Goal: Task Accomplishment & Management: Complete application form

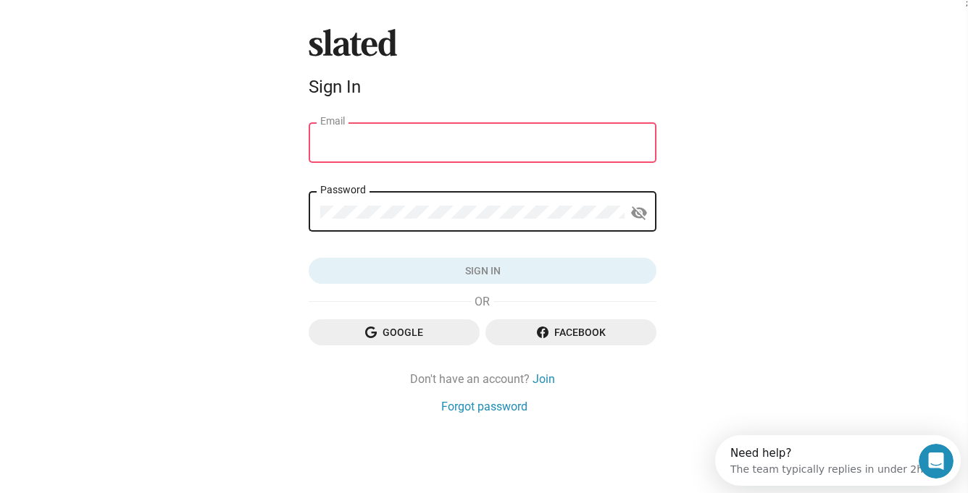
type input "hiram@ozados.com"
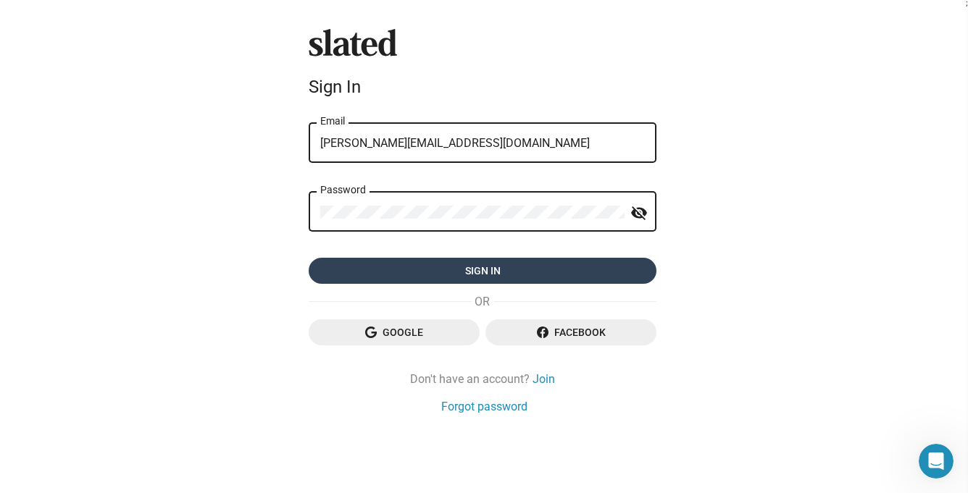
click at [479, 275] on span "Sign in" at bounding box center [482, 271] width 325 height 26
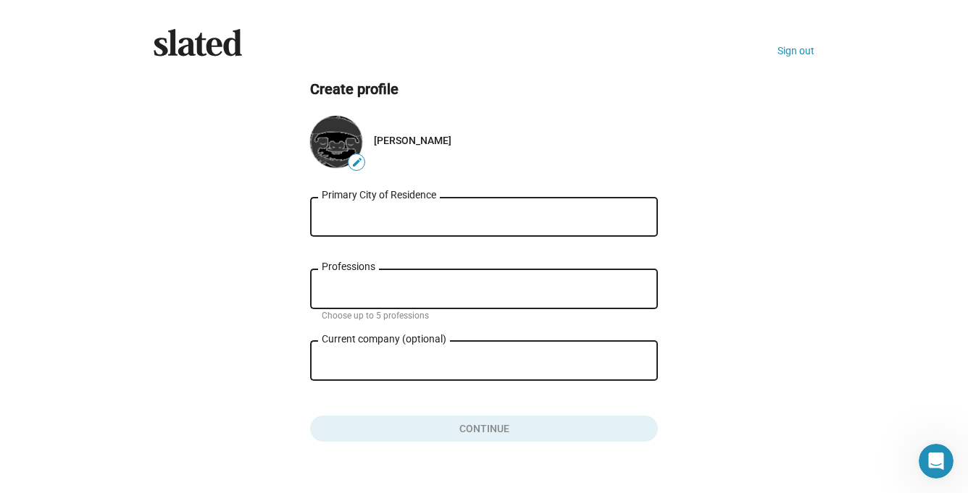
click at [493, 220] on input "Primary City of Residence" at bounding box center [484, 217] width 325 height 13
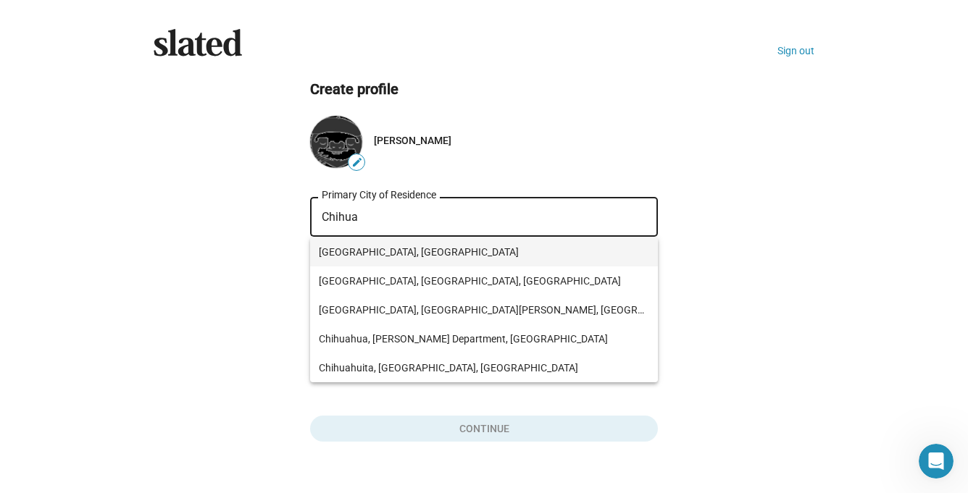
click at [406, 254] on span "[GEOGRAPHIC_DATA], [GEOGRAPHIC_DATA]" at bounding box center [484, 252] width 330 height 29
type input "[GEOGRAPHIC_DATA], [GEOGRAPHIC_DATA]"
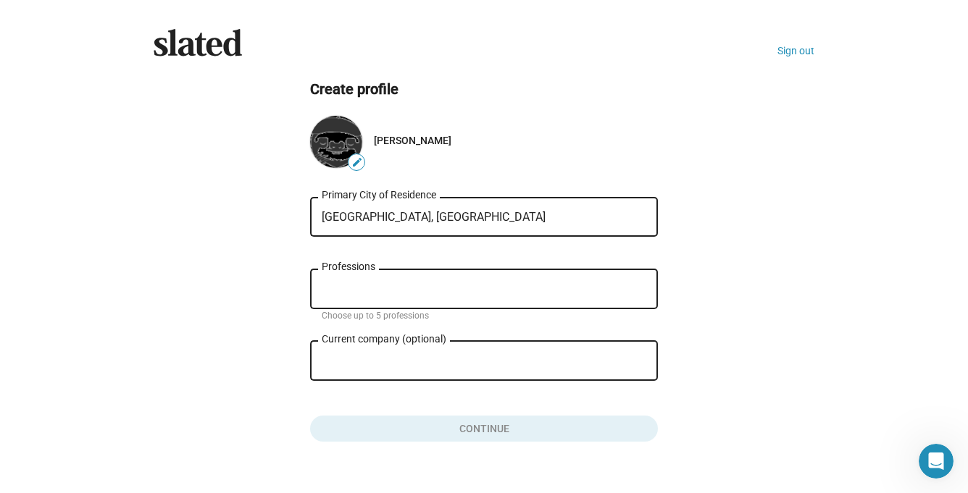
click at [385, 286] on input "Professions" at bounding box center [487, 289] width 325 height 13
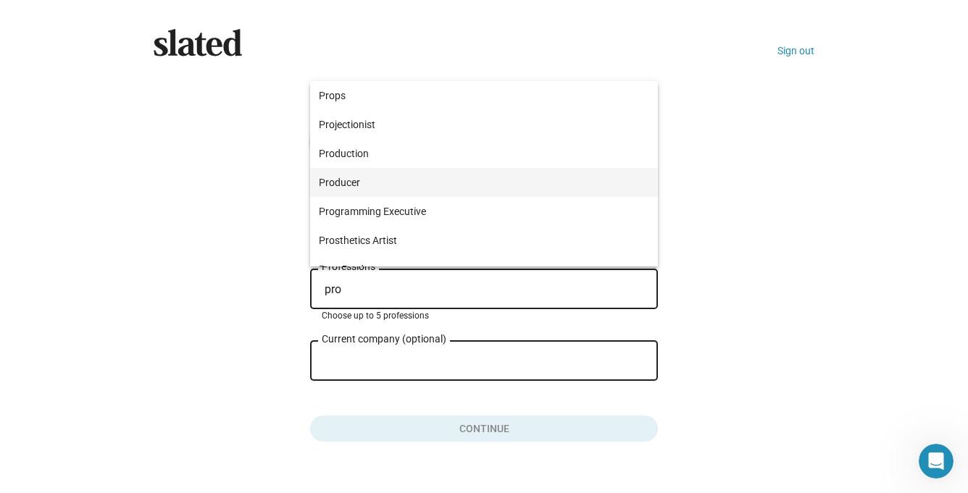
type input "pro"
click at [391, 190] on span "Producer" at bounding box center [484, 182] width 330 height 29
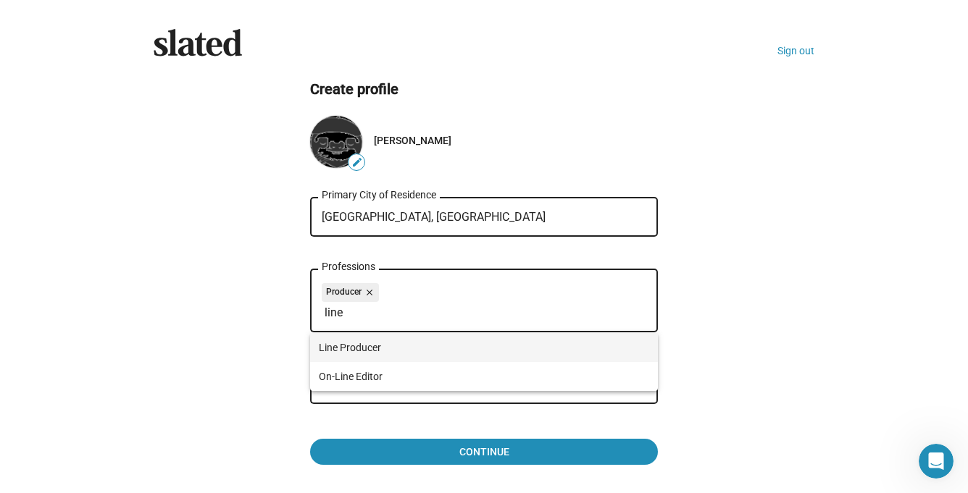
type input "line"
click at [336, 343] on span "Line Producer" at bounding box center [484, 347] width 330 height 29
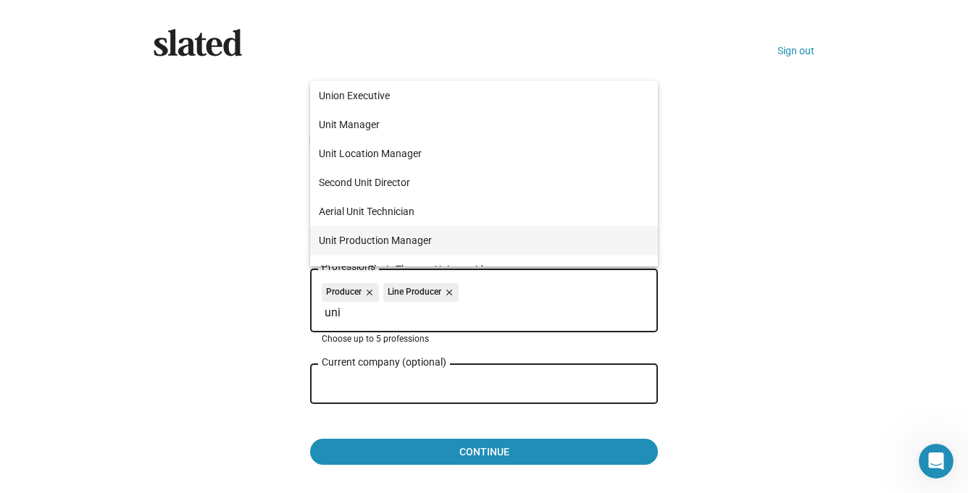
type input "uni"
click at [384, 235] on span "Unit Production Manager" at bounding box center [484, 240] width 330 height 29
type input "loc"
click at [425, 233] on span "Location Manager" at bounding box center [484, 240] width 330 height 29
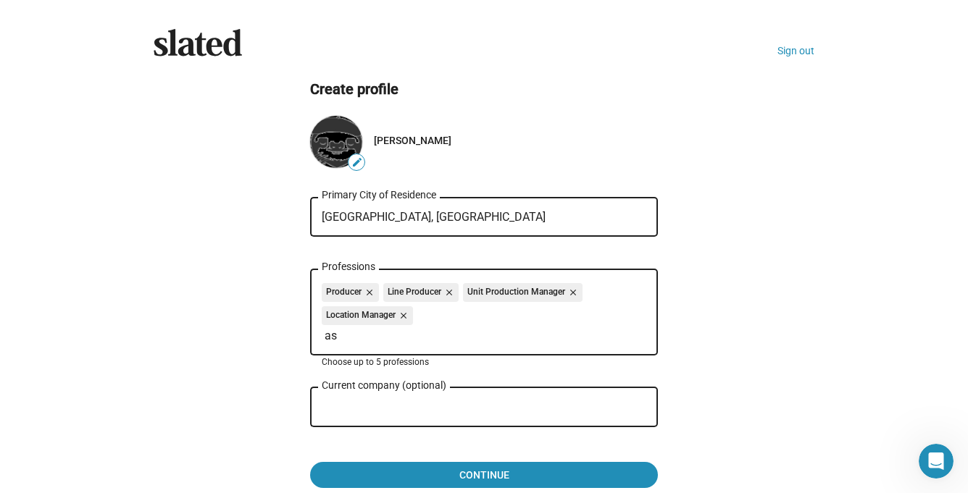
type input "a"
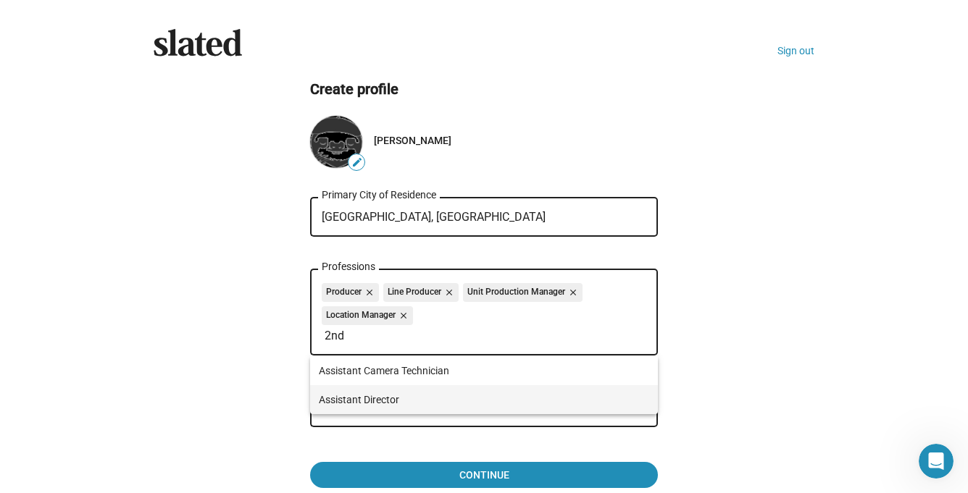
type input "2nd"
click at [356, 401] on span "Assistant Director" at bounding box center [484, 399] width 330 height 29
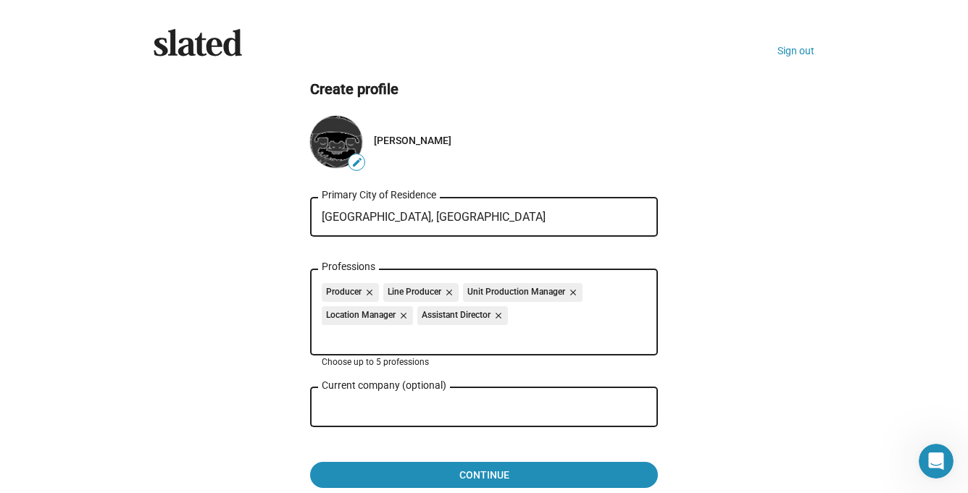
scroll to position [31, 0]
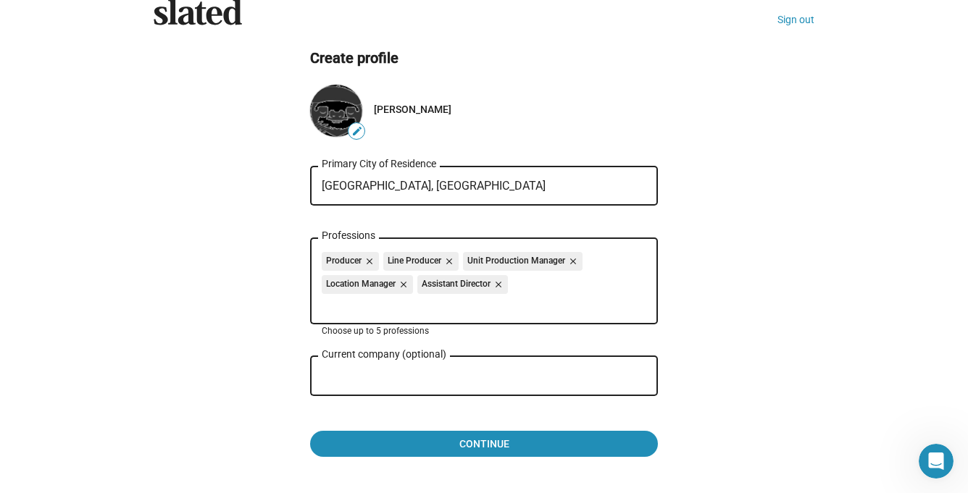
click at [338, 375] on input "Current company (optional)" at bounding box center [474, 376] width 304 height 13
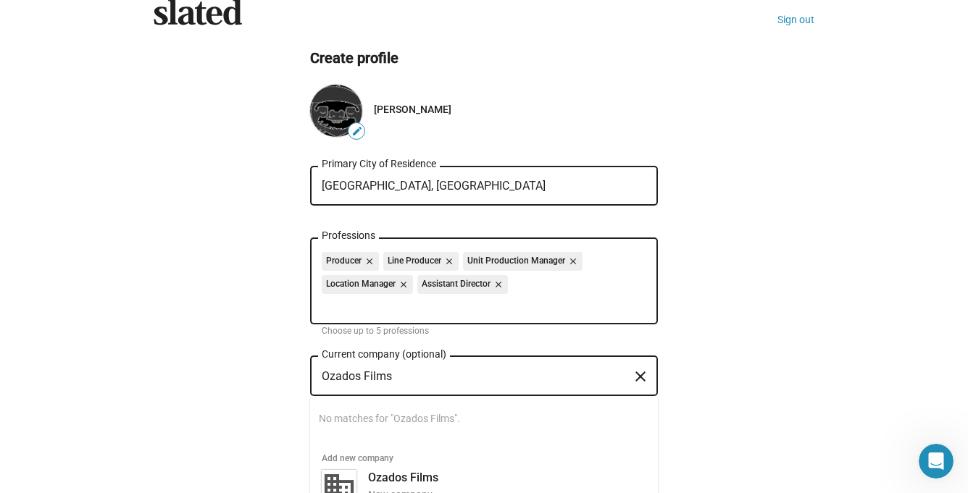
scroll to position [88, 0]
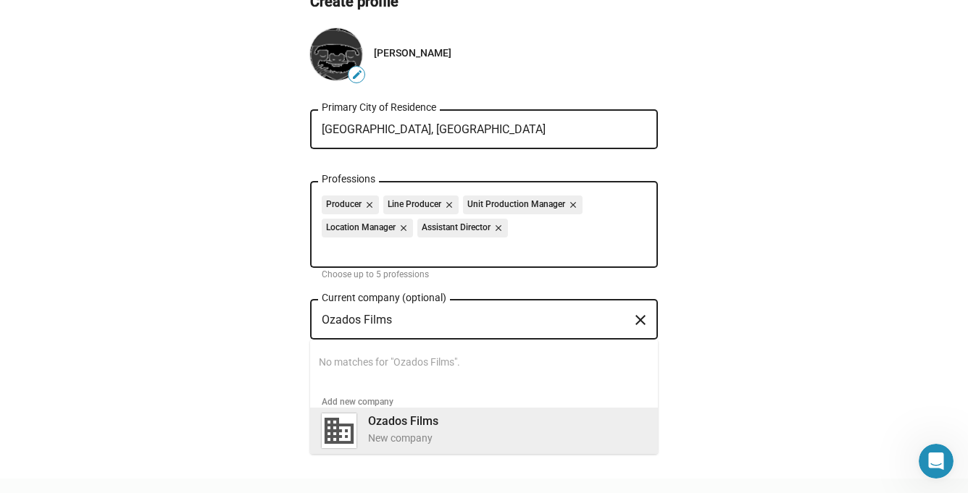
type input "Ozados Films"
click at [425, 431] on div "Ozados Films New company" at bounding box center [502, 430] width 287 height 38
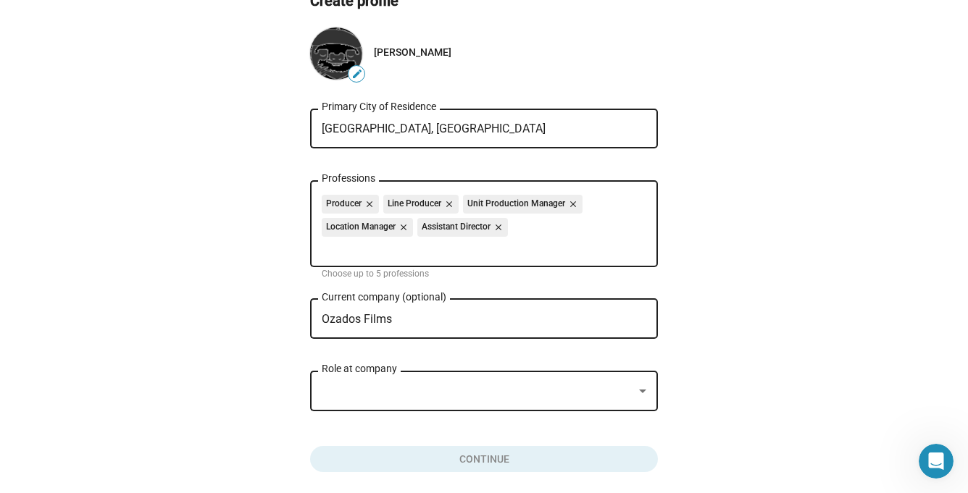
click at [419, 402] on div "Role at company" at bounding box center [484, 389] width 325 height 43
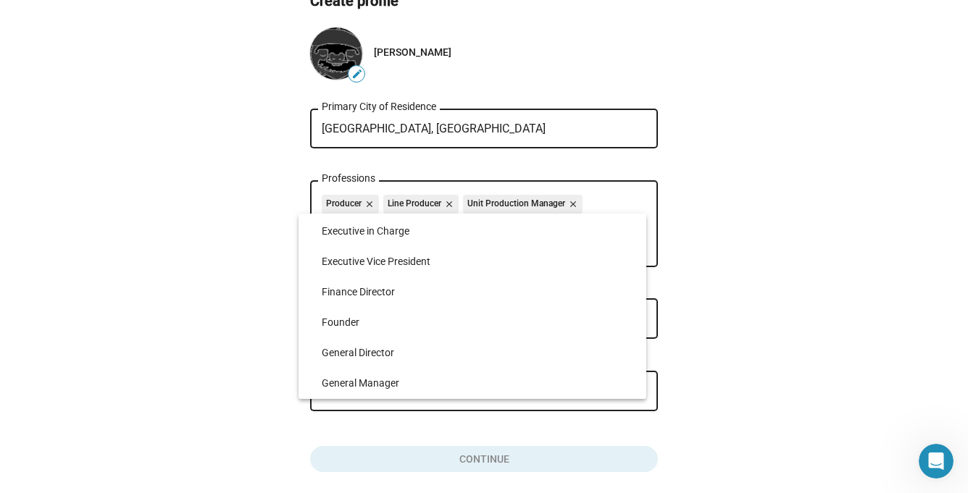
scroll to position [2752, 0]
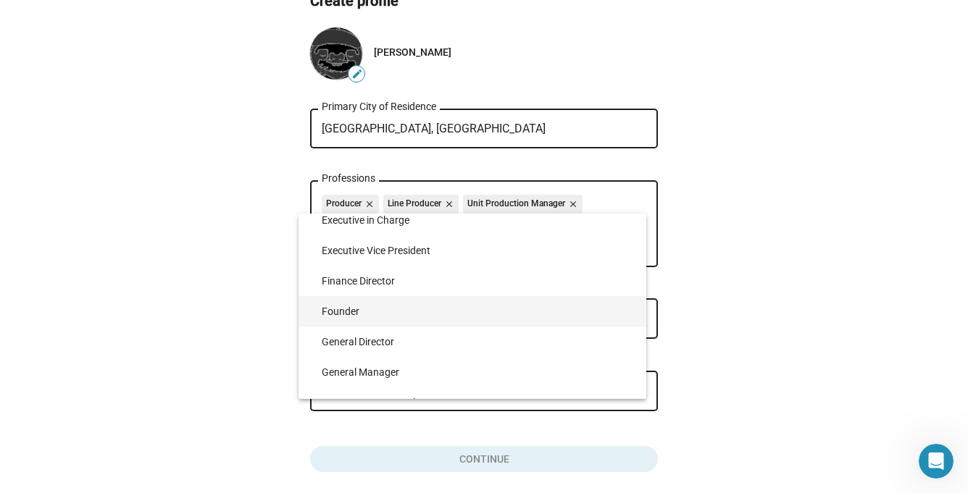
click at [404, 305] on span "Founder" at bounding box center [478, 311] width 313 height 30
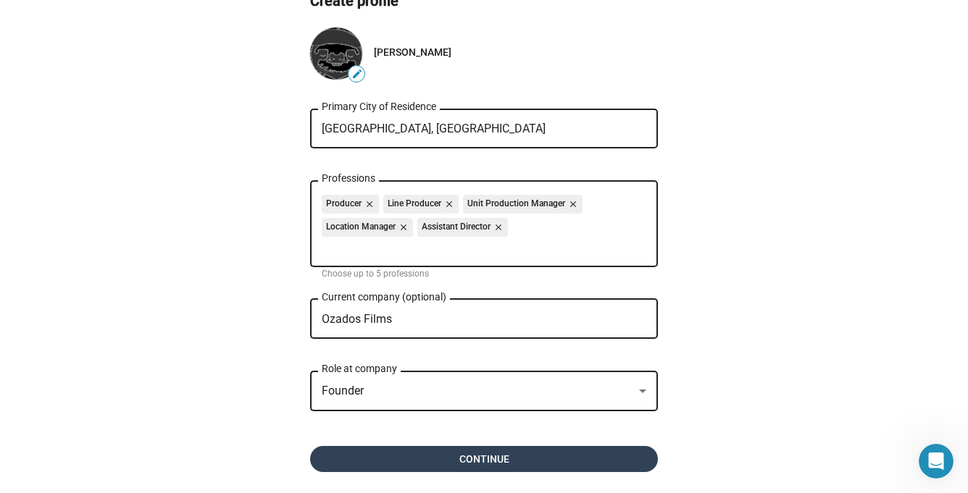
click at [478, 457] on span "Continue" at bounding box center [484, 459] width 325 height 26
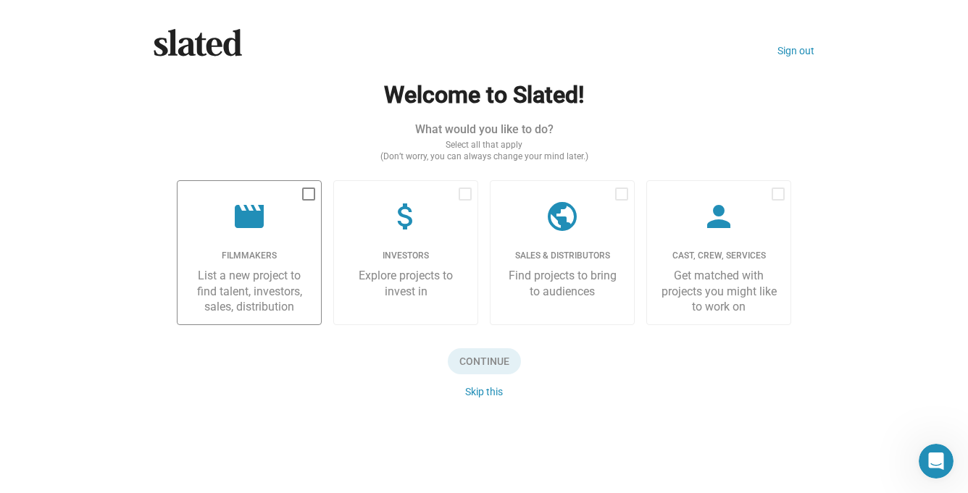
click at [309, 193] on span at bounding box center [308, 194] width 13 height 13
click at [309, 201] on input "checkbox" at bounding box center [308, 201] width 1 height 1
checkbox input "true"
click at [470, 193] on span at bounding box center [465, 194] width 13 height 13
click at [465, 201] on input "checkbox" at bounding box center [464, 201] width 1 height 1
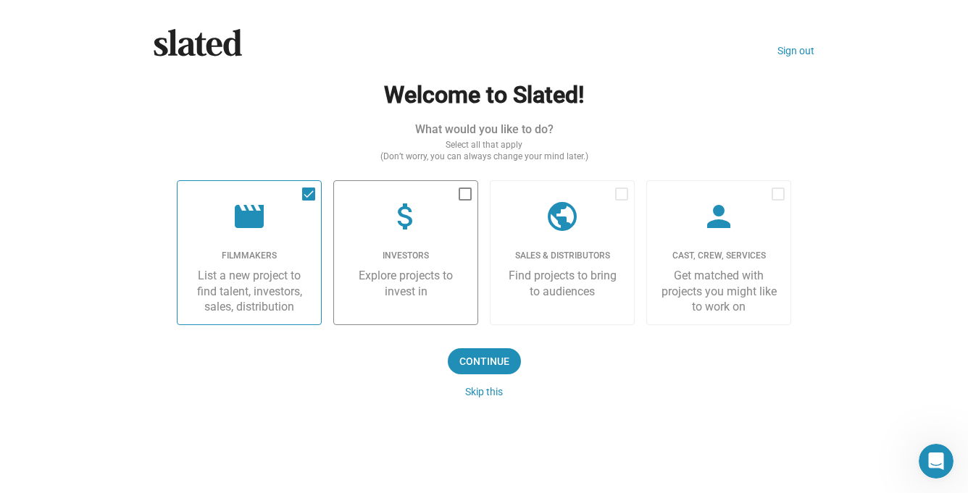
checkbox input "true"
click at [617, 193] on span at bounding box center [621, 194] width 13 height 13
click at [621, 201] on input "checkbox" at bounding box center [621, 201] width 1 height 1
checkbox input "true"
click at [779, 190] on span at bounding box center [778, 194] width 13 height 13
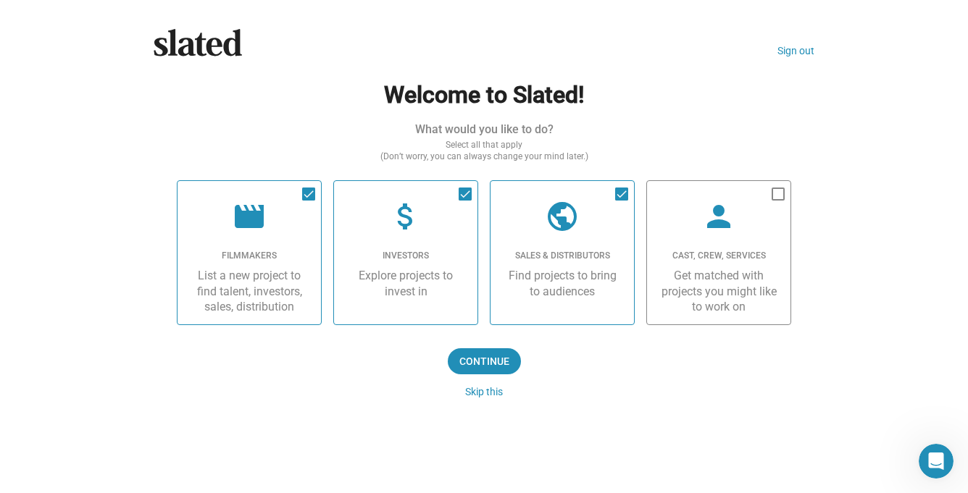
click at [778, 201] on input "checkbox" at bounding box center [777, 201] width 1 height 1
checkbox input "true"
click at [493, 359] on span "Continue" at bounding box center [484, 362] width 73 height 26
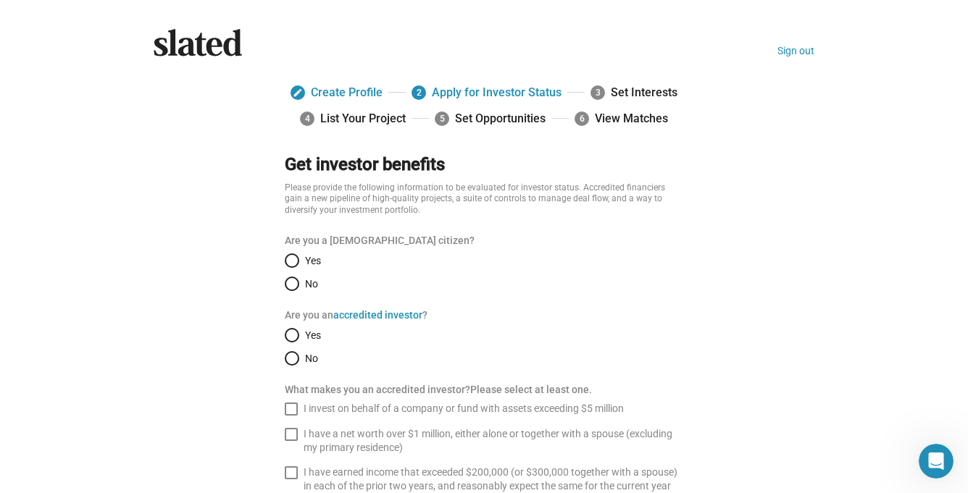
click at [289, 282] on span "Select an option" at bounding box center [292, 284] width 14 height 14
click at [289, 282] on input "No" at bounding box center [292, 284] width 14 height 14
radio input "true"
click at [390, 317] on link "accredited investor" at bounding box center [377, 315] width 89 height 12
click at [291, 359] on span "Select an option" at bounding box center [292, 358] width 14 height 14
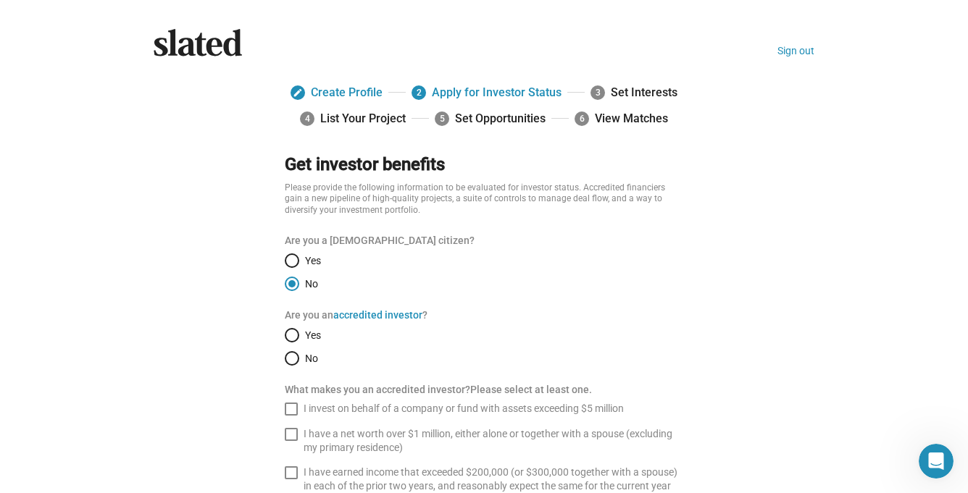
click at [291, 359] on input "No" at bounding box center [292, 358] width 14 height 14
radio input "true"
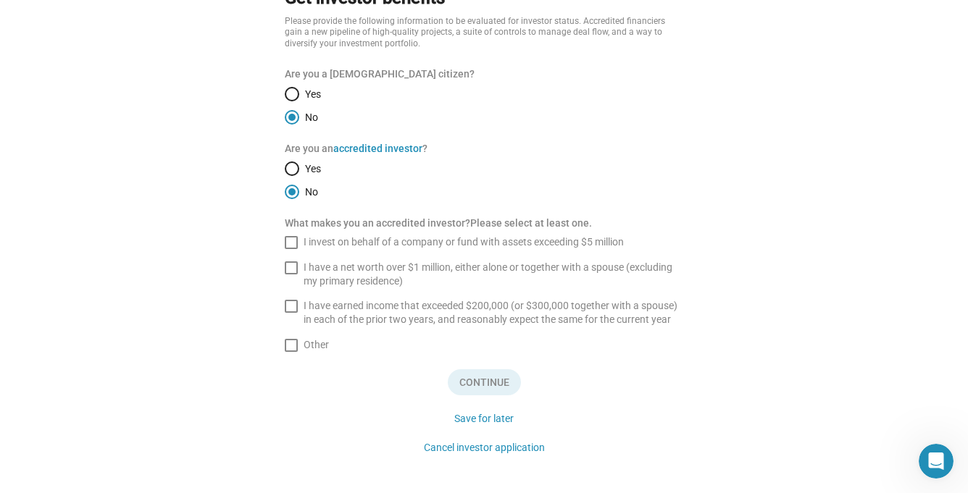
scroll to position [165, 0]
click at [293, 351] on span at bounding box center [291, 347] width 13 height 13
click at [291, 354] on input "Other" at bounding box center [291, 354] width 1 height 1
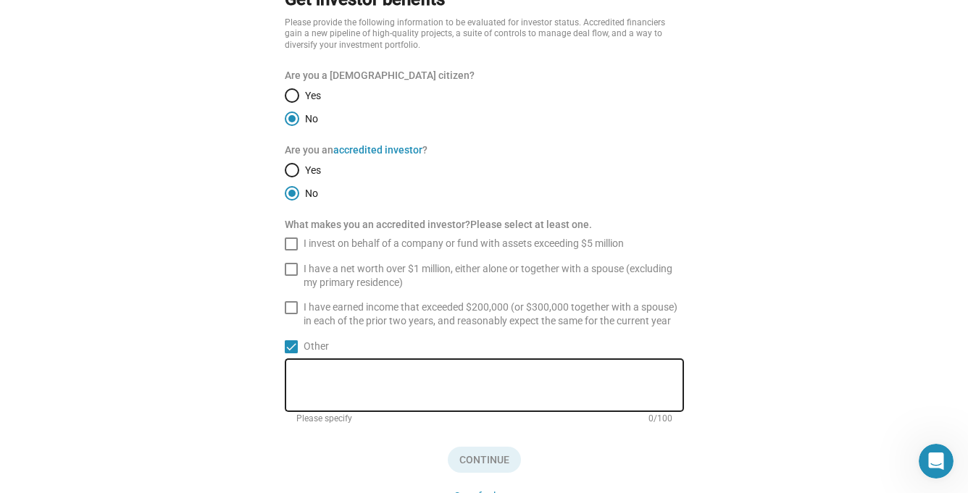
click at [288, 342] on span at bounding box center [291, 347] width 13 height 13
click at [291, 354] on input "Other" at bounding box center [291, 354] width 1 height 1
checkbox input "false"
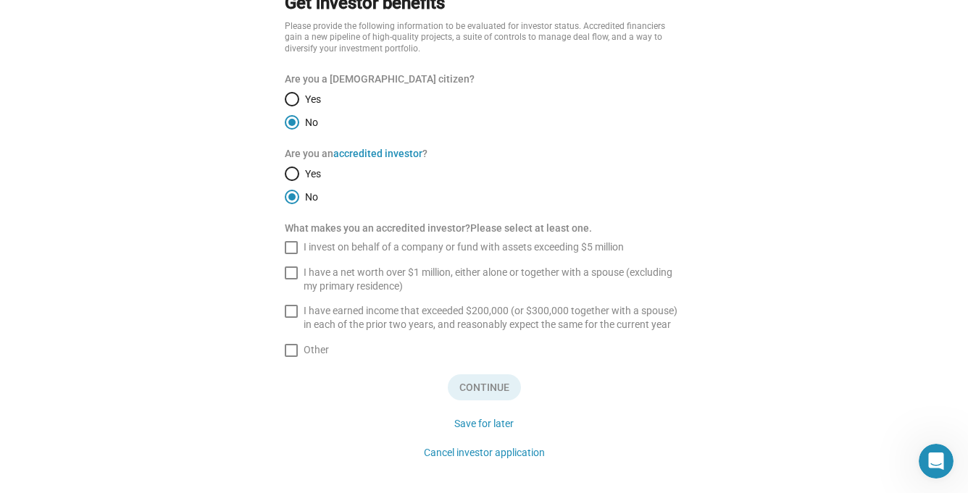
scroll to position [201, 0]
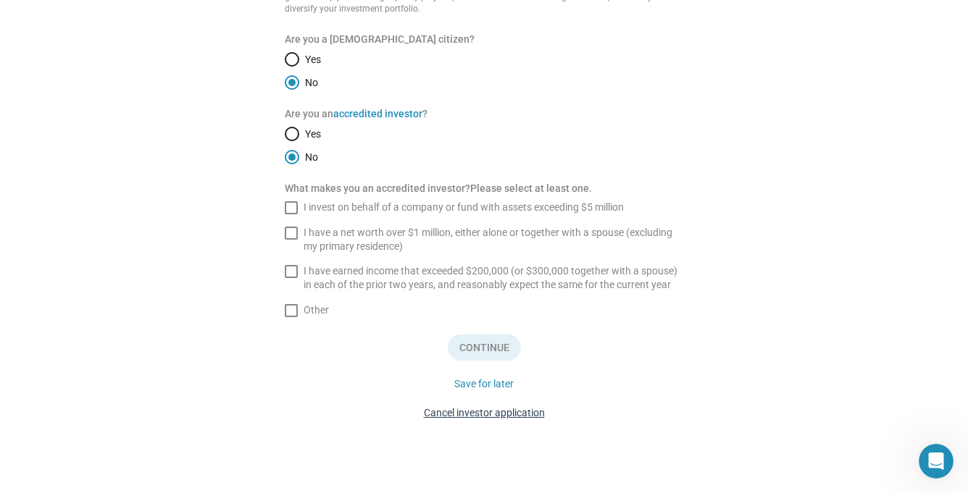
click at [456, 411] on button "Cancel investor application" at bounding box center [484, 412] width 133 height 23
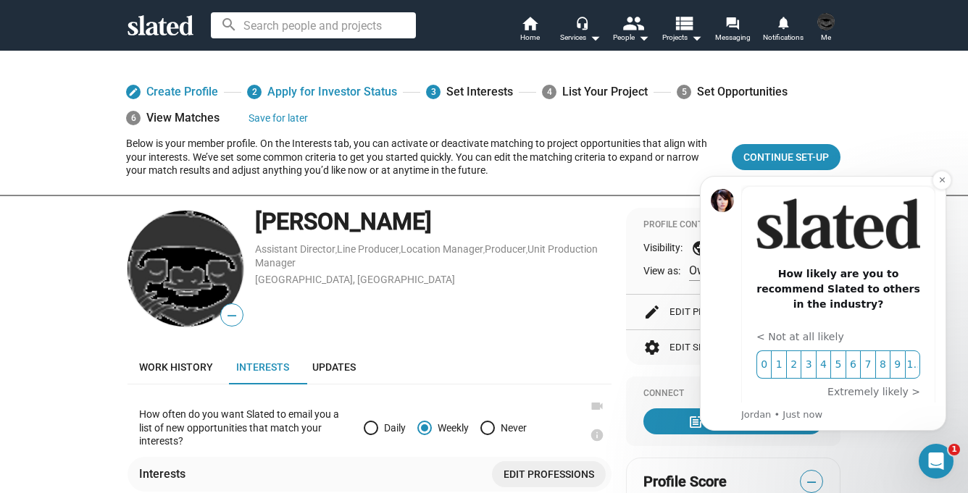
scroll to position [117, 0]
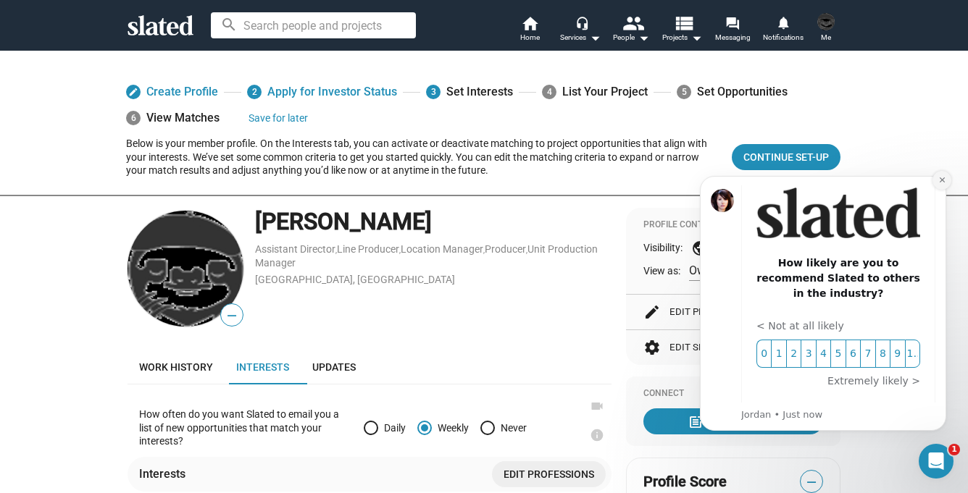
click at [936, 185] on button "Dismiss notification" at bounding box center [942, 180] width 19 height 19
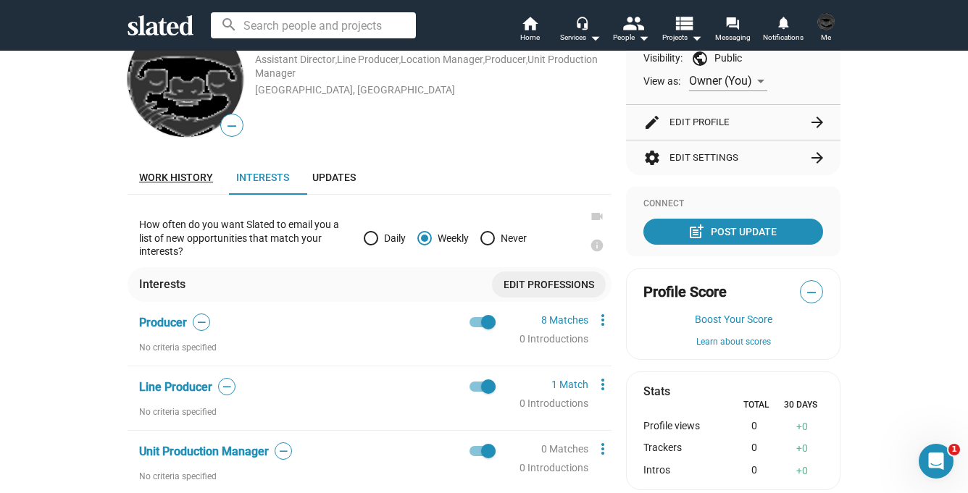
scroll to position [210, 0]
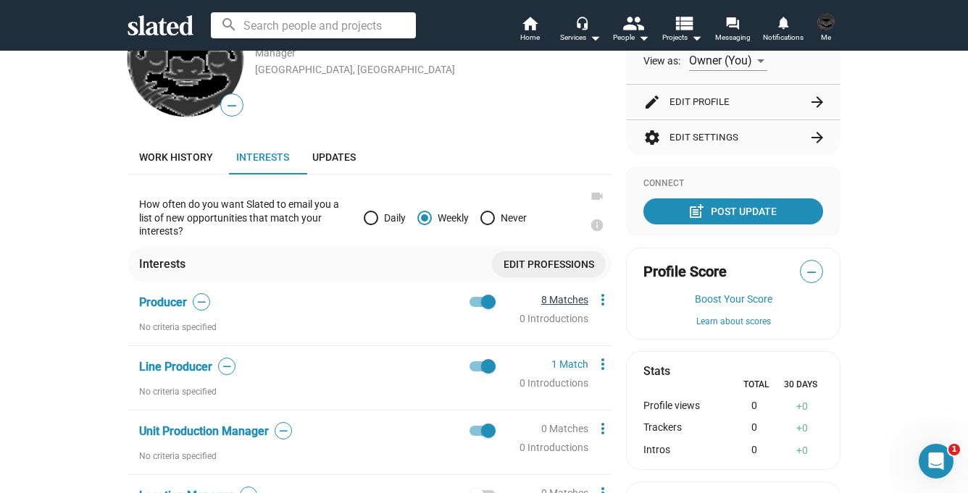
click at [569, 301] on link "8 Matches" at bounding box center [564, 300] width 47 height 12
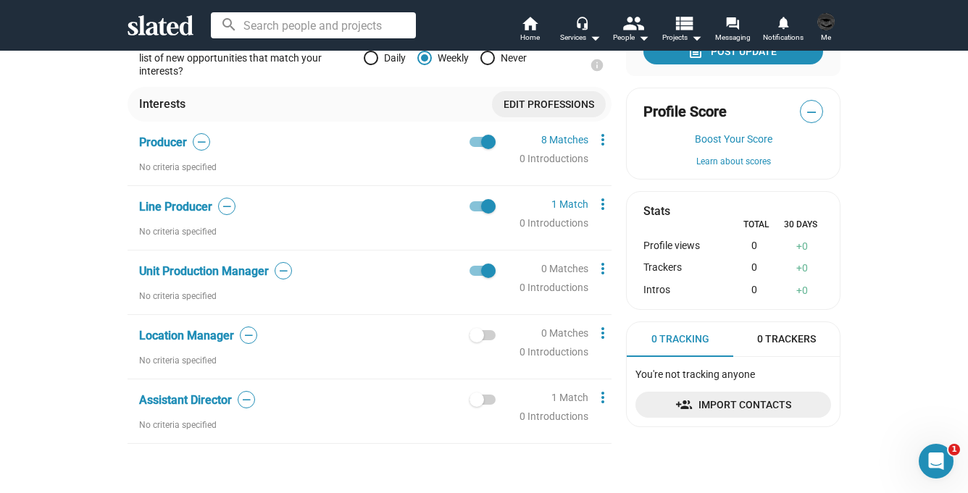
scroll to position [367, 0]
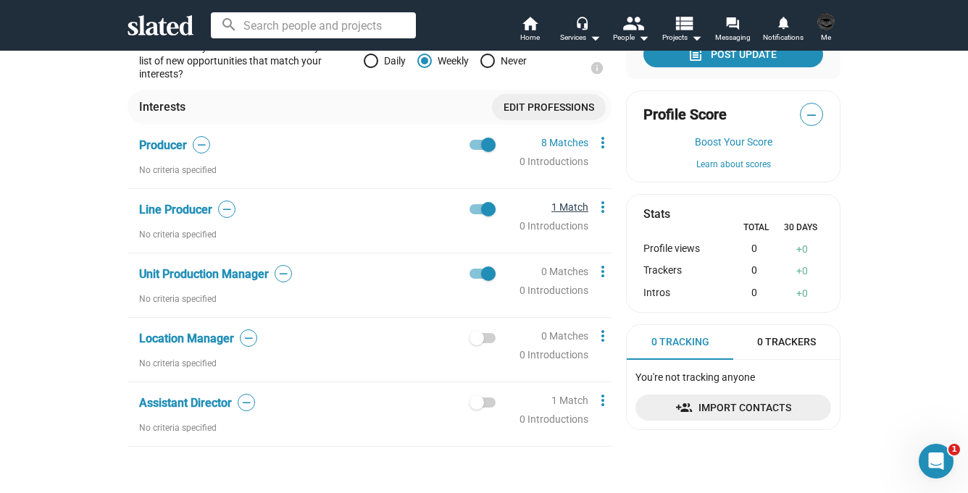
click at [583, 207] on link "1 Match" at bounding box center [569, 207] width 37 height 12
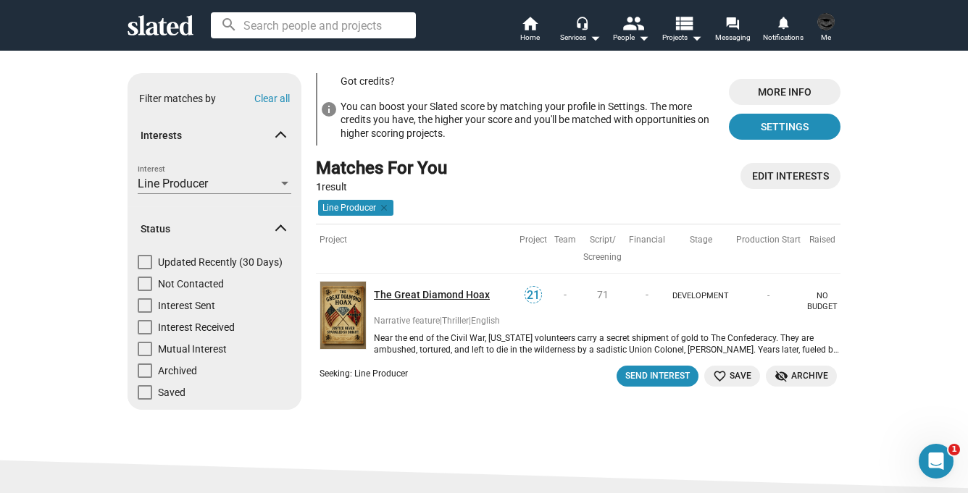
click at [412, 300] on link "The Great Diamond Hoax" at bounding box center [445, 295] width 142 height 14
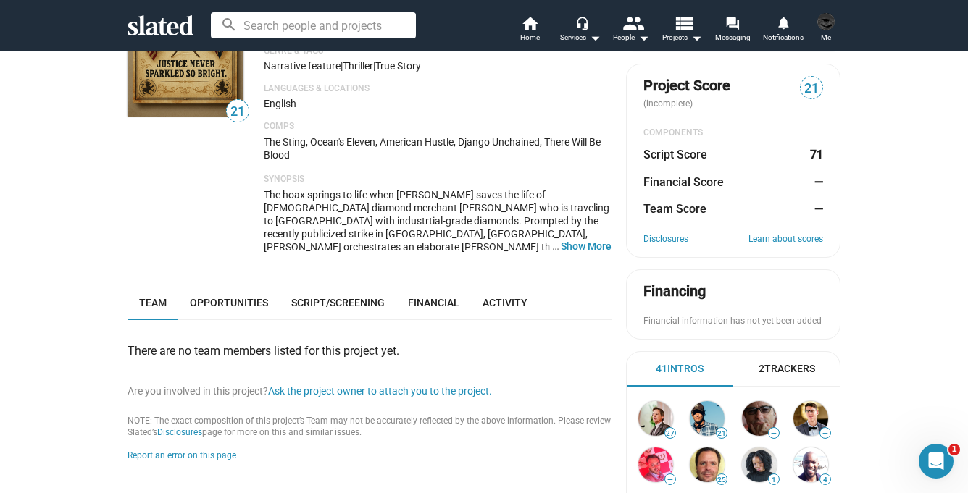
scroll to position [131, 0]
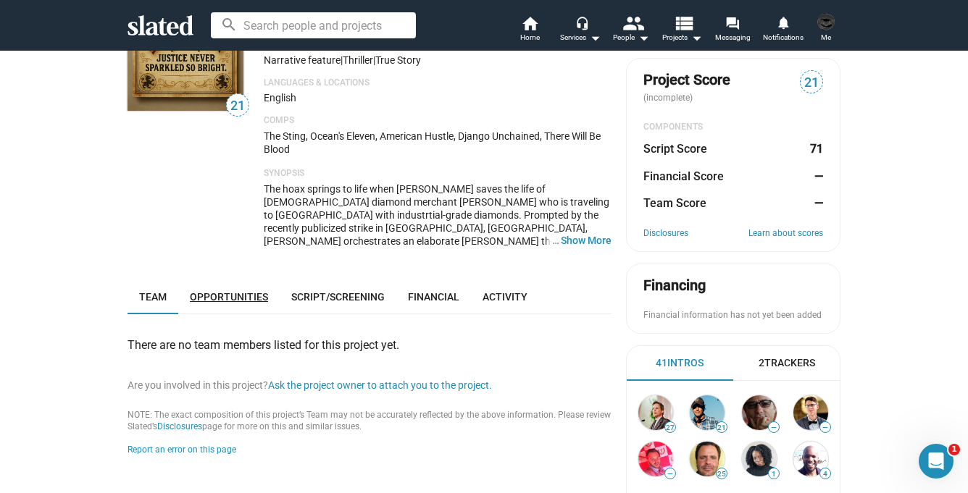
click at [230, 299] on span "Opportunities" at bounding box center [229, 297] width 78 height 12
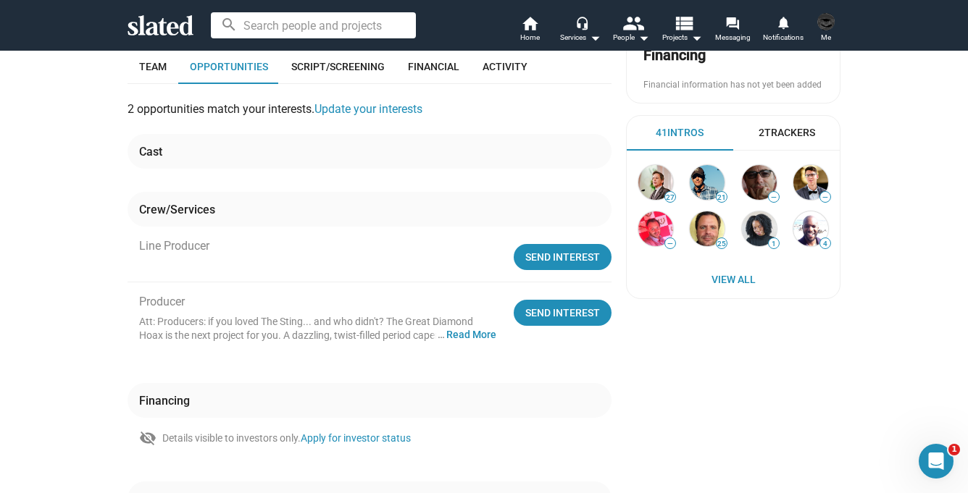
scroll to position [364, 0]
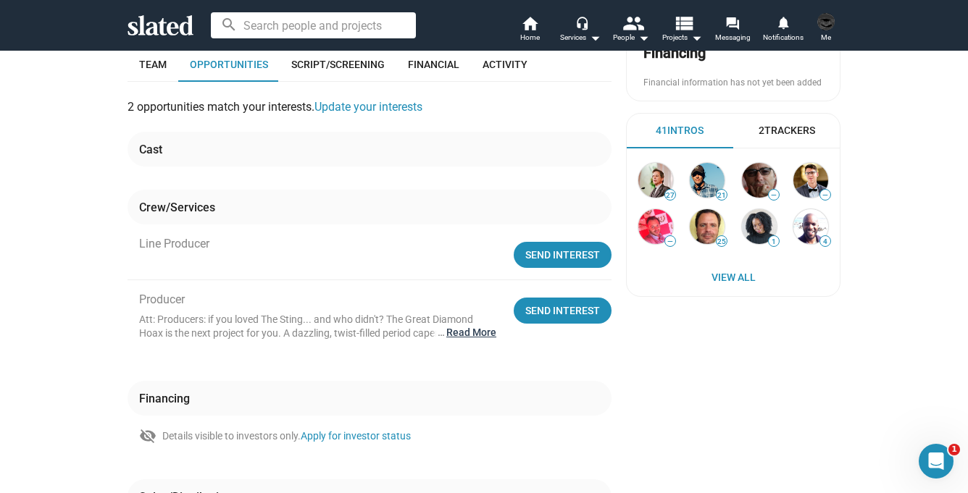
click at [470, 337] on button "… Read More" at bounding box center [471, 333] width 50 height 14
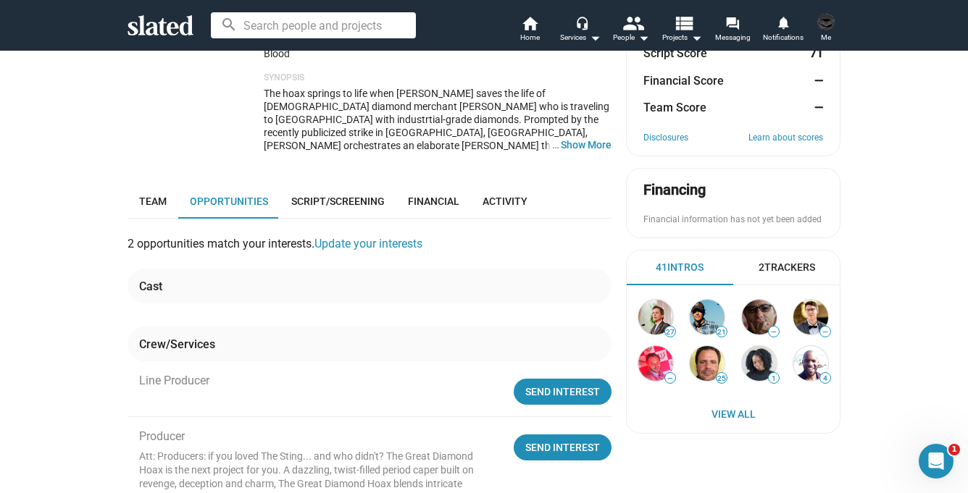
scroll to position [226, 0]
click at [796, 268] on div "2 Trackers" at bounding box center [787, 269] width 57 height 14
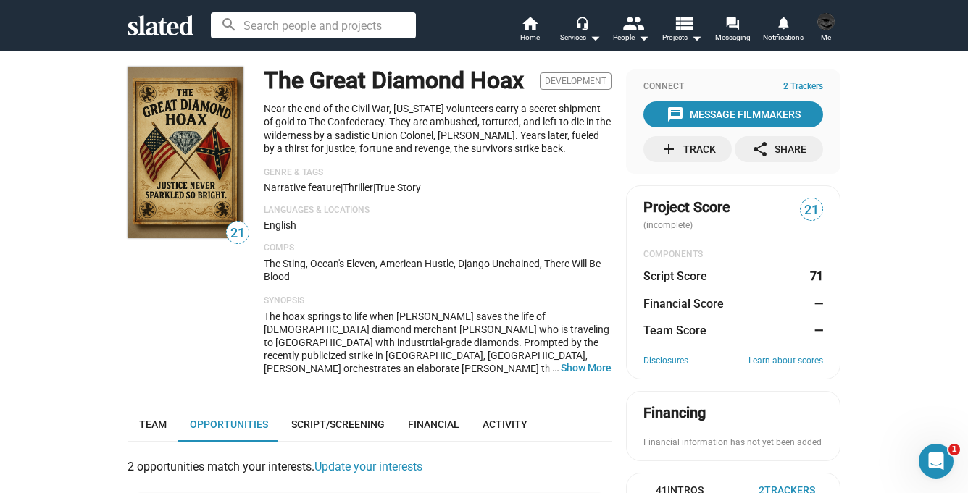
scroll to position [0, 0]
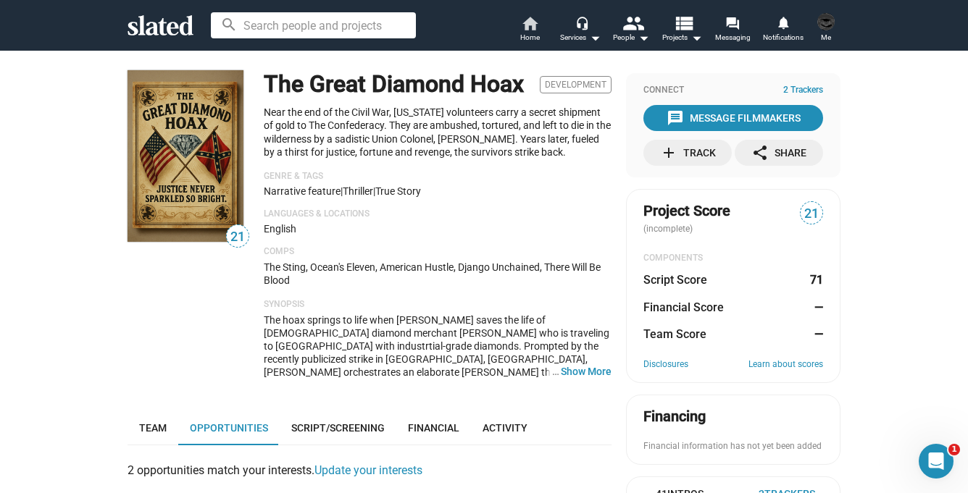
click at [532, 24] on mat-icon "home" at bounding box center [529, 22] width 17 height 17
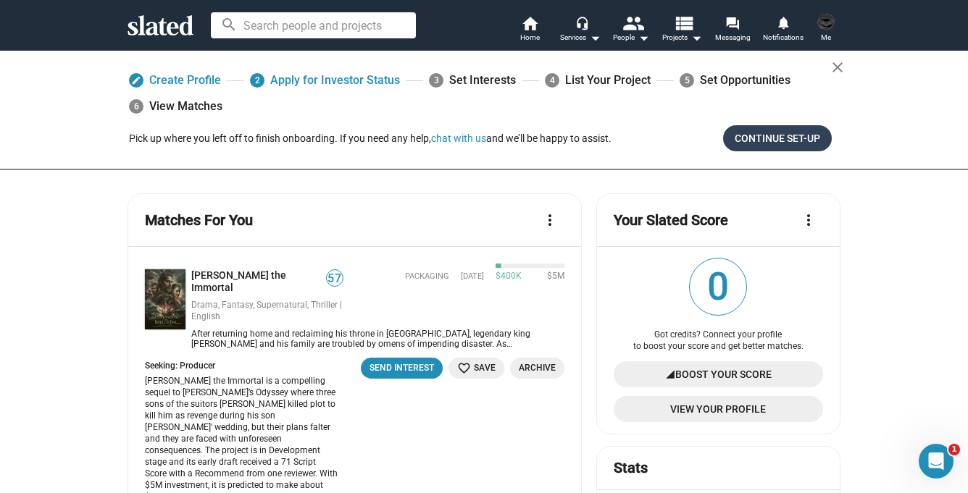
click at [767, 133] on span "Continue Set-up" at bounding box center [778, 138] width 86 height 26
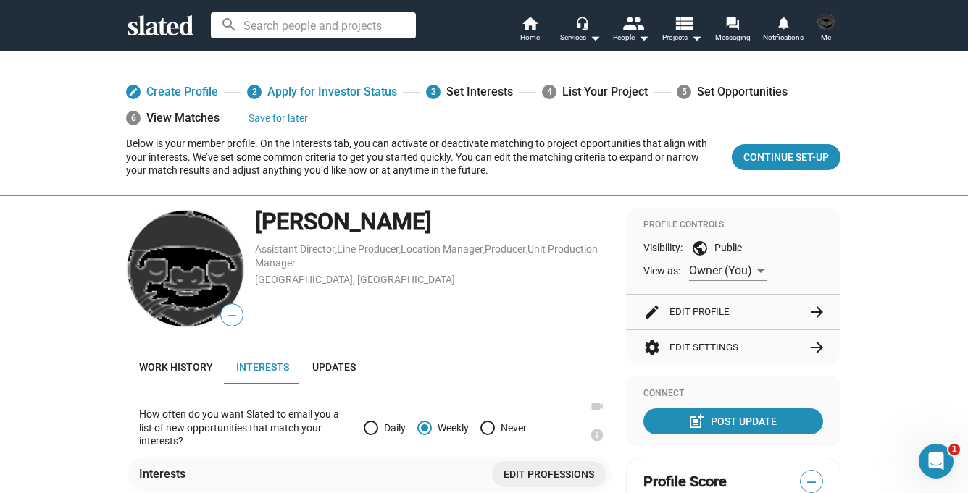
click at [201, 278] on img at bounding box center [186, 269] width 116 height 116
click at [228, 316] on span "—" at bounding box center [232, 316] width 22 height 19
click at [193, 272] on img at bounding box center [186, 269] width 116 height 116
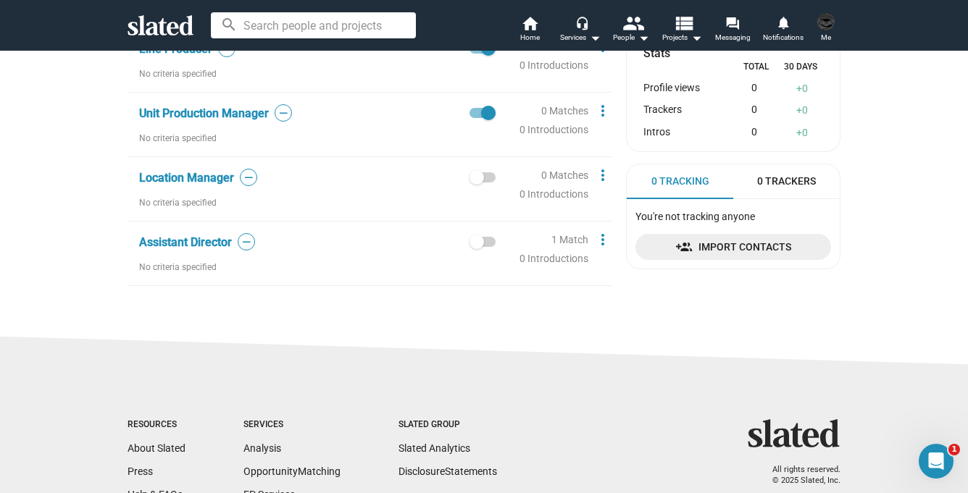
scroll to position [525, 0]
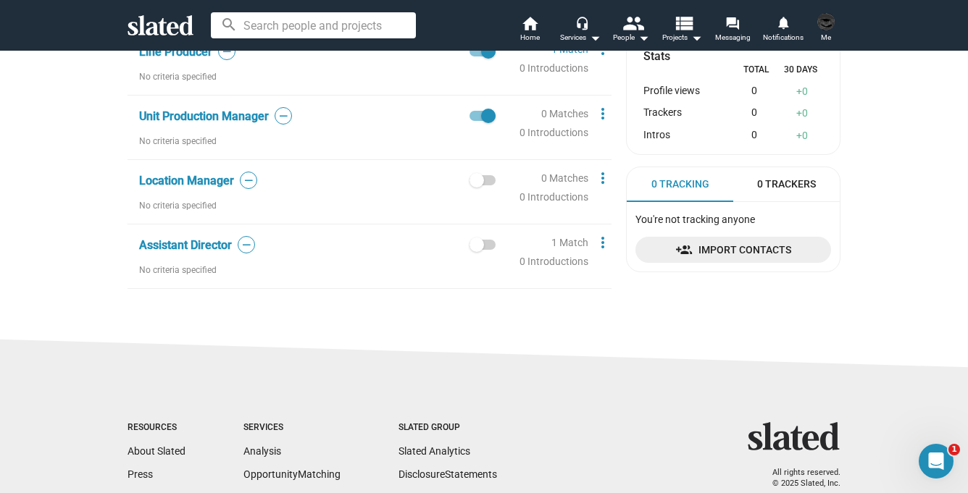
click at [480, 243] on span at bounding box center [477, 245] width 14 height 14
click at [477, 250] on input "checkbox" at bounding box center [476, 250] width 1 height 1
checkbox input "true"
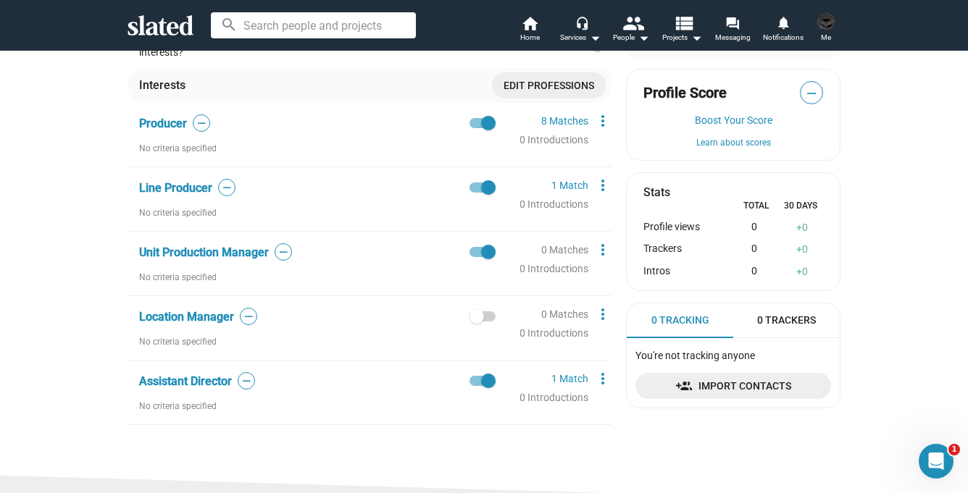
scroll to position [385, 0]
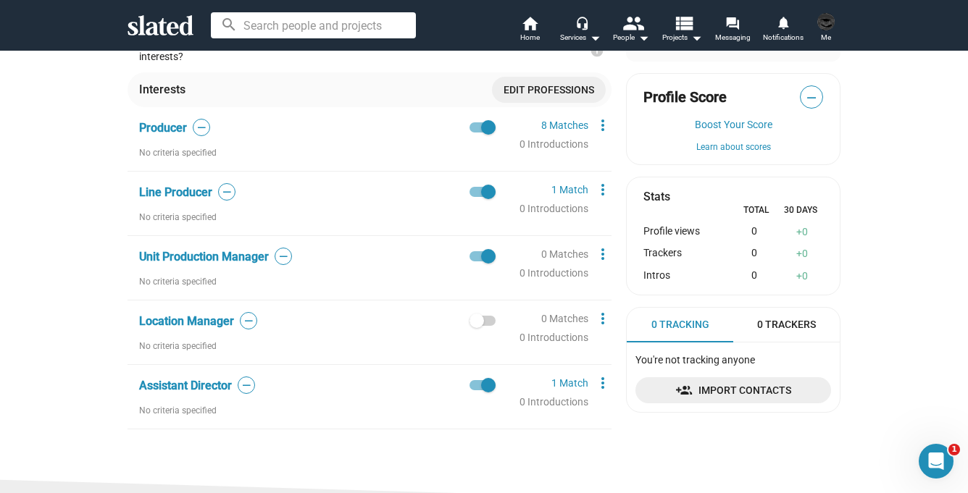
click at [480, 323] on span at bounding box center [477, 321] width 14 height 14
click at [477, 326] on input "checkbox" at bounding box center [476, 326] width 1 height 1
checkbox input "true"
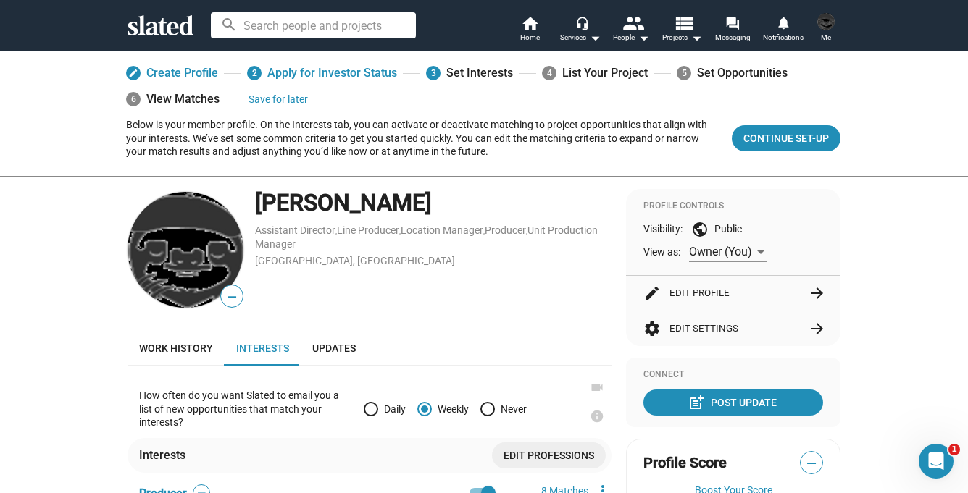
scroll to position [0, 0]
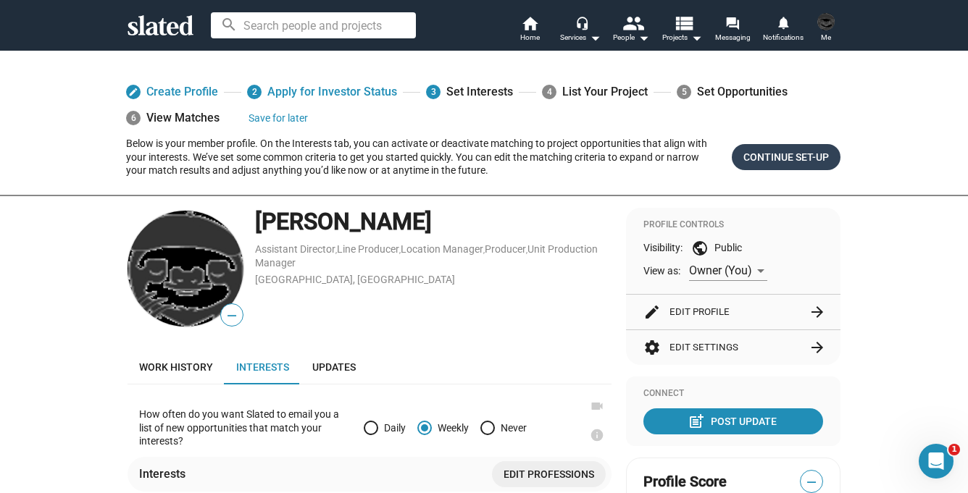
click at [793, 155] on span "Continue Set-up" at bounding box center [786, 157] width 86 height 26
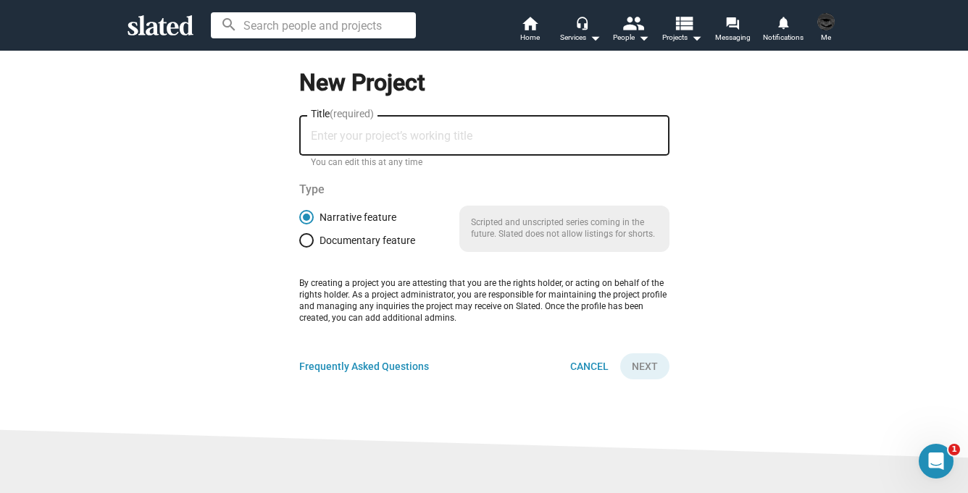
click at [396, 137] on input "Title (required)" at bounding box center [484, 136] width 347 height 13
type input "m"
click at [389, 138] on input "Metalheads VS JW" at bounding box center [484, 136] width 347 height 13
type input "Metalheads vs JW"
click at [641, 367] on span "Next" at bounding box center [645, 367] width 26 height 26
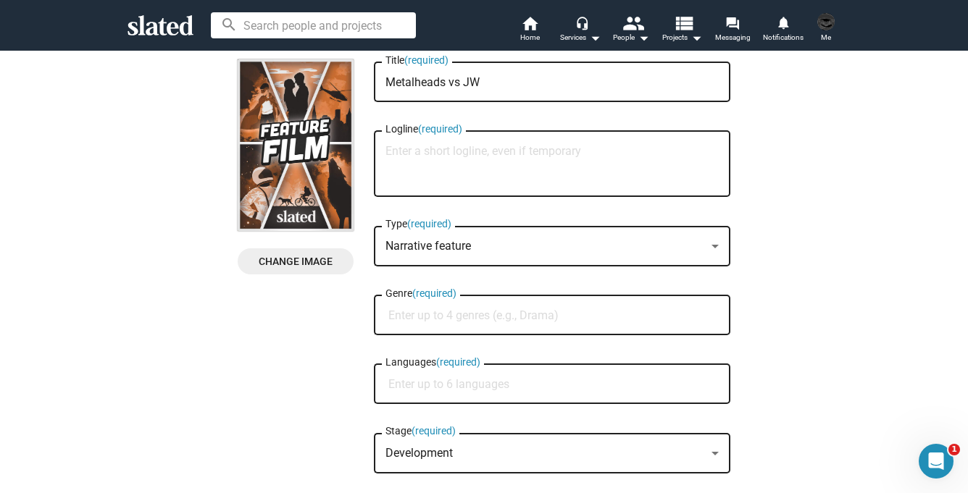
scroll to position [58, 0]
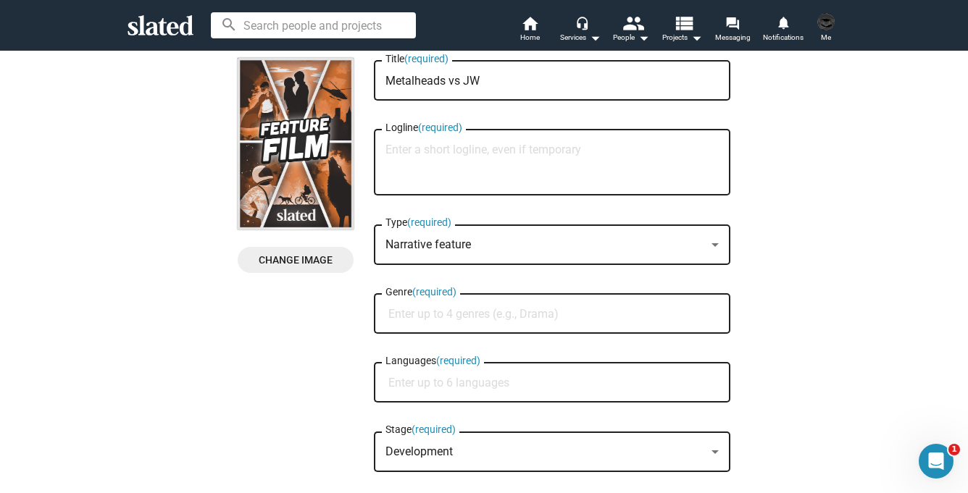
click at [398, 320] on input "Genre (required)" at bounding box center [554, 314] width 333 height 13
type input "h"
type input "Horror comedy"
type textarea "4"
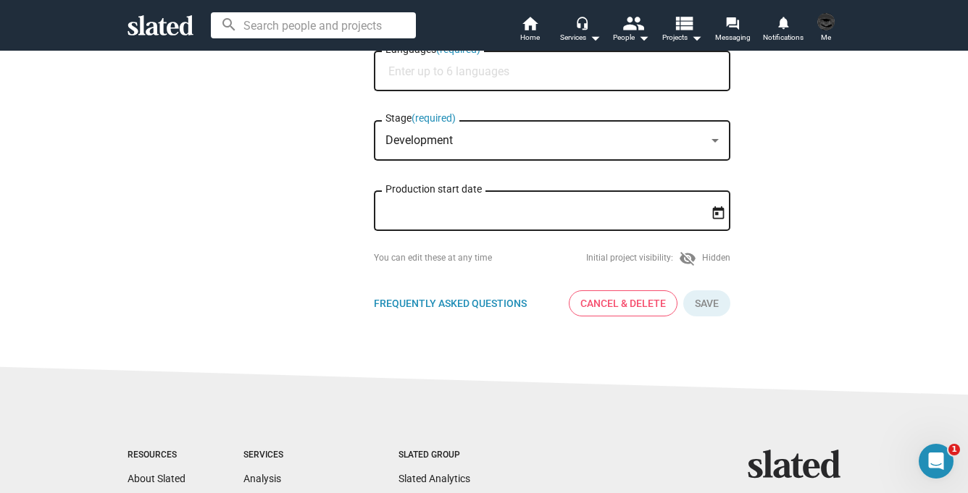
scroll to position [374, 0]
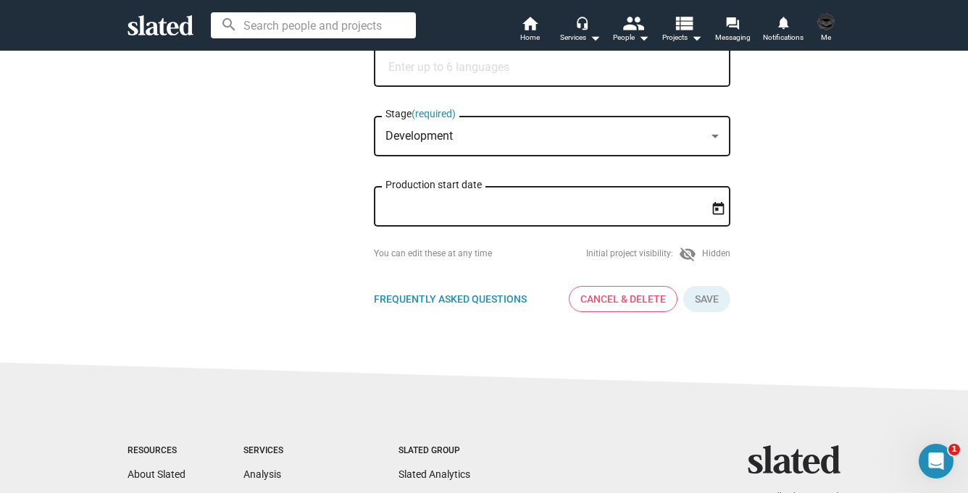
click at [629, 303] on span "Cancel & Delete" at bounding box center [623, 299] width 86 height 25
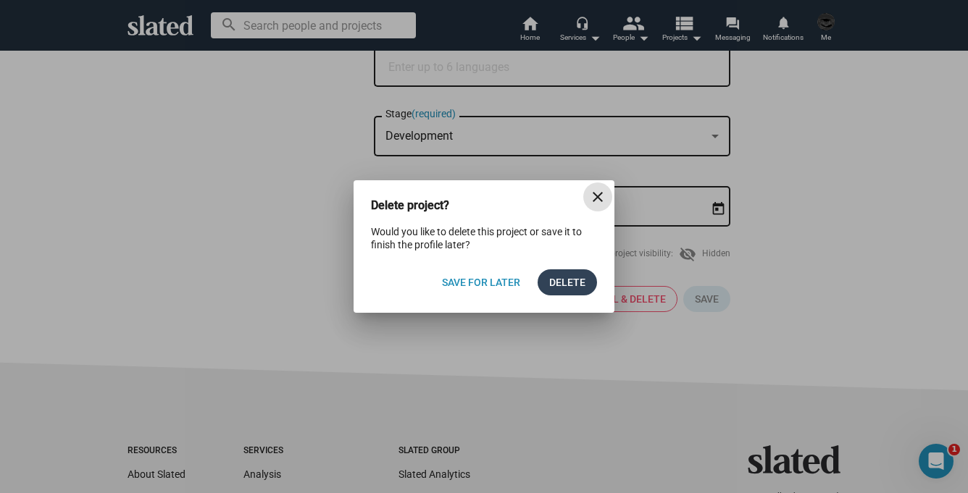
click at [554, 280] on span "Delete" at bounding box center [567, 283] width 36 height 26
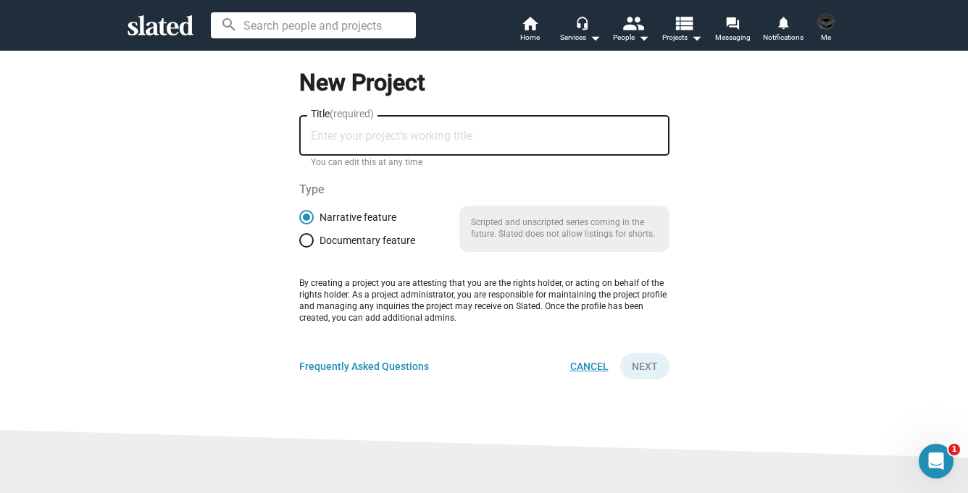
click at [598, 370] on span "Cancel" at bounding box center [589, 367] width 38 height 26
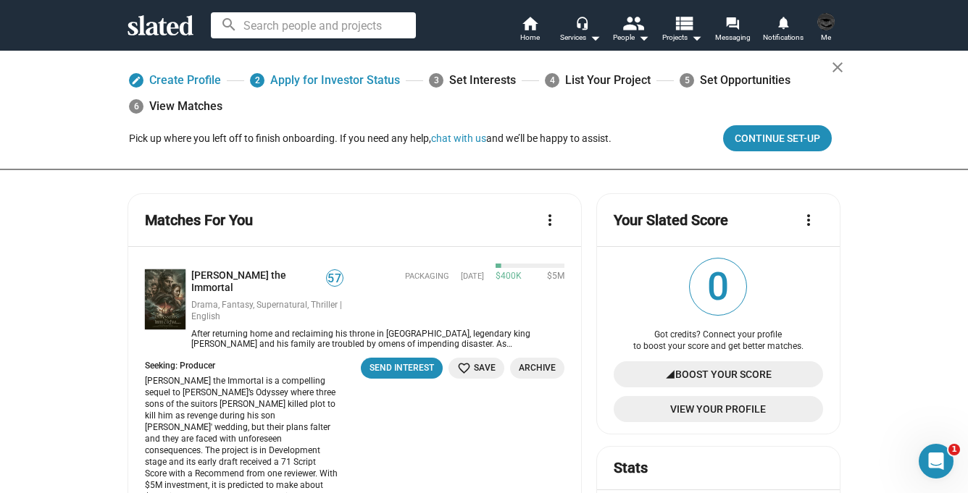
click at [720, 83] on div "5 Set Opportunities" at bounding box center [735, 80] width 111 height 26
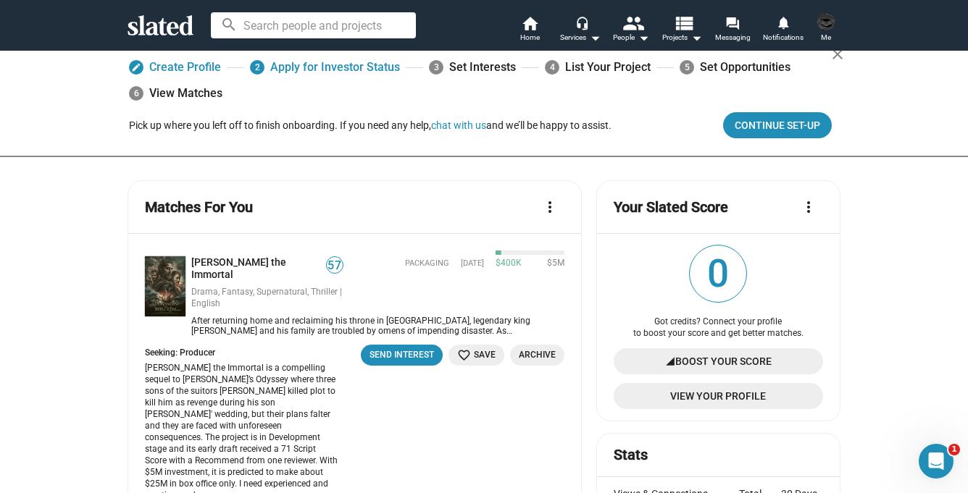
scroll to position [18, 0]
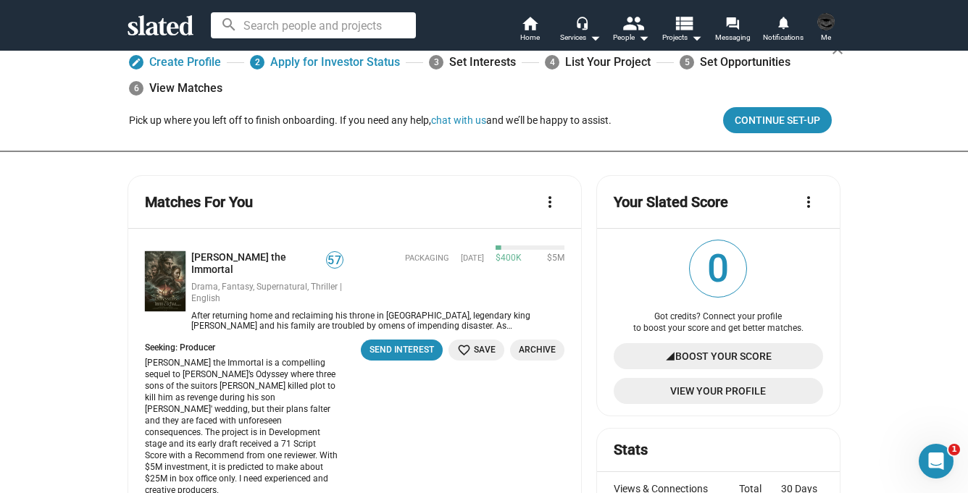
click at [730, 395] on span "View Your Profile" at bounding box center [718, 391] width 186 height 26
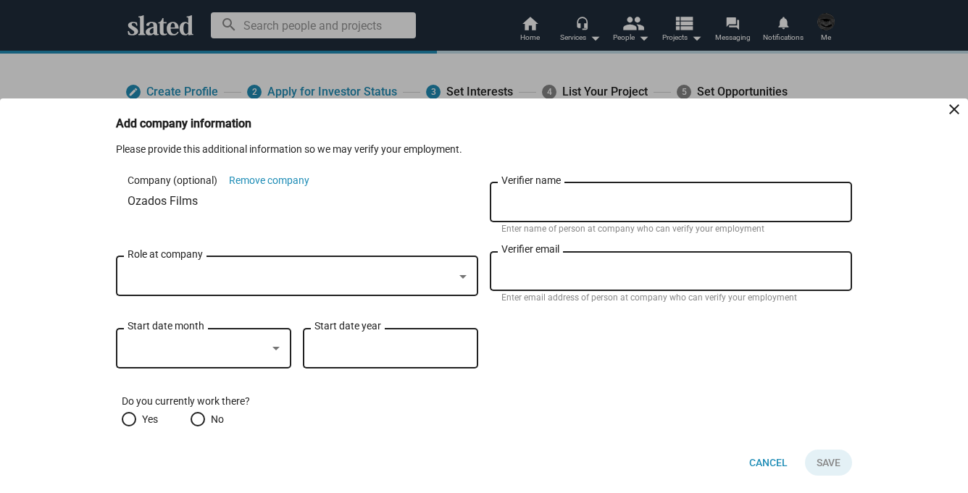
click at [572, 200] on input "Verifier name" at bounding box center [670, 202] width 339 height 13
type input "Hiram Chaparro De la Fuente"
click at [445, 272] on div at bounding box center [291, 277] width 326 height 15
click at [455, 275] on div at bounding box center [297, 276] width 339 height 13
click at [428, 277] on div at bounding box center [291, 277] width 326 height 15
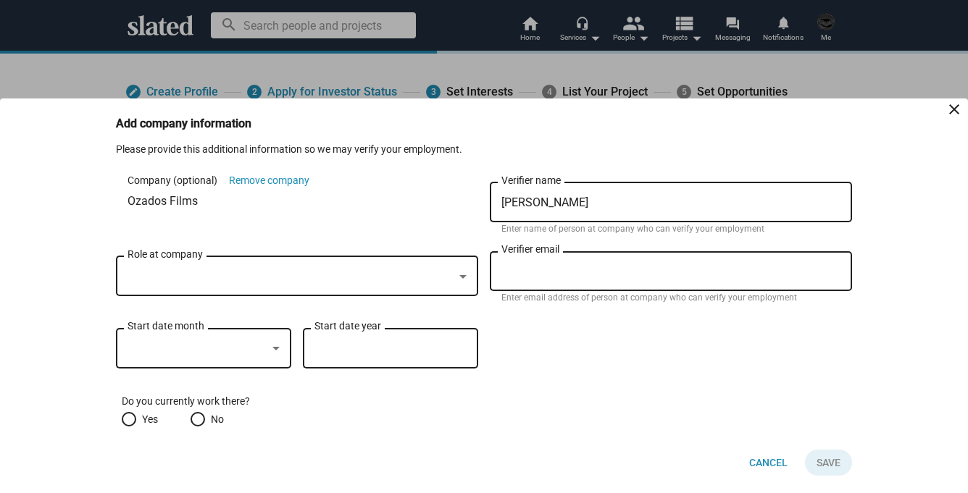
click at [553, 272] on input "Verifier email" at bounding box center [670, 271] width 339 height 13
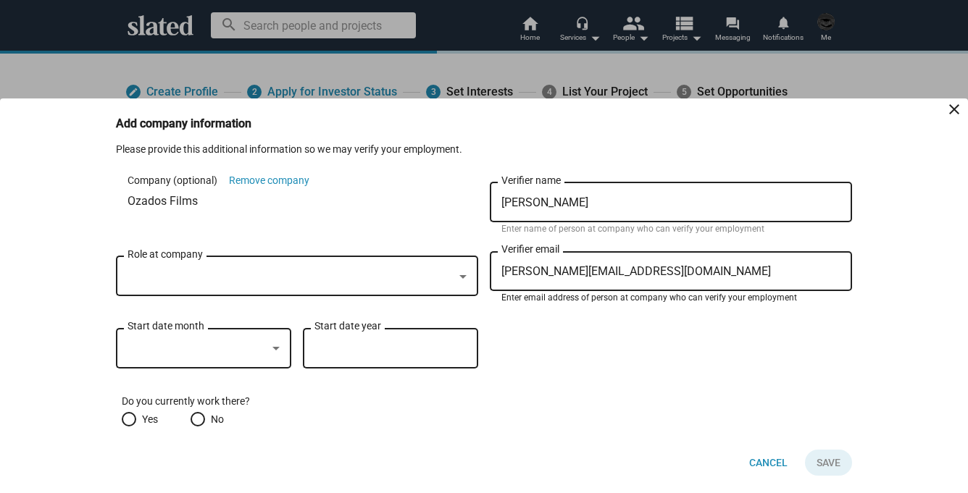
type input "hiram@ozados.com"
click at [210, 297] on div "Role at company" at bounding box center [297, 284] width 362 height 56
click at [125, 420] on span at bounding box center [129, 419] width 14 height 14
click at [125, 420] on input "Yes" at bounding box center [129, 419] width 14 height 14
radio input "true"
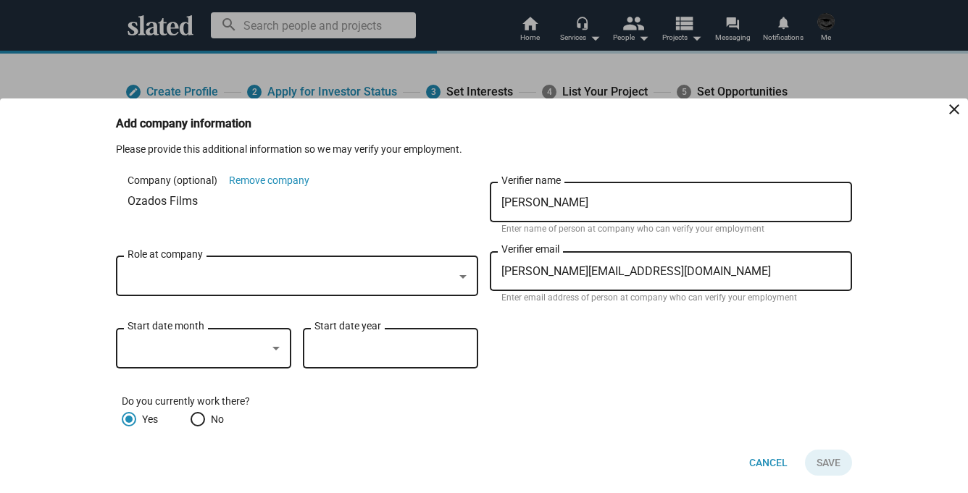
click at [208, 278] on div at bounding box center [291, 277] width 326 height 15
click at [464, 278] on div at bounding box center [462, 277] width 7 height 4
click at [196, 278] on div at bounding box center [291, 277] width 326 height 15
click at [461, 278] on div at bounding box center [462, 277] width 13 height 12
click at [273, 347] on div at bounding box center [275, 349] width 7 height 4
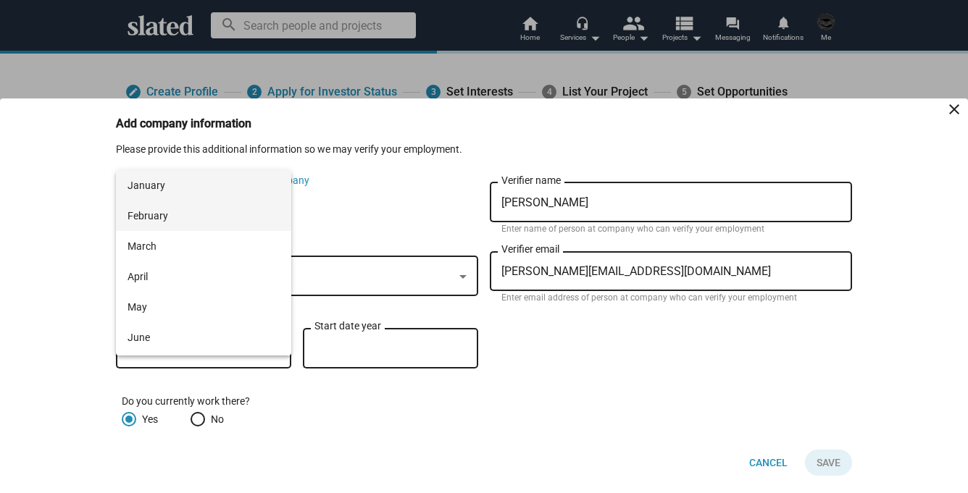
click at [183, 218] on span "February" at bounding box center [204, 216] width 152 height 30
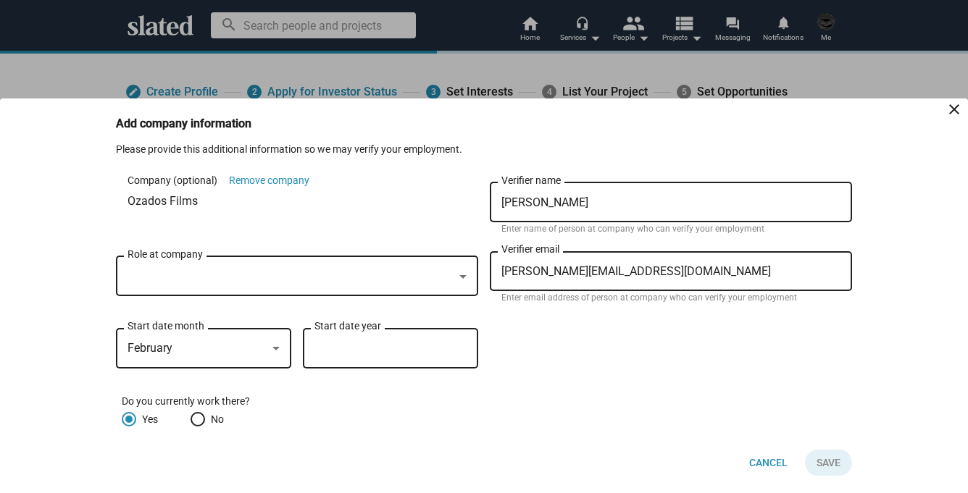
click at [347, 357] on div "Start date year" at bounding box center [390, 346] width 152 height 43
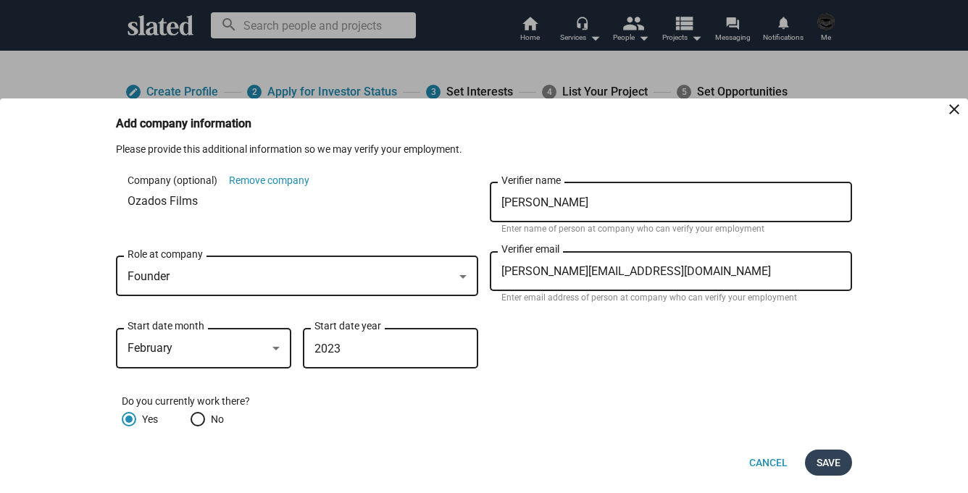
type input "2023"
click at [821, 457] on span "Save" at bounding box center [829, 463] width 24 height 26
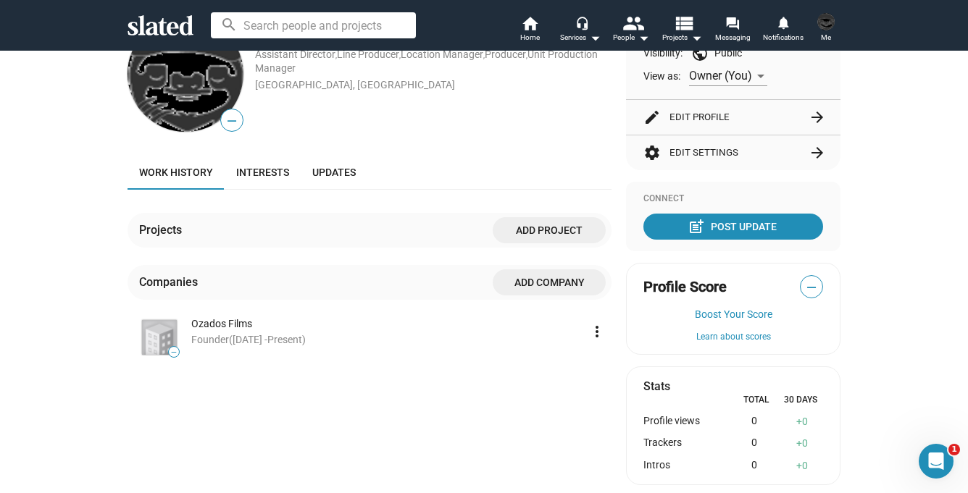
scroll to position [191, 0]
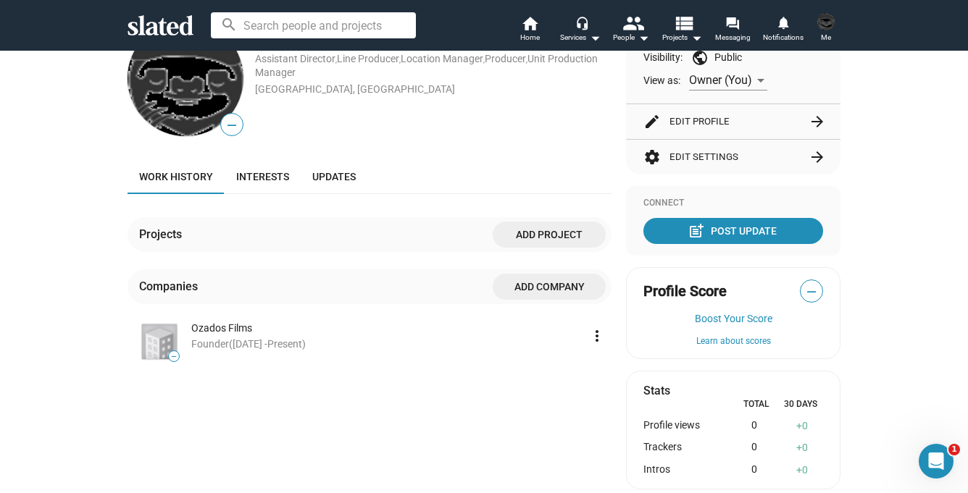
click at [592, 338] on mat-icon "more_vert" at bounding box center [596, 336] width 17 height 17
click at [560, 362] on button "Edit" at bounding box center [570, 368] width 81 height 23
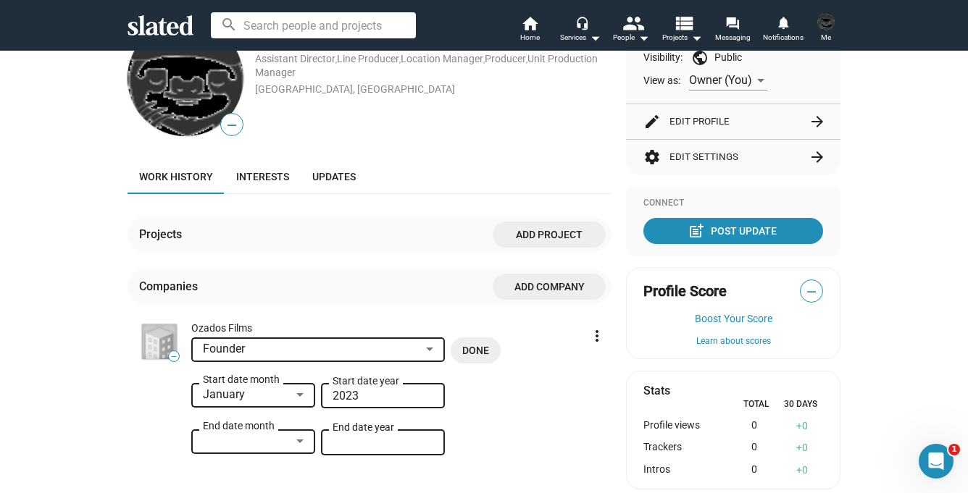
click at [164, 349] on img at bounding box center [159, 342] width 35 height 35
click at [174, 357] on span "—" at bounding box center [174, 357] width 10 height 8
click at [579, 346] on li "Founder January Start date month 2023 Start date year End date month End date y…" at bounding box center [386, 412] width 391 height 149
click at [474, 350] on span "Done" at bounding box center [475, 351] width 27 height 26
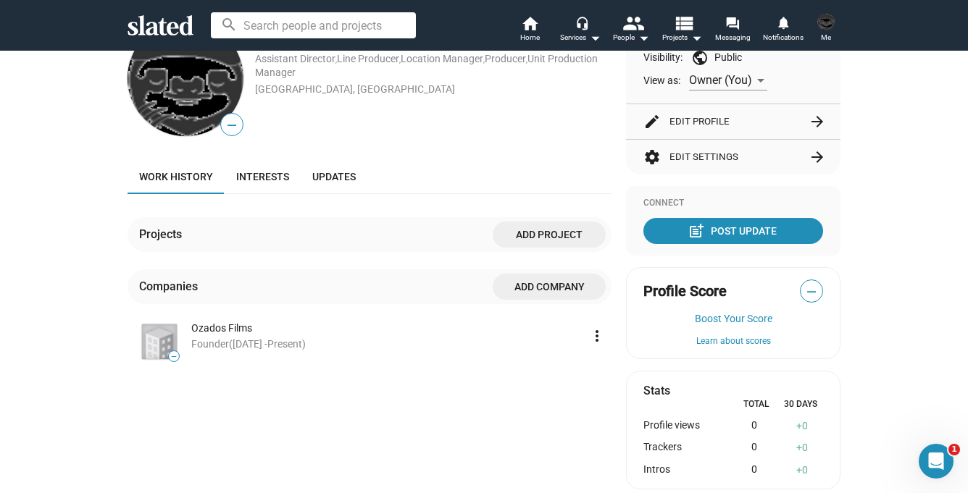
click at [173, 354] on span "—" at bounding box center [174, 357] width 10 height 8
click at [161, 342] on img at bounding box center [159, 342] width 35 height 35
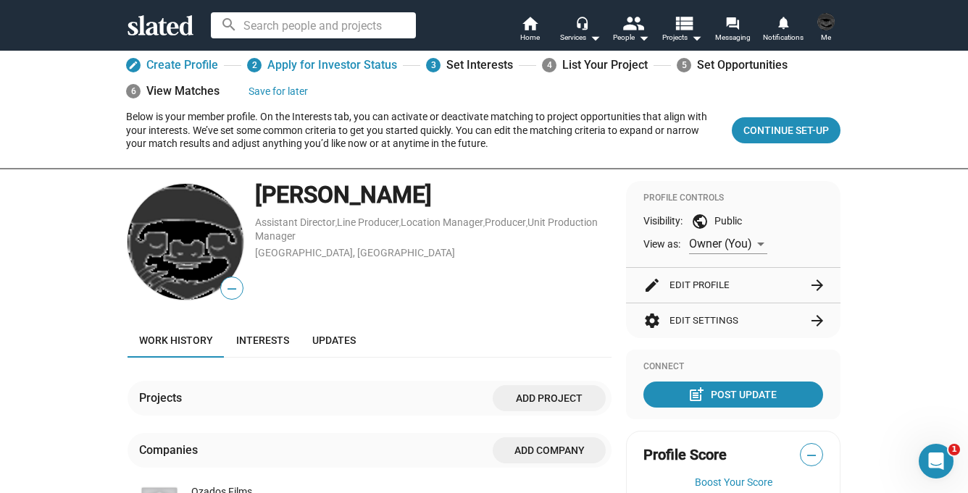
scroll to position [0, 0]
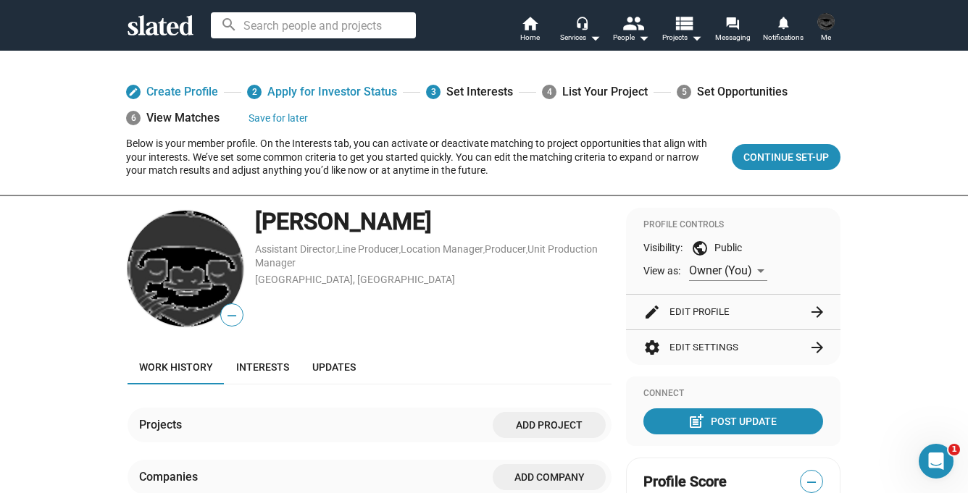
click at [183, 266] on img at bounding box center [186, 269] width 116 height 116
click at [201, 266] on img at bounding box center [186, 269] width 116 height 116
click at [830, 26] on img at bounding box center [825, 21] width 17 height 17
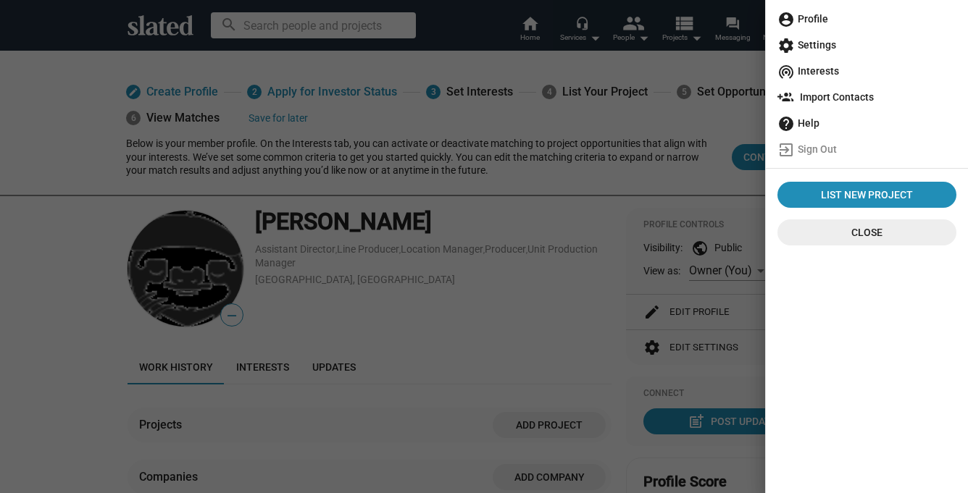
click at [822, 18] on span "account_circle Profile" at bounding box center [866, 19] width 179 height 26
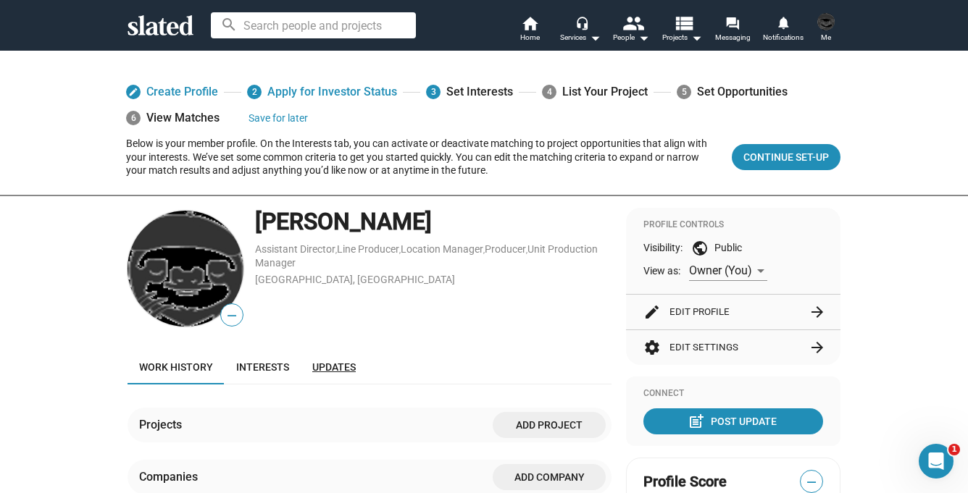
click at [329, 365] on span "Updates" at bounding box center [333, 368] width 43 height 12
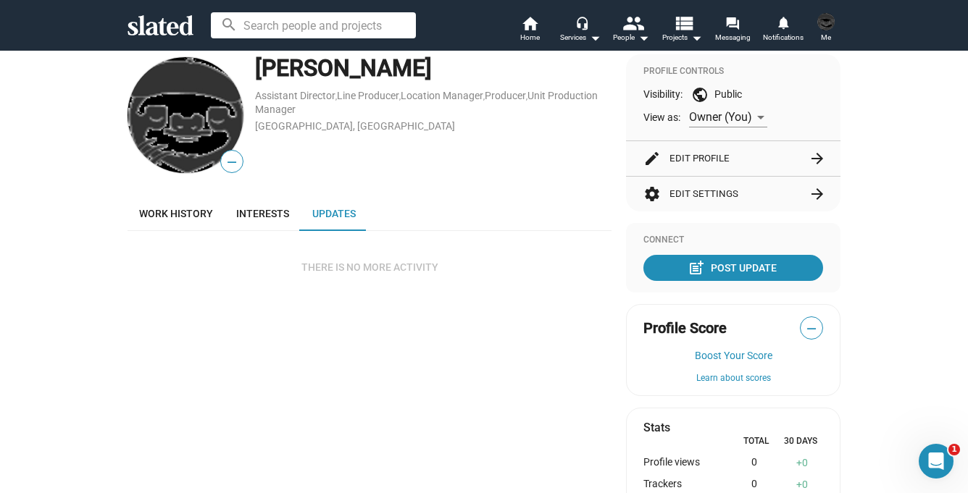
scroll to position [178, 0]
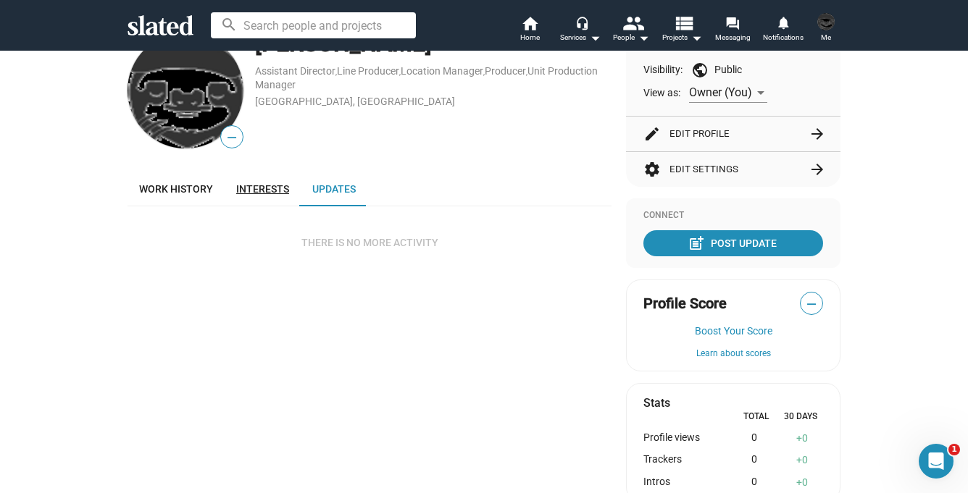
click at [243, 196] on link "Interests" at bounding box center [263, 189] width 76 height 35
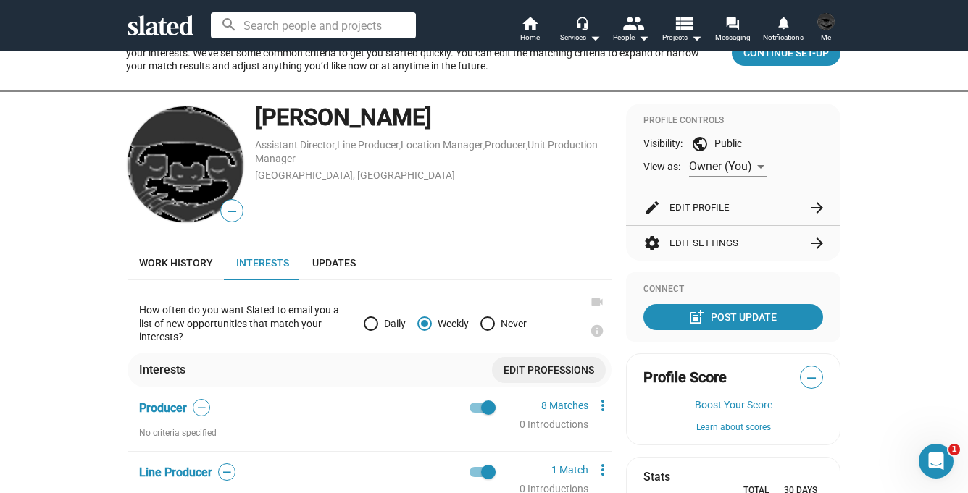
scroll to position [129, 0]
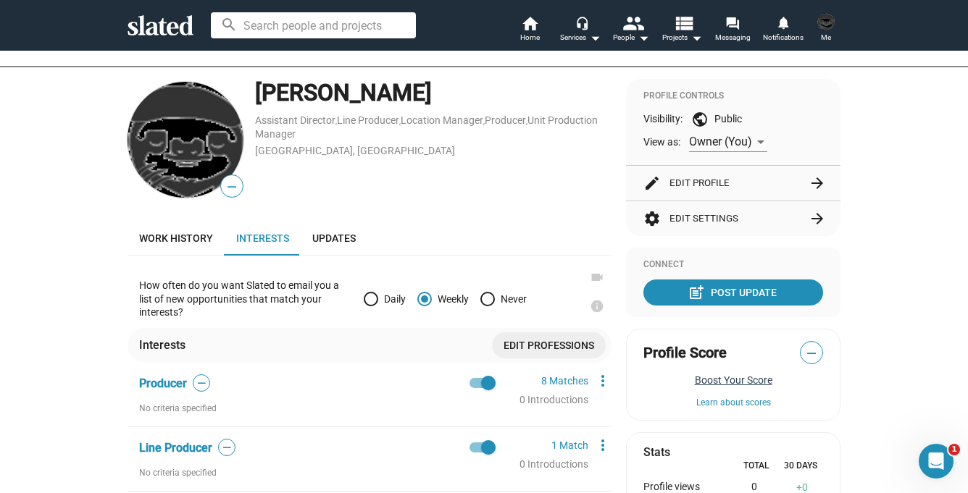
click at [749, 384] on button "Boost Your Score" at bounding box center [733, 381] width 180 height 12
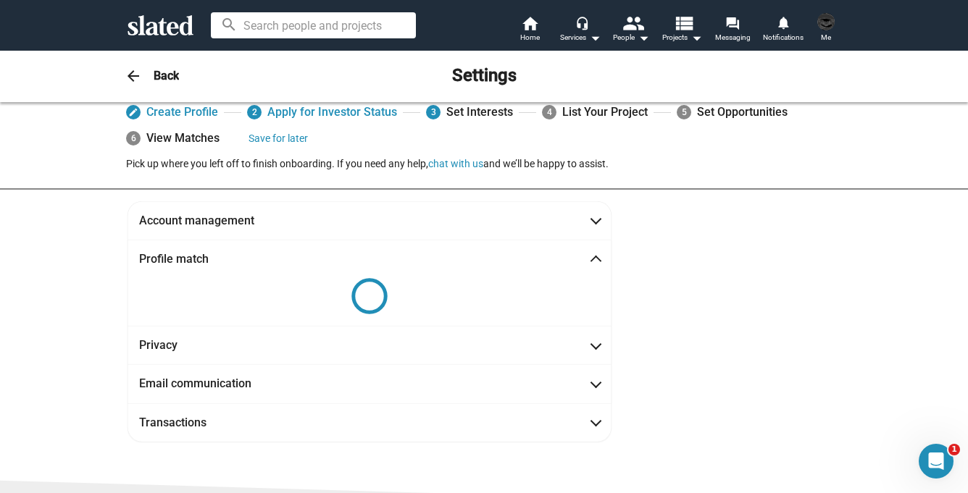
scroll to position [0, 0]
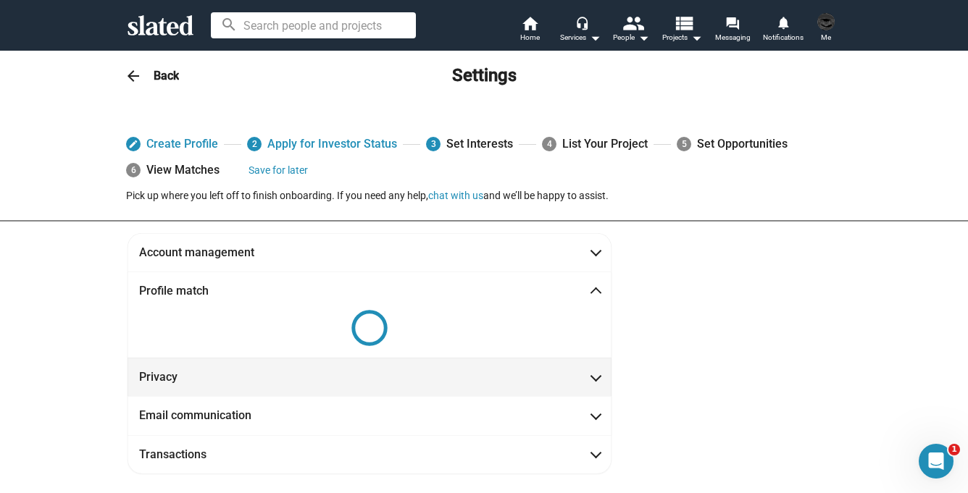
click at [597, 380] on span at bounding box center [596, 376] width 8 height 14
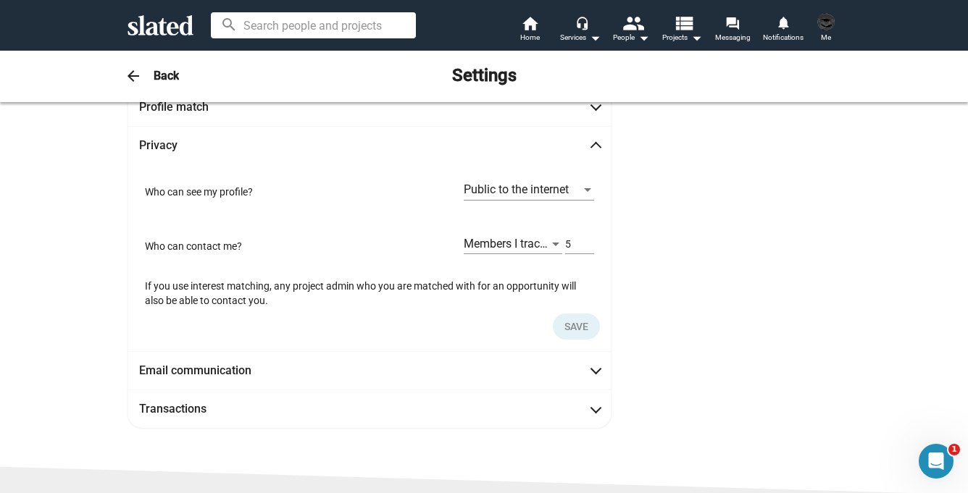
scroll to position [188, 0]
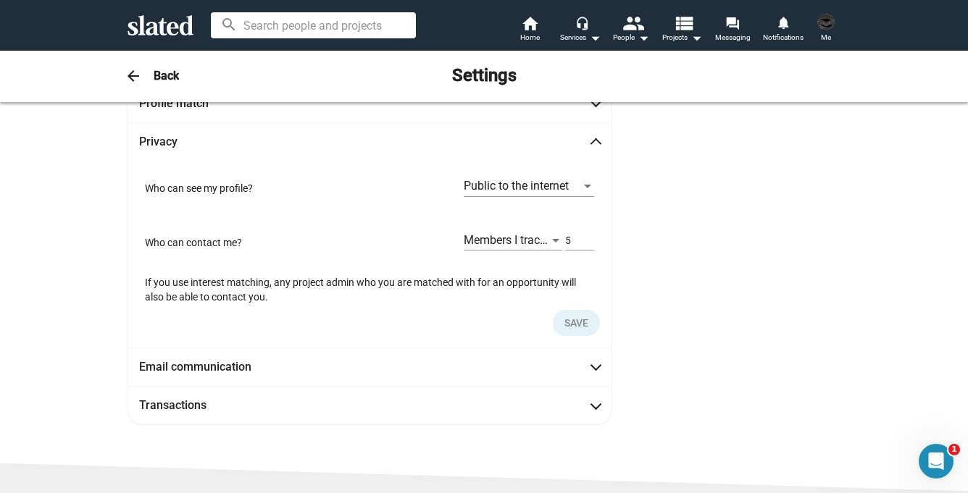
click at [552, 243] on div at bounding box center [555, 241] width 7 height 4
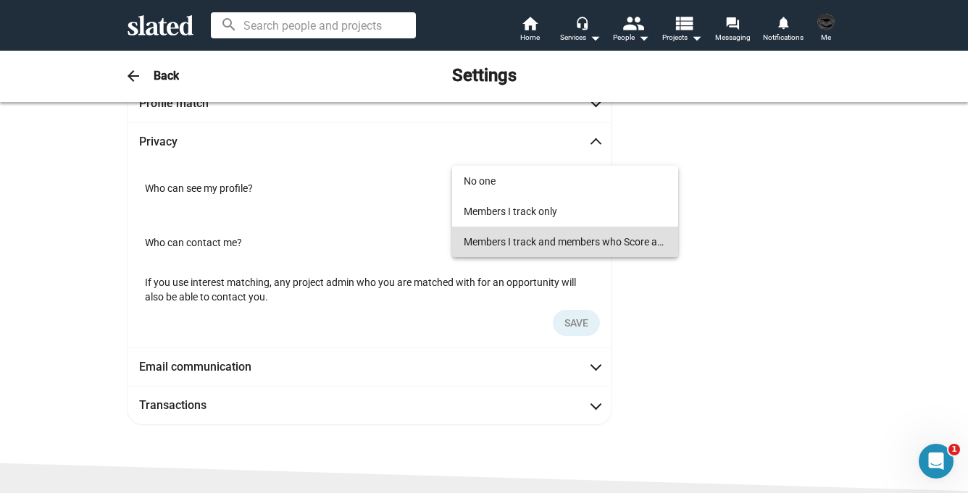
click at [749, 313] on div at bounding box center [484, 246] width 968 height 493
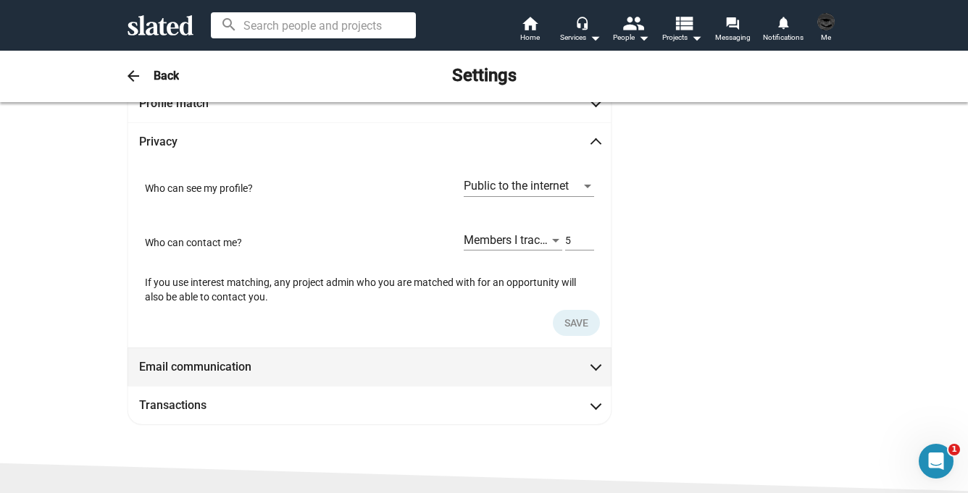
click at [600, 372] on mat-expansion-panel-header "Email communication" at bounding box center [370, 367] width 484 height 38
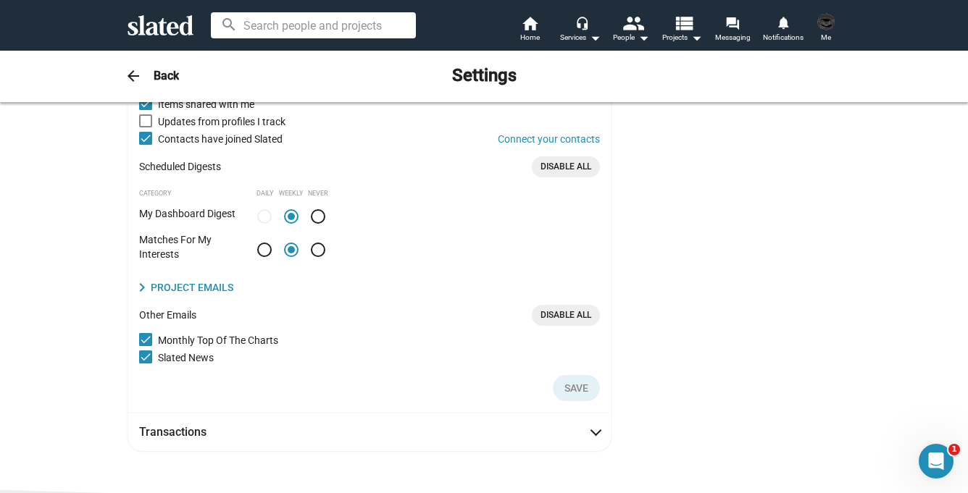
scroll to position [338, 0]
click at [318, 216] on span at bounding box center [318, 215] width 14 height 14
click at [318, 216] on input "radio" at bounding box center [318, 215] width 14 height 14
radio input "true"
click at [144, 340] on span at bounding box center [145, 338] width 13 height 13
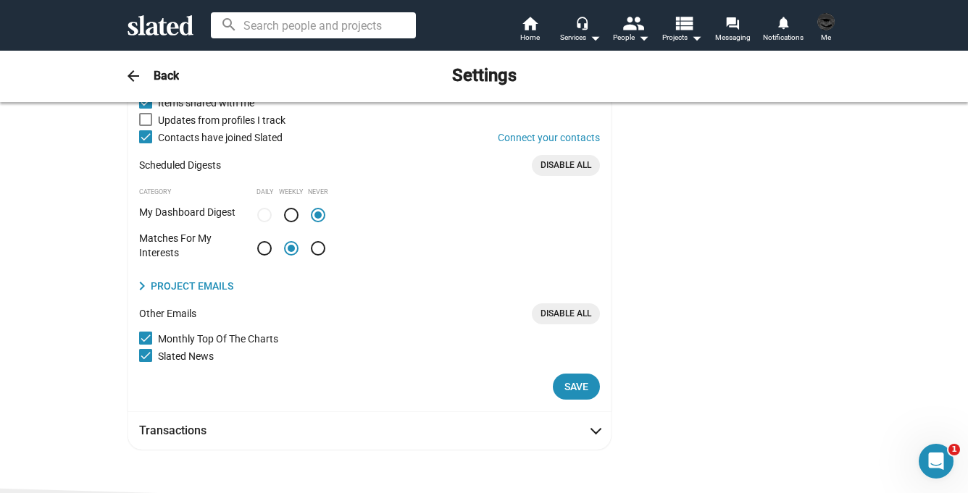
click at [145, 345] on input "Monthly Top Of The Charts" at bounding box center [145, 345] width 1 height 1
checkbox input "false"
click at [577, 389] on span "Save" at bounding box center [576, 387] width 24 height 26
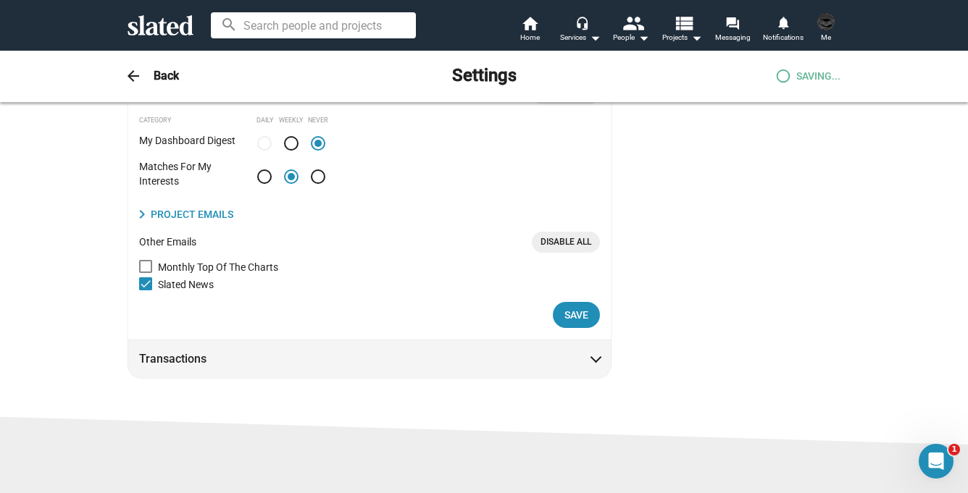
click at [599, 363] on span at bounding box center [596, 358] width 8 height 14
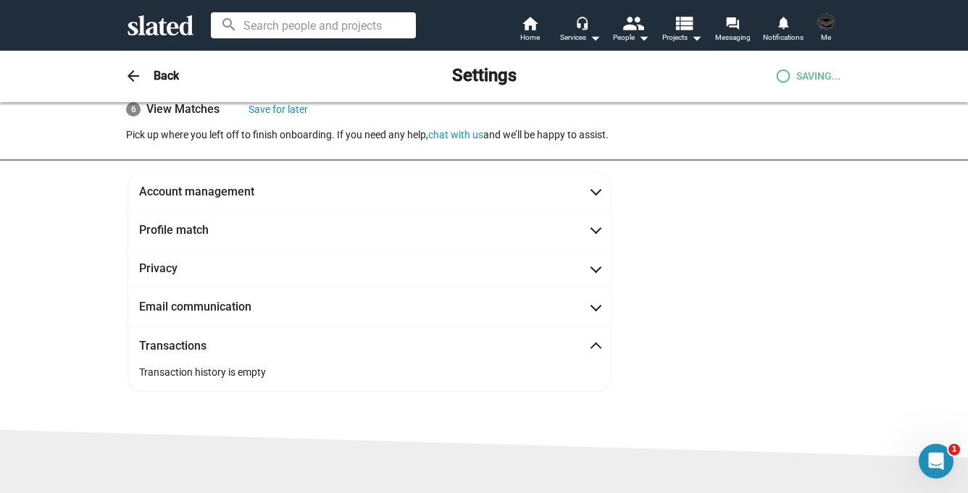
scroll to position [0, 0]
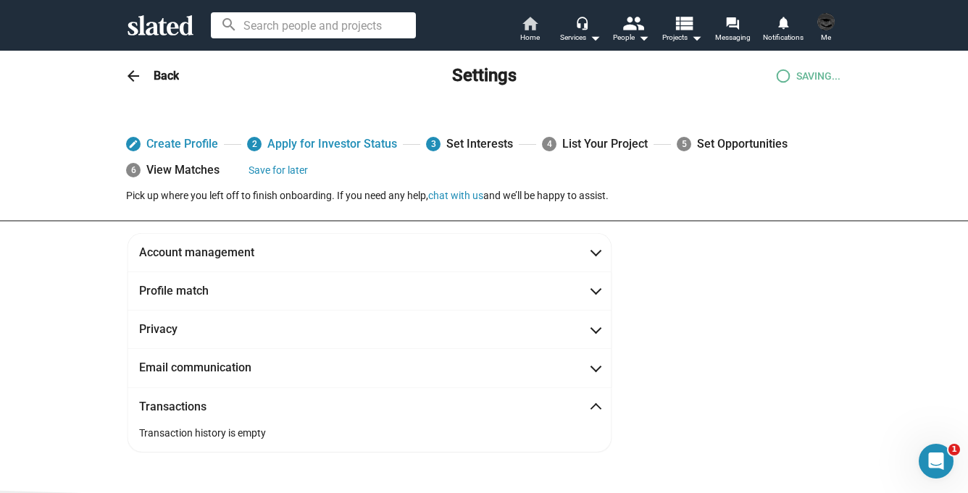
click at [533, 29] on span "Home" at bounding box center [530, 37] width 20 height 17
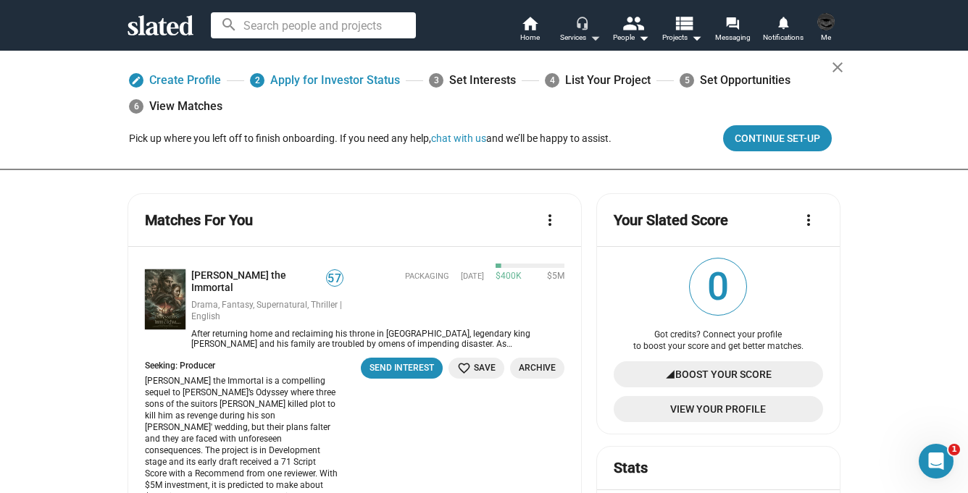
click at [594, 31] on mat-icon "arrow_drop_down" at bounding box center [594, 37] width 17 height 17
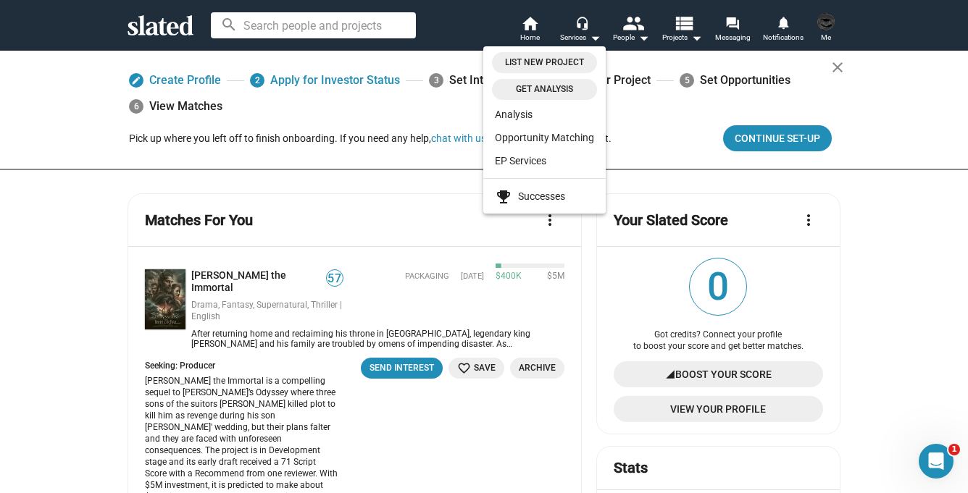
click at [59, 285] on div at bounding box center [484, 246] width 968 height 493
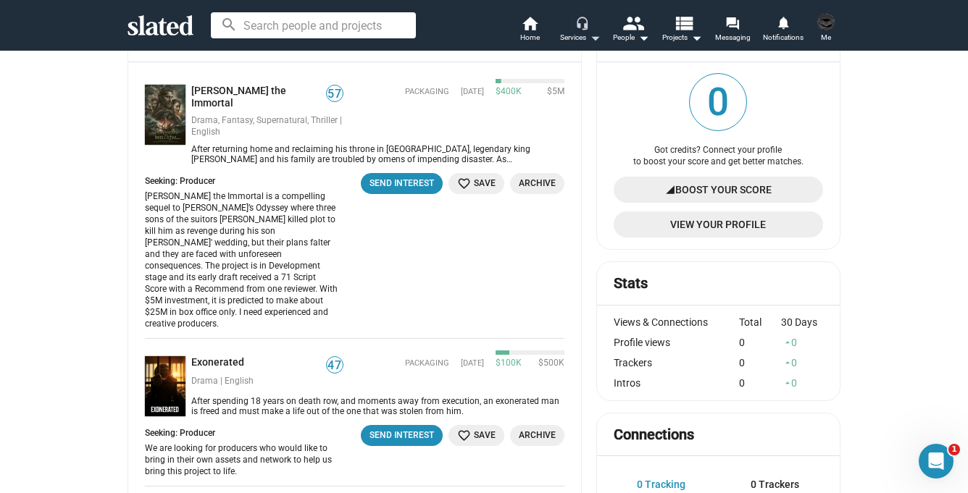
scroll to position [134, 0]
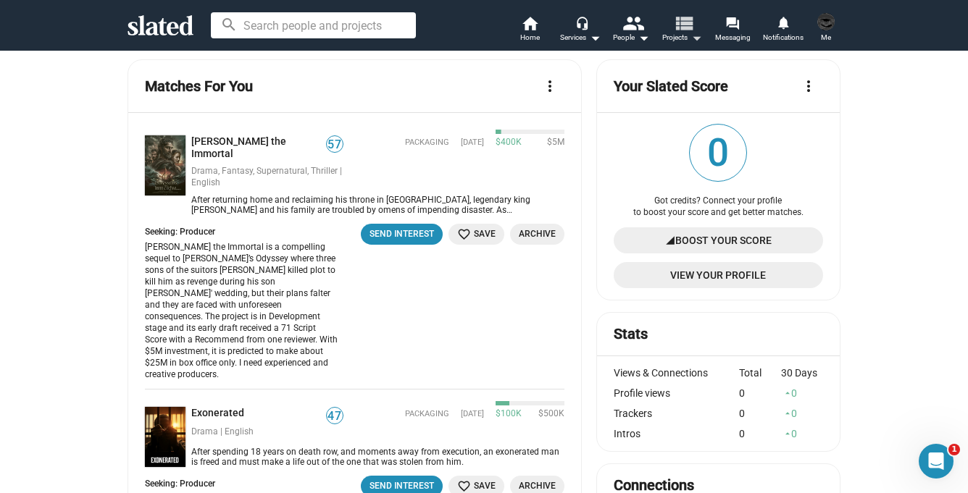
click at [692, 37] on mat-icon "arrow_drop_down" at bounding box center [696, 37] width 17 height 17
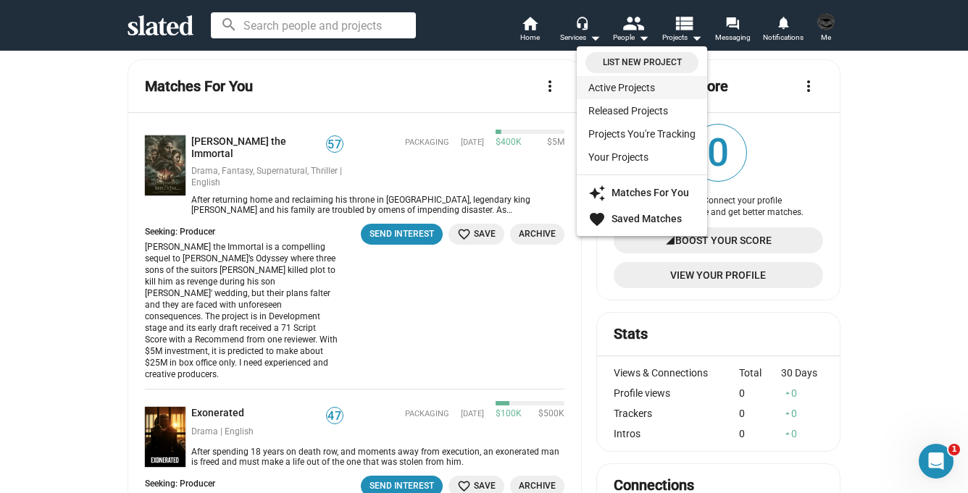
click at [633, 88] on link "Active Projects" at bounding box center [642, 87] width 130 height 23
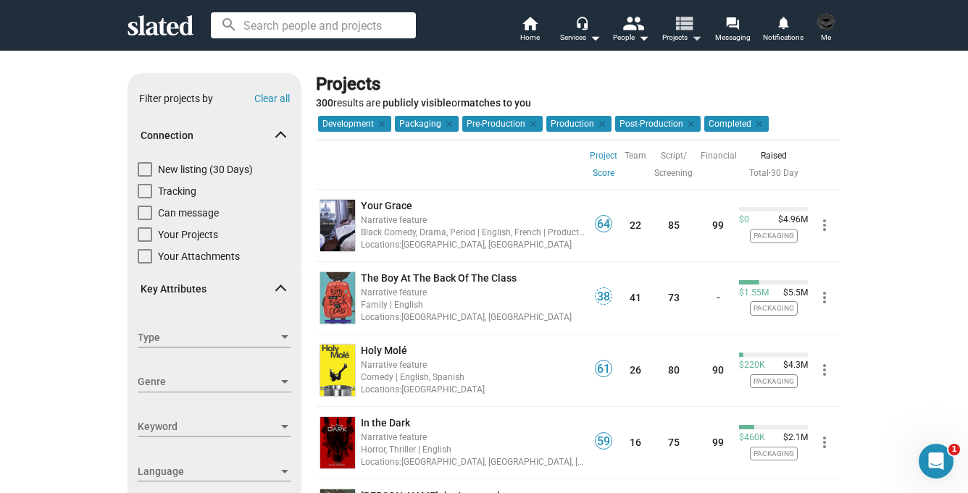
scroll to position [14, 0]
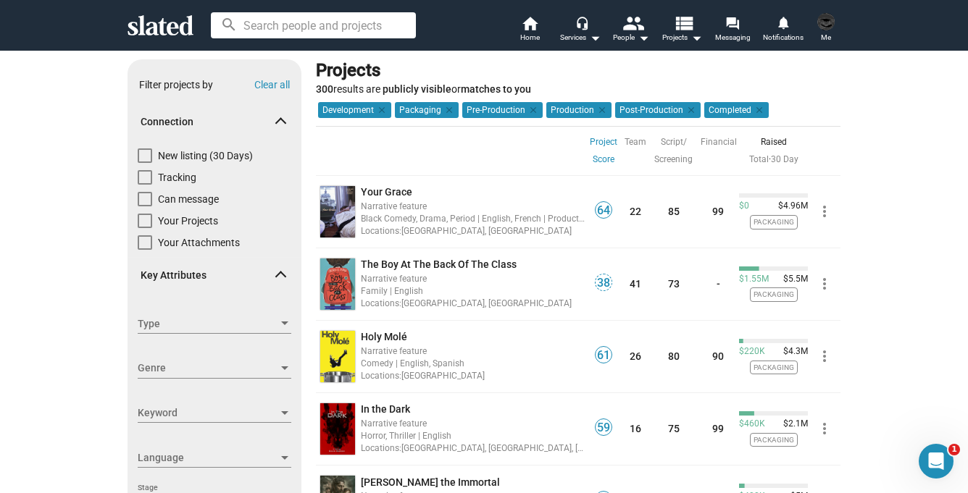
click at [602, 151] on link "Project Score" at bounding box center [604, 150] width 28 height 35
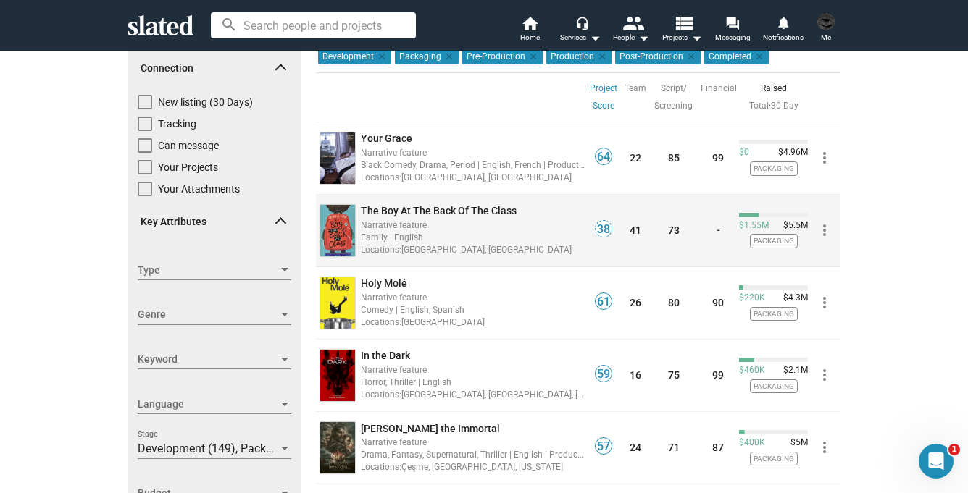
scroll to position [69, 0]
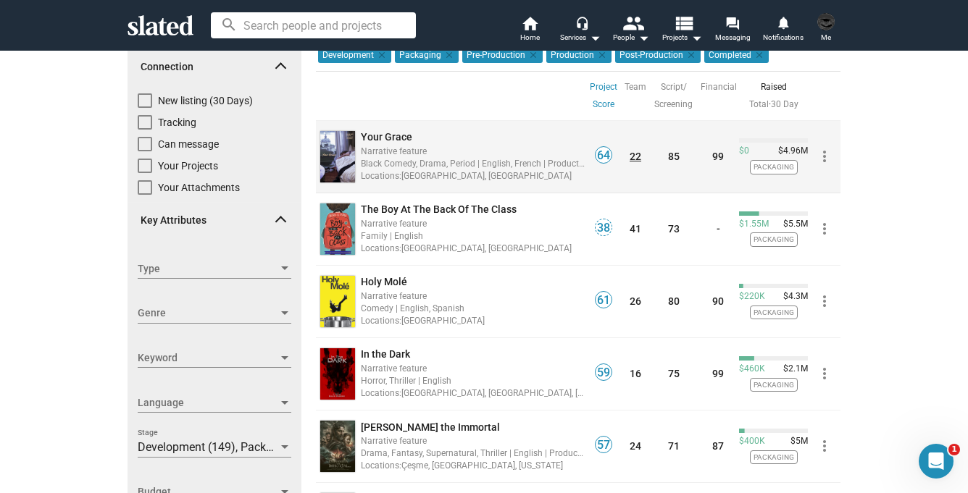
click at [635, 155] on link "22" at bounding box center [636, 157] width 12 height 12
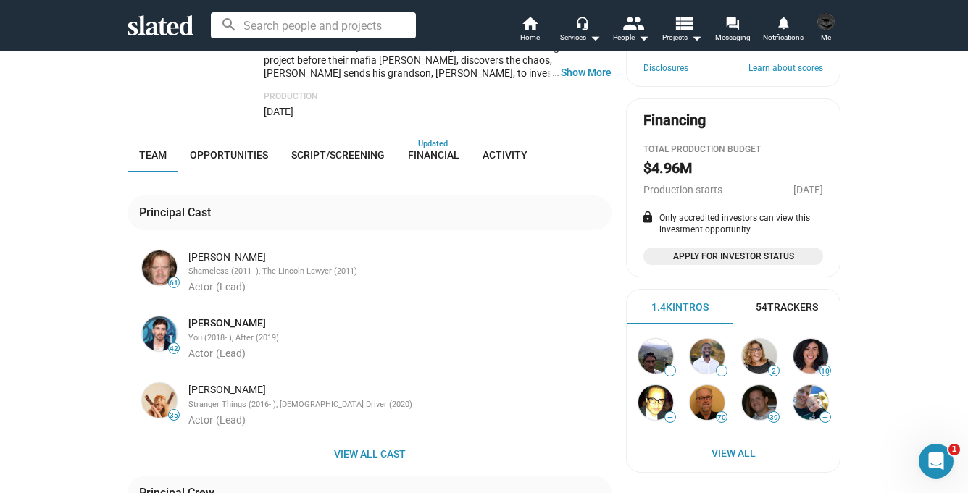
scroll to position [352, 0]
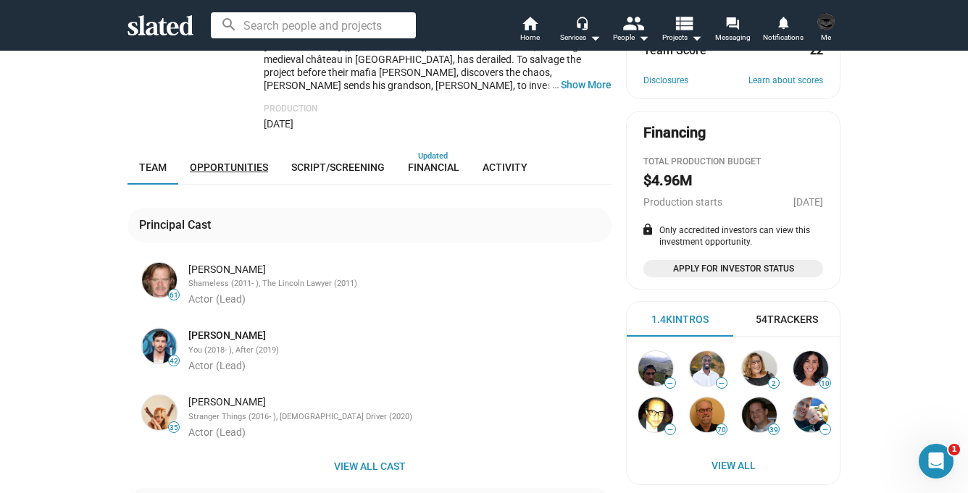
click at [217, 162] on span "Opportunities" at bounding box center [229, 168] width 78 height 12
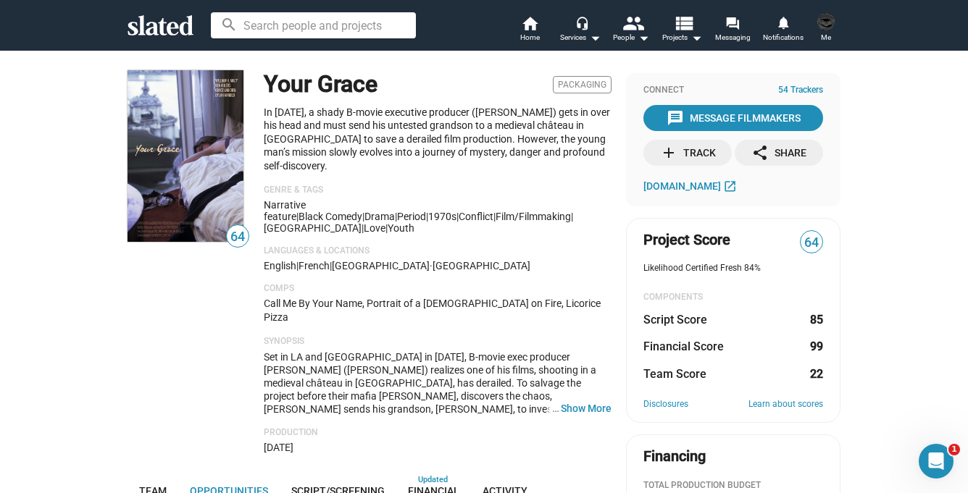
click at [133, 24] on icon at bounding box center [161, 25] width 66 height 20
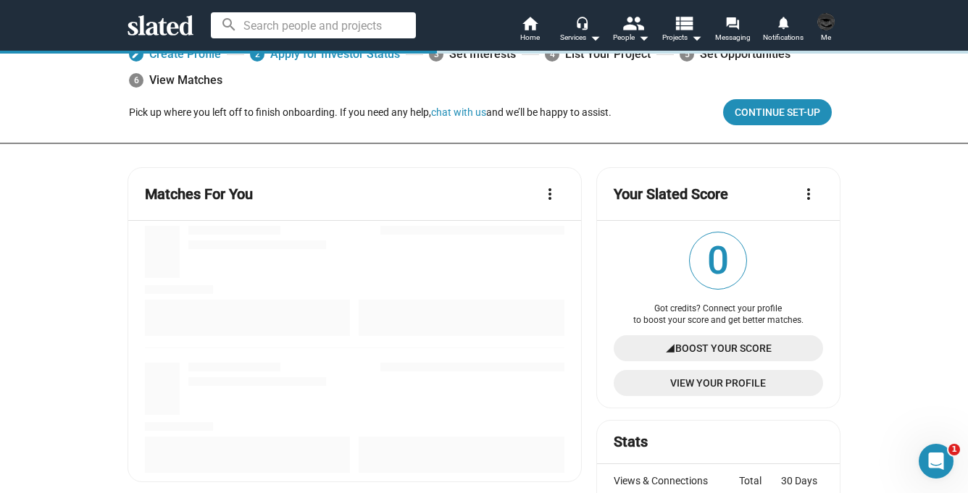
scroll to position [36, 0]
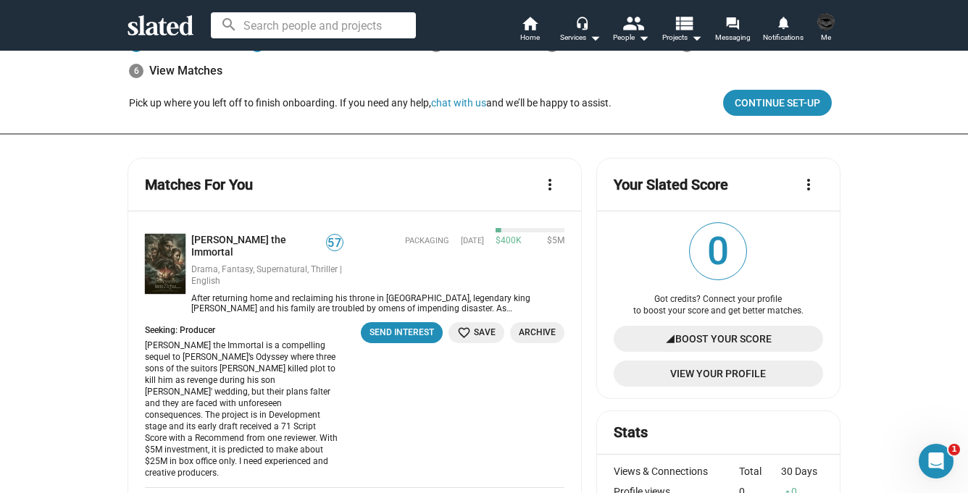
click at [720, 337] on span "Boost Your Score" at bounding box center [723, 339] width 96 height 26
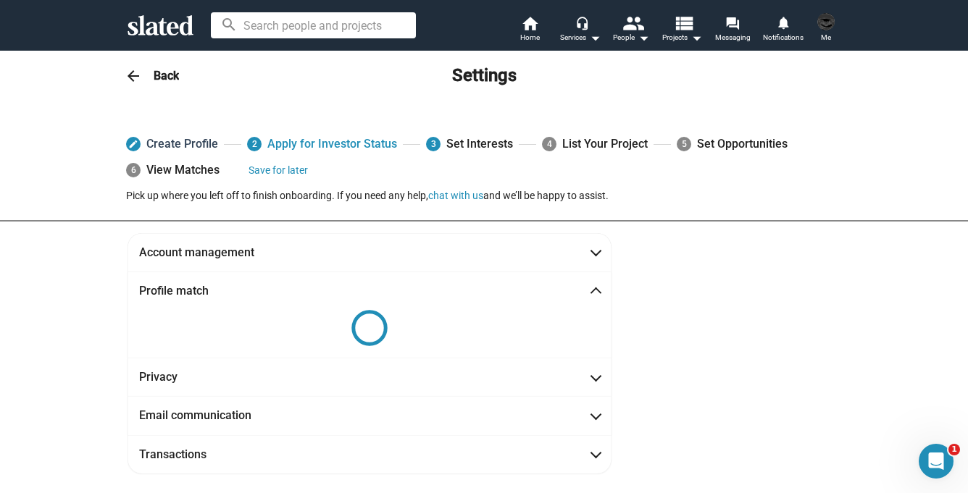
click at [133, 148] on mat-icon "edit" at bounding box center [133, 144] width 10 height 10
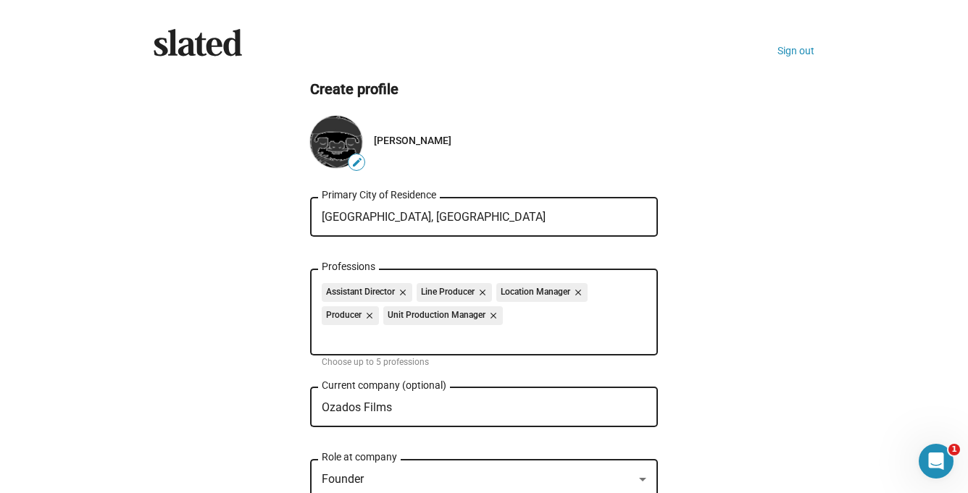
click at [356, 163] on mat-icon "edit" at bounding box center [357, 163] width 12 height 12
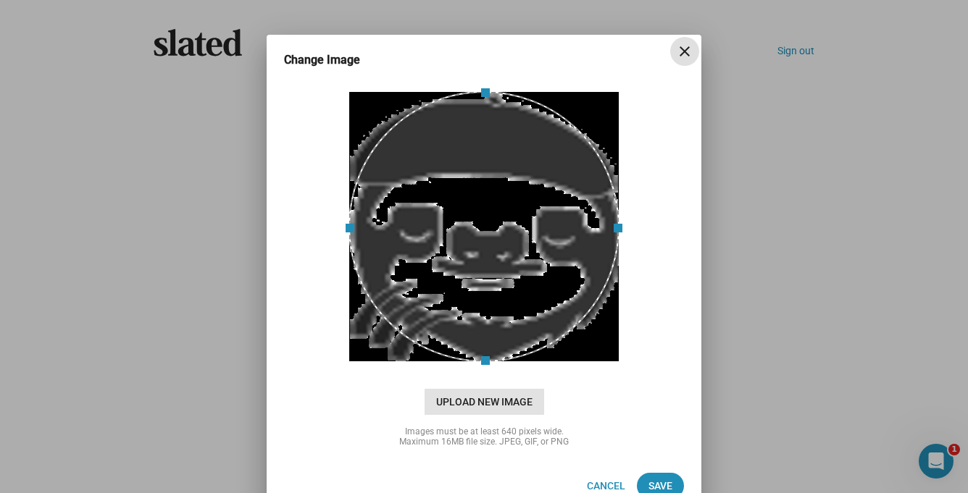
click at [467, 401] on span "Upload New Image" at bounding box center [485, 402] width 120 height 26
click at [467, 371] on input "cloud_upload Drag and drop or click to upload" at bounding box center [484, 227] width 399 height 288
type input "C:\fakepath\a06dfc4f-70ee-4e20-9118-0e89a80d4e63.jpeg"
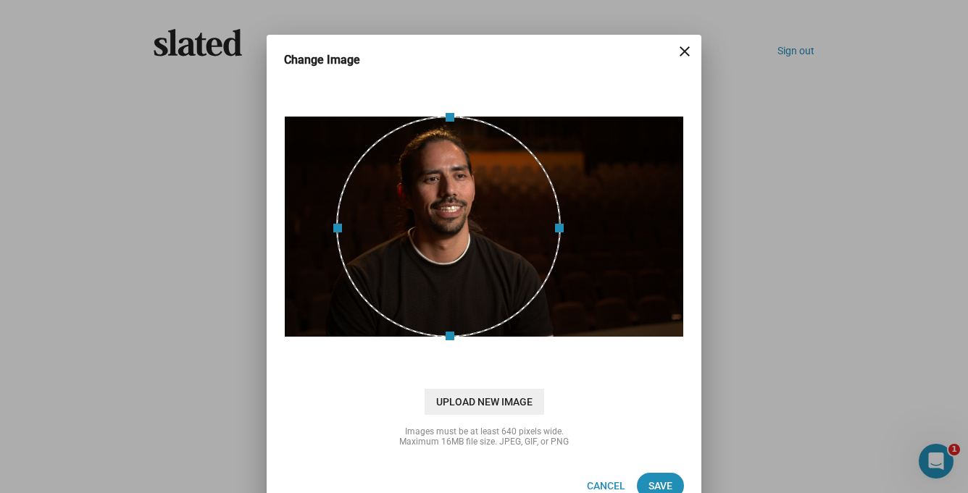
drag, startPoint x: 467, startPoint y: 216, endPoint x: 425, endPoint y: 220, distance: 41.5
click at [425, 220] on div at bounding box center [448, 227] width 225 height 222
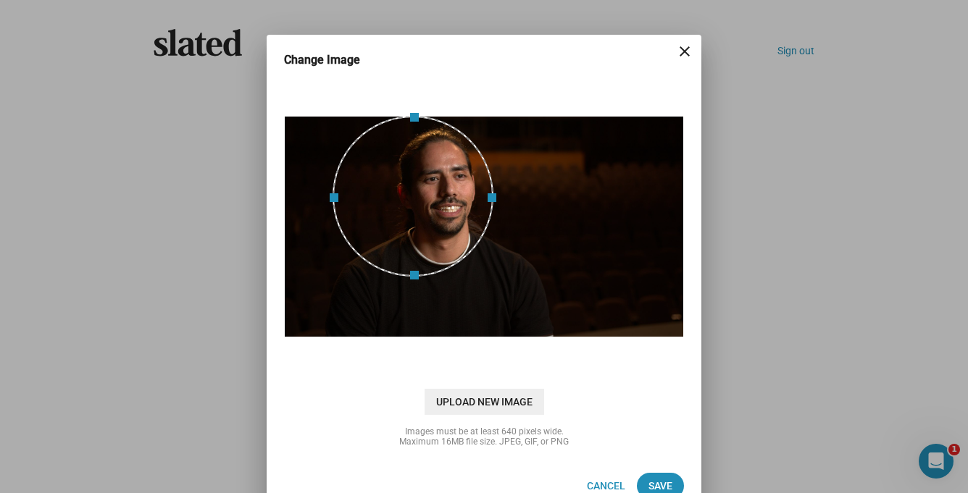
drag, startPoint x: 447, startPoint y: 337, endPoint x: 439, endPoint y: 275, distance: 62.8
click at [439, 275] on span at bounding box center [413, 277] width 145 height 16
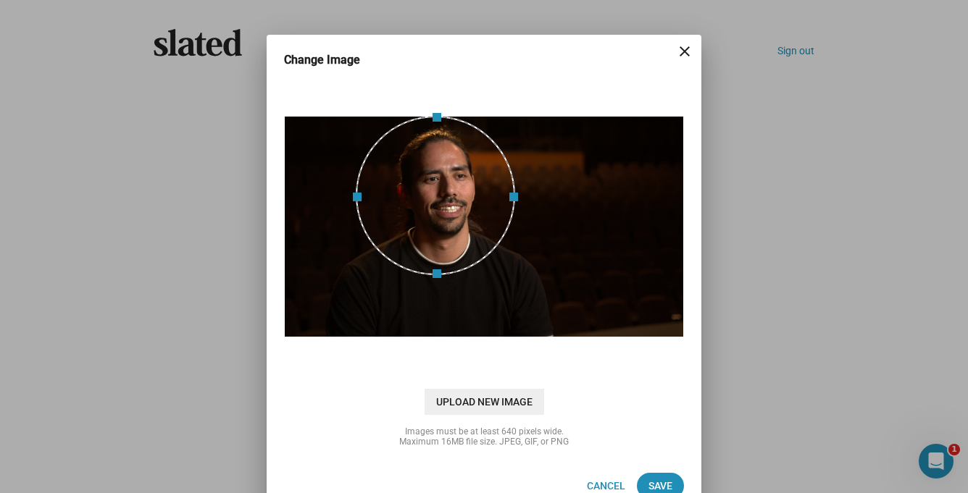
drag, startPoint x: 408, startPoint y: 212, endPoint x: 431, endPoint y: 203, distance: 25.0
click at [431, 203] on div at bounding box center [435, 195] width 159 height 159
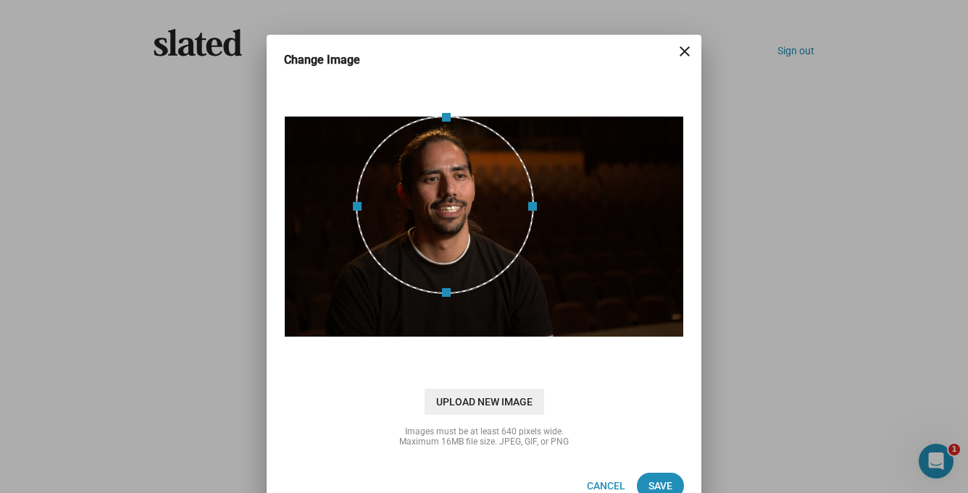
drag, startPoint x: 433, startPoint y: 275, endPoint x: 438, endPoint y: 293, distance: 19.3
click at [438, 293] on span at bounding box center [445, 294] width 162 height 16
drag, startPoint x: 452, startPoint y: 217, endPoint x: 447, endPoint y: 195, distance: 23.0
click at [447, 195] on div at bounding box center [440, 205] width 178 height 178
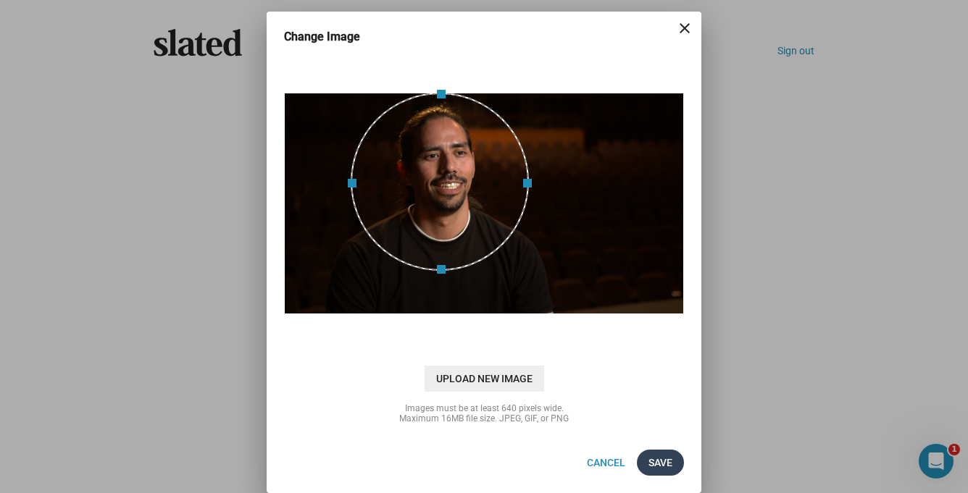
click at [667, 467] on span "Save" at bounding box center [661, 463] width 24 height 26
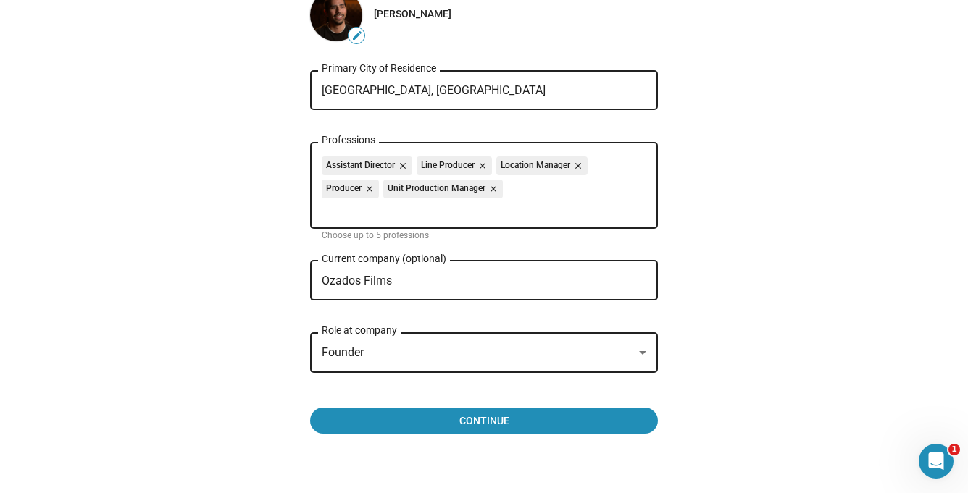
scroll to position [147, 0]
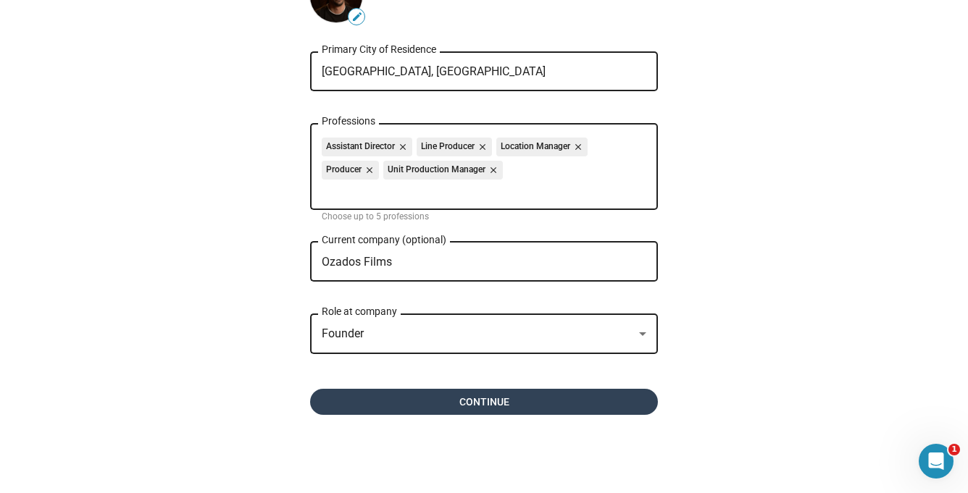
click at [503, 396] on span "Continue" at bounding box center [484, 402] width 325 height 26
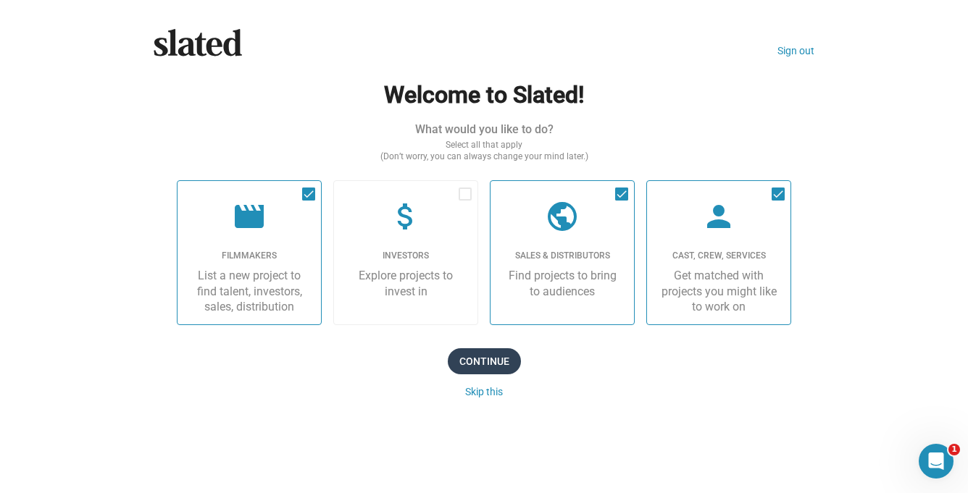
click at [467, 355] on span "Continue" at bounding box center [484, 362] width 73 height 26
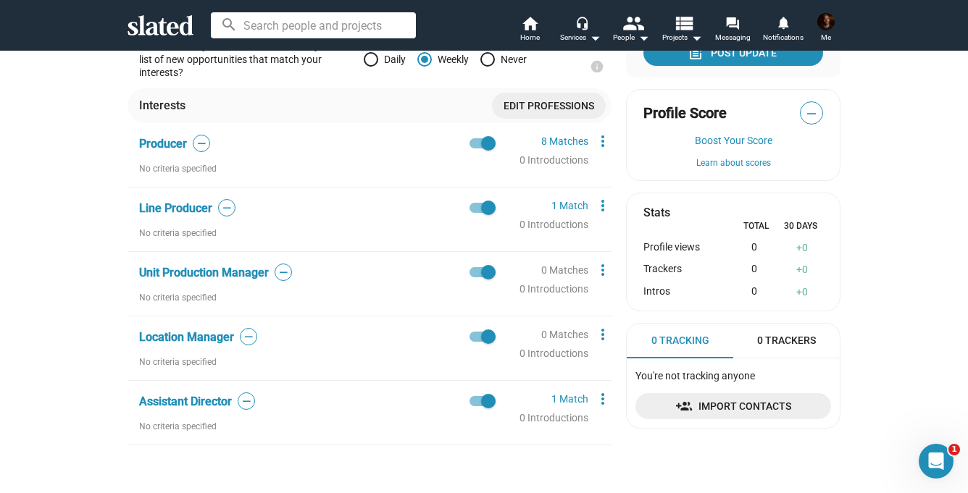
scroll to position [321, 0]
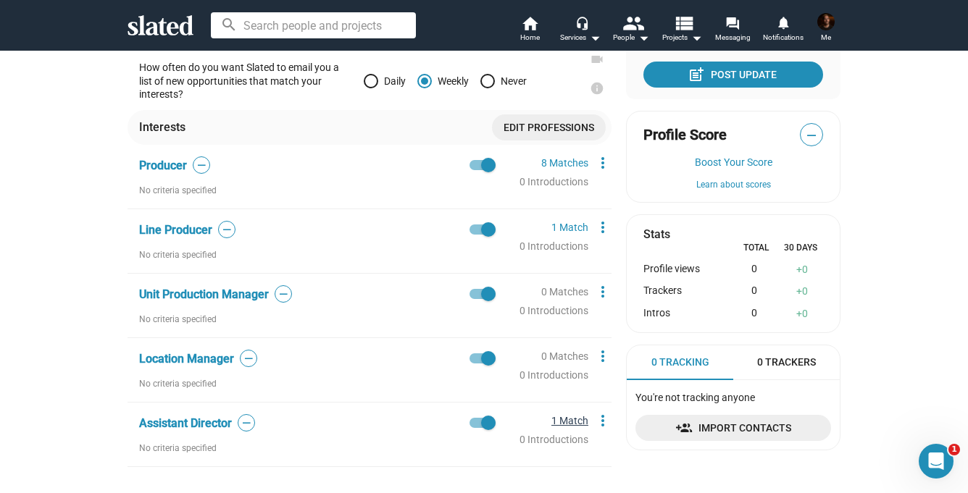
click at [575, 422] on link "1 Match" at bounding box center [569, 421] width 37 height 12
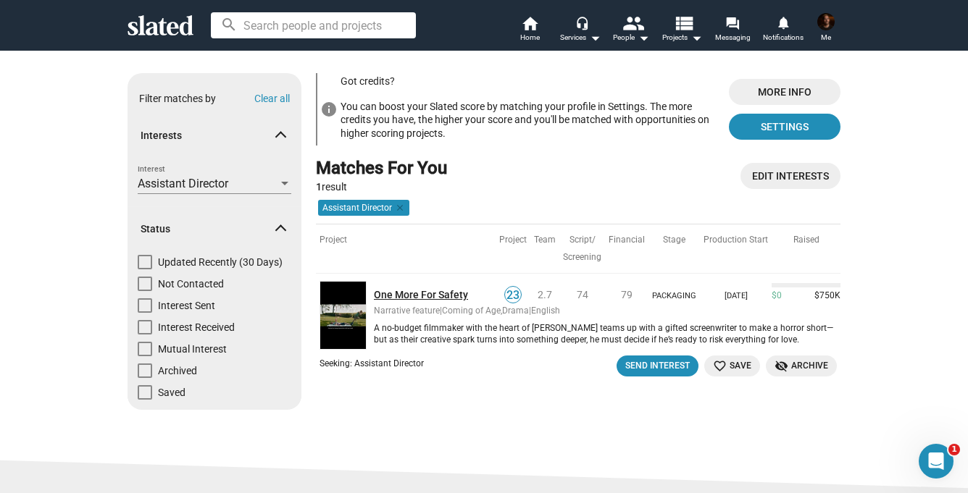
click at [412, 296] on link "One More For Safety" at bounding box center [435, 295] width 122 height 14
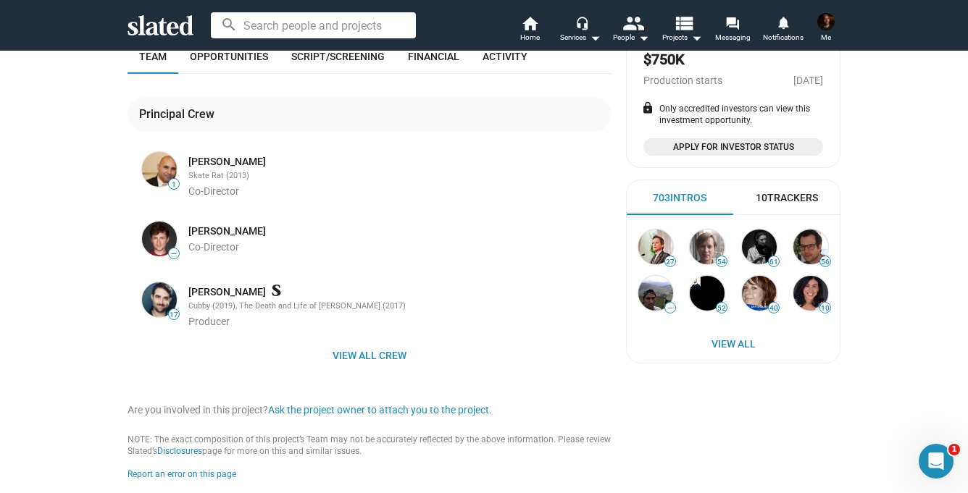
scroll to position [464, 0]
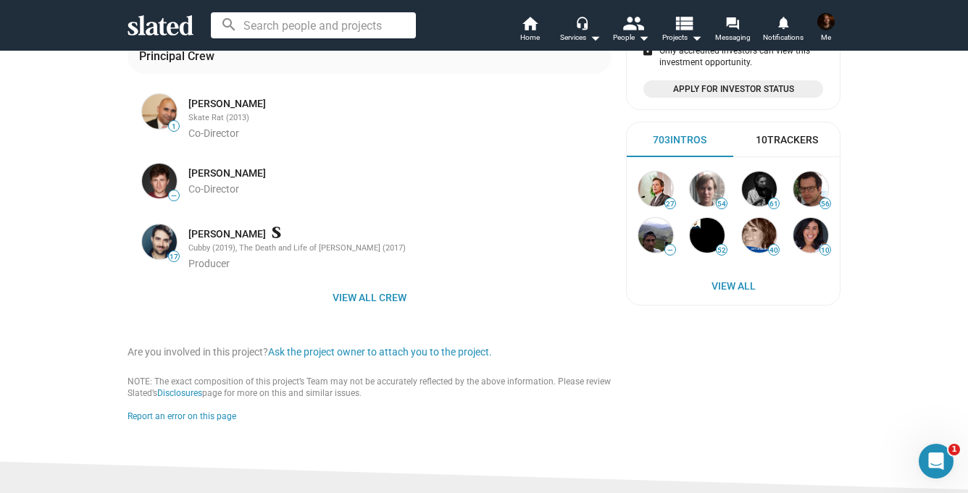
click at [204, 243] on div "Cubby (2019), The Death and Life of [PERSON_NAME] (2017)" at bounding box center [398, 248] width 420 height 11
click at [209, 228] on link "[PERSON_NAME]" at bounding box center [227, 235] width 78 height 14
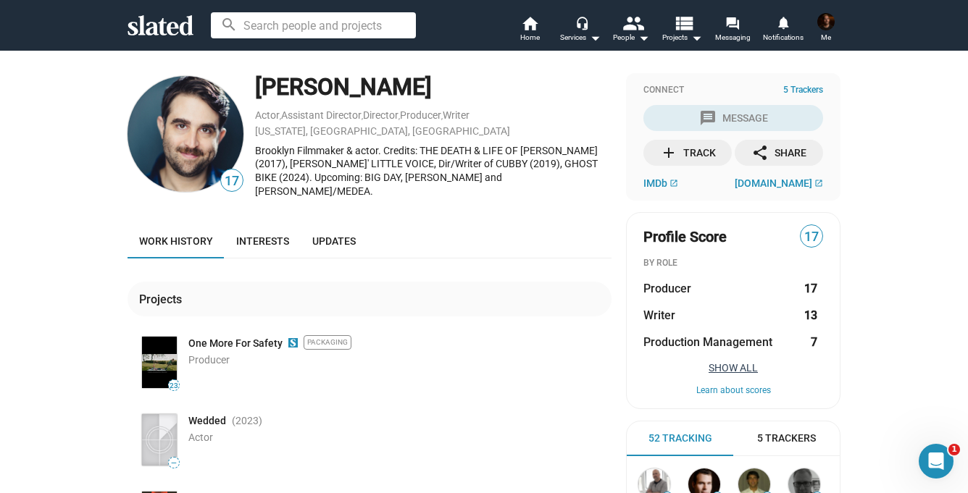
click at [746, 367] on button "Show All" at bounding box center [733, 368] width 180 height 12
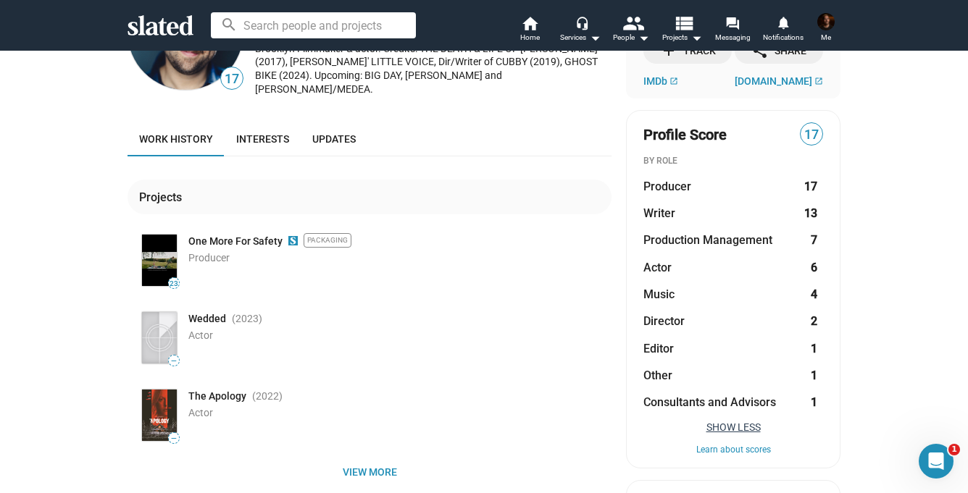
scroll to position [101, 0]
click at [253, 134] on span "Interests" at bounding box center [262, 140] width 53 height 12
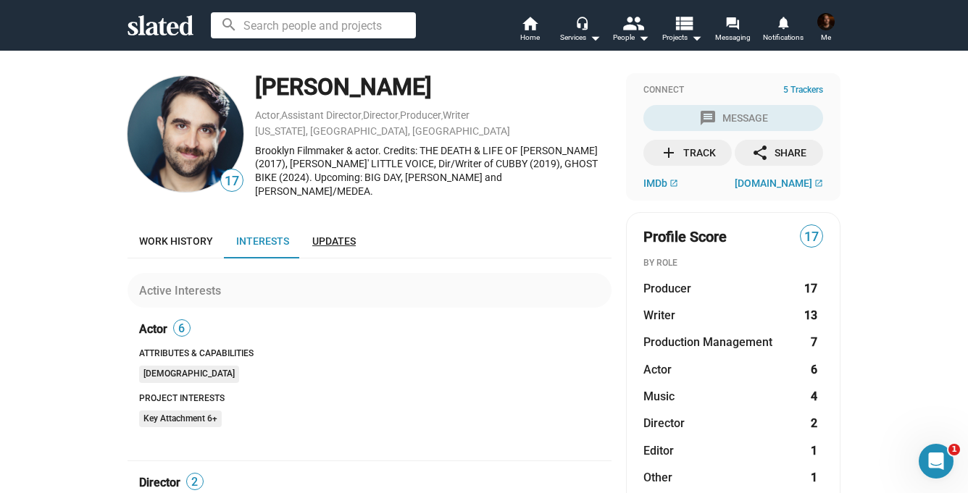
click at [320, 235] on span "Updates" at bounding box center [333, 241] width 43 height 12
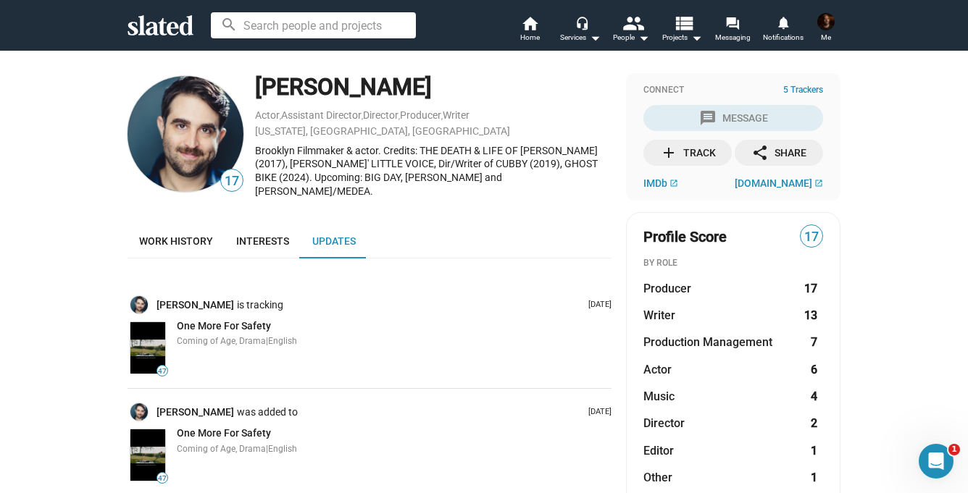
click at [829, 22] on img at bounding box center [825, 21] width 17 height 17
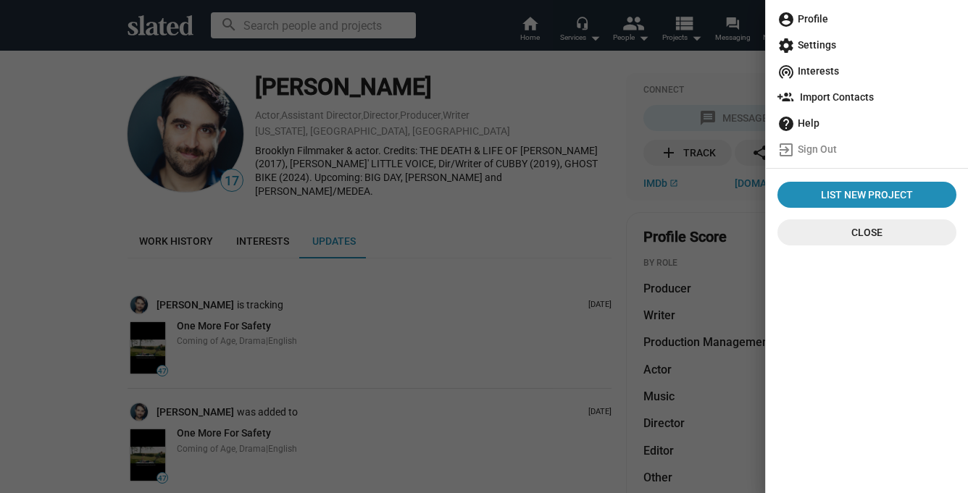
click at [812, 21] on span "account_circle Profile" at bounding box center [866, 19] width 179 height 26
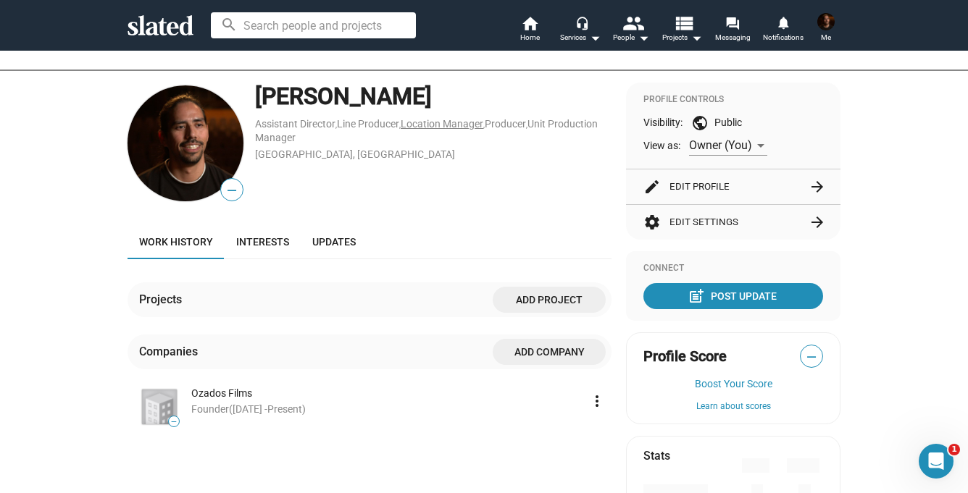
scroll to position [98, 0]
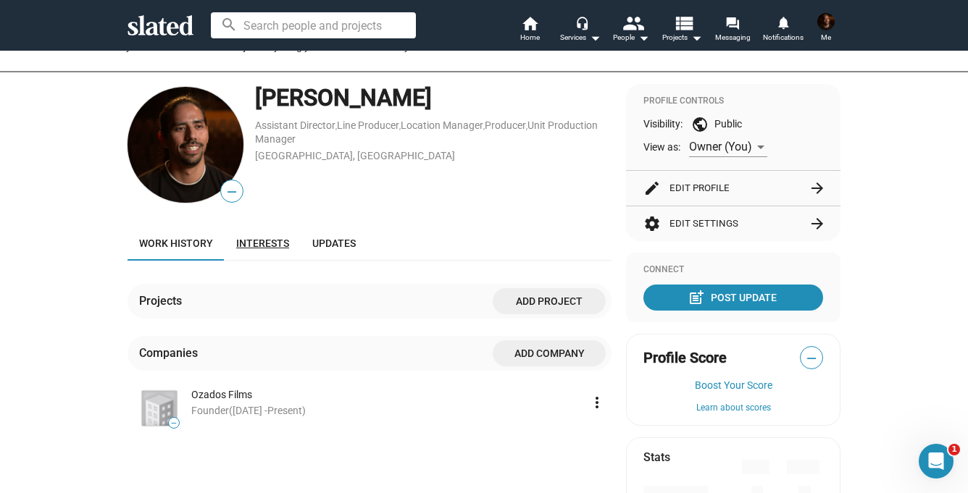
click at [264, 238] on span "Interests" at bounding box center [262, 244] width 53 height 12
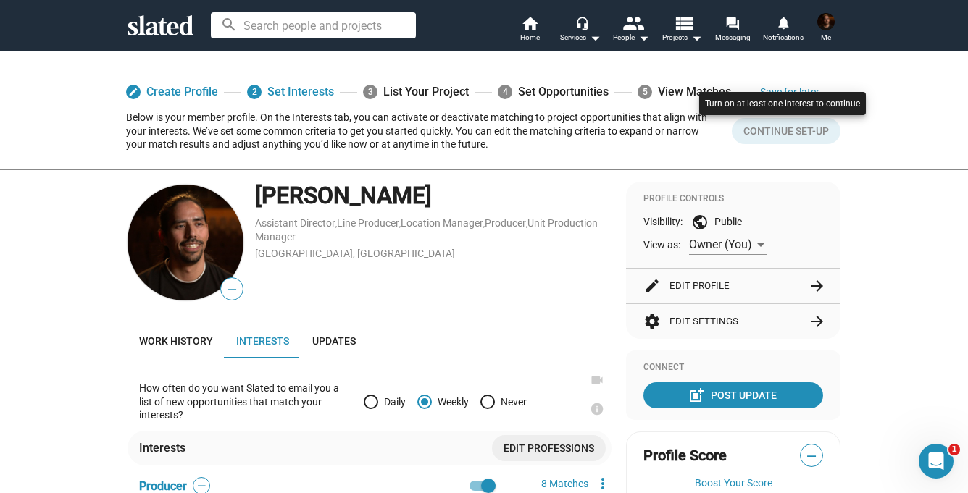
click at [806, 129] on div at bounding box center [783, 117] width 174 height 59
click at [772, 101] on div "Turn on at least one interest to continue" at bounding box center [782, 104] width 155 height 12
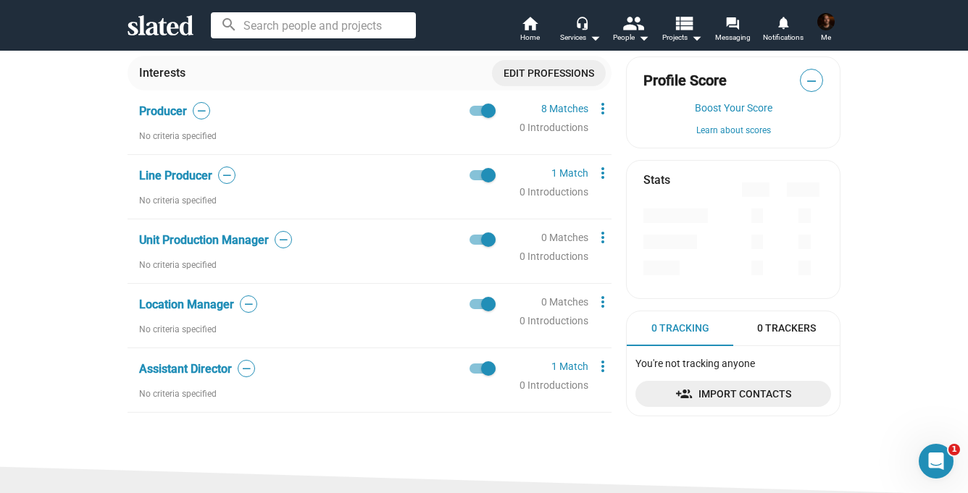
scroll to position [372, 0]
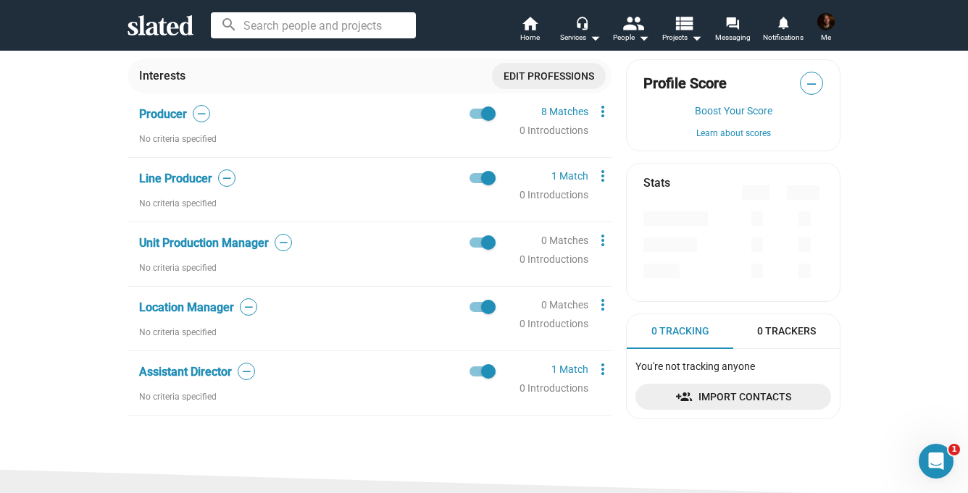
click at [488, 307] on span at bounding box center [488, 307] width 14 height 14
click at [477, 312] on input "checkbox" at bounding box center [476, 312] width 1 height 1
checkbox input "false"
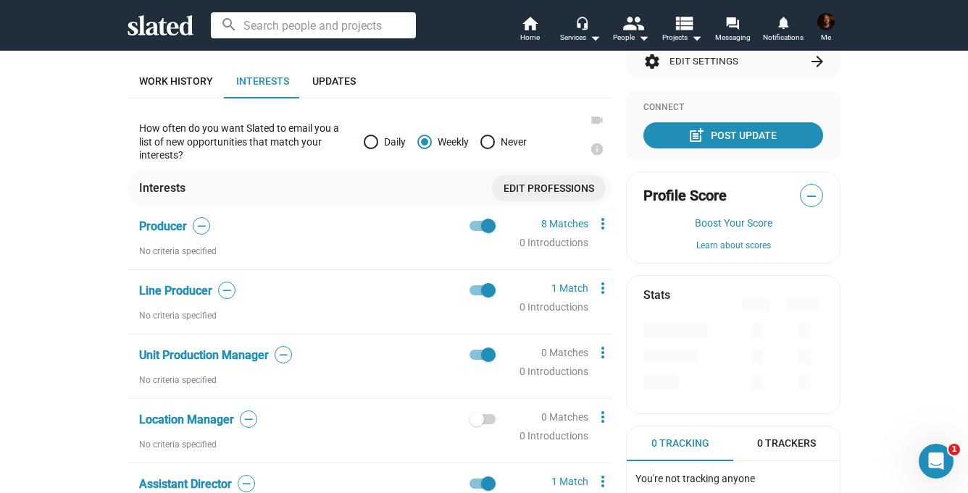
scroll to position [281, 0]
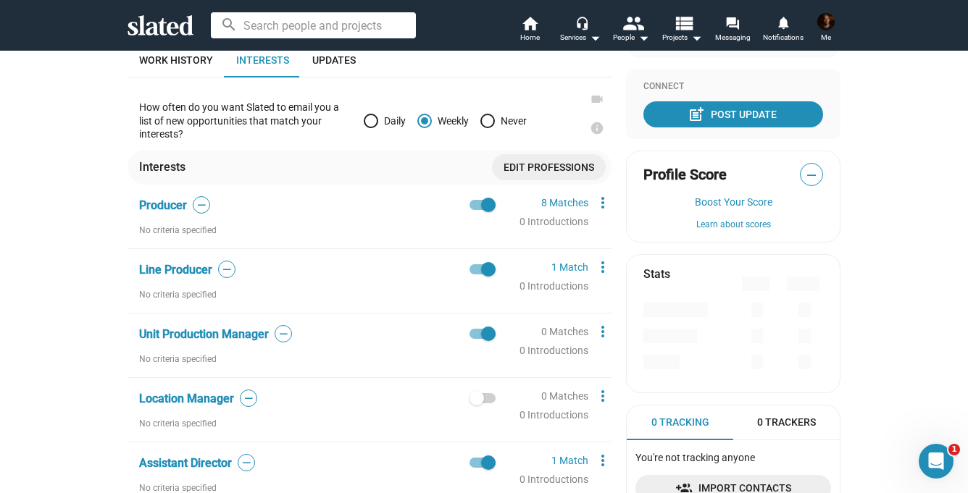
click at [171, 230] on div "No criteria specified" at bounding box center [317, 231] width 357 height 12
click at [201, 199] on span "—" at bounding box center [201, 206] width 16 height 14
click at [604, 203] on mat-icon "more_vert" at bounding box center [602, 202] width 17 height 17
click at [604, 203] on div at bounding box center [484, 246] width 968 height 493
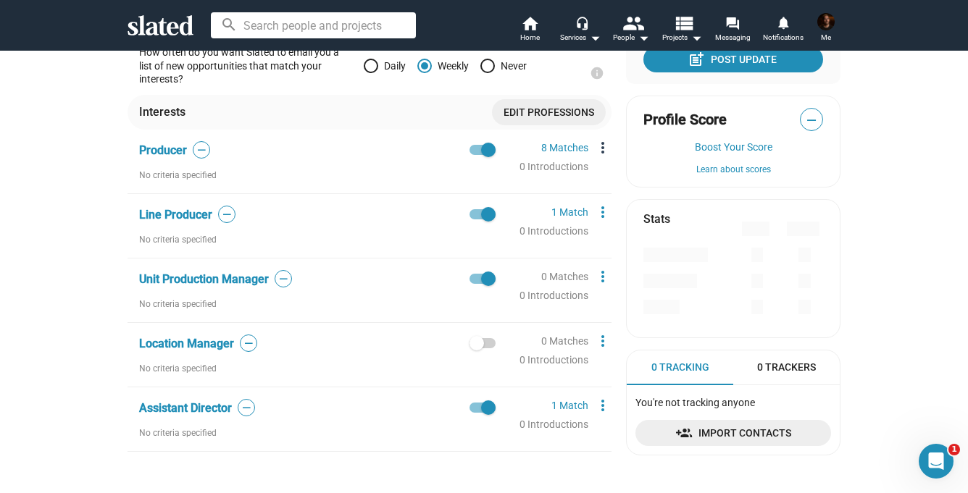
scroll to position [328, 0]
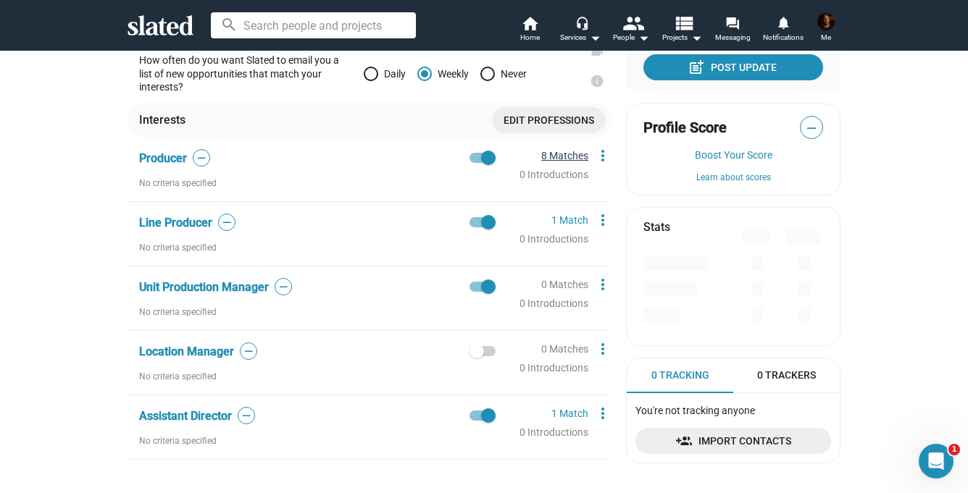
click at [568, 153] on link "8 Matches" at bounding box center [564, 156] width 47 height 12
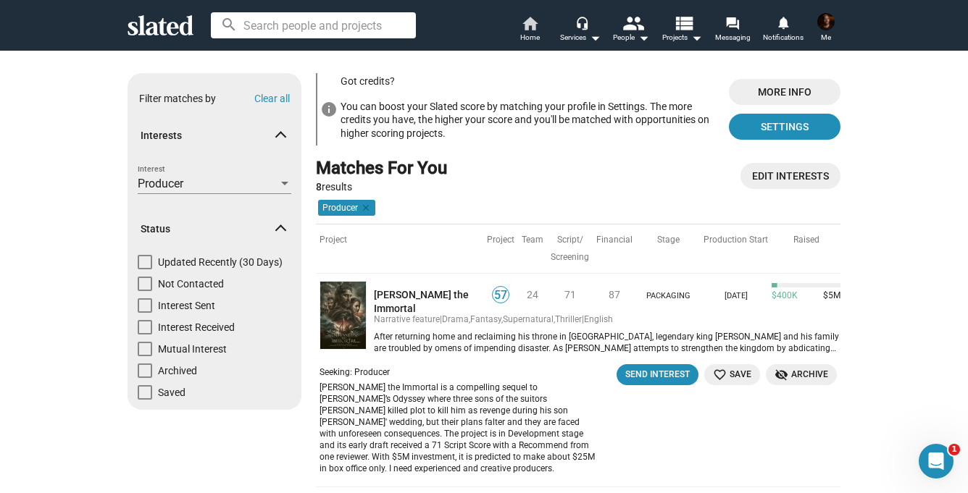
click at [529, 22] on mat-icon "home" at bounding box center [529, 22] width 17 height 17
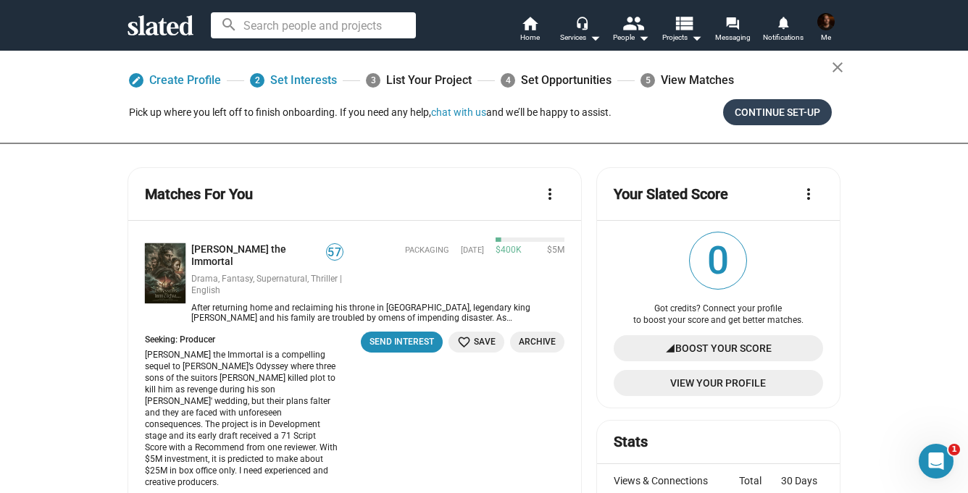
click at [791, 112] on span "Continue Set-up" at bounding box center [778, 112] width 86 height 26
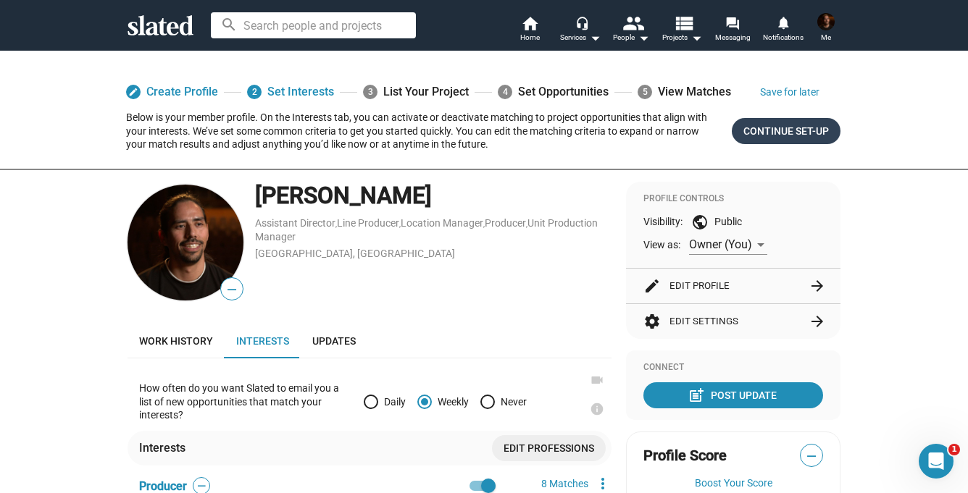
click at [785, 134] on span "Continue Set-up" at bounding box center [786, 131] width 86 height 26
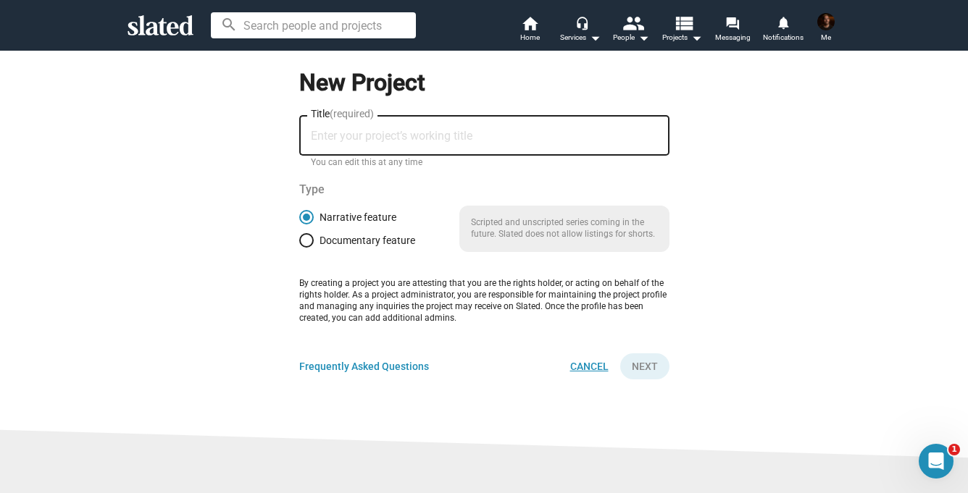
click at [583, 370] on span "Cancel" at bounding box center [589, 367] width 38 height 26
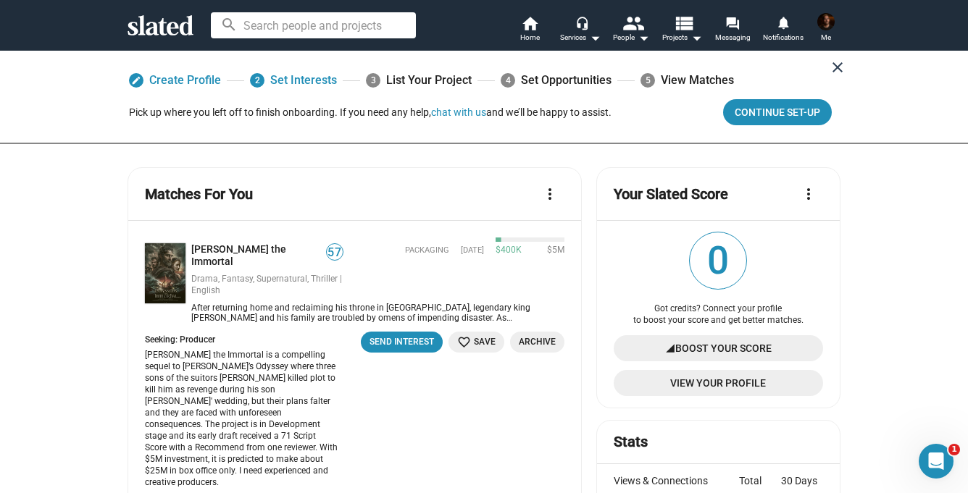
click at [843, 67] on mat-icon "close" at bounding box center [837, 67] width 17 height 17
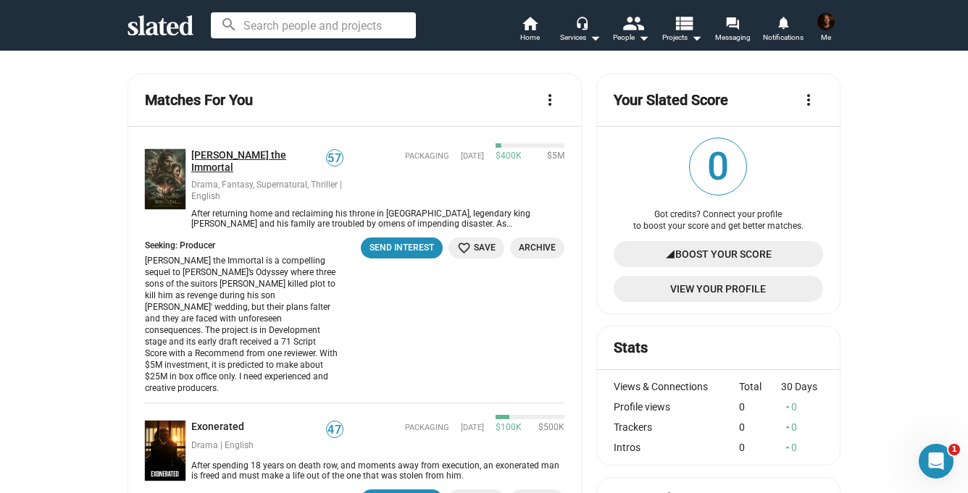
click at [248, 150] on link "Odysseus the Immortal" at bounding box center [258, 161] width 135 height 25
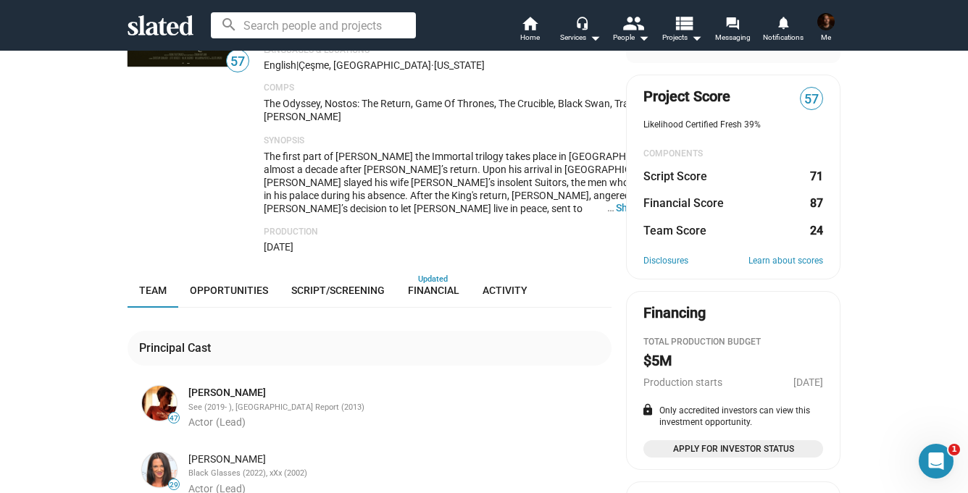
scroll to position [130, 0]
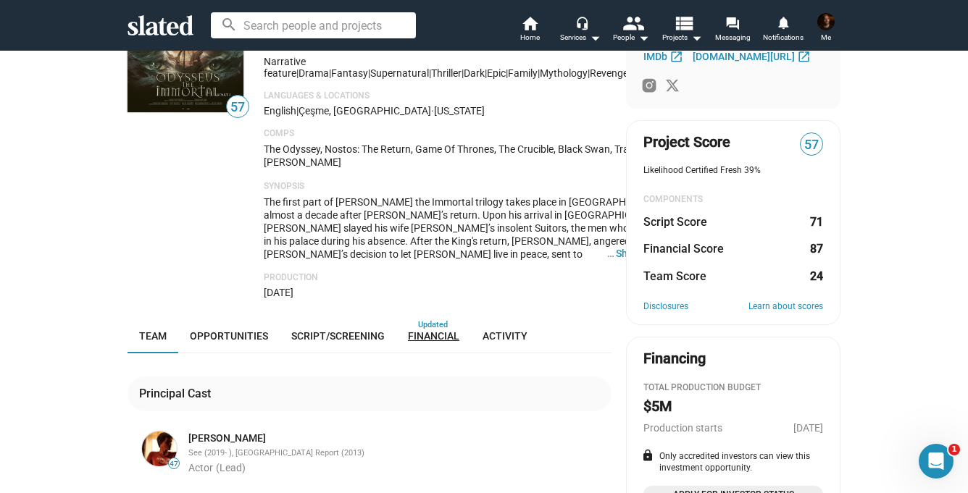
click at [436, 342] on span "Financial" at bounding box center [433, 336] width 51 height 12
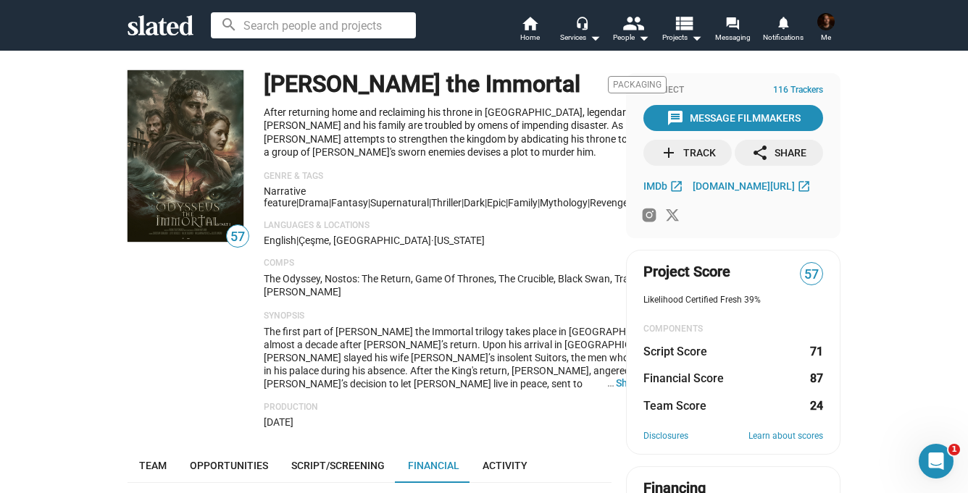
click at [175, 20] on icon at bounding box center [161, 25] width 66 height 20
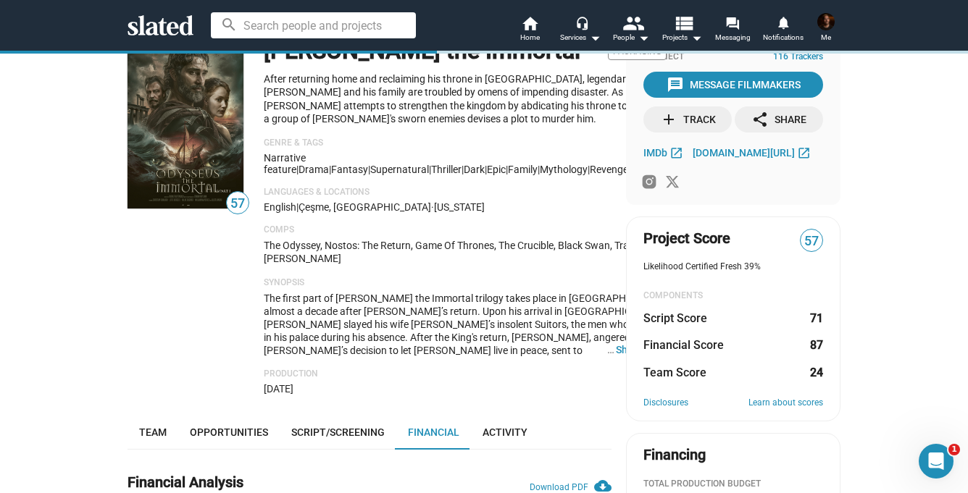
scroll to position [230, 0]
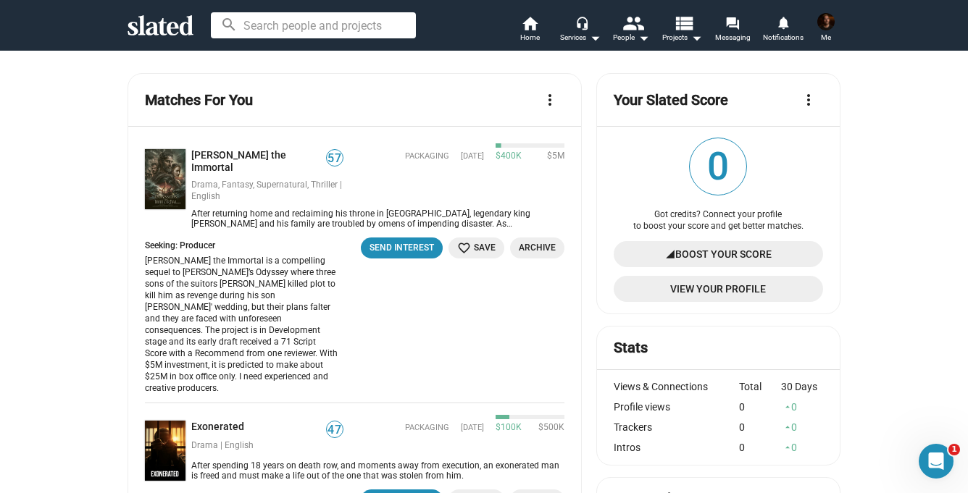
click at [708, 254] on span "Boost Your Score" at bounding box center [723, 254] width 96 height 26
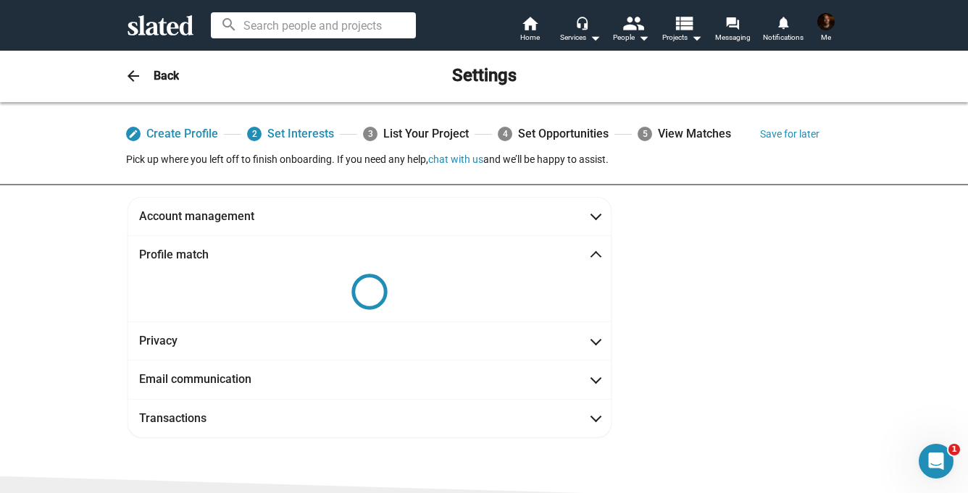
scroll to position [4, 0]
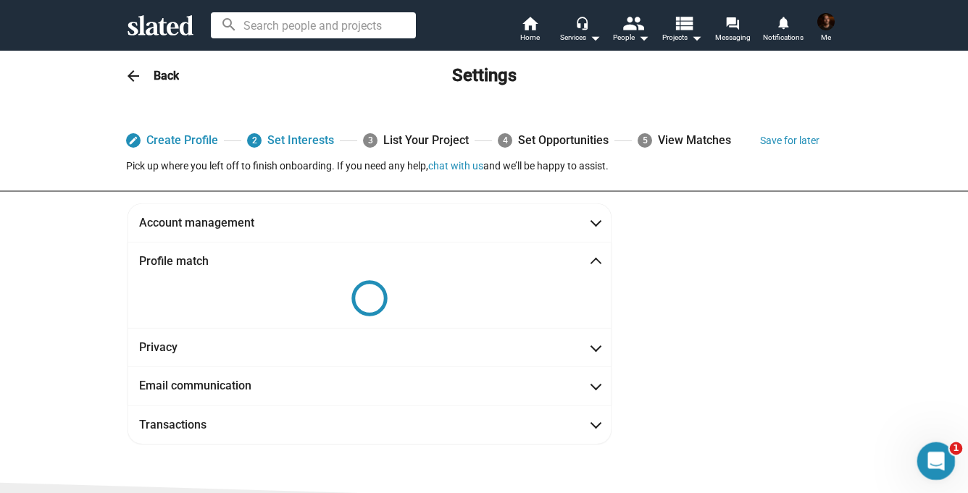
click at [933, 455] on icon "Open Intercom Messenger" at bounding box center [934, 460] width 24 height 24
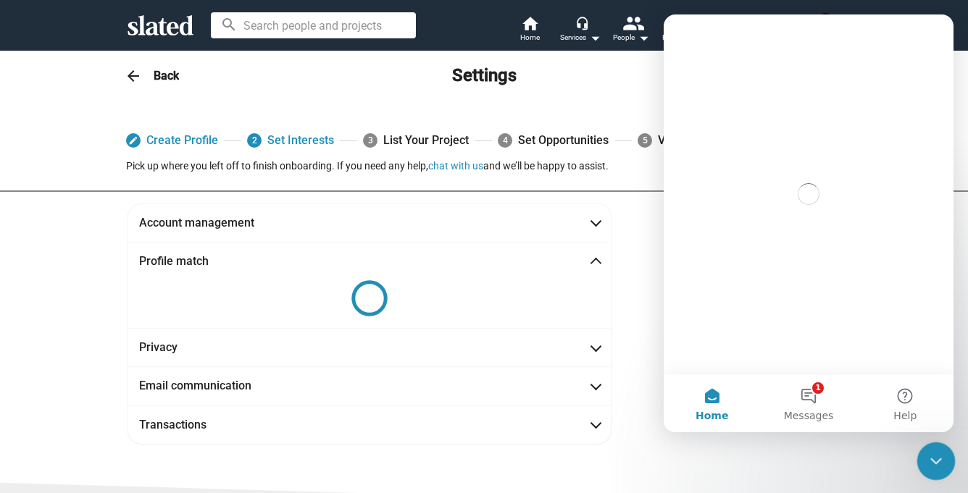
scroll to position [0, 0]
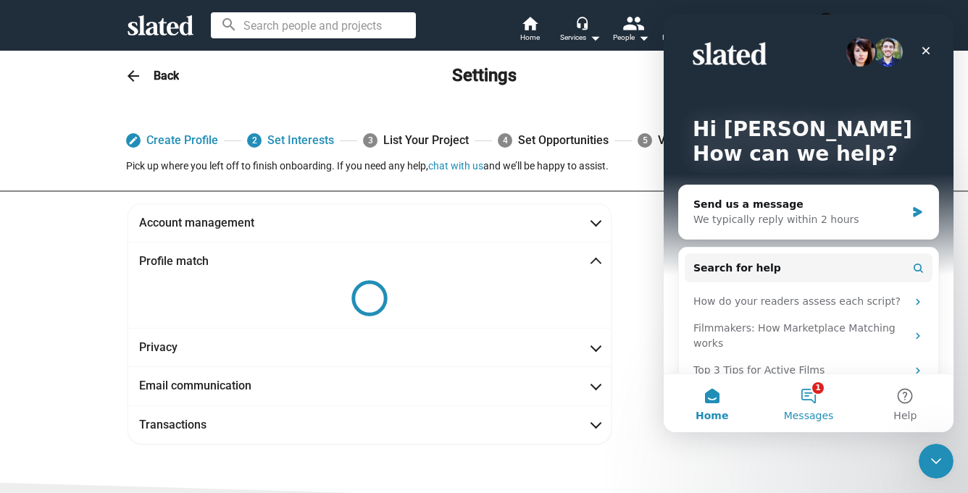
click at [814, 401] on button "1 Messages" at bounding box center [808, 404] width 96 height 58
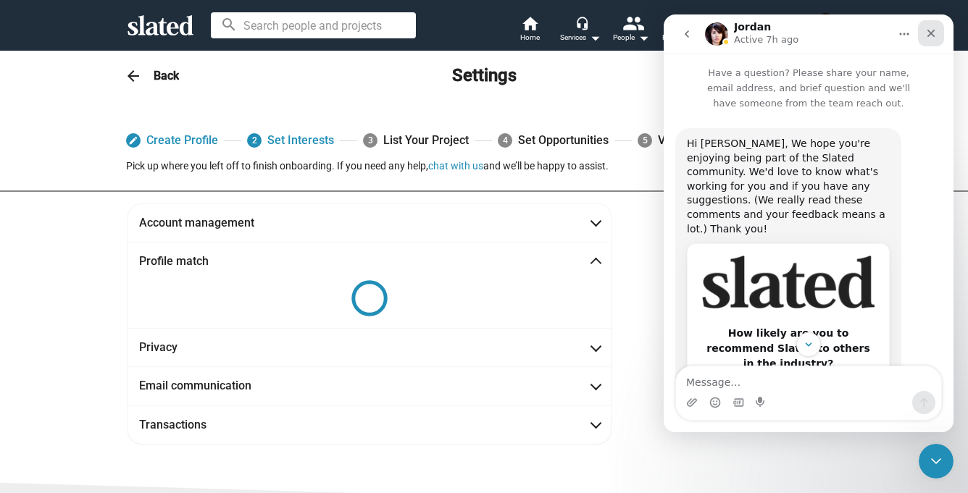
click at [935, 34] on icon "Close" at bounding box center [931, 34] width 12 height 12
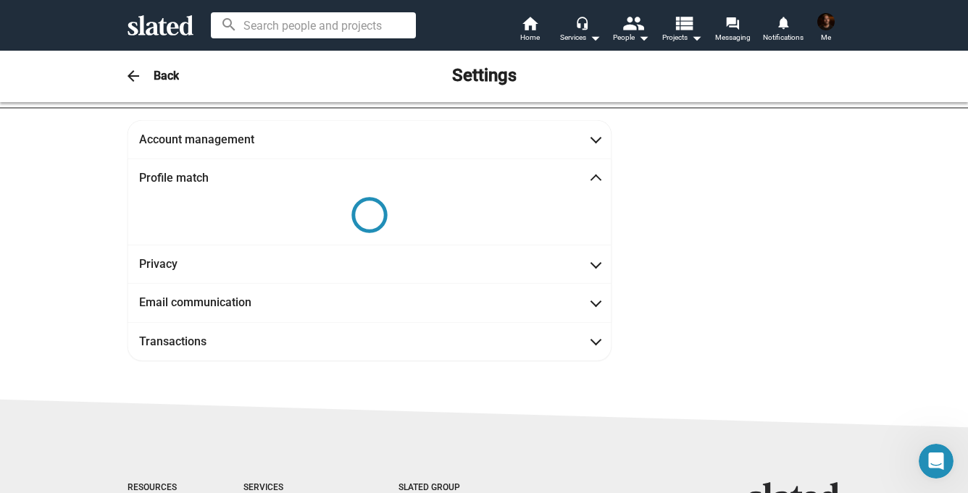
scroll to position [93, 0]
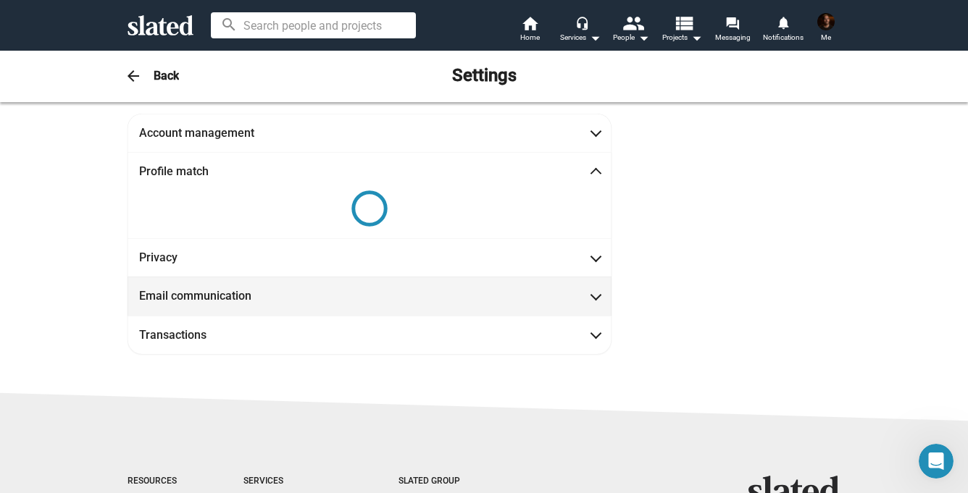
click at [596, 312] on mat-expansion-panel-header "Email communication" at bounding box center [370, 296] width 484 height 38
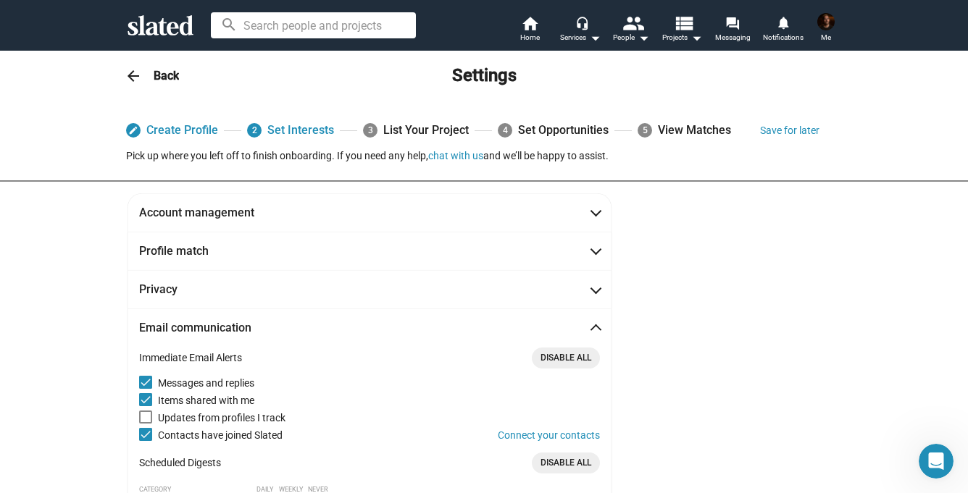
scroll to position [0, 0]
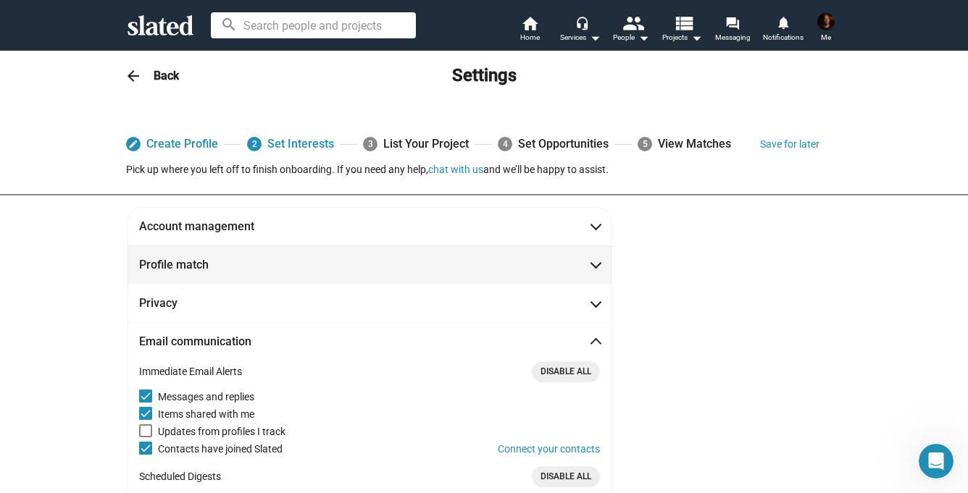
click at [589, 256] on mat-expansion-panel-header "Profile match" at bounding box center [370, 265] width 484 height 38
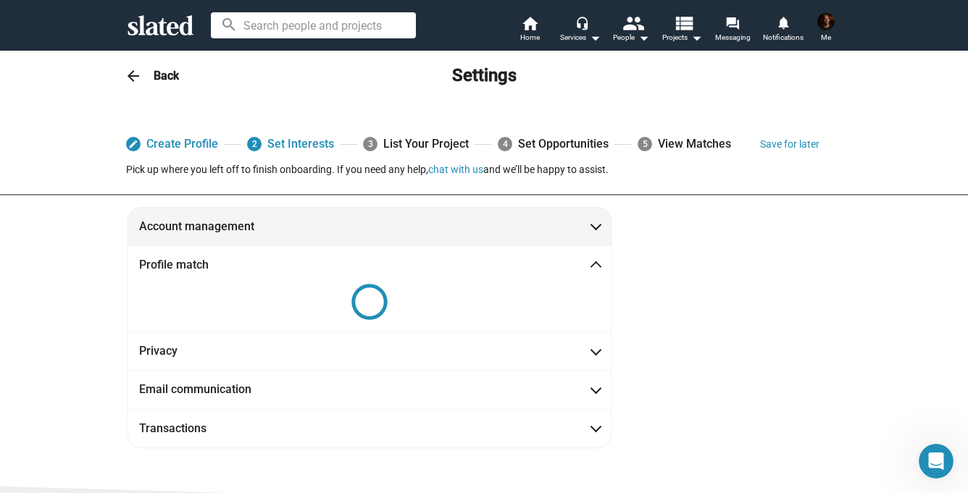
click at [587, 231] on span "Account management" at bounding box center [369, 226] width 461 height 15
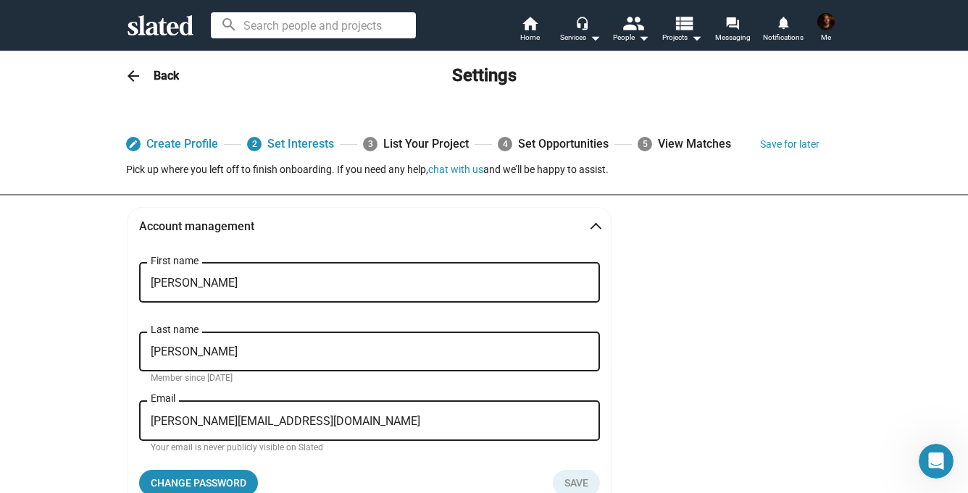
click at [827, 22] on img at bounding box center [825, 21] width 17 height 17
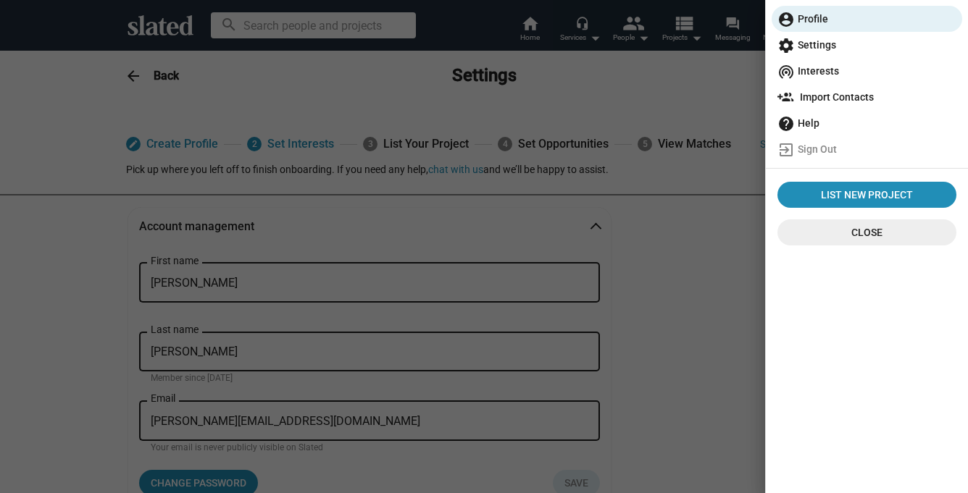
click at [815, 74] on span "wifi_tethering Interests" at bounding box center [866, 71] width 179 height 26
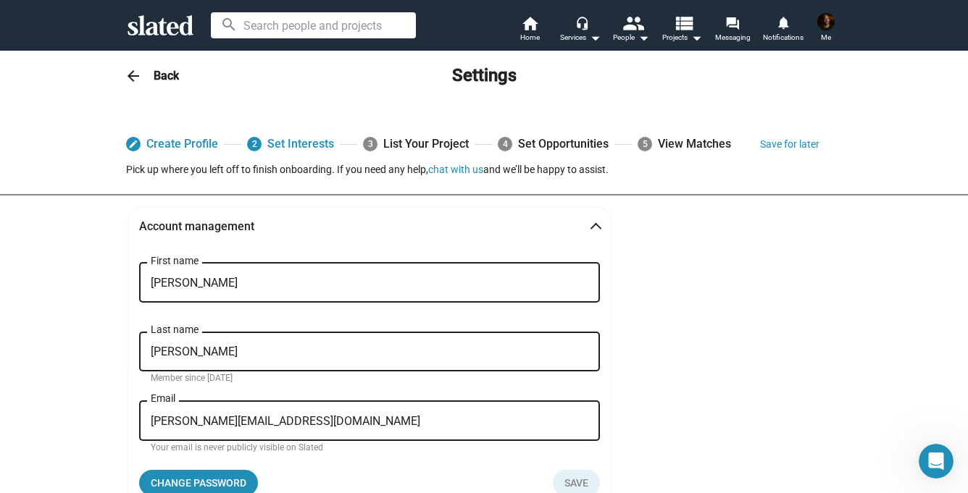
click at [833, 22] on img at bounding box center [825, 21] width 17 height 17
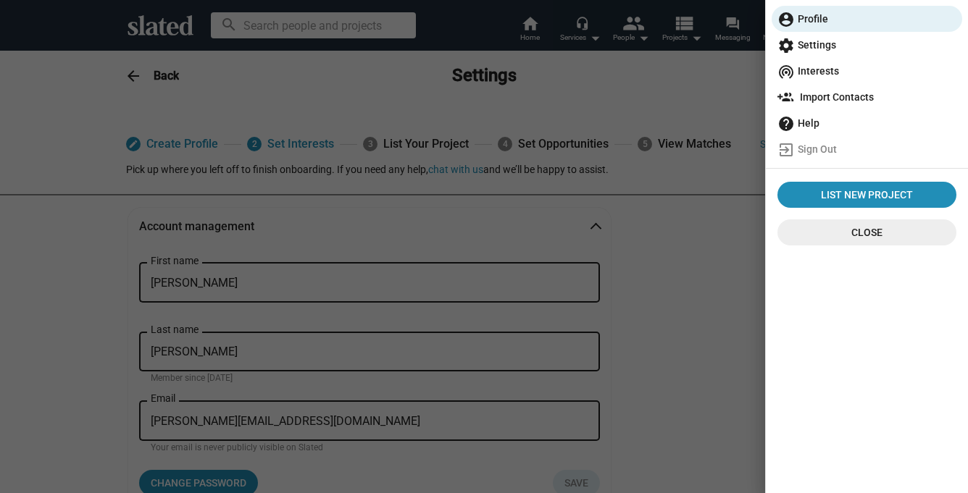
click at [830, 50] on span "settings Settings" at bounding box center [866, 45] width 179 height 26
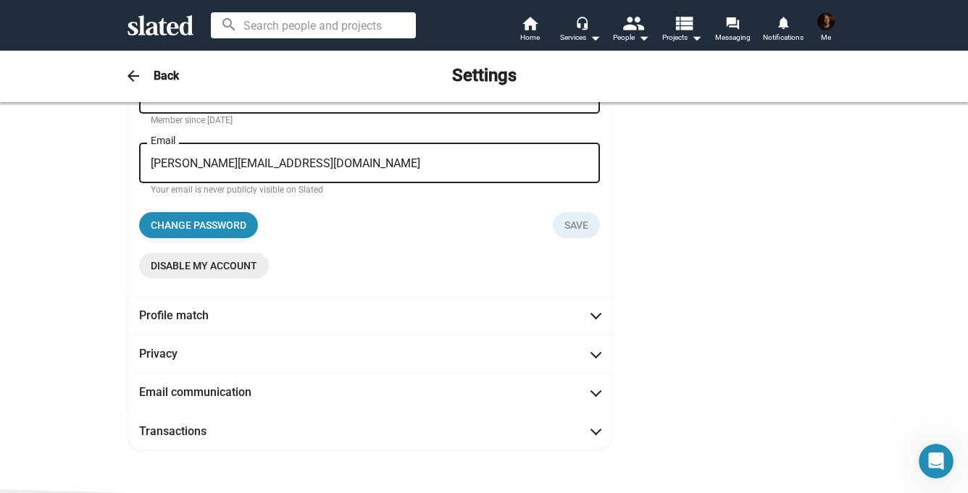
scroll to position [271, 0]
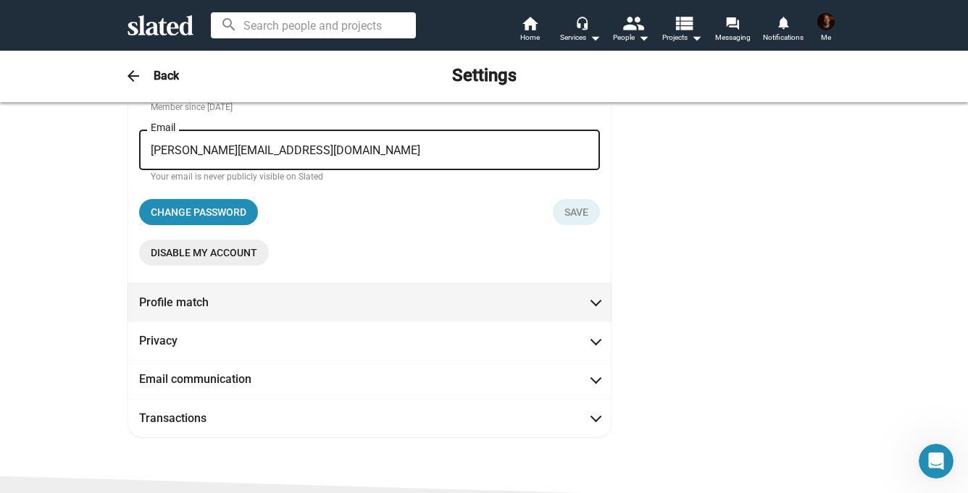
click at [501, 309] on span "Profile match" at bounding box center [369, 302] width 461 height 15
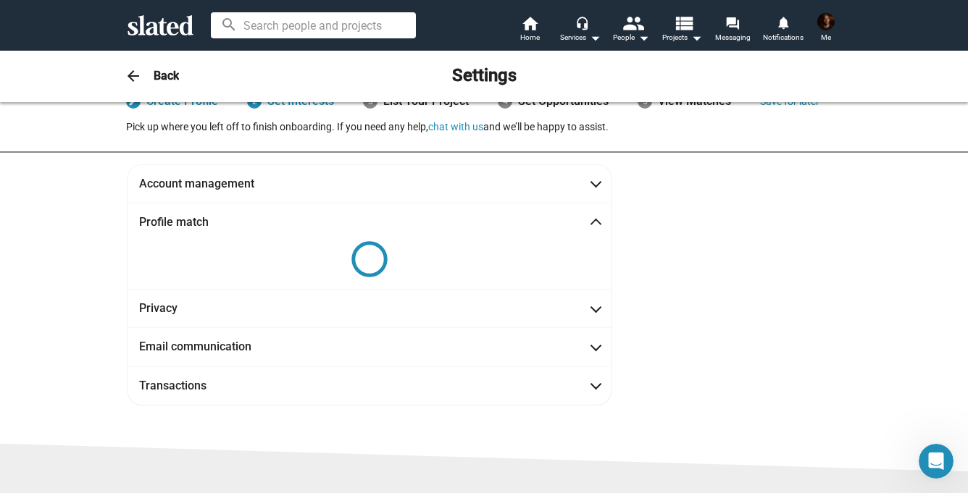
scroll to position [13, 0]
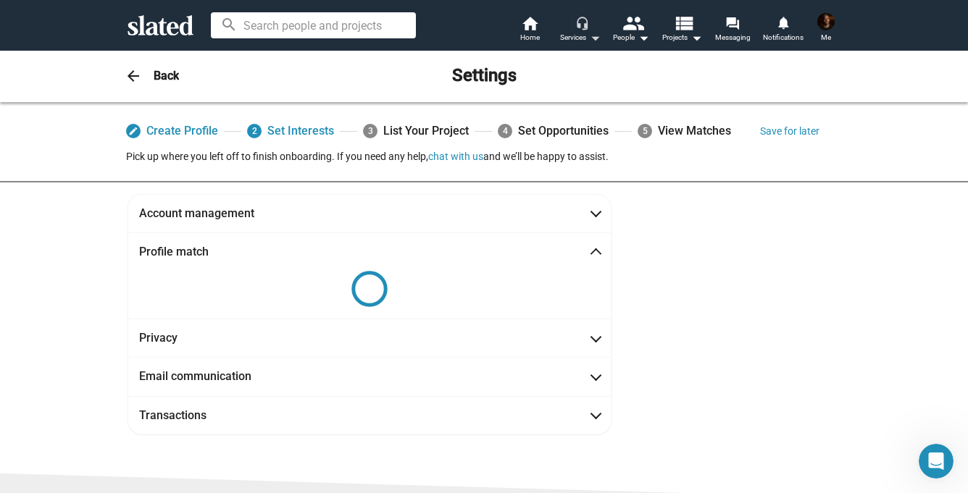
click at [592, 32] on mat-icon "arrow_drop_down" at bounding box center [594, 37] width 17 height 17
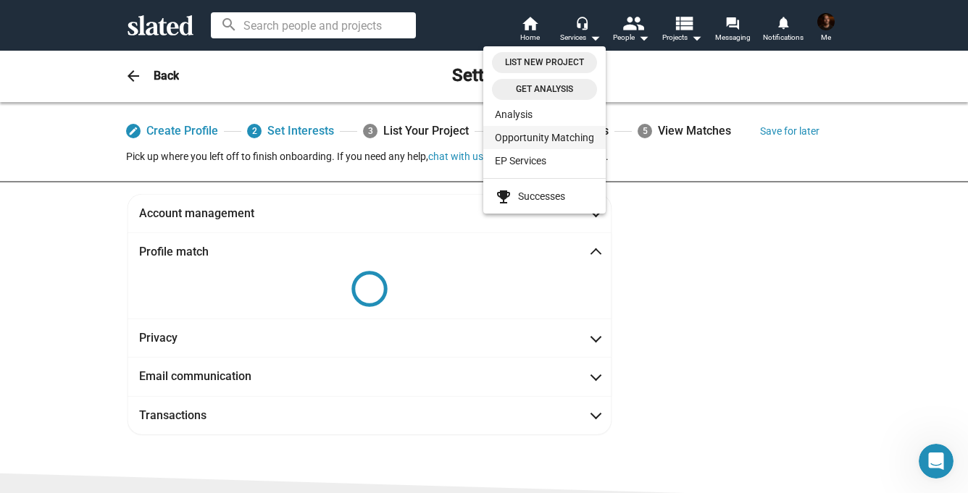
click at [561, 134] on link "Opportunity Matching" at bounding box center [544, 137] width 122 height 23
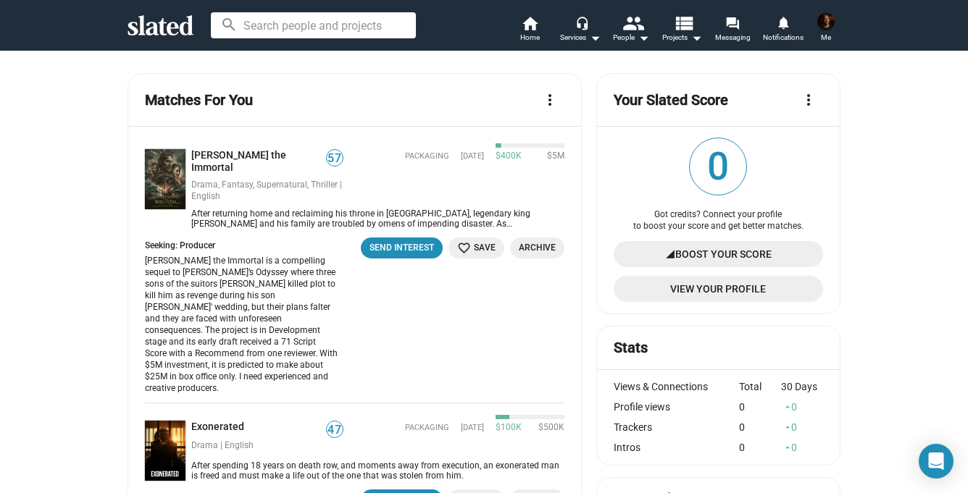
click at [706, 291] on span "View Your Profile" at bounding box center [718, 289] width 186 height 26
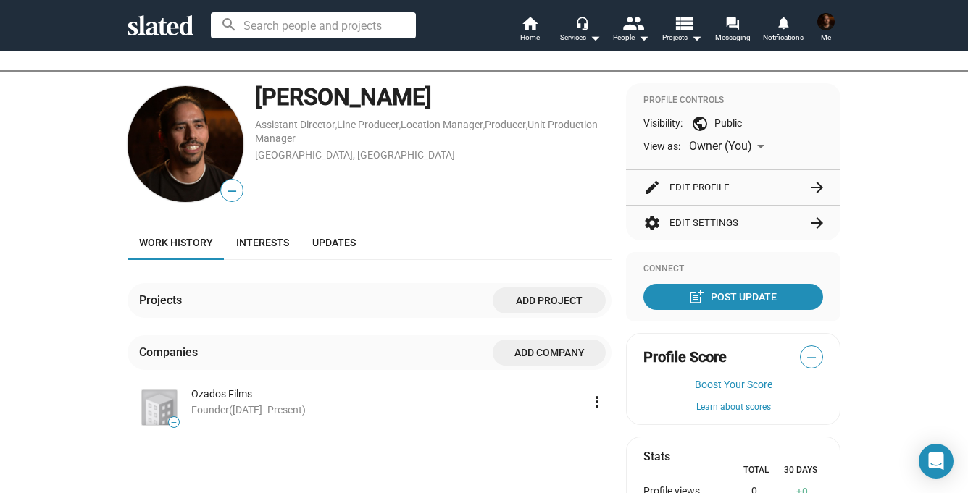
scroll to position [104, 0]
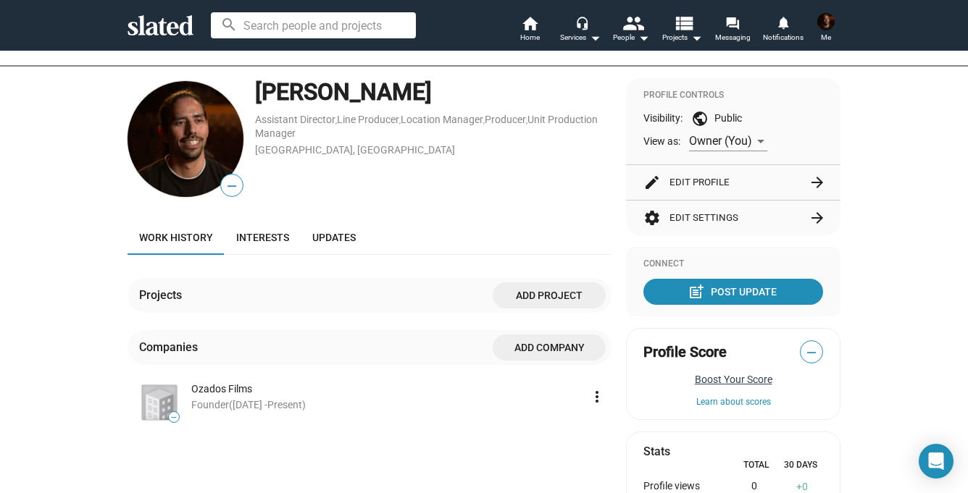
click at [751, 382] on button "Boost Your Score" at bounding box center [733, 380] width 180 height 12
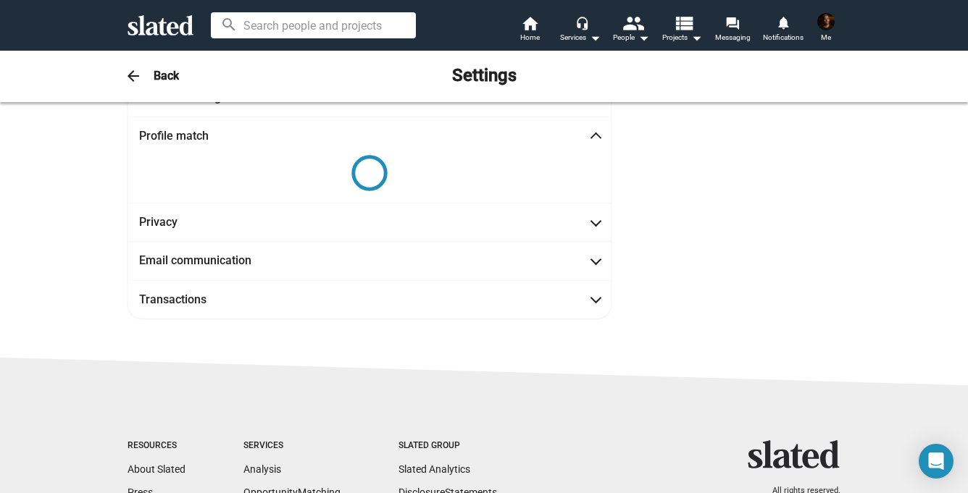
scroll to position [152, 0]
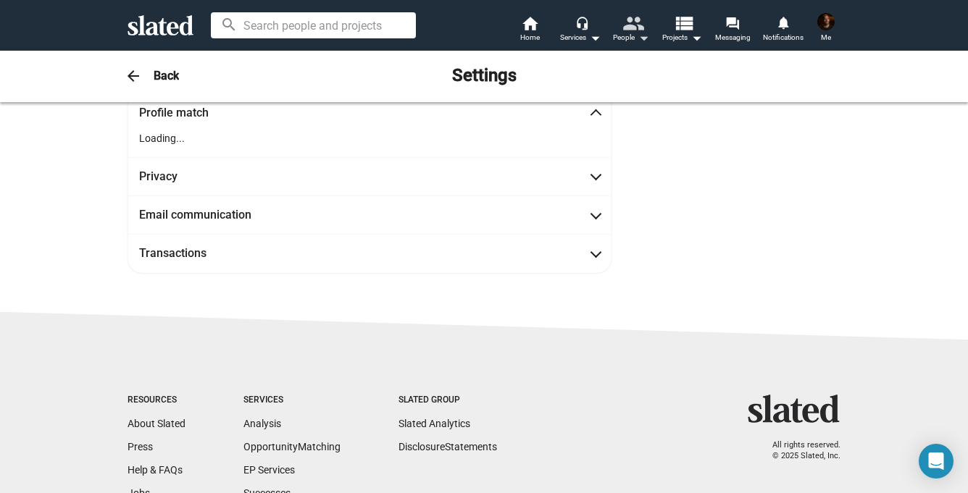
click at [641, 31] on mat-icon "people" at bounding box center [632, 22] width 21 height 21
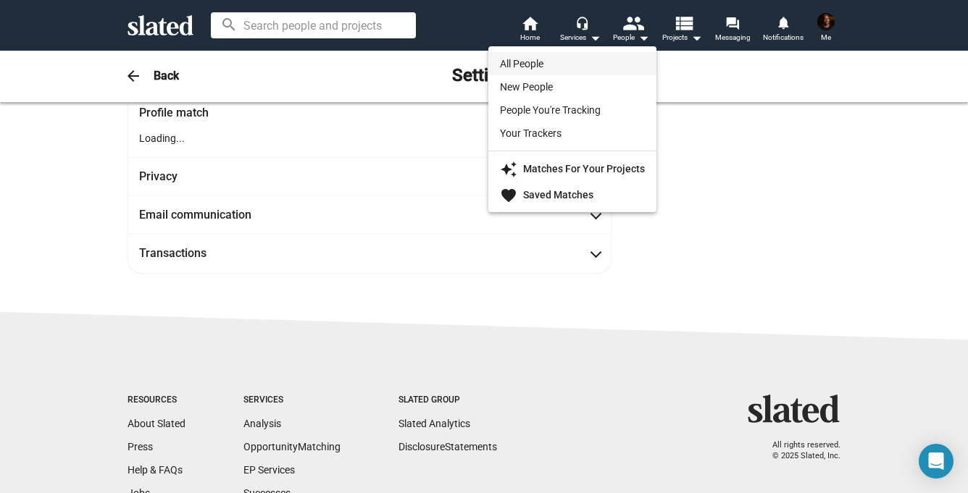
click at [553, 61] on link "All People" at bounding box center [572, 63] width 168 height 23
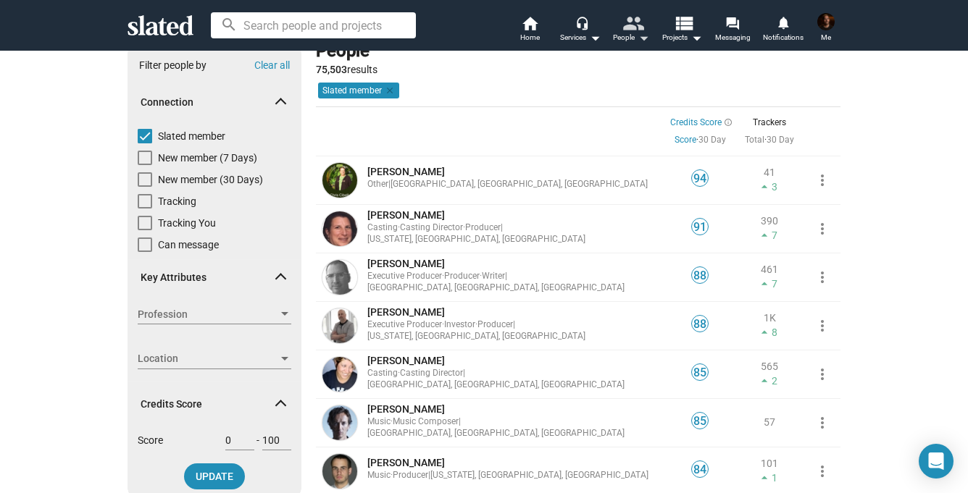
scroll to position [28, 0]
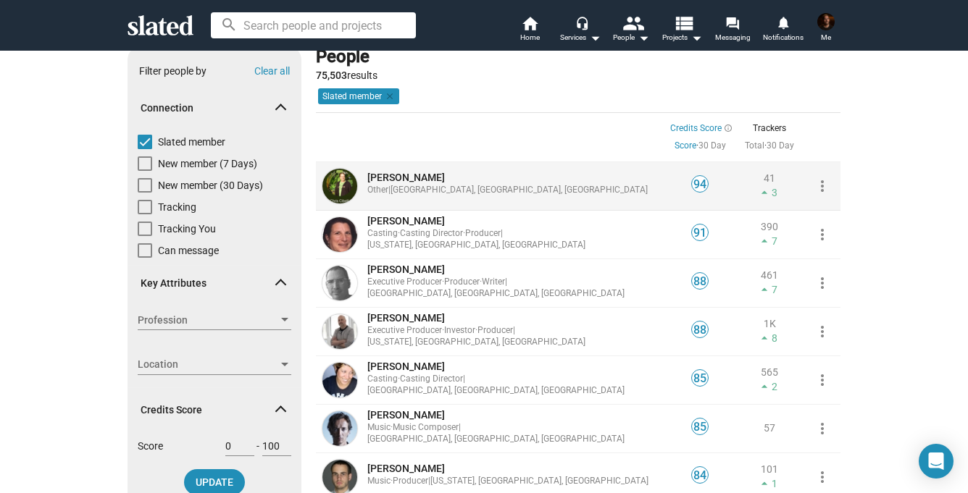
click at [430, 177] on span "[PERSON_NAME]" at bounding box center [406, 178] width 78 height 12
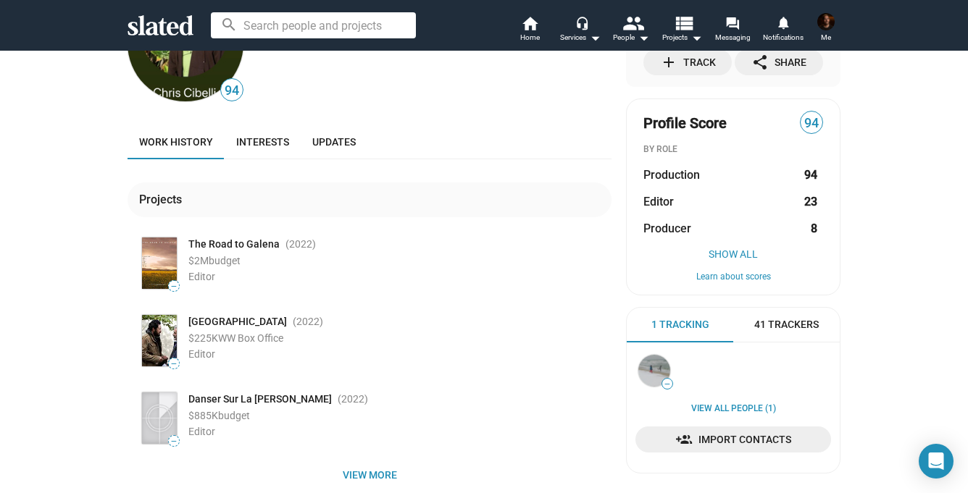
scroll to position [92, 0]
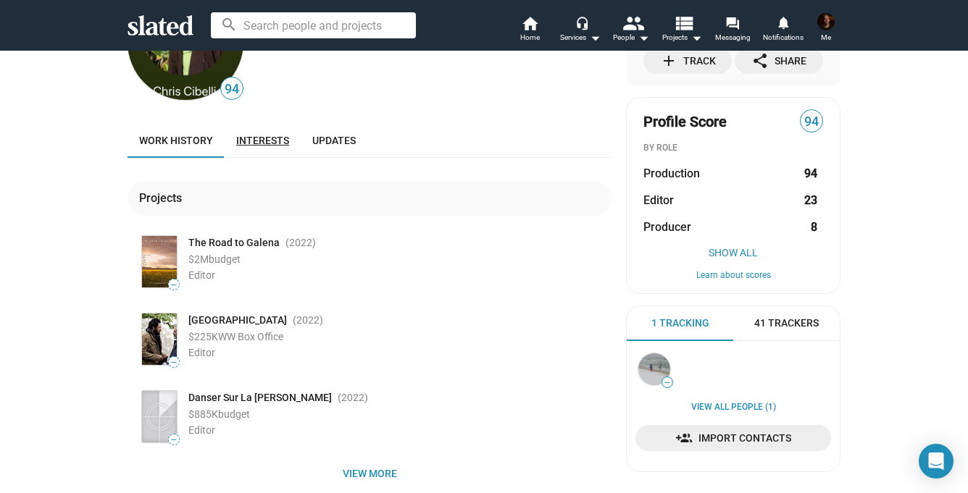
click at [246, 146] on span "Interests" at bounding box center [262, 141] width 53 height 12
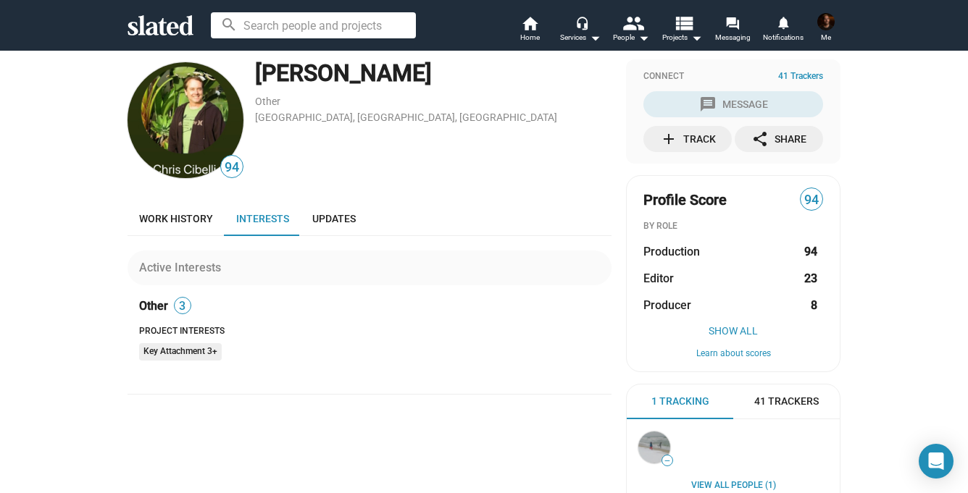
scroll to position [11, 0]
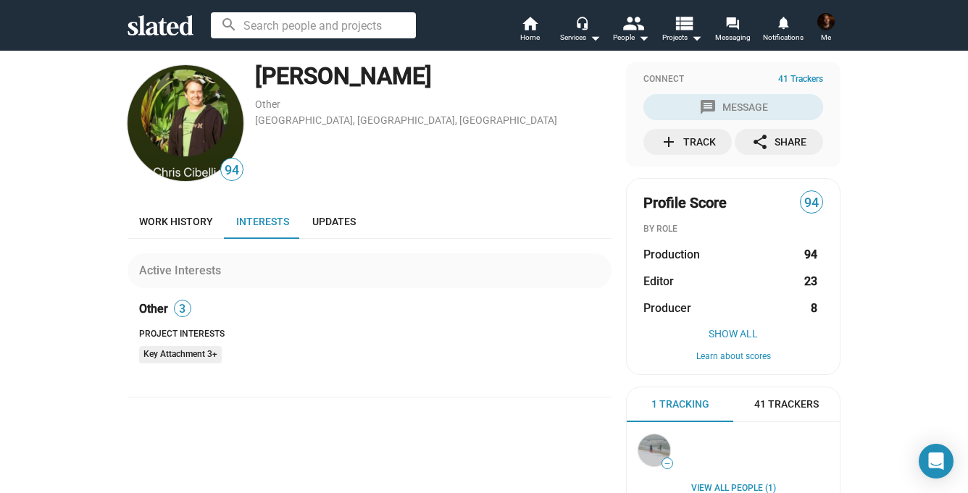
click at [814, 312] on strong "8" at bounding box center [814, 308] width 7 height 15
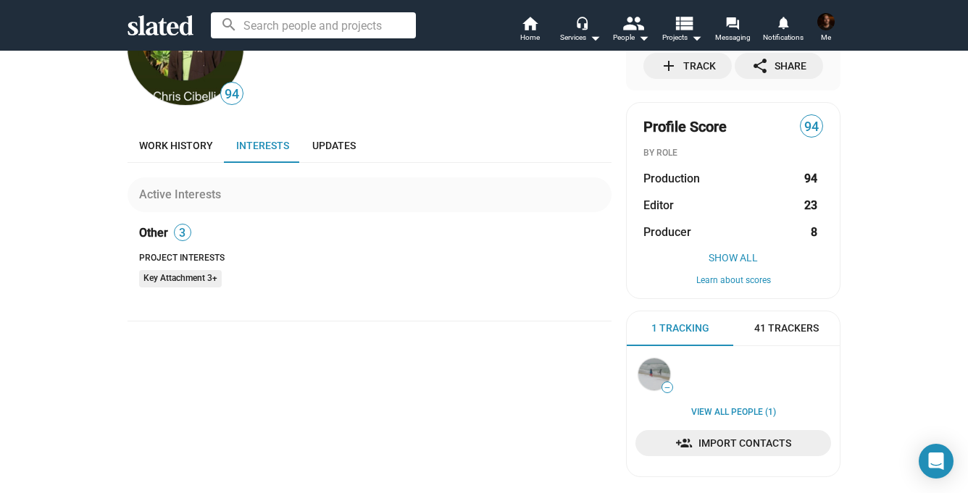
scroll to position [0, 0]
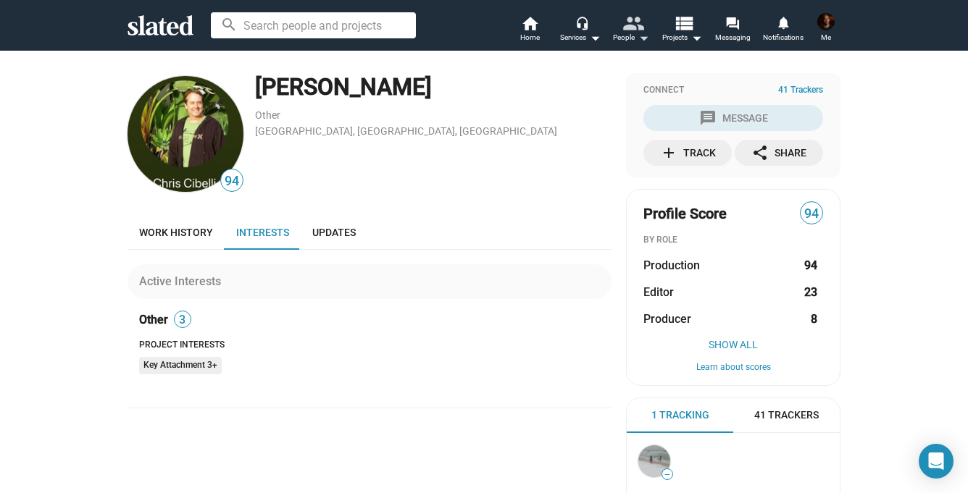
click at [641, 33] on mat-icon "people" at bounding box center [632, 22] width 21 height 21
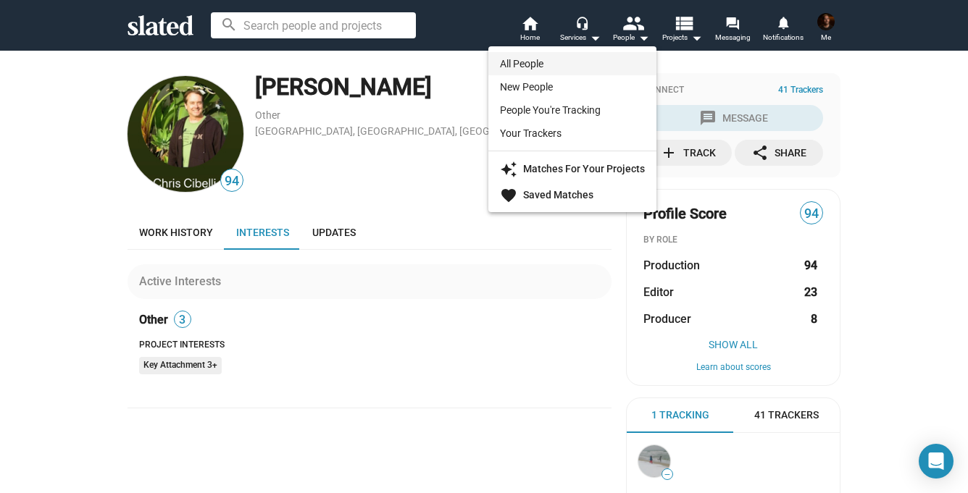
click at [558, 59] on link "All People" at bounding box center [572, 63] width 168 height 23
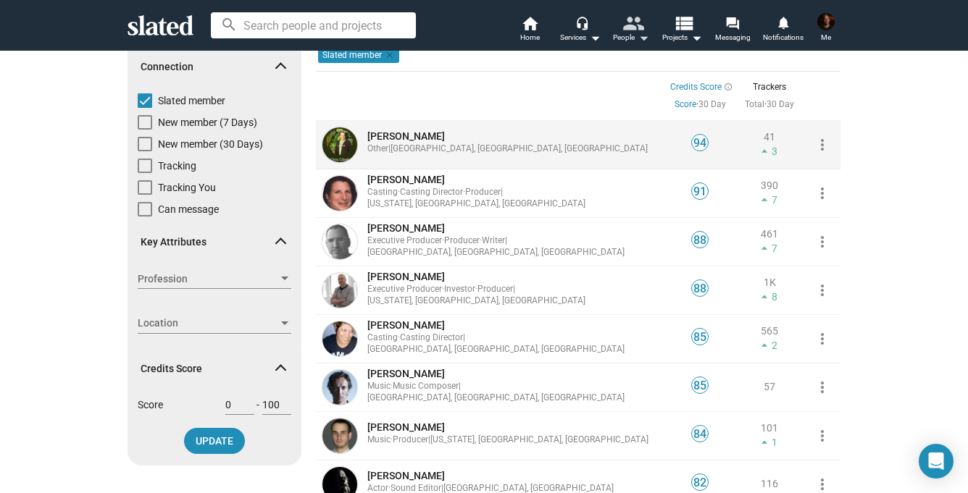
scroll to position [70, 0]
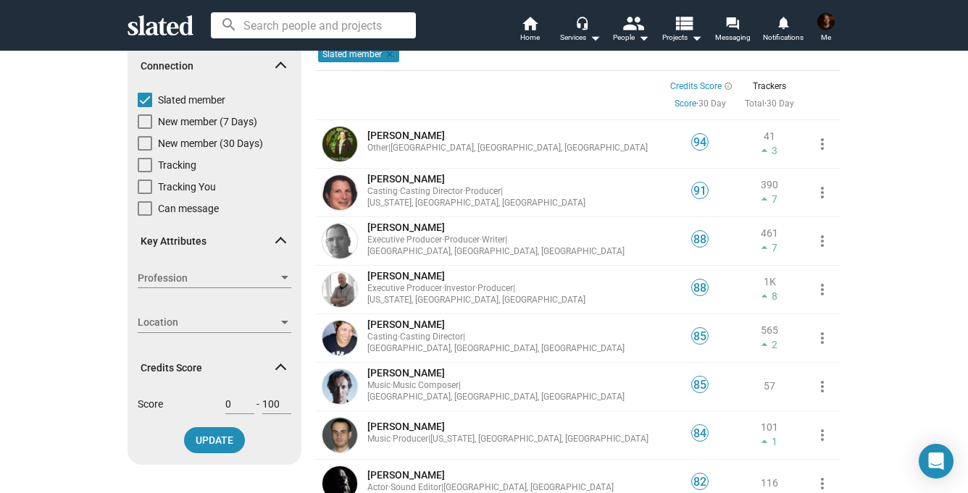
click at [146, 121] on span at bounding box center [145, 121] width 14 height 14
click at [145, 129] on input "New member (7 Days)" at bounding box center [144, 129] width 1 height 1
checkbox input "true"
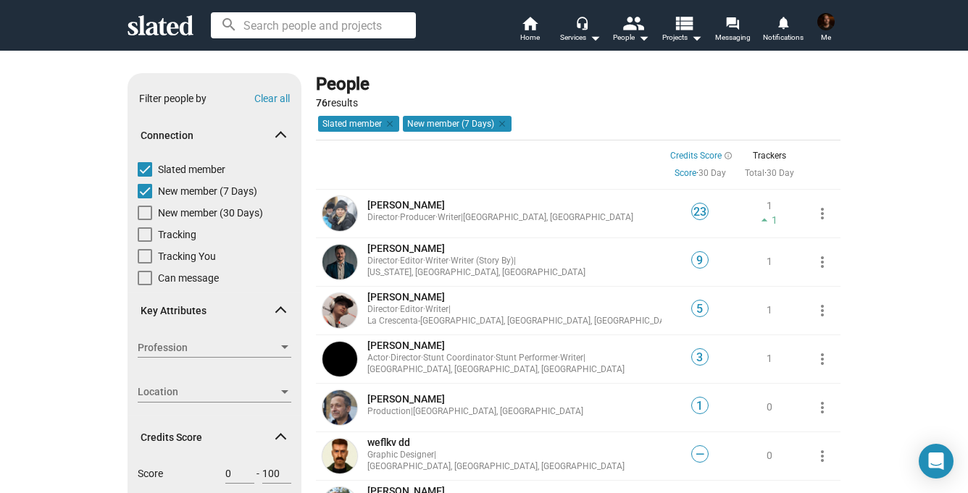
click at [151, 163] on span at bounding box center [145, 169] width 14 height 14
click at [145, 177] on input "Slated member" at bounding box center [144, 177] width 1 height 1
checkbox input "false"
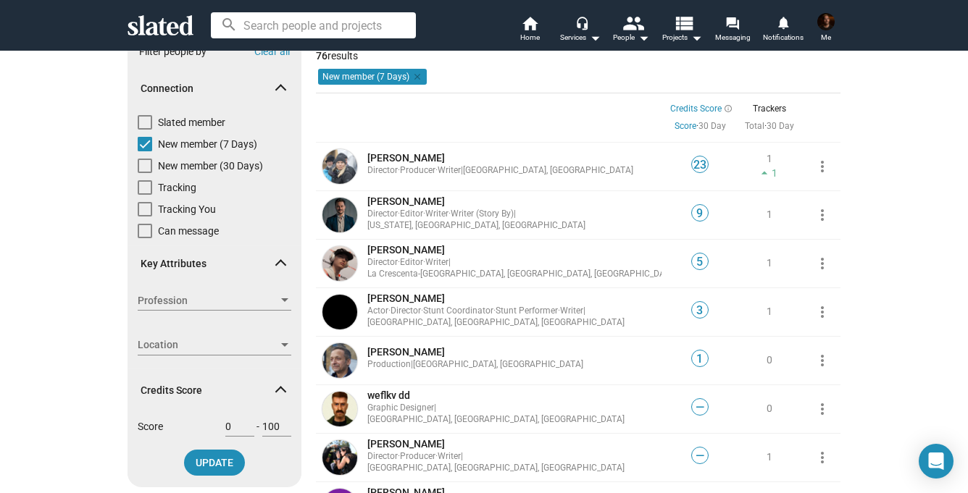
scroll to position [22, 0]
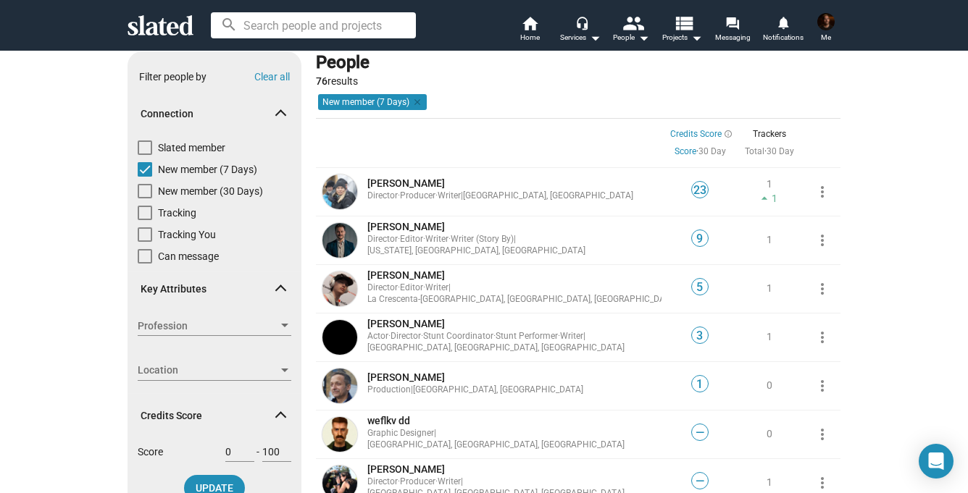
click at [145, 170] on span at bounding box center [145, 169] width 14 height 14
click at [145, 177] on input "New member (7 Days)" at bounding box center [144, 177] width 1 height 1
checkbox input "false"
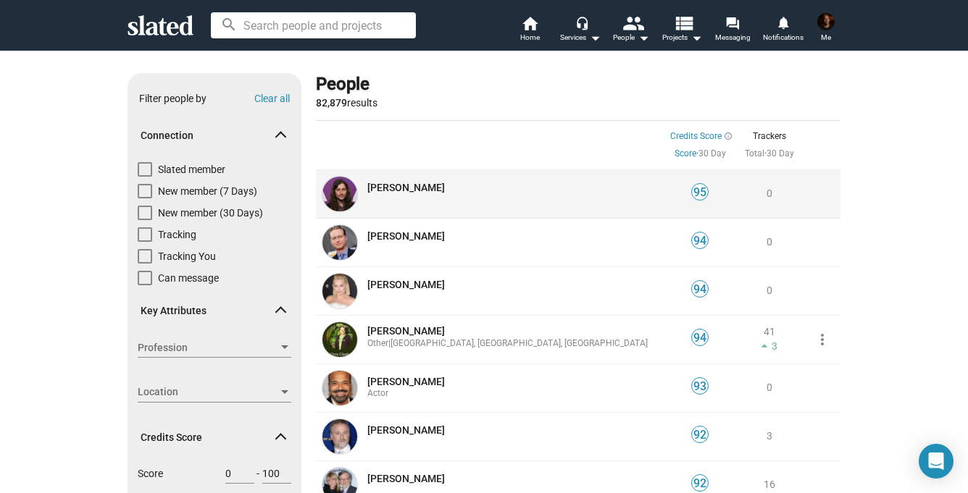
click at [421, 193] on span "Ludwig Göransson" at bounding box center [406, 188] width 78 height 12
click at [339, 199] on img at bounding box center [339, 194] width 35 height 35
click at [396, 193] on span "Ludwig Göransson" at bounding box center [406, 188] width 78 height 12
click at [699, 196] on span "95" at bounding box center [700, 192] width 16 height 14
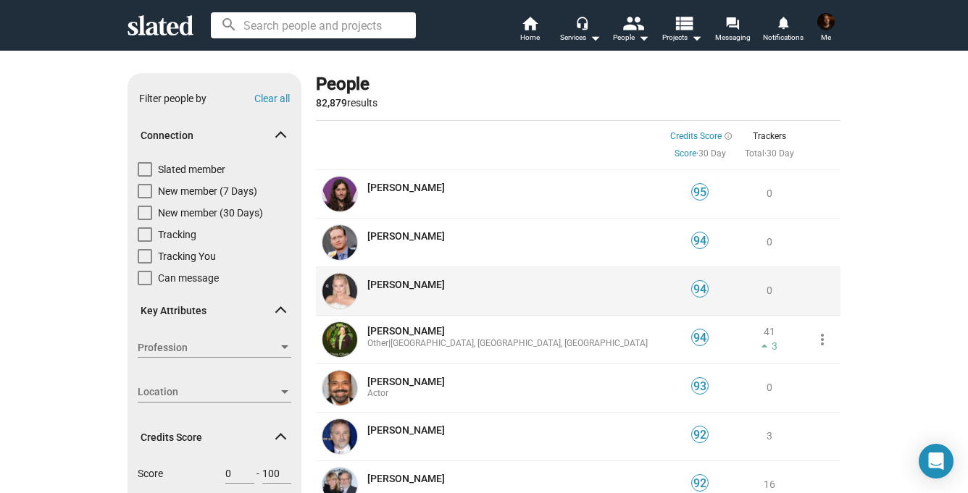
click at [335, 293] on img at bounding box center [339, 291] width 35 height 35
click at [407, 281] on span "Margot Robbie" at bounding box center [406, 285] width 78 height 12
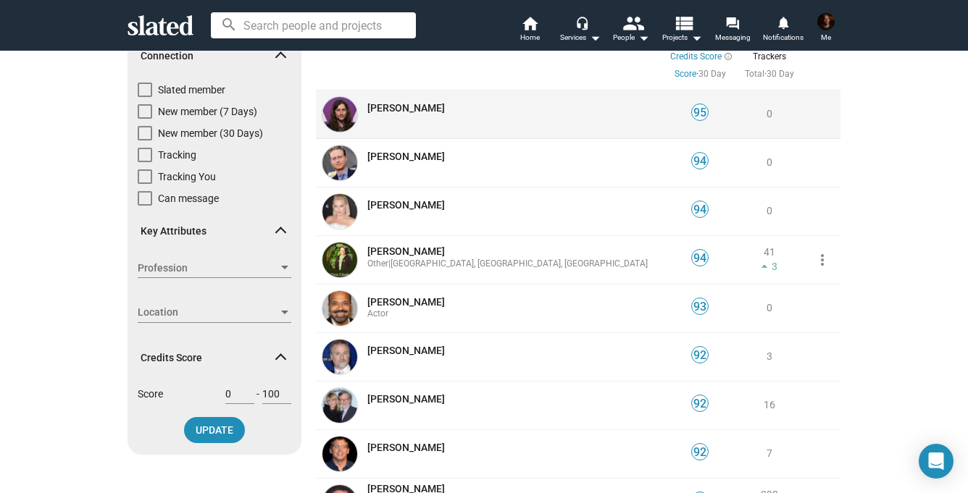
scroll to position [90, 0]
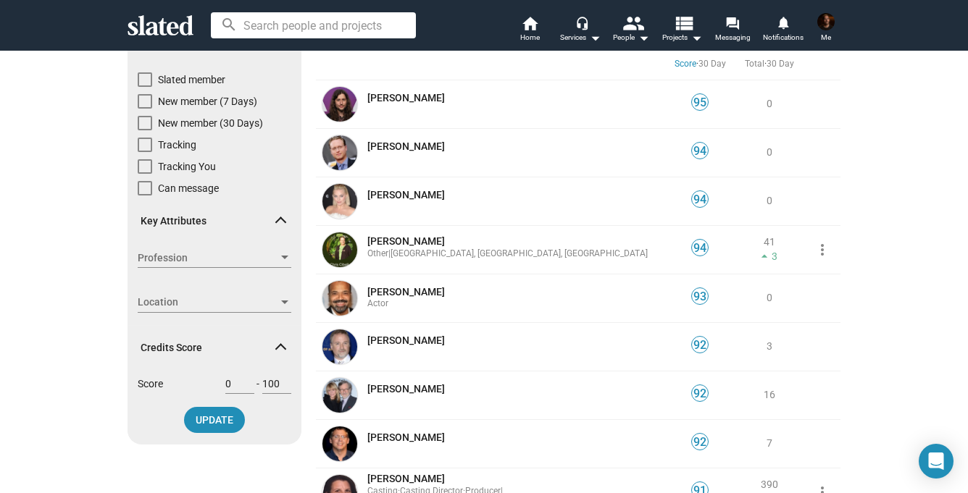
click at [277, 306] on span "Location" at bounding box center [208, 302] width 141 height 15
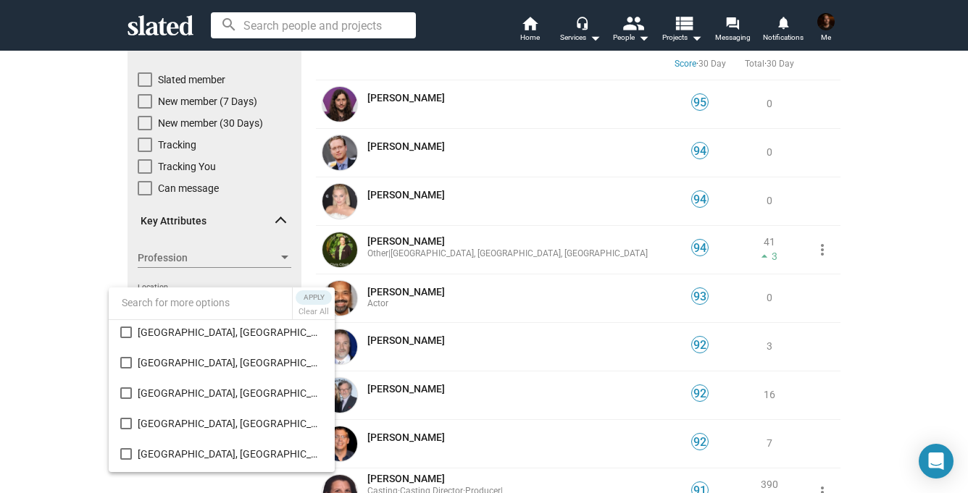
scroll to position [1041, 0]
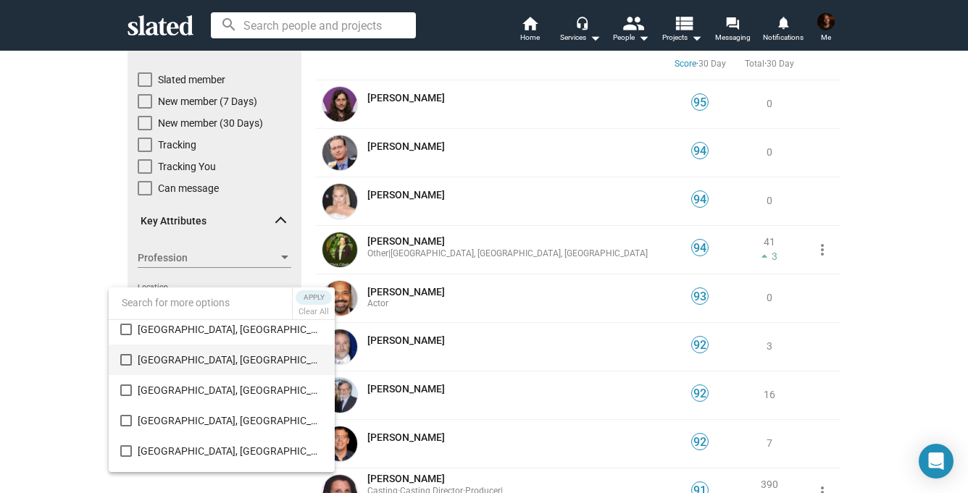
click at [127, 361] on mat-pseudo-checkbox at bounding box center [126, 360] width 12 height 12
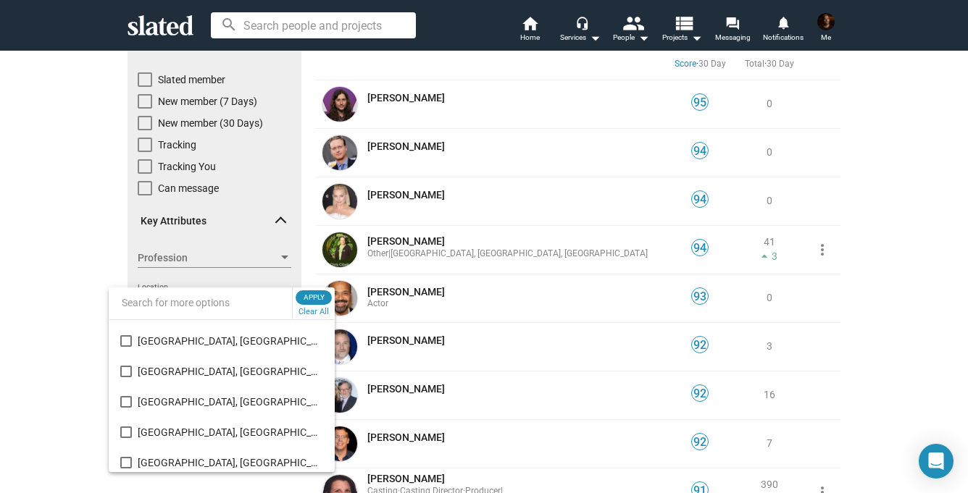
scroll to position [2891, 0]
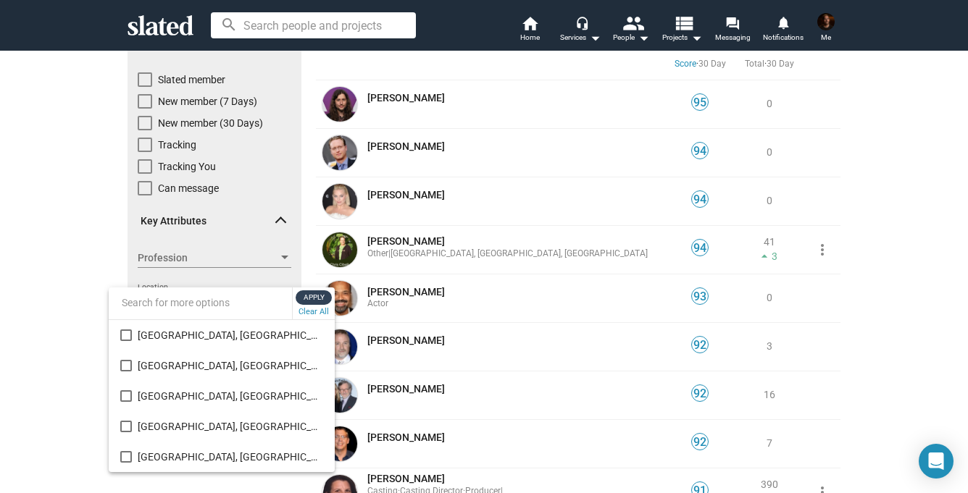
click at [313, 296] on span "Apply" at bounding box center [314, 298] width 26 height 14
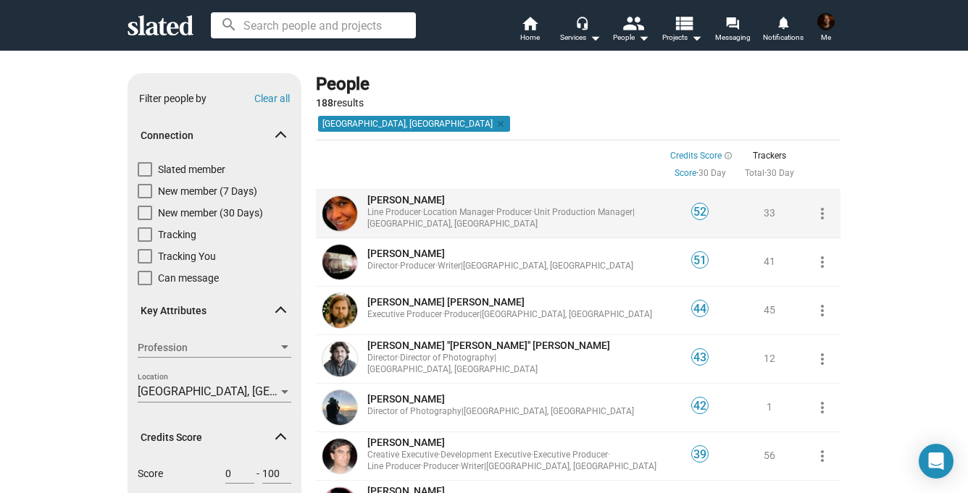
click at [396, 196] on span "[PERSON_NAME]" at bounding box center [406, 200] width 78 height 12
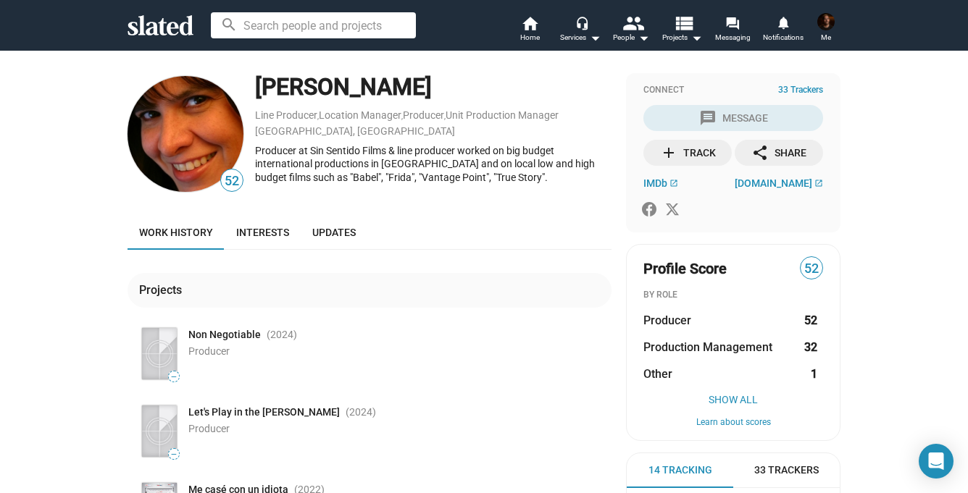
click at [225, 340] on span "Non Negotiable" at bounding box center [224, 335] width 72 height 14
click at [538, 27] on mat-icon "home" at bounding box center [529, 22] width 17 height 17
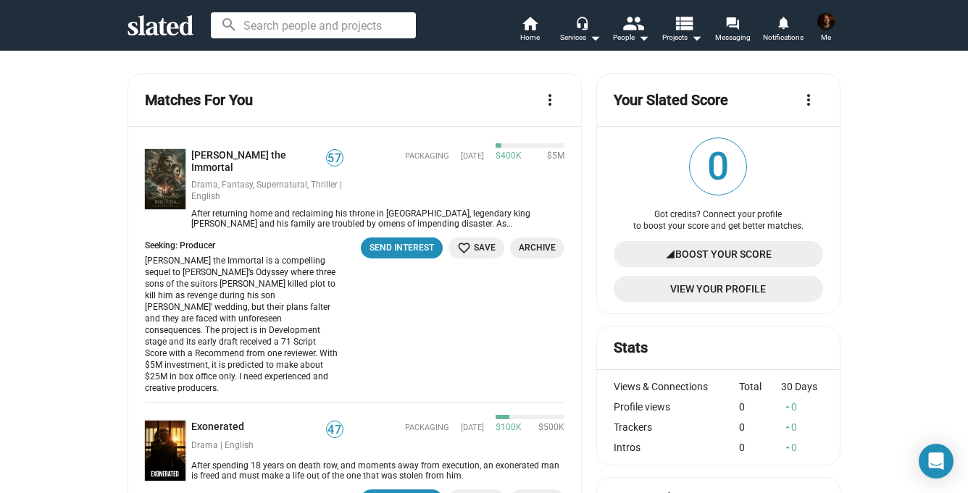
click at [822, 30] on span "Me" at bounding box center [826, 37] width 10 height 17
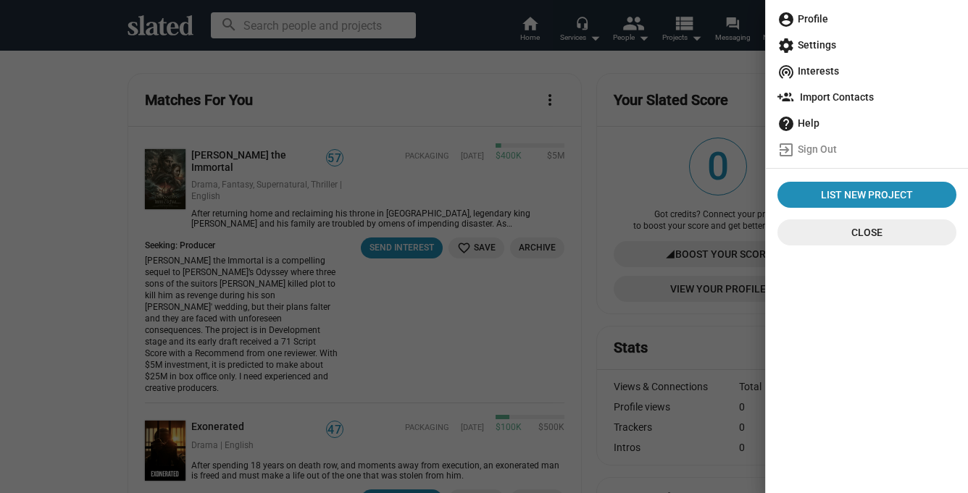
click at [800, 20] on span "account_circle Profile" at bounding box center [866, 19] width 179 height 26
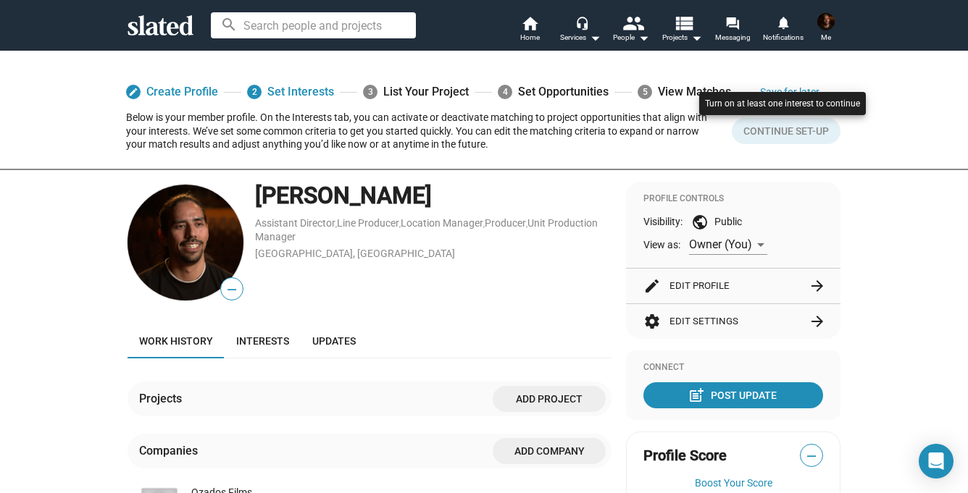
click at [775, 132] on div at bounding box center [783, 117] width 174 height 59
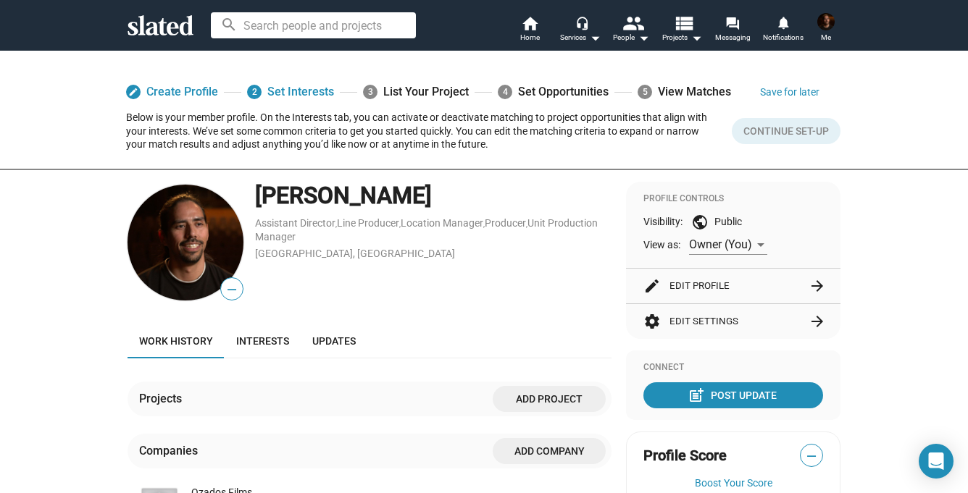
click at [400, 88] on div "3 List Your Project" at bounding box center [416, 92] width 106 height 26
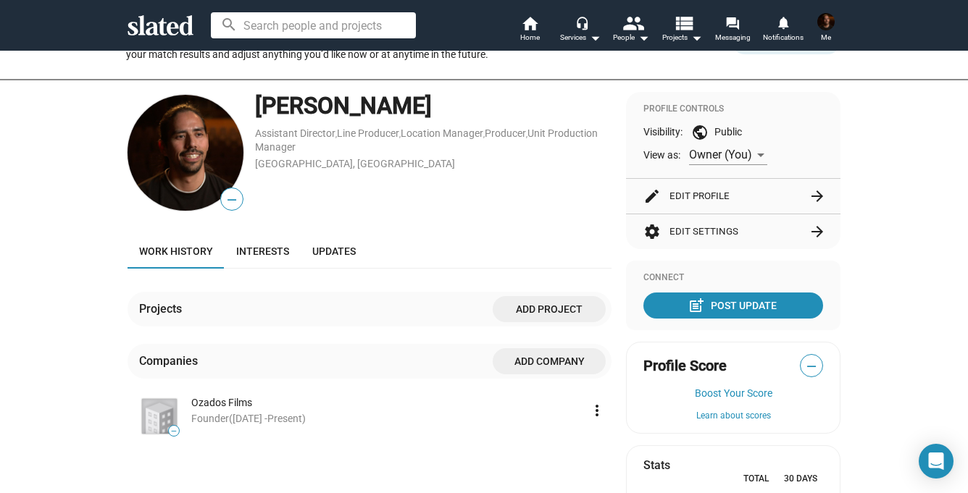
scroll to position [96, 0]
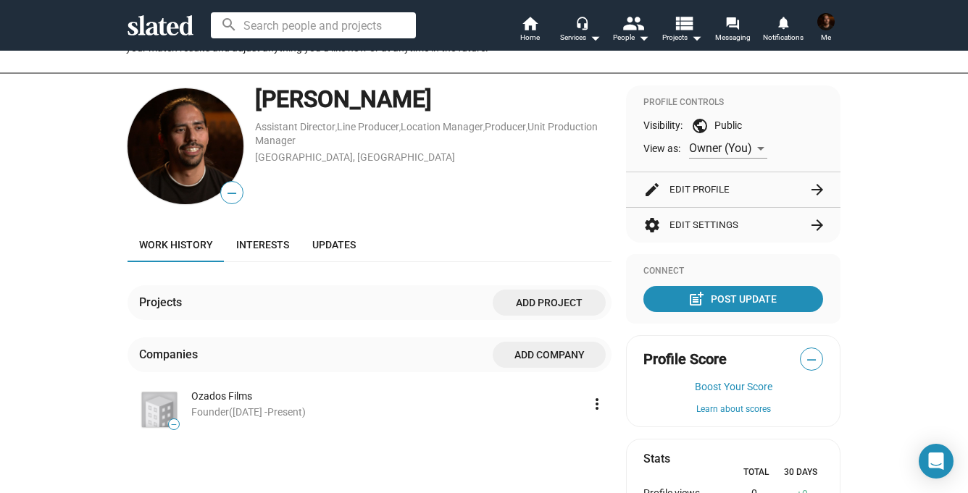
click at [553, 303] on span "Add project" at bounding box center [549, 303] width 90 height 26
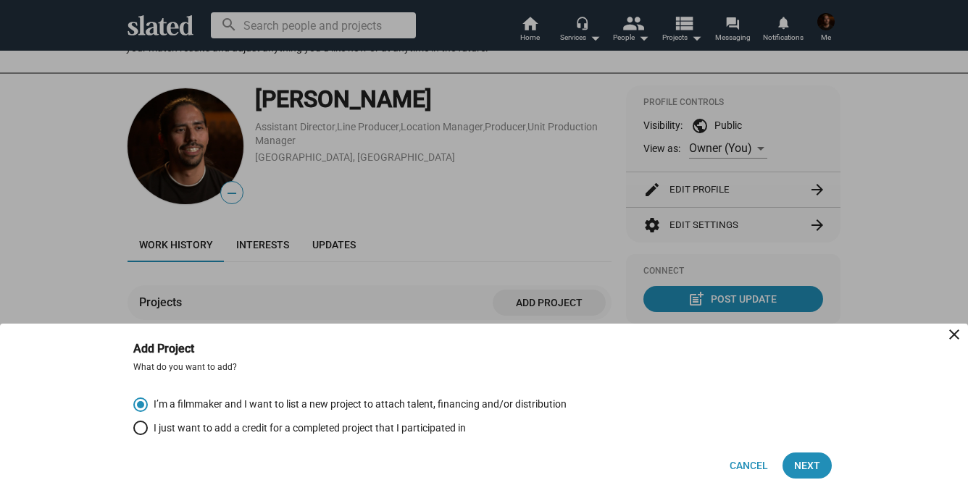
click at [135, 427] on span "Select an option" at bounding box center [140, 428] width 14 height 14
click at [135, 427] on input "I just want to add a credit for a completed project that I participated in" at bounding box center [140, 428] width 14 height 14
radio input "true"
click at [803, 471] on span "Next" at bounding box center [807, 466] width 26 height 26
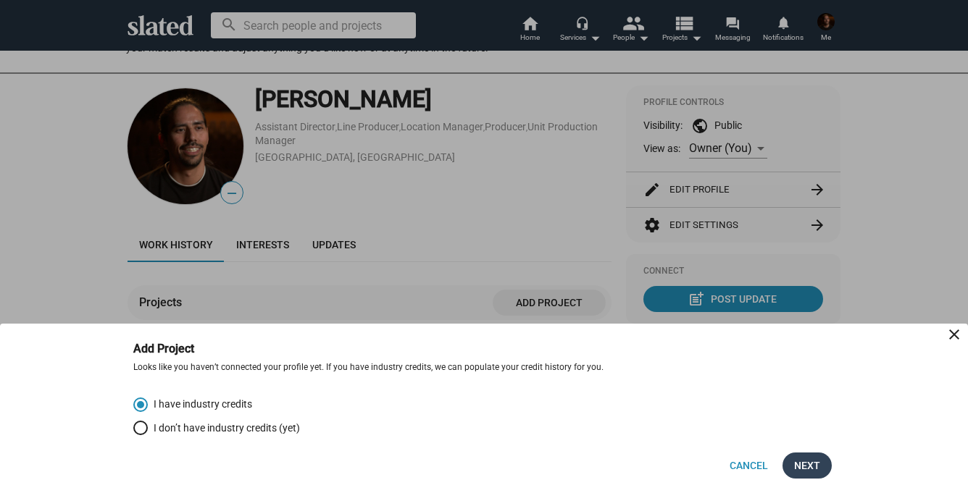
click at [801, 463] on span "Next" at bounding box center [807, 466] width 26 height 26
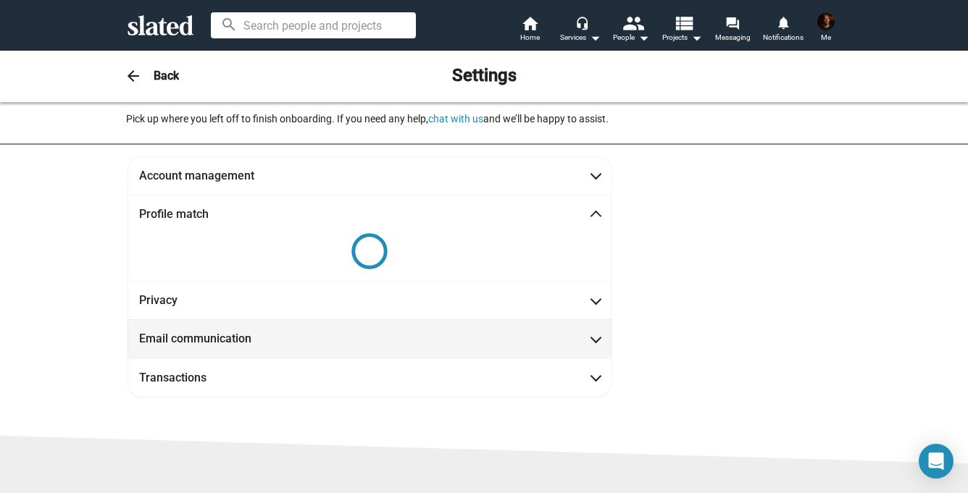
scroll to position [0, 0]
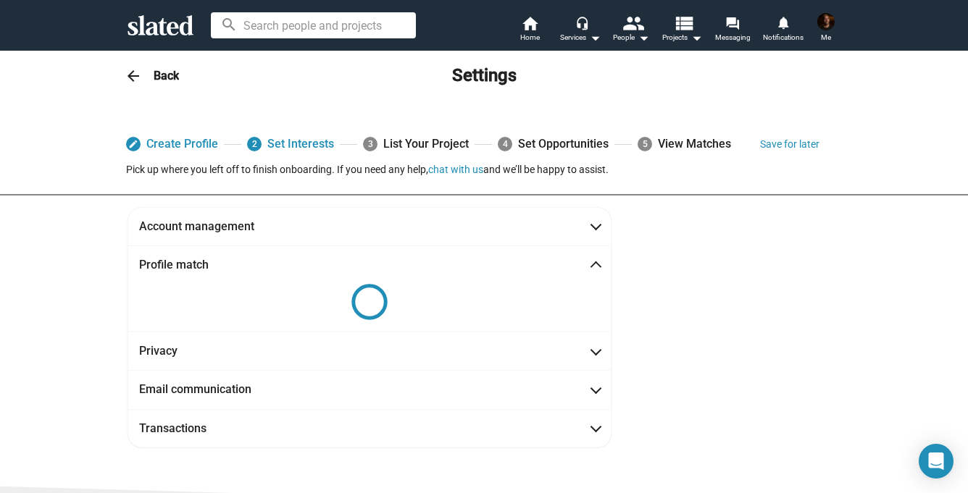
click at [419, 141] on div "3 List Your Project" at bounding box center [416, 144] width 106 height 26
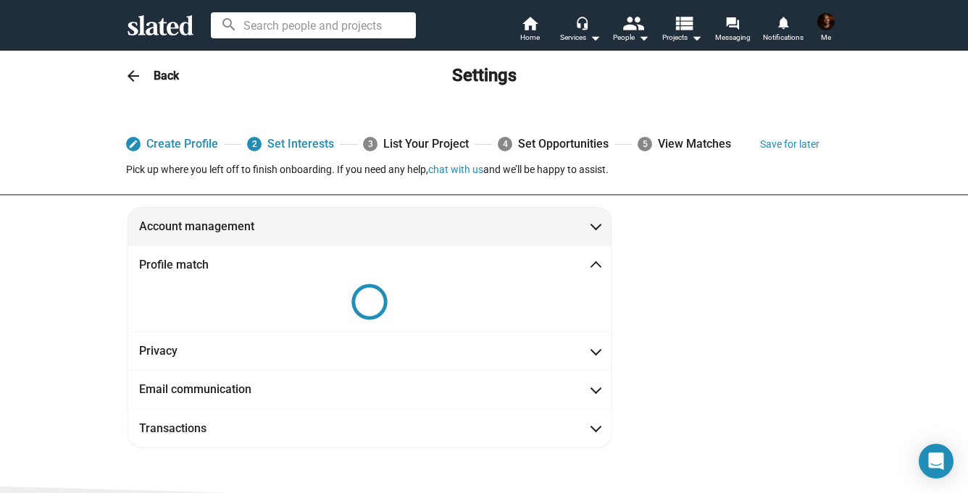
click at [208, 217] on mat-expansion-panel-header "Account management" at bounding box center [370, 226] width 484 height 38
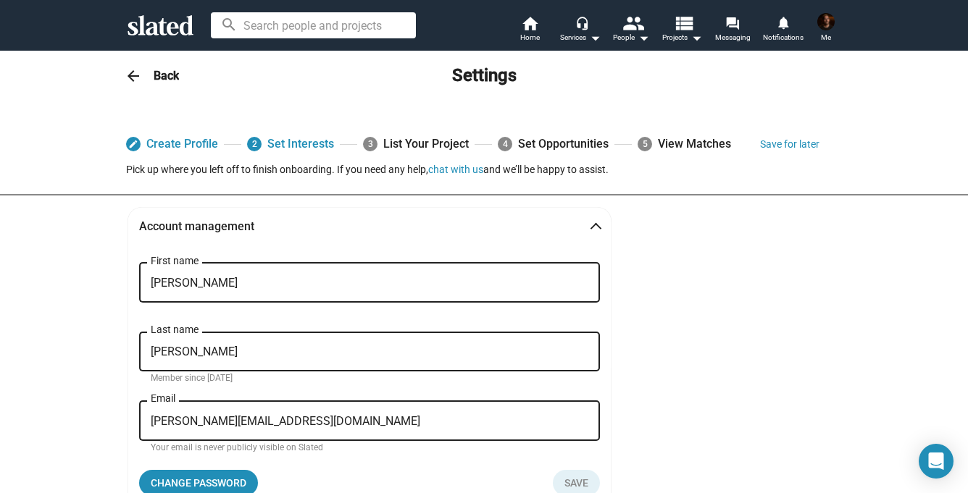
click at [396, 142] on div "3 List Your Project" at bounding box center [416, 144] width 106 height 26
click at [833, 25] on img at bounding box center [825, 21] width 17 height 17
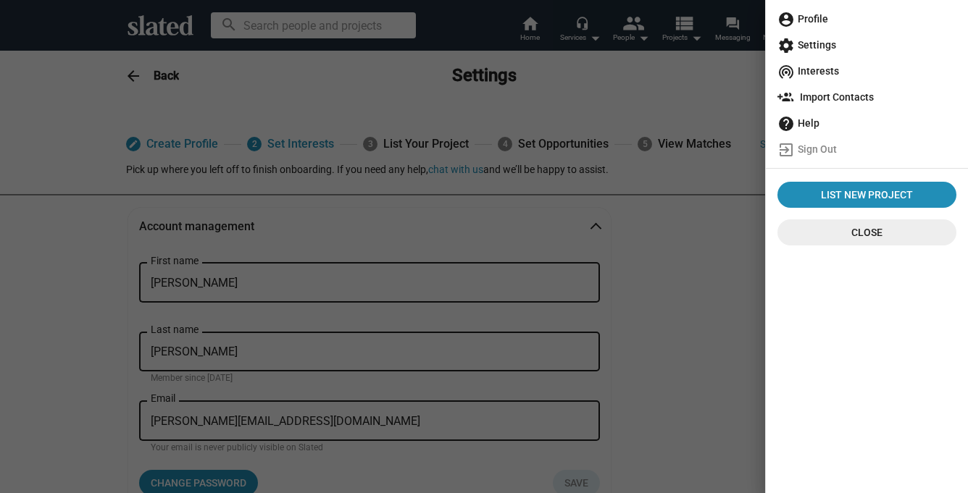
click at [831, 20] on span "account_circle Profile" at bounding box center [866, 19] width 179 height 26
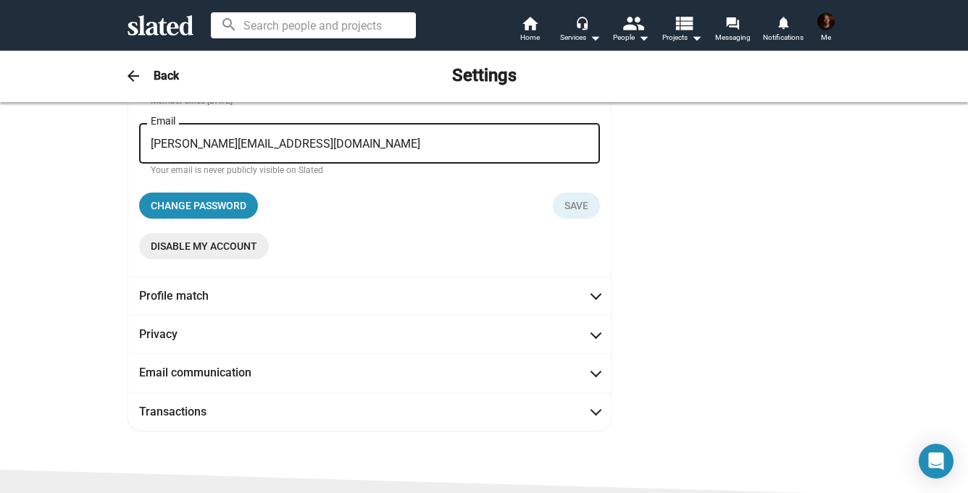
scroll to position [325, 0]
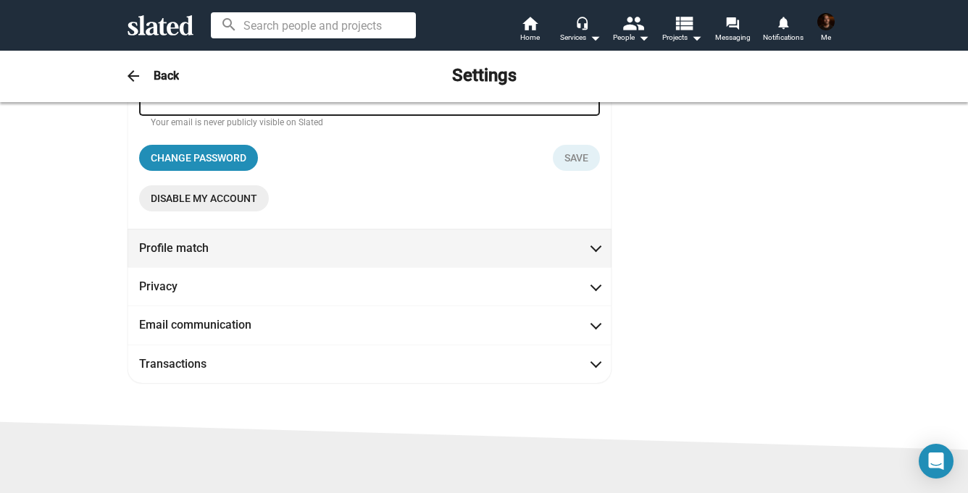
click at [570, 248] on span "Profile match" at bounding box center [369, 248] width 461 height 15
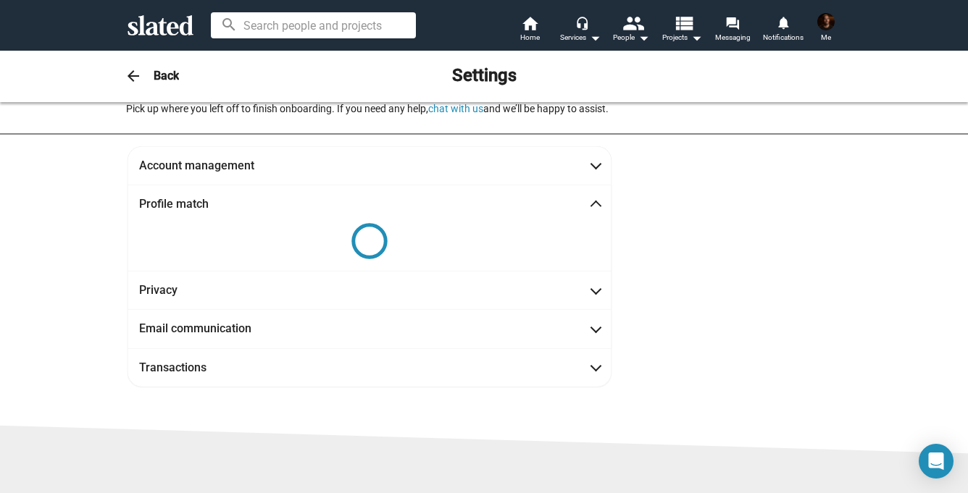
scroll to position [51, 0]
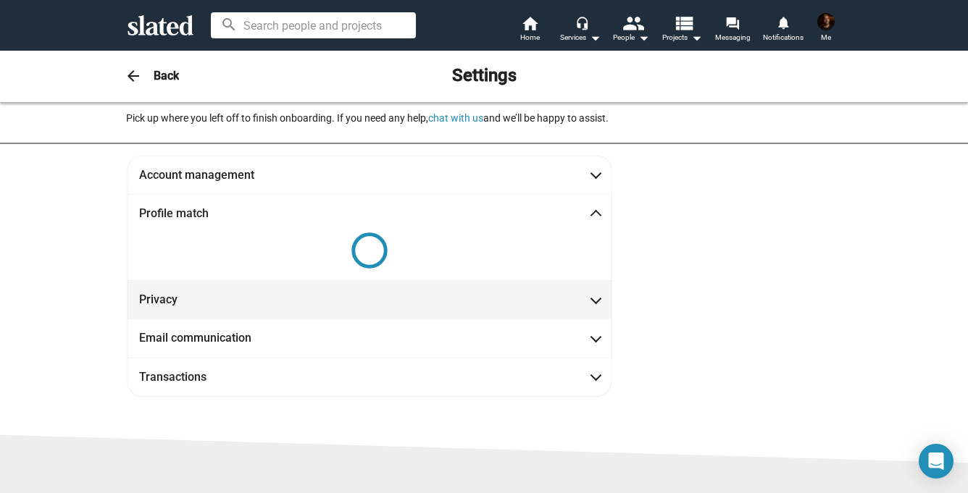
click at [592, 293] on span at bounding box center [596, 298] width 8 height 14
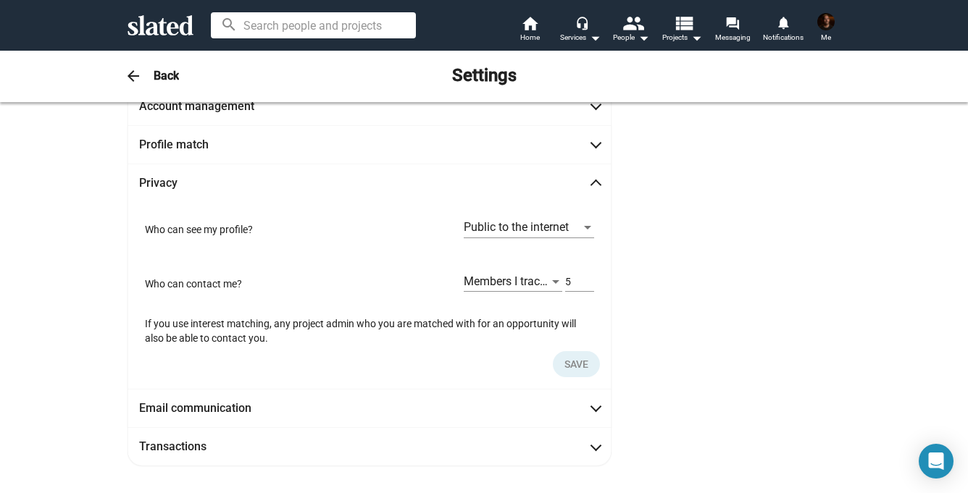
scroll to position [141, 0]
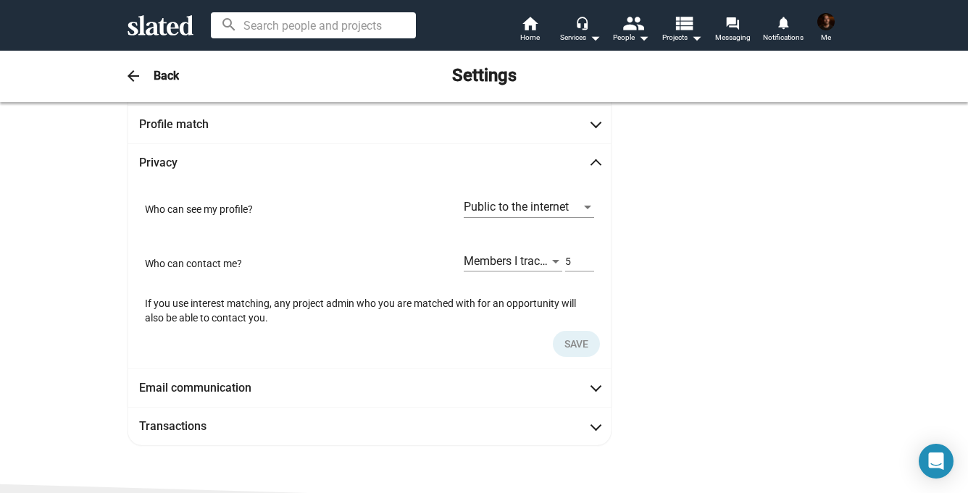
click at [554, 263] on div at bounding box center [555, 262] width 7 height 4
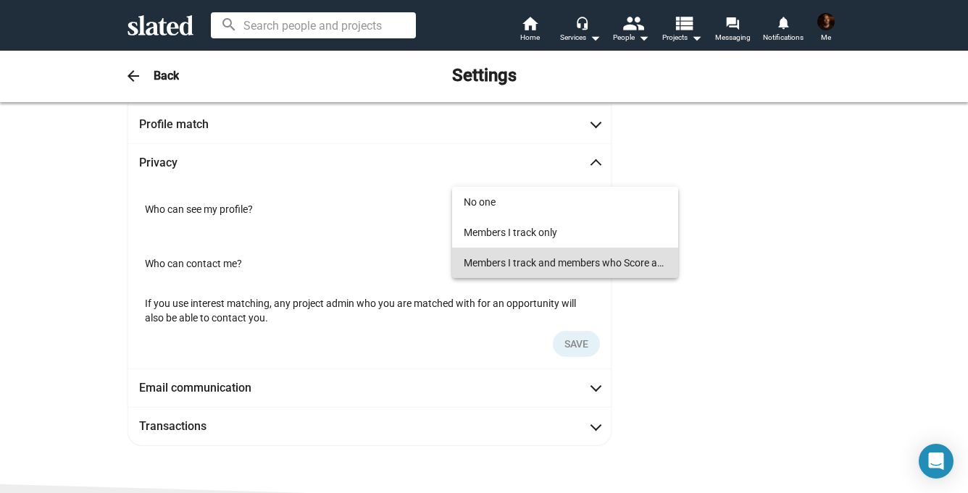
click at [646, 262] on span "Members I track and members who Score at least" at bounding box center [565, 263] width 203 height 30
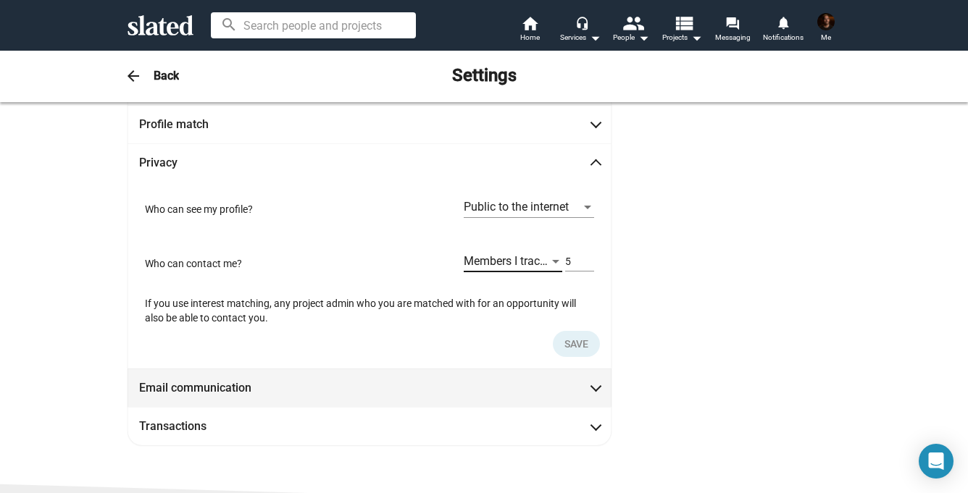
click at [581, 387] on span "Email communication" at bounding box center [369, 387] width 461 height 15
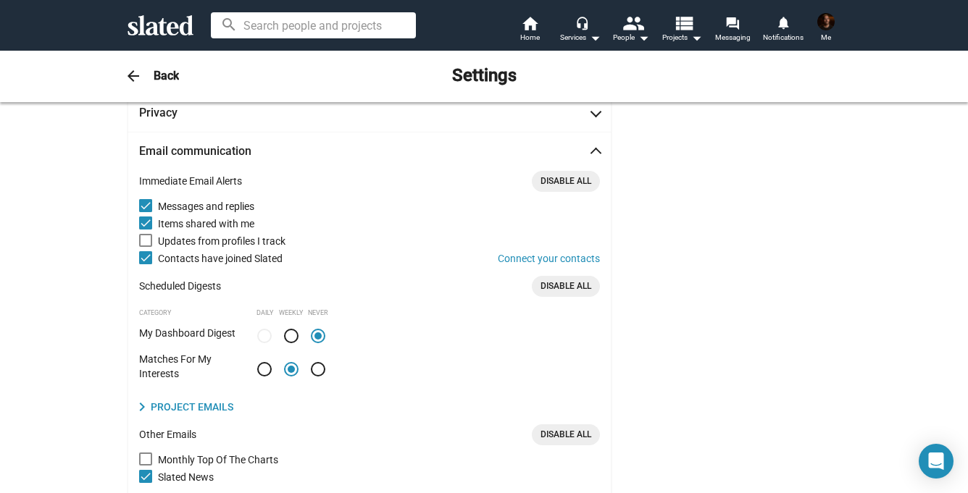
scroll to position [191, 0]
click at [601, 146] on mat-expansion-panel-header "Email communication" at bounding box center [370, 150] width 484 height 38
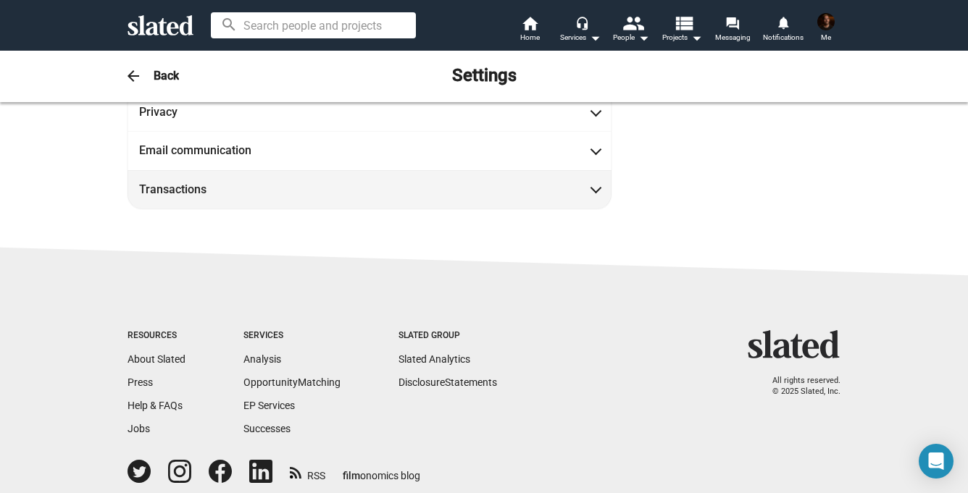
click at [593, 187] on span at bounding box center [596, 188] width 8 height 14
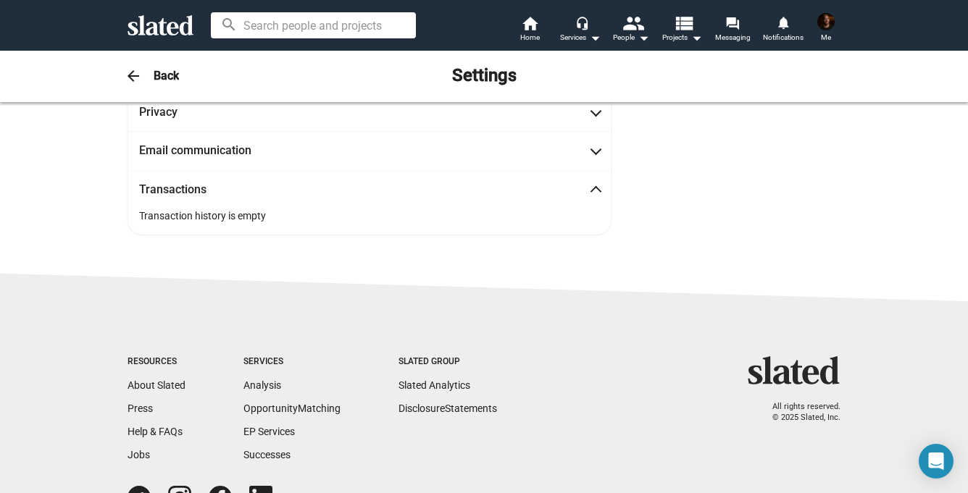
click at [593, 187] on span at bounding box center [596, 192] width 8 height 14
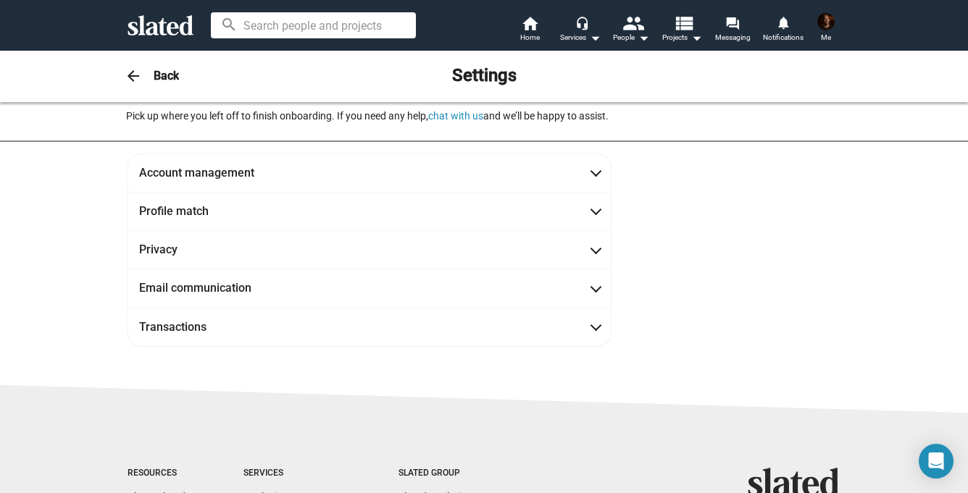
scroll to position [0, 0]
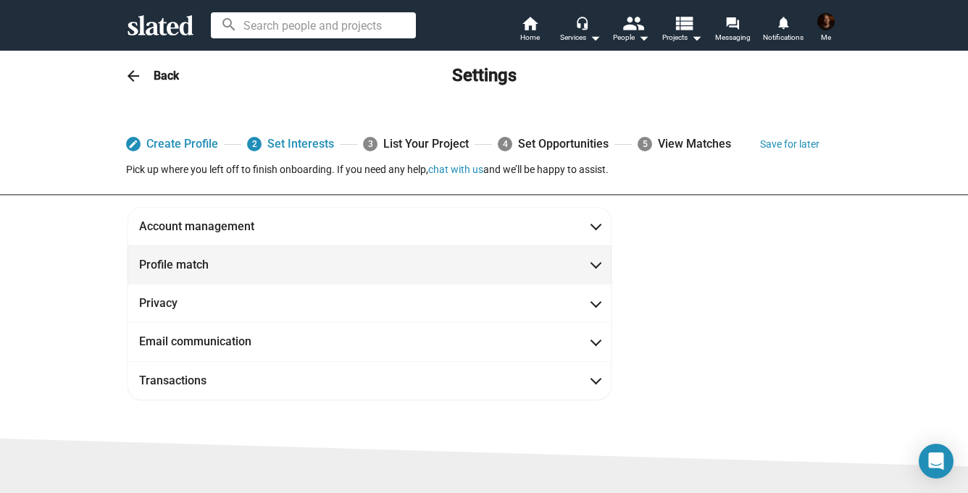
click at [545, 263] on span "Profile match" at bounding box center [369, 264] width 461 height 15
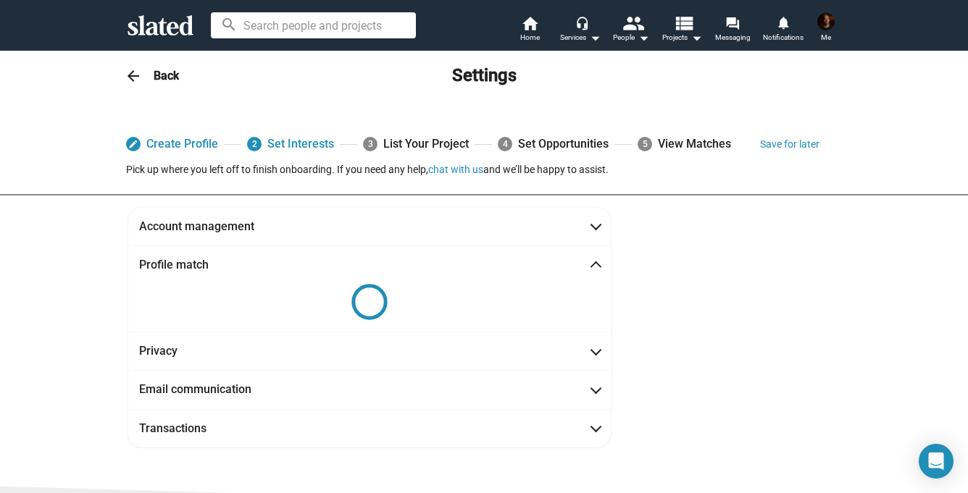
click at [423, 144] on div "3 List Your Project" at bounding box center [416, 144] width 106 height 26
click at [522, 34] on span "Home" at bounding box center [530, 37] width 20 height 17
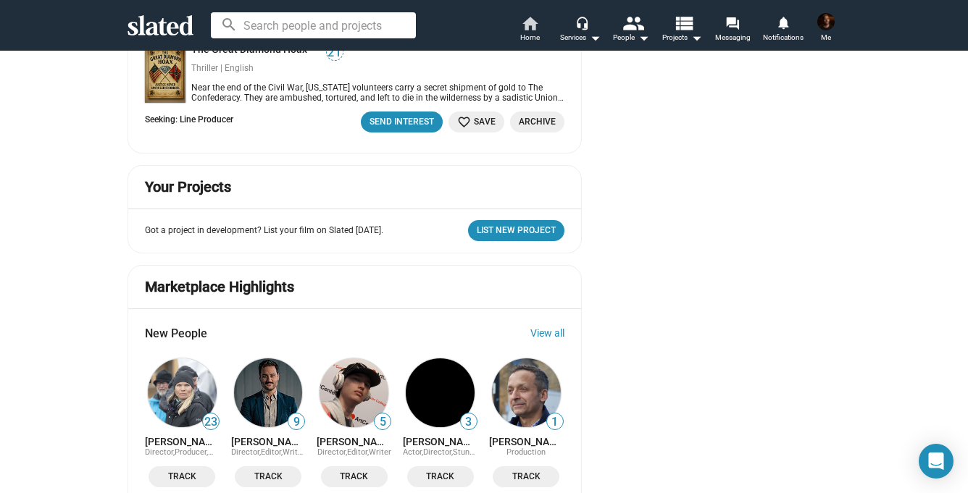
scroll to position [843, 0]
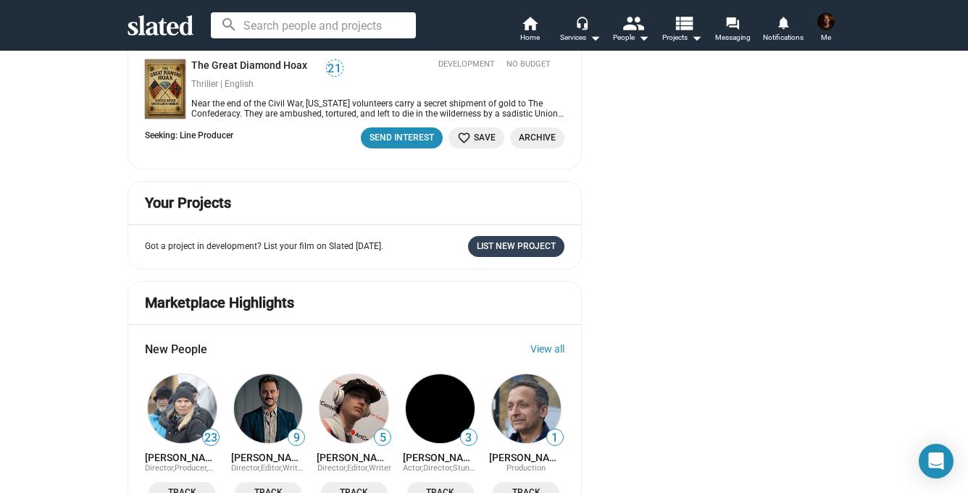
click at [529, 239] on span "List New Project" at bounding box center [516, 246] width 79 height 15
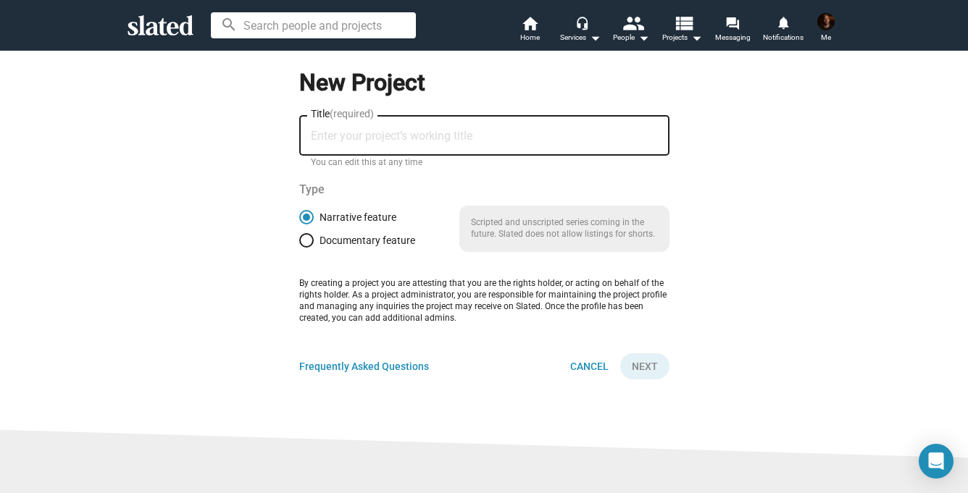
click at [372, 135] on input "Title (required)" at bounding box center [484, 136] width 347 height 13
type input "LEpes"
click at [620, 354] on button "Next" at bounding box center [644, 367] width 49 height 26
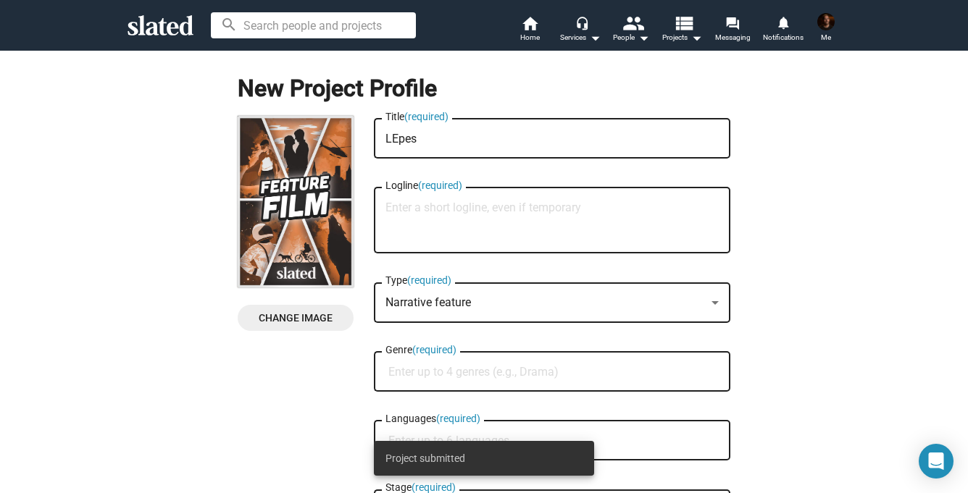
click at [396, 138] on textarea "LEpes" at bounding box center [551, 139] width 333 height 13
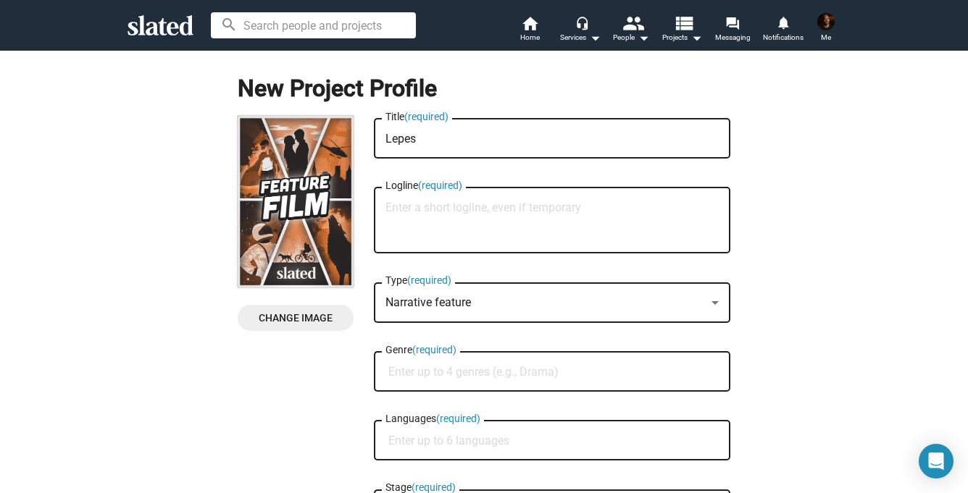
type textarea "Lepes"
click at [468, 209] on textarea "Logline (required)" at bounding box center [551, 220] width 333 height 39
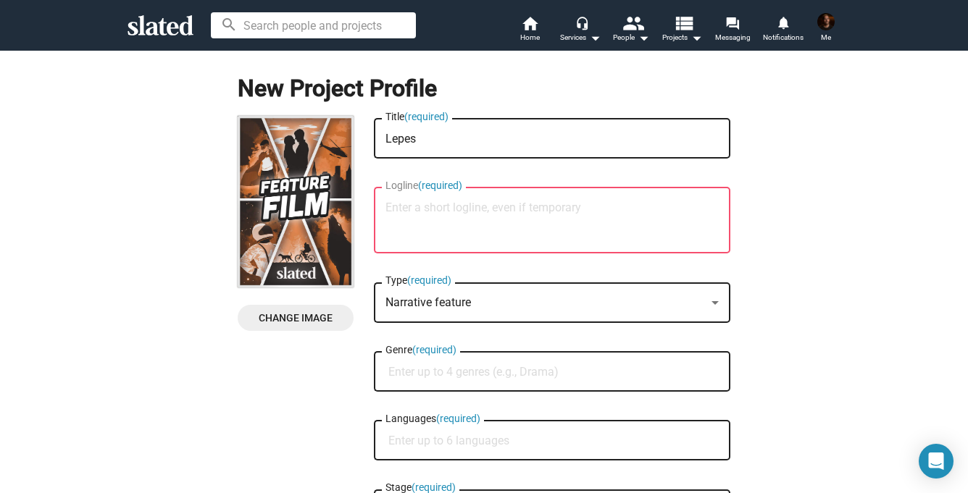
click at [456, 220] on textarea "Logline (required)" at bounding box center [551, 220] width 333 height 39
paste textarea "With his single mother consumed by demanding work, young Pedro seeks comfort in…"
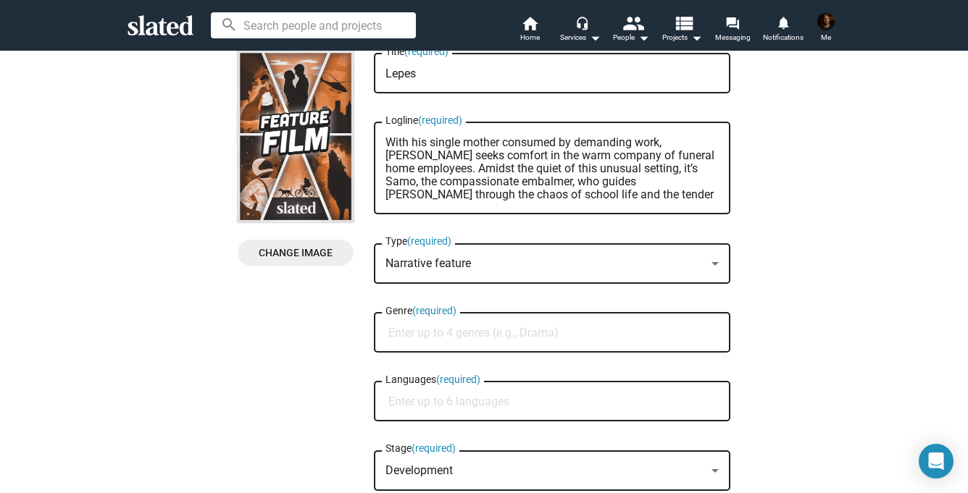
scroll to position [94, 0]
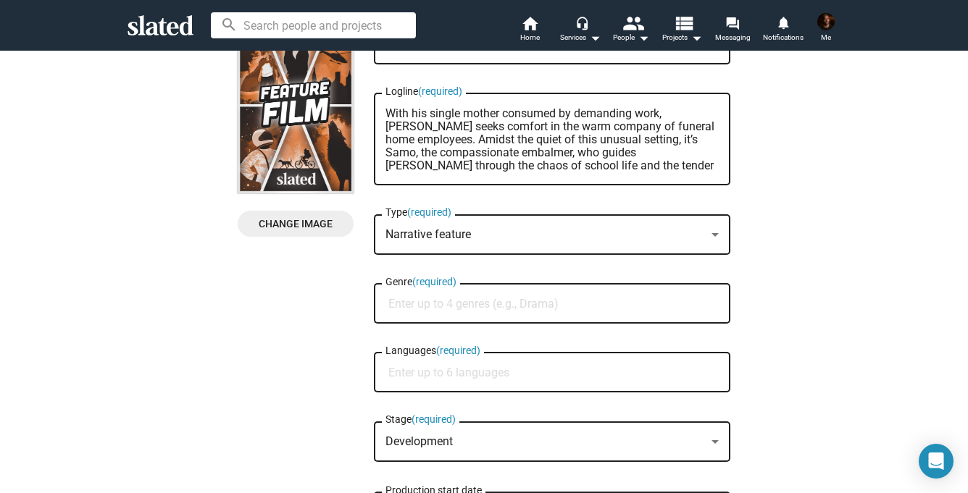
type textarea "With his single mother consumed by demanding work, young Pedro seeks comfort in…"
click at [442, 308] on input "Genre (required)" at bounding box center [554, 304] width 333 height 13
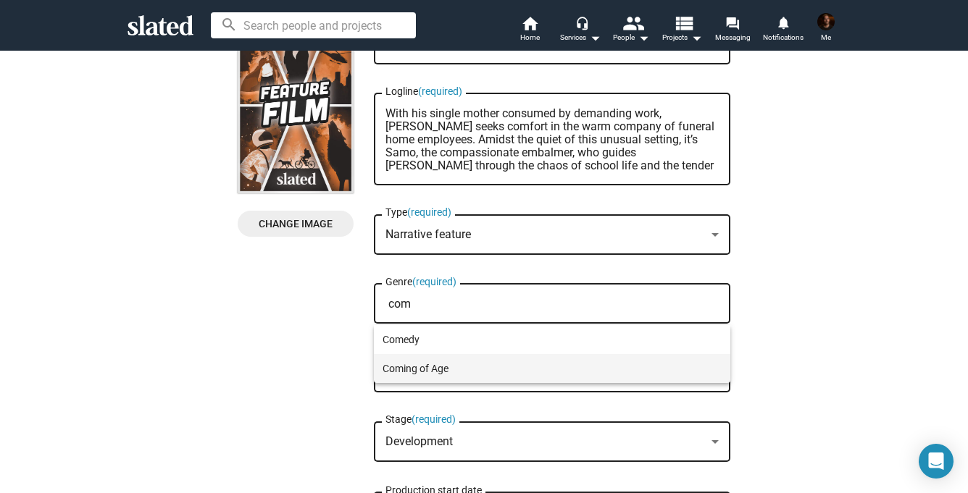
type input "com"
click at [460, 362] on span "Coming of Age" at bounding box center [552, 368] width 339 height 29
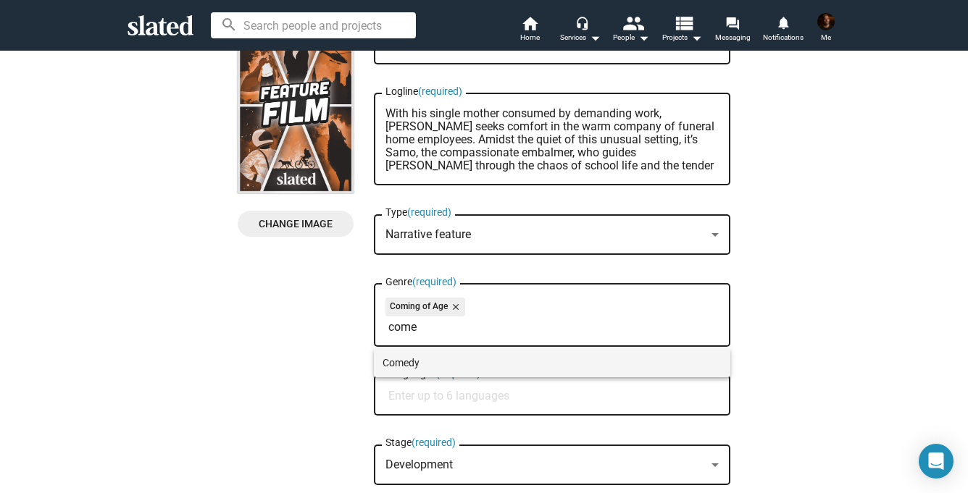
type input "come"
click at [451, 367] on span "Comedy" at bounding box center [552, 363] width 339 height 29
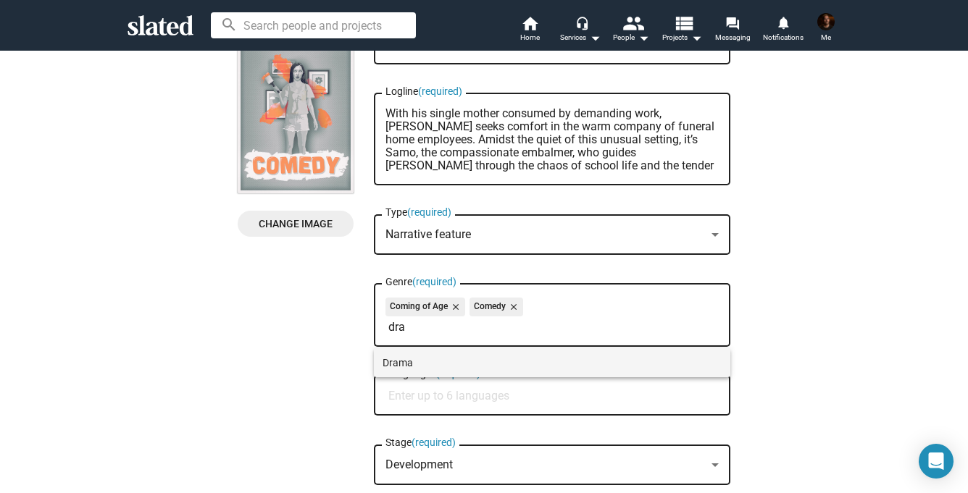
type input "dra"
click at [428, 359] on span "Drama" at bounding box center [552, 363] width 339 height 29
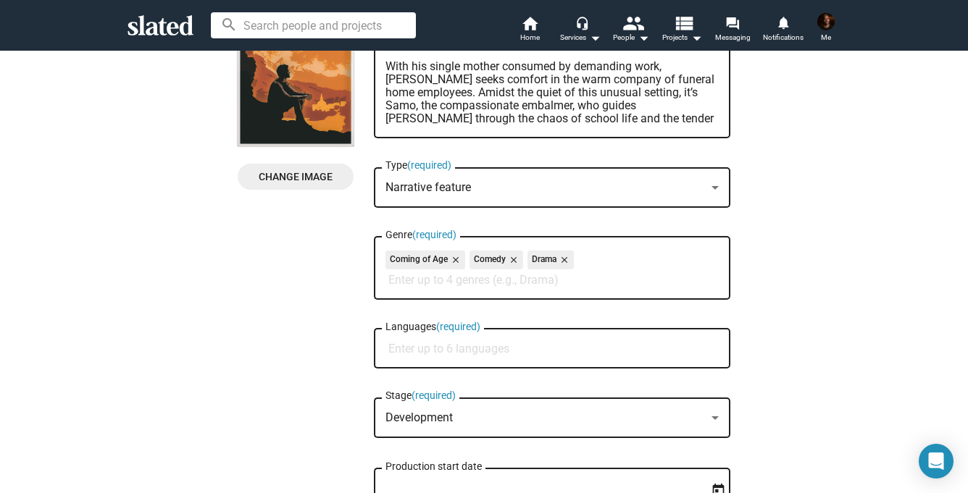
scroll to position [149, 0]
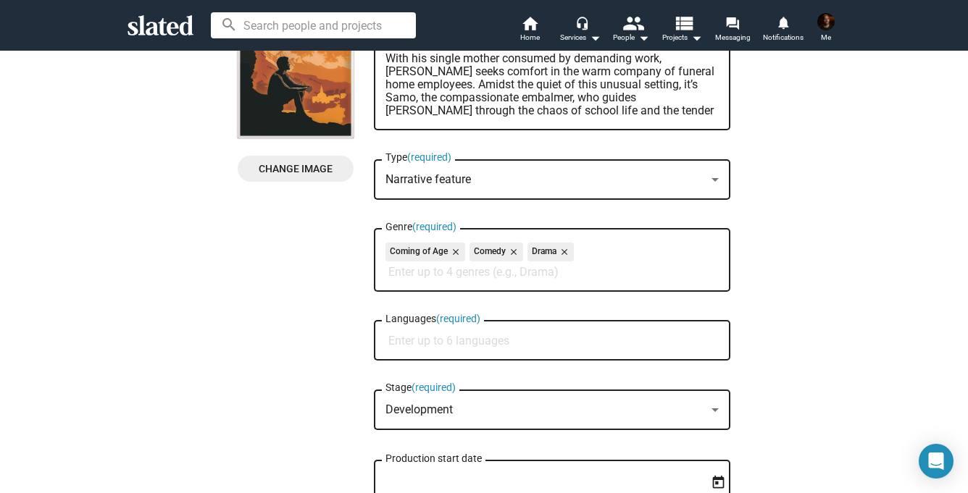
click at [405, 351] on div "Languages (required)" at bounding box center [551, 339] width 333 height 43
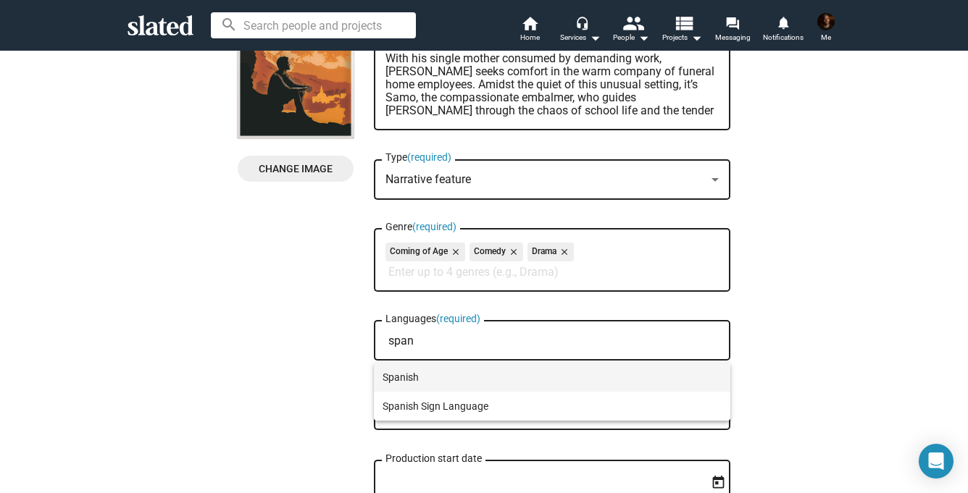
type input "span"
click at [445, 375] on span "Spanish" at bounding box center [552, 377] width 339 height 29
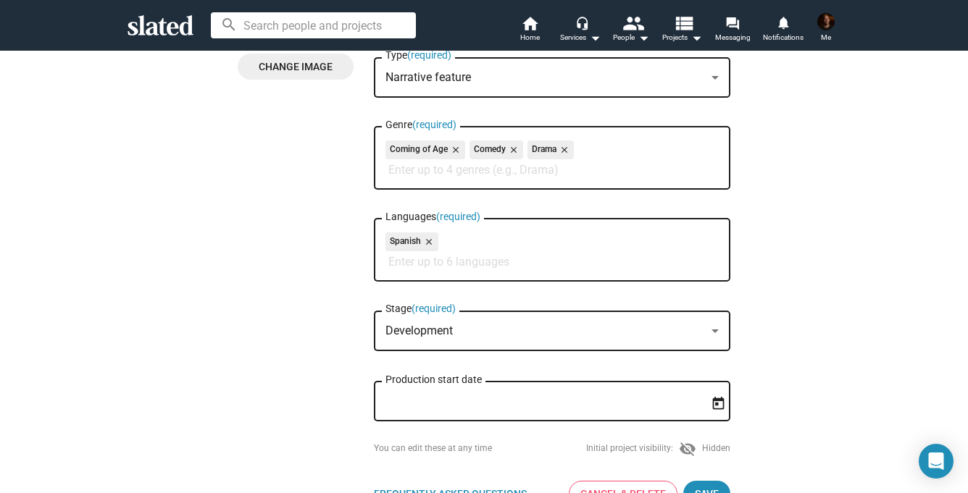
scroll to position [280, 0]
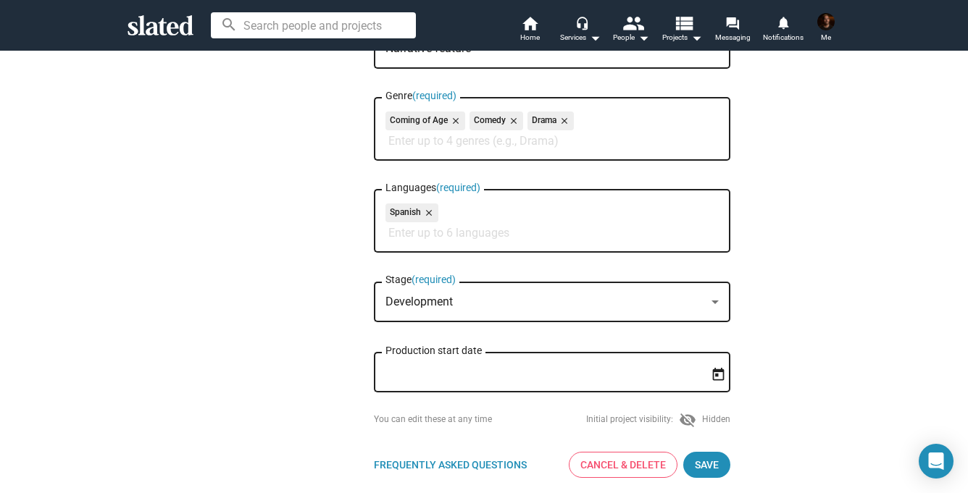
click at [470, 304] on div "Development" at bounding box center [545, 302] width 320 height 15
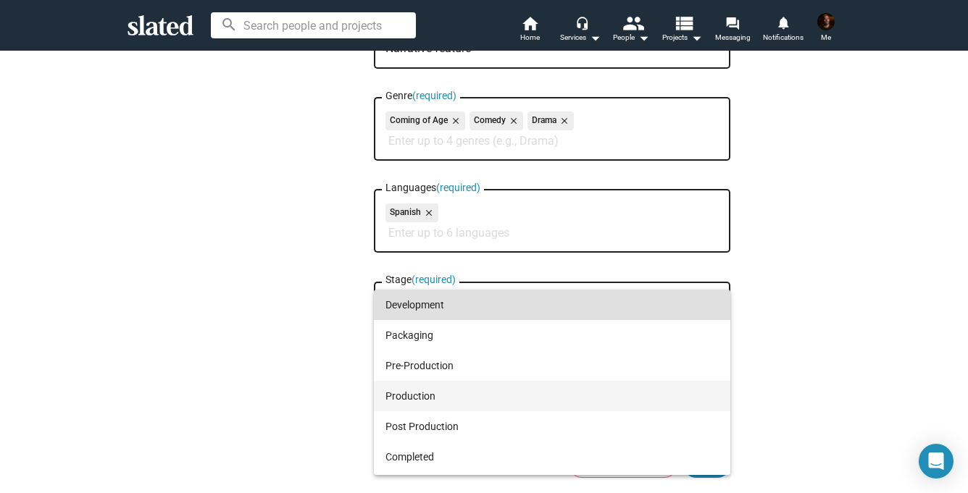
scroll to position [28, 0]
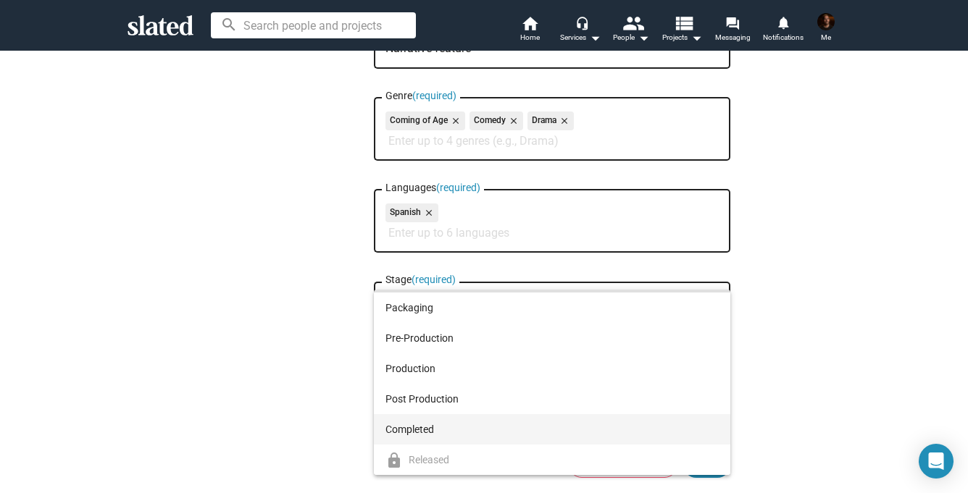
click at [430, 427] on span "Completed" at bounding box center [551, 429] width 333 height 30
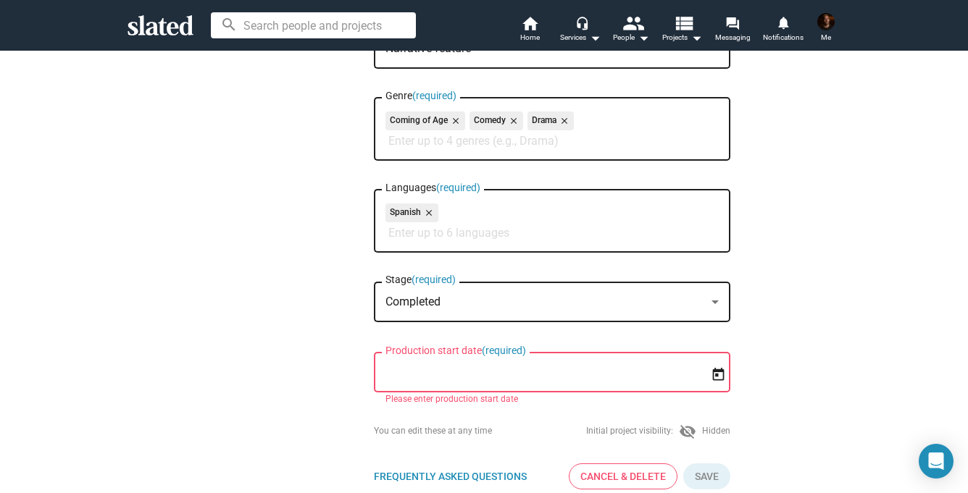
click at [410, 380] on input "Production start date (required)" at bounding box center [541, 373] width 313 height 13
click at [722, 379] on icon "Open calendar" at bounding box center [718, 374] width 15 height 15
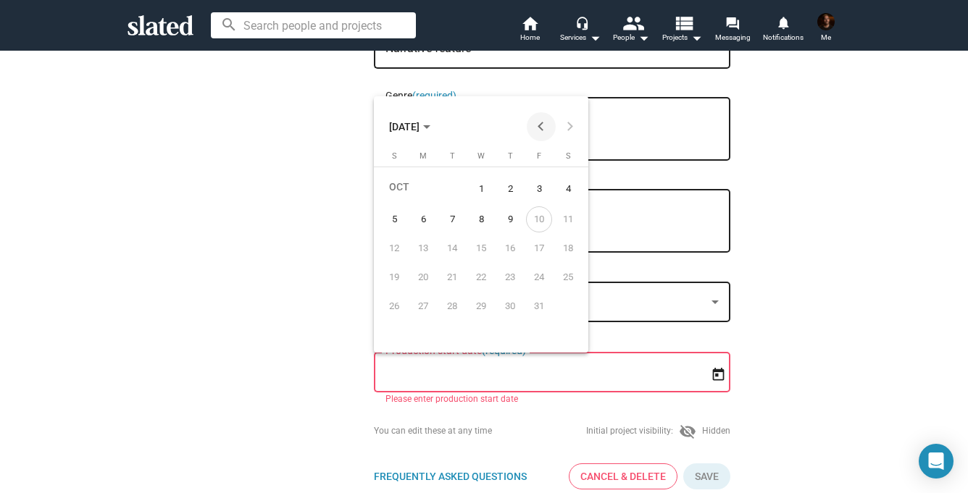
click at [533, 122] on button "Previous month" at bounding box center [541, 126] width 29 height 29
click at [430, 118] on span "SEP 2025" at bounding box center [409, 126] width 41 height 27
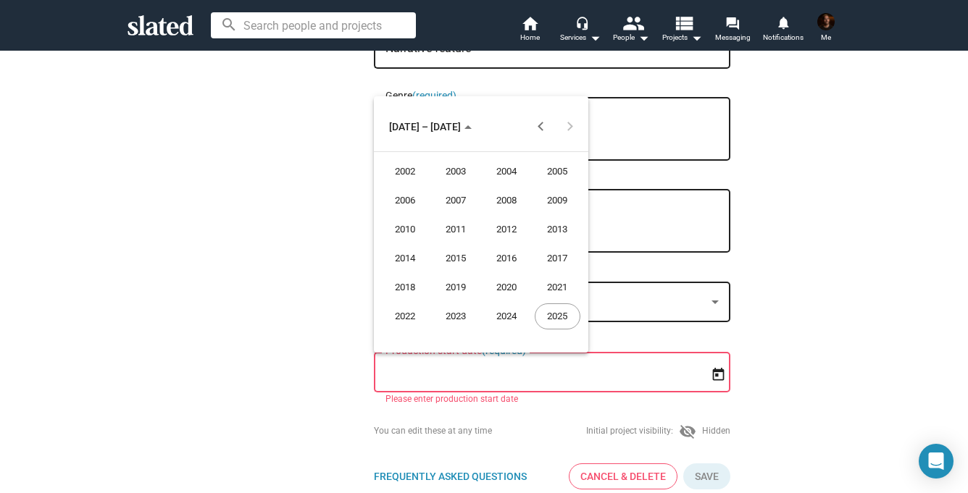
click at [462, 315] on div "2023" at bounding box center [456, 317] width 46 height 26
click at [512, 227] on div "JUL" at bounding box center [507, 230] width 46 height 26
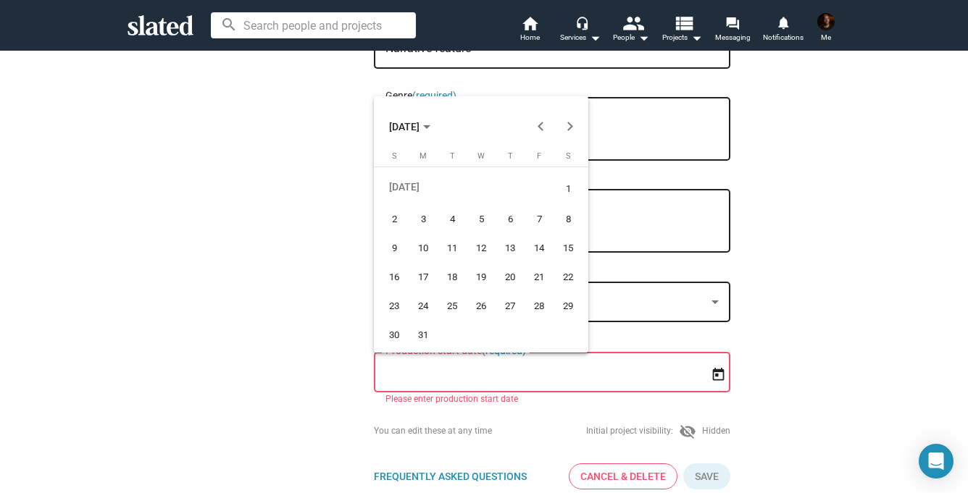
click at [425, 247] on div "10" at bounding box center [423, 248] width 26 height 26
type input "7/10/2023"
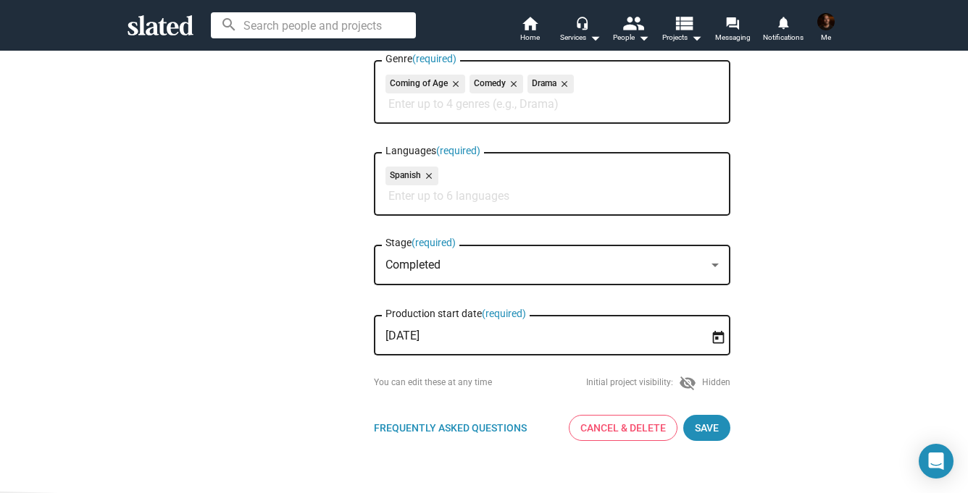
scroll to position [285, 0]
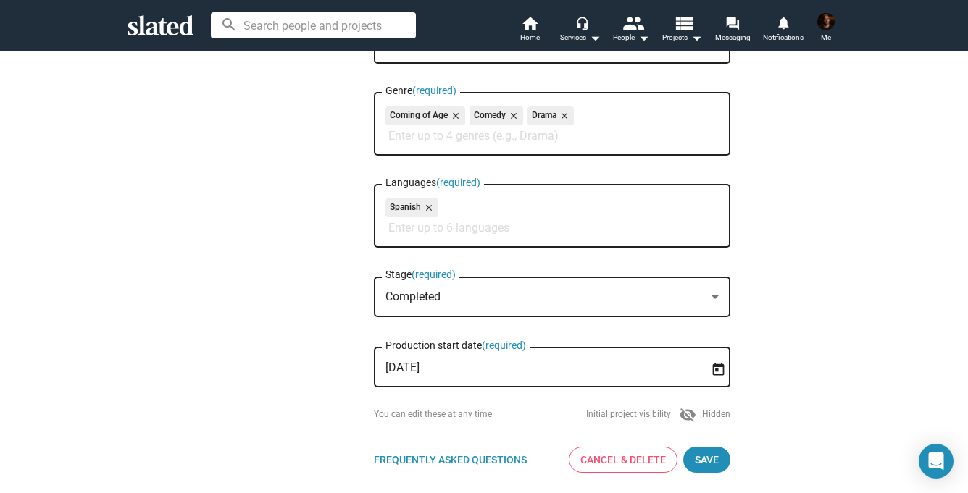
click at [688, 413] on mat-icon "visibility_off" at bounding box center [687, 414] width 17 height 17
click at [716, 422] on div "Initial project visibility: visibility_off Hidden" at bounding box center [658, 414] width 144 height 17
click at [687, 420] on mat-icon "visibility_off" at bounding box center [687, 414] width 17 height 17
click at [642, 420] on div "Initial project visibility: visibility_off Hidden" at bounding box center [658, 414] width 144 height 17
click at [713, 462] on span "Save" at bounding box center [707, 460] width 24 height 26
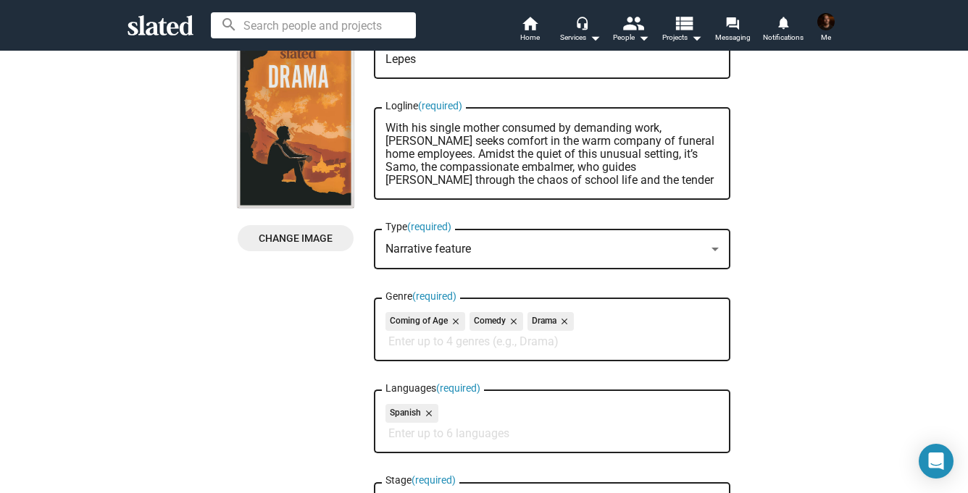
scroll to position [64, 0]
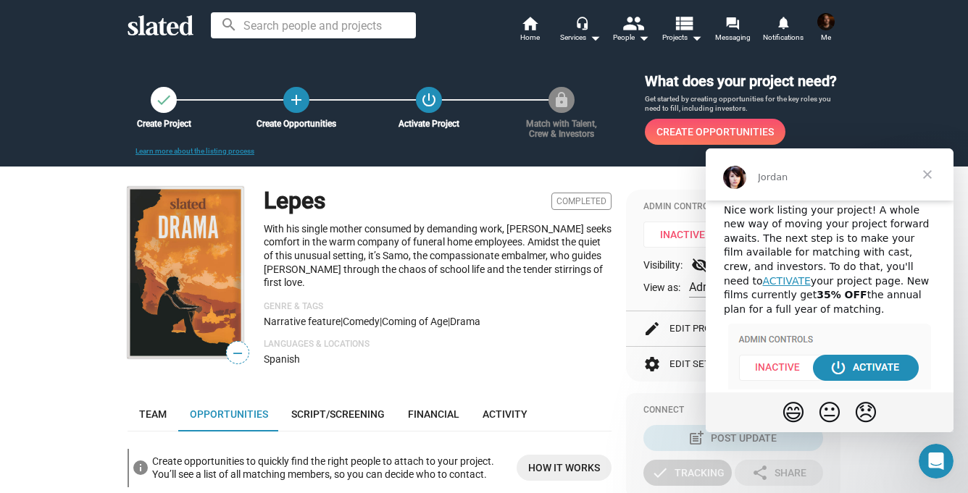
scroll to position [47, 0]
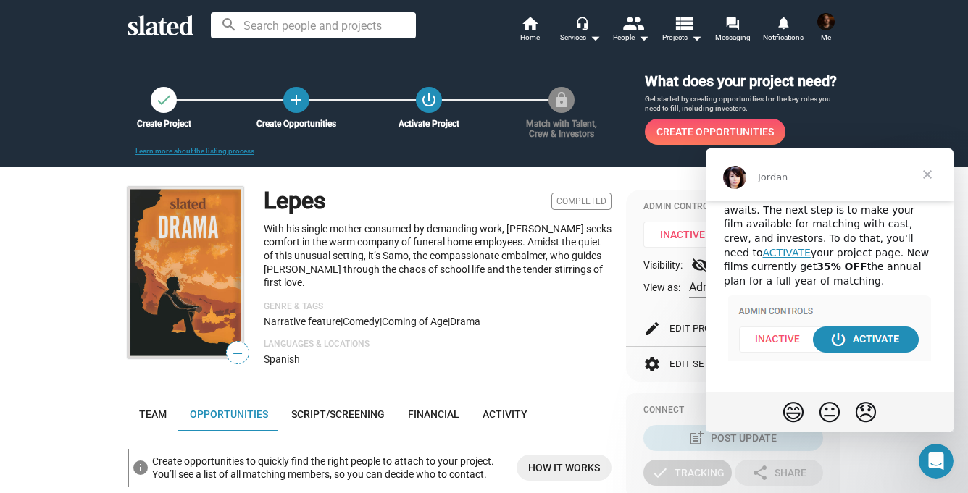
click at [929, 170] on span "Close" at bounding box center [927, 175] width 52 height 52
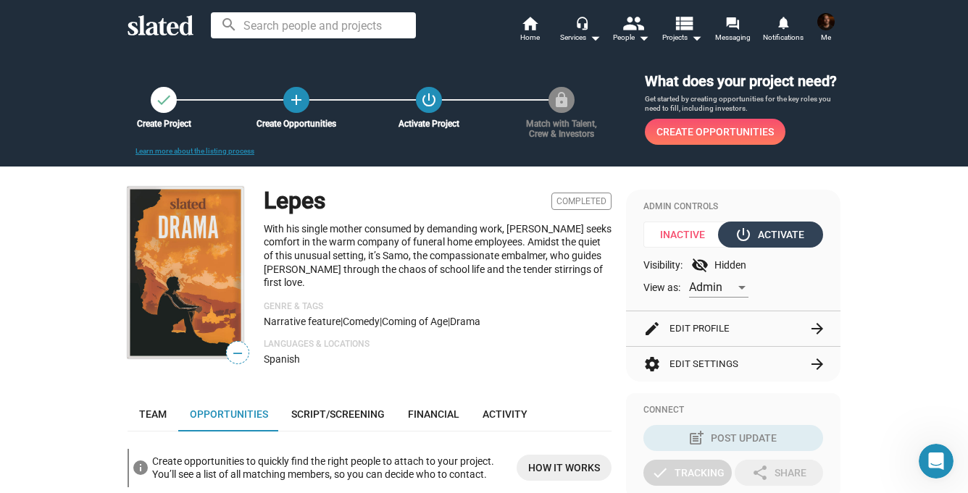
click at [776, 230] on div "power_settings_new Activate" at bounding box center [771, 235] width 67 height 26
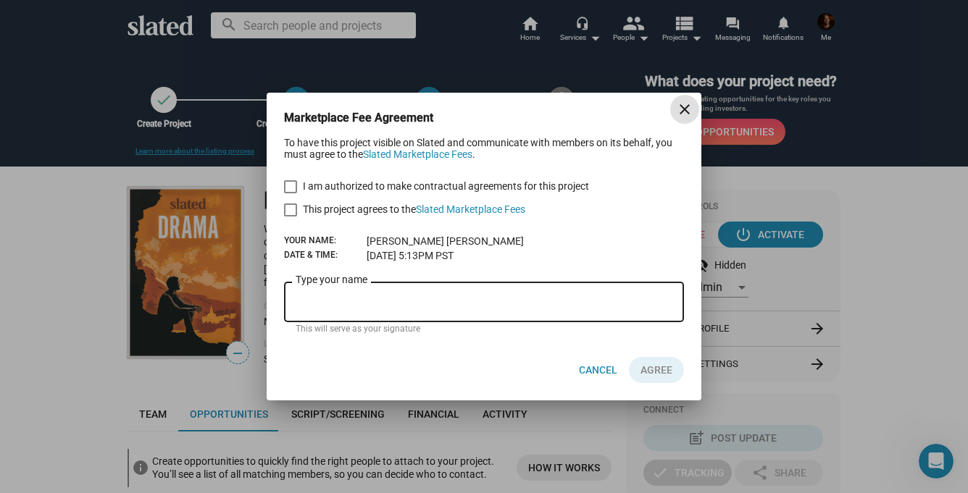
click at [291, 188] on span at bounding box center [290, 186] width 13 height 13
click at [291, 193] on input "I am authorized to make contractual agreements for this project" at bounding box center [290, 193] width 1 height 1
checkbox input "true"
click at [288, 214] on span at bounding box center [290, 210] width 13 height 13
click at [290, 217] on input "This project agrees to the Slated Marketplace Fees" at bounding box center [290, 217] width 1 height 1
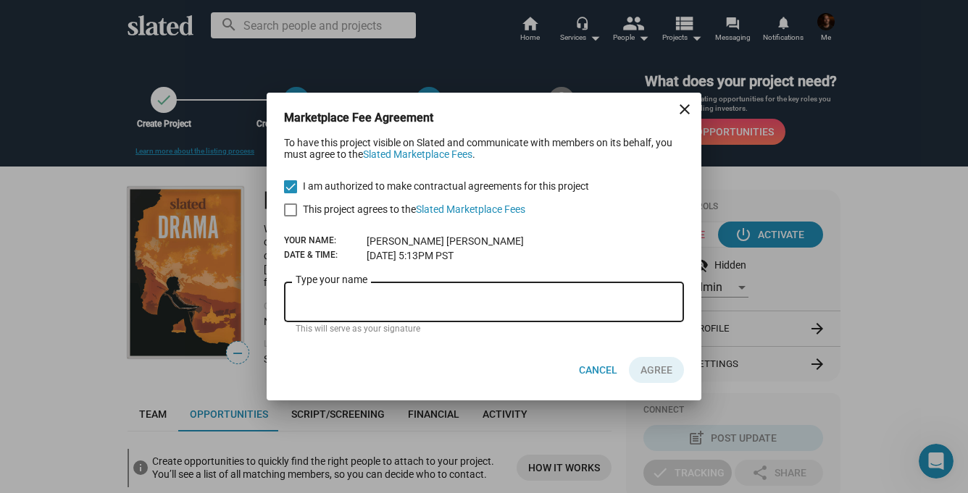
checkbox input "true"
click at [332, 297] on input "Type your name" at bounding box center [484, 302] width 377 height 13
type input "[PERSON_NAME]"
click at [673, 367] on button "AGREE" at bounding box center [656, 370] width 55 height 26
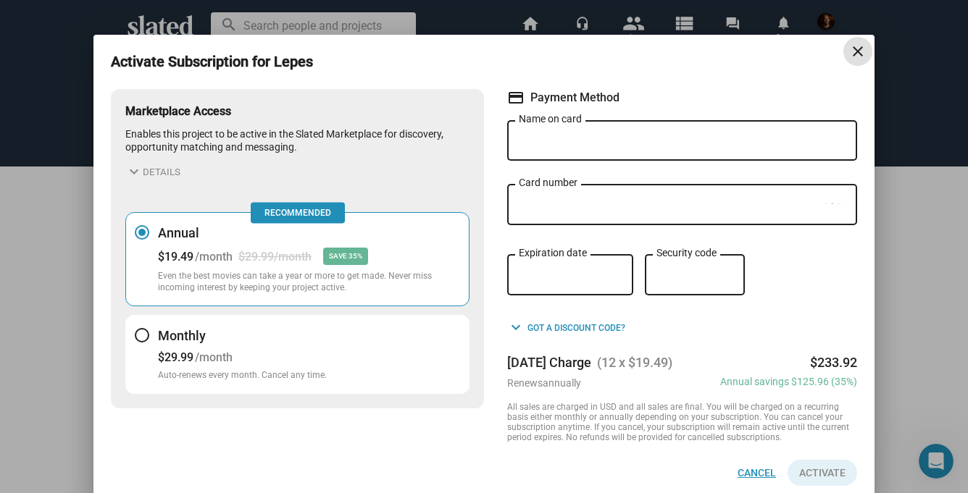
click at [751, 478] on span "Cancel" at bounding box center [757, 473] width 38 height 26
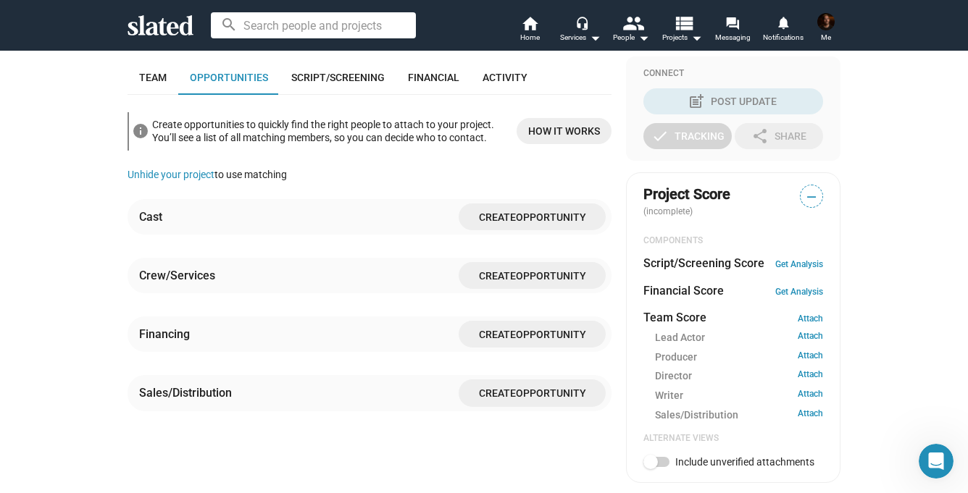
scroll to position [346, 0]
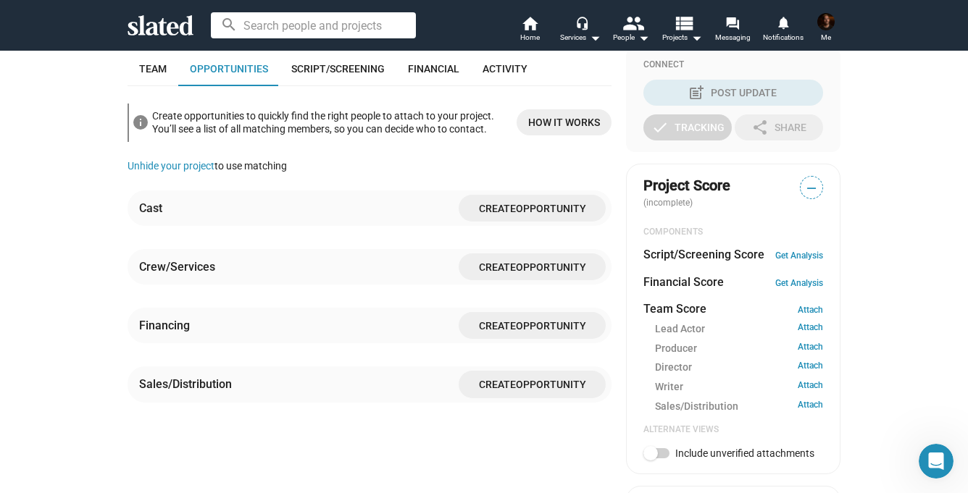
click at [508, 377] on span "Create Opportunity" at bounding box center [532, 384] width 124 height 27
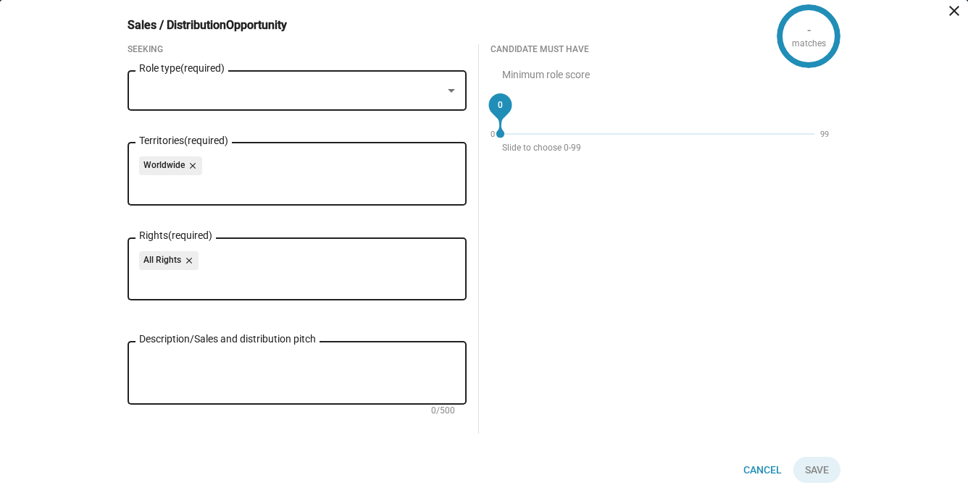
click at [249, 361] on textarea "Description/Sales and distribution pitch" at bounding box center [297, 373] width 316 height 39
click at [435, 92] on div at bounding box center [290, 90] width 303 height 15
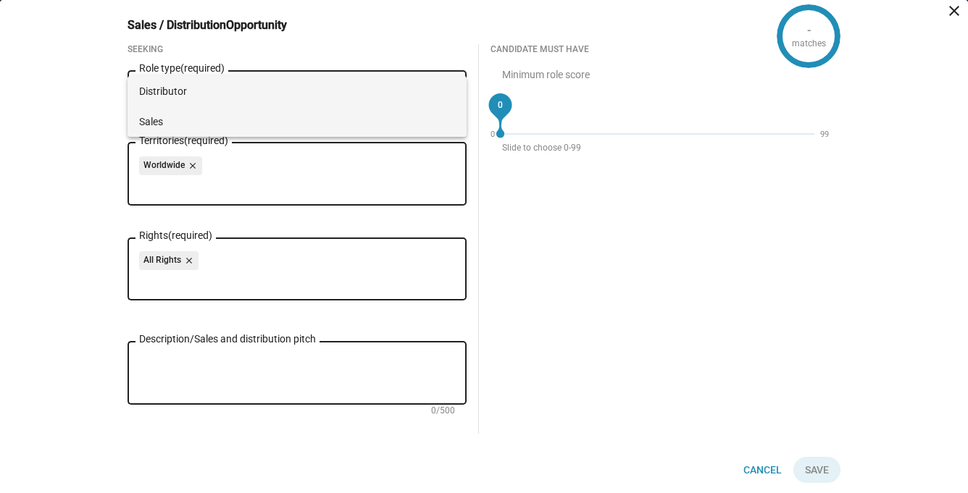
click at [366, 118] on span "Sales" at bounding box center [297, 122] width 316 height 30
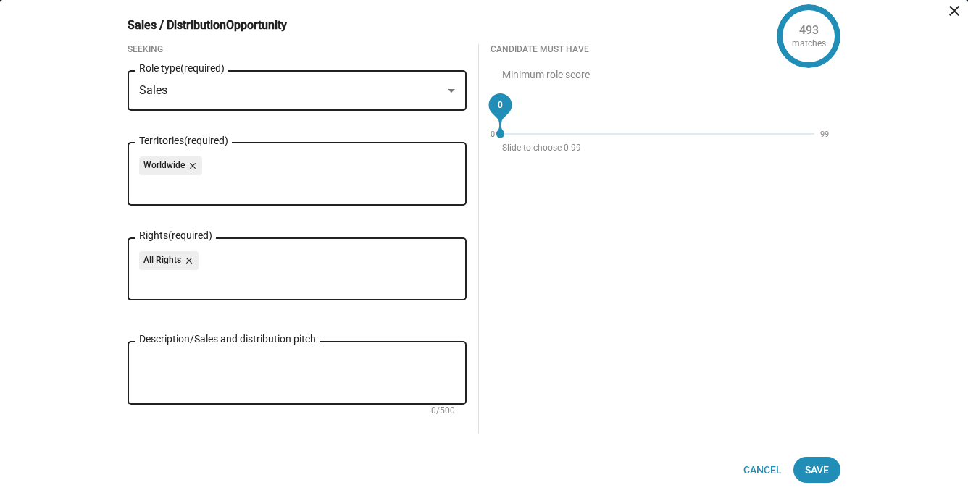
click at [422, 92] on div "Sales" at bounding box center [290, 90] width 303 height 15
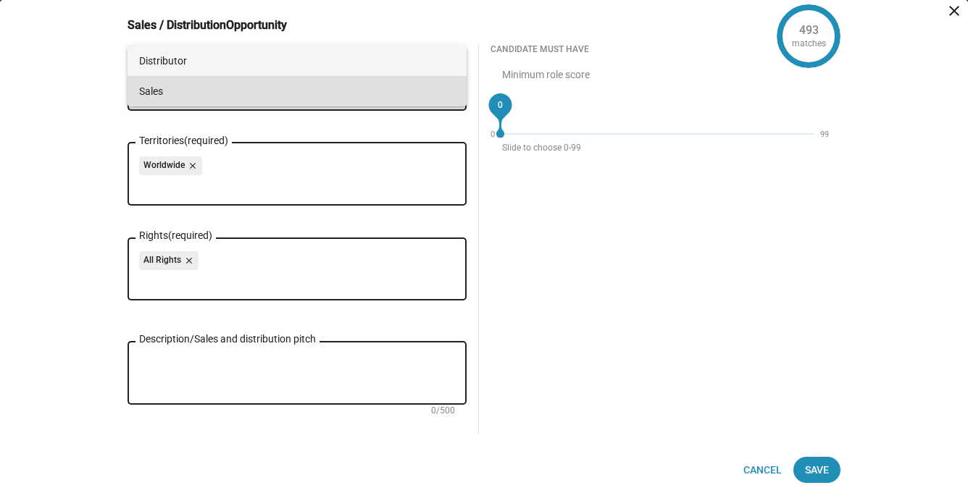
click at [326, 64] on span "Distributor" at bounding box center [297, 61] width 316 height 30
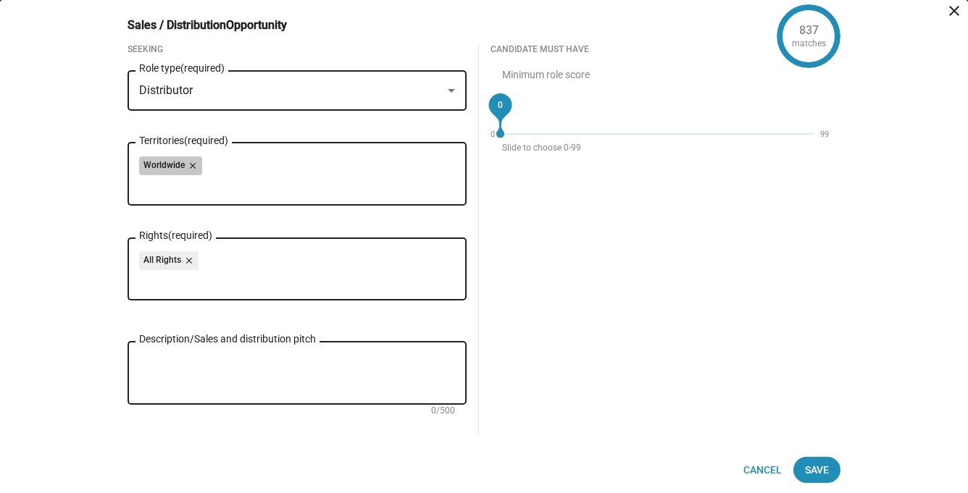
click at [233, 166] on div "Worldwide close" at bounding box center [297, 168] width 316 height 23
click at [189, 163] on mat-icon "close" at bounding box center [191, 165] width 13 height 13
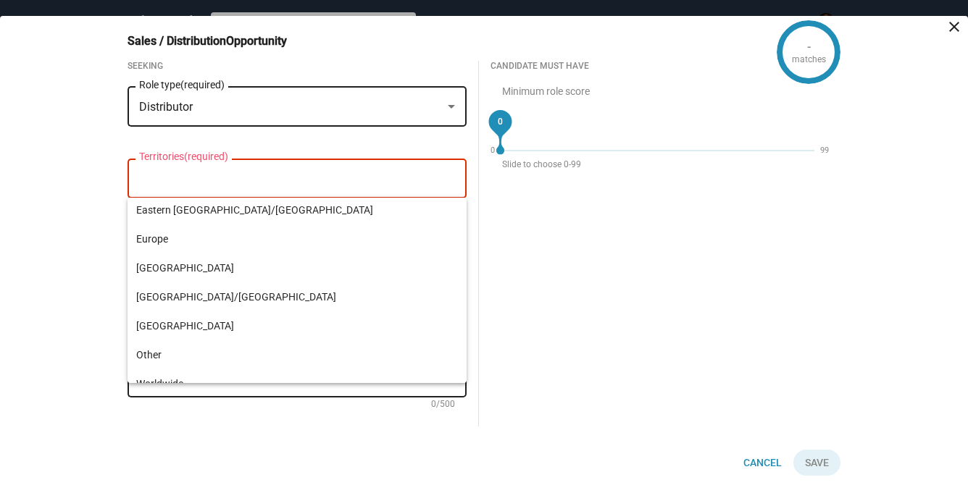
scroll to position [75, 0]
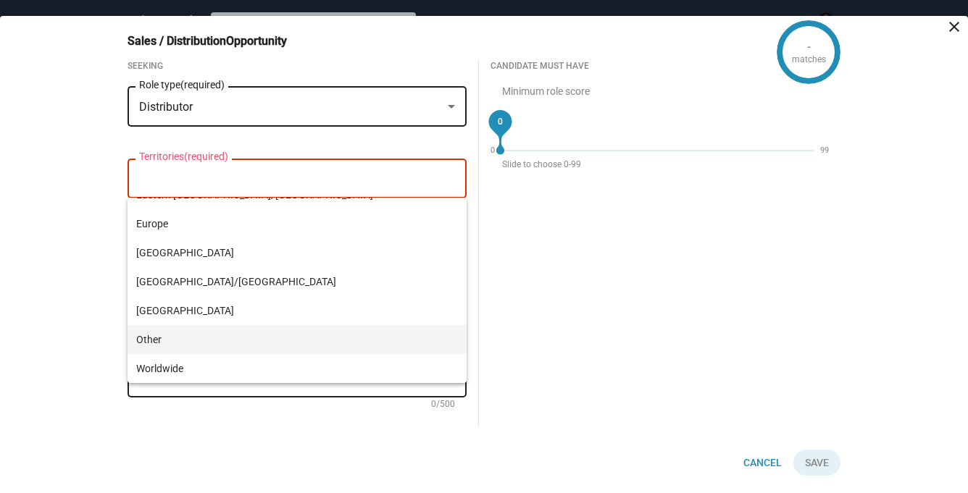
click at [164, 339] on span "Other" at bounding box center [297, 339] width 322 height 29
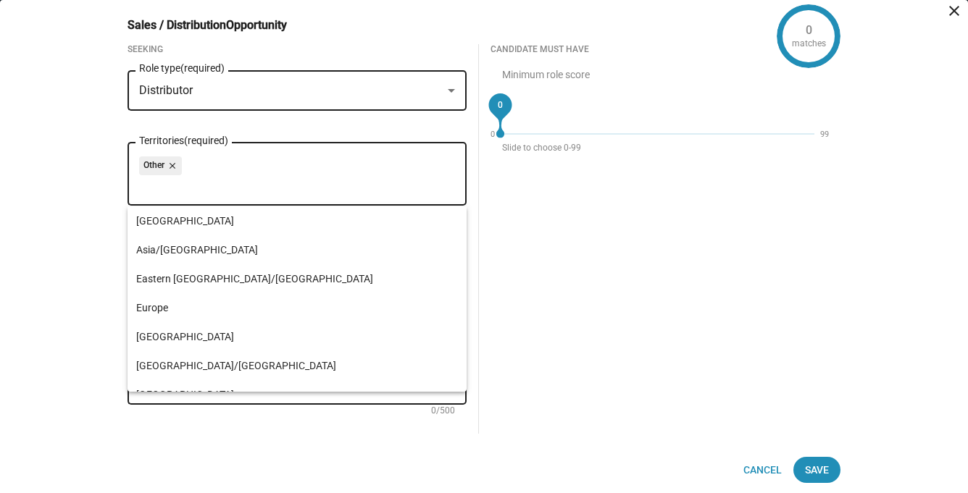
type input "a"
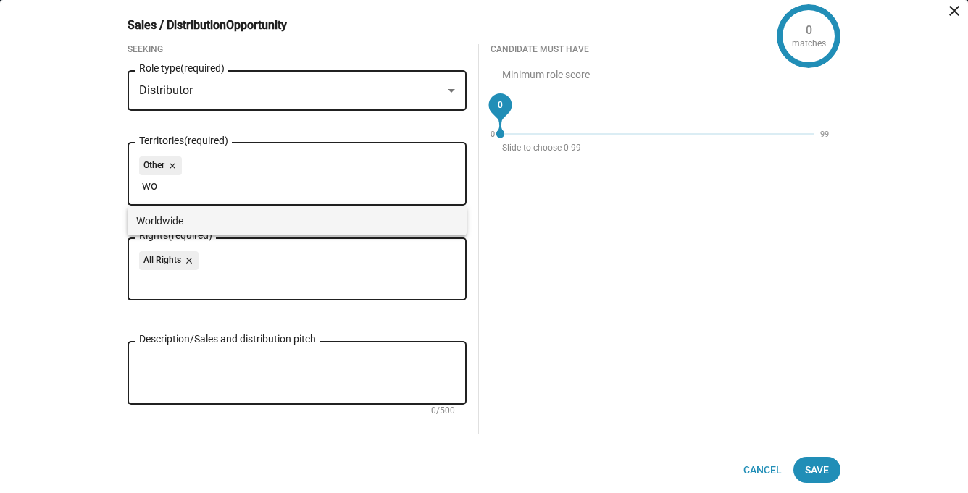
type input "wo"
click at [184, 226] on span "Worldwide" at bounding box center [297, 221] width 322 height 29
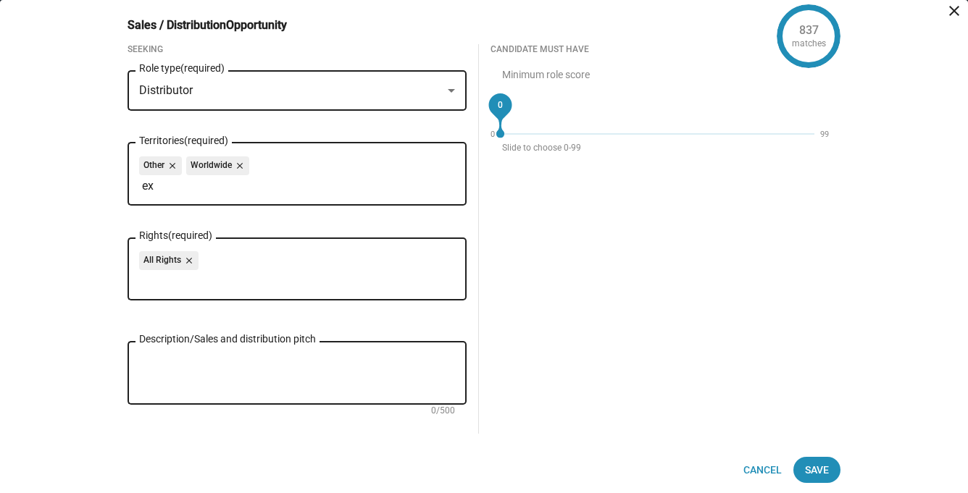
type input "e"
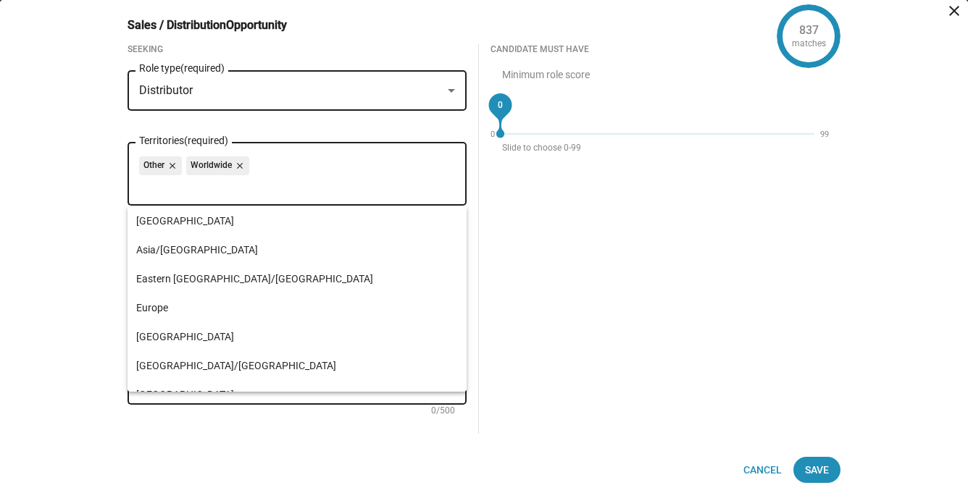
click at [173, 166] on mat-icon "close" at bounding box center [170, 165] width 13 height 13
click at [517, 269] on div "Candidate must have Minimum role score 0 0 99 Slide to choose 0-99" at bounding box center [660, 238] width 362 height 389
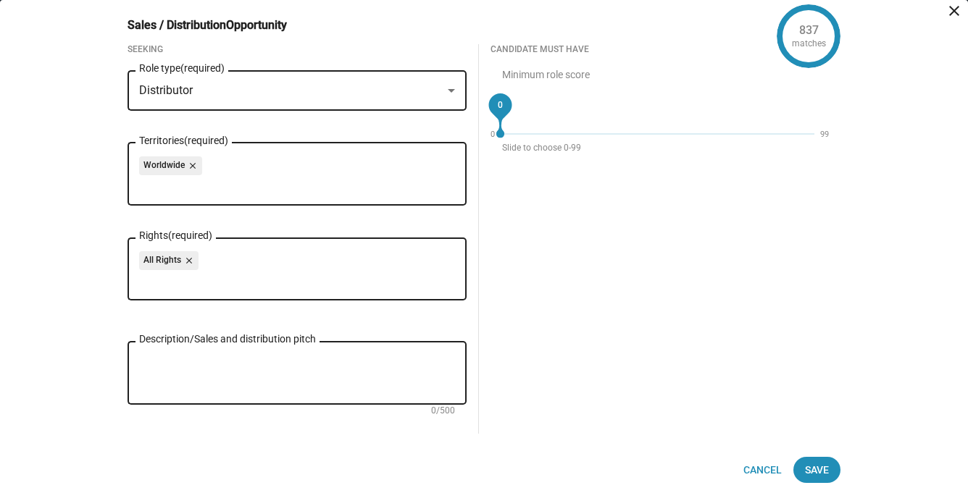
click at [245, 362] on textarea "Description/Sales and distribution pitch" at bounding box center [297, 373] width 316 height 39
type textarea "F"
click at [244, 357] on textarea "The film premiered in Guanajuato Film Festival" at bounding box center [297, 373] width 316 height 39
click at [361, 362] on textarea "The film premiered at the GIFF (Guanajuato Film Festival" at bounding box center [297, 373] width 316 height 39
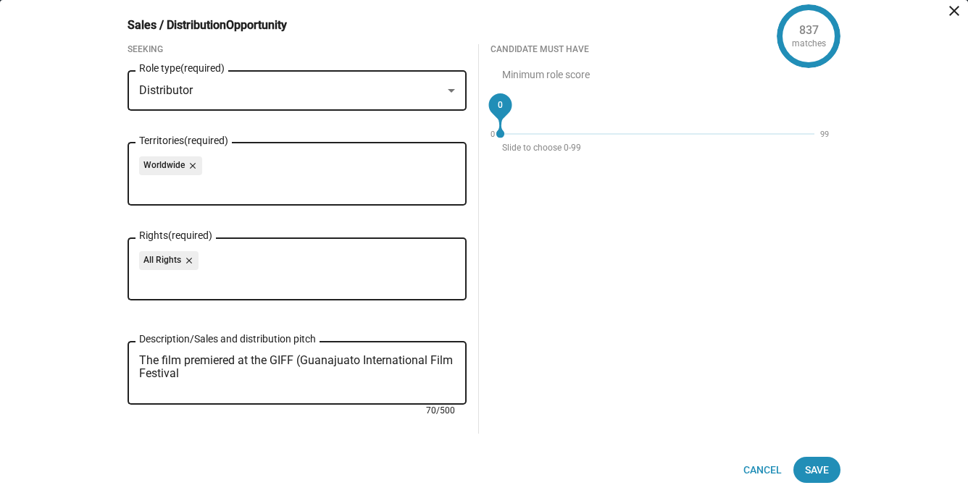
click at [230, 379] on textarea "The film premiered at the GIFF (Guanajuato International Film Festival" at bounding box center [297, 373] width 316 height 39
click at [270, 362] on textarea "The film premiered at the GIFF (Guanajuato International Film Festival) and the…" at bounding box center [297, 373] width 316 height 39
click at [207, 377] on textarea "The film premiered at the 28 GIFF (Guanajuato International Film Festival) and …" at bounding box center [297, 373] width 316 height 39
click at [364, 378] on textarea "The film premiered at the 28 GIFF (Guanajuato International Film Festival 2025)…" at bounding box center [297, 373] width 316 height 39
click at [279, 373] on textarea "The film premiered at the 28 GIFF (Guanajuato International Film Festival 2025)…" at bounding box center [297, 373] width 316 height 39
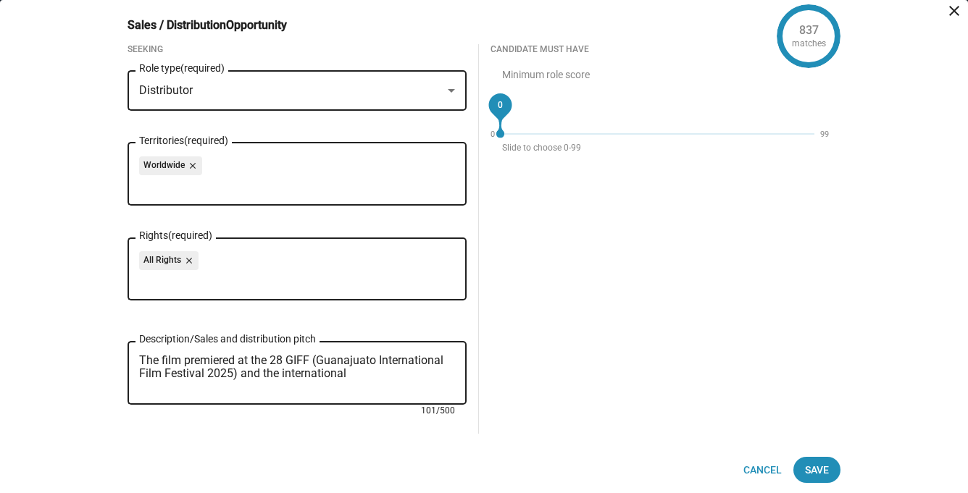
click at [159, 358] on textarea "The film premiered at the 28 GIFF (Guanajuato International Film Festival 2025)…" at bounding box center [297, 373] width 316 height 39
drag, startPoint x: 356, startPoint y: 378, endPoint x: 243, endPoint y: 377, distance: 112.3
click at [243, 377] on textarea "The film premiered at the 28 GIFF (Guanajuato International Film Festival 2025)…" at bounding box center [297, 373] width 316 height 39
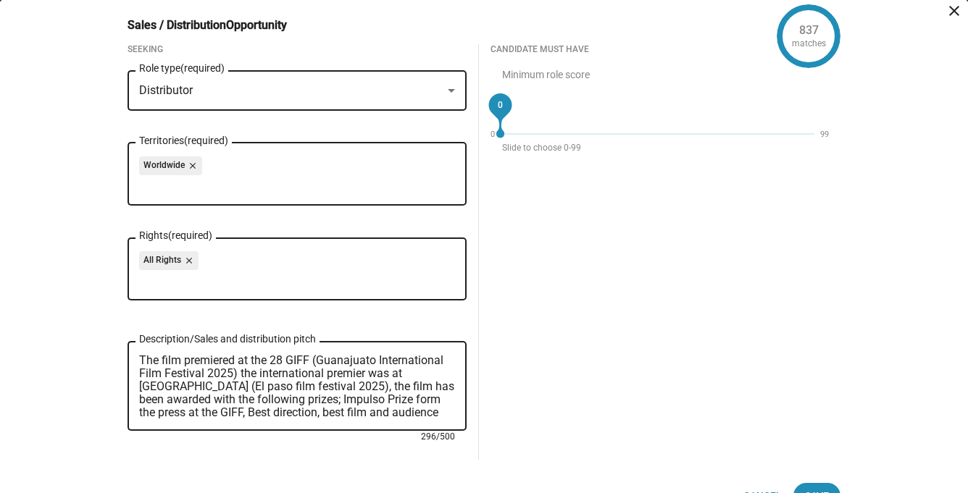
scroll to position [35, 0]
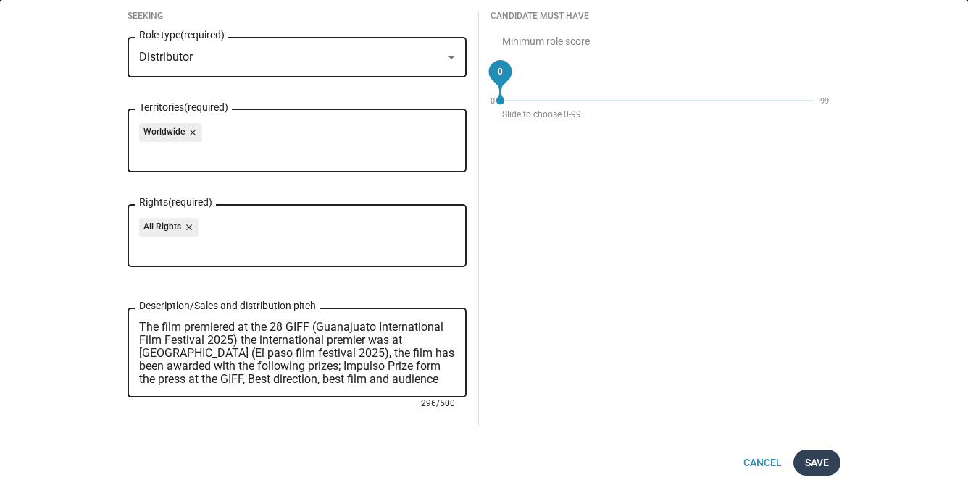
type textarea "The film premiered at the 28 GIFF (Guanajuato International Film Festival 2025)…"
click at [812, 463] on span "Save" at bounding box center [817, 463] width 24 height 26
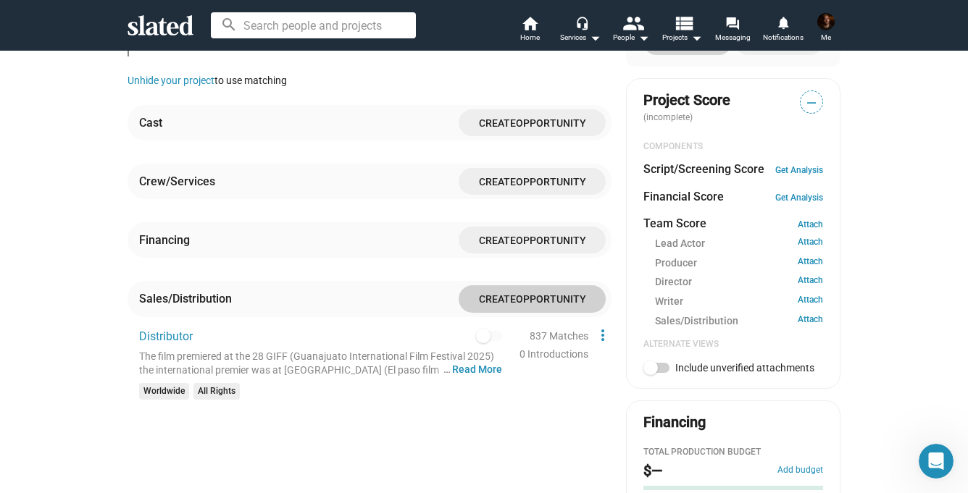
scroll to position [433, 0]
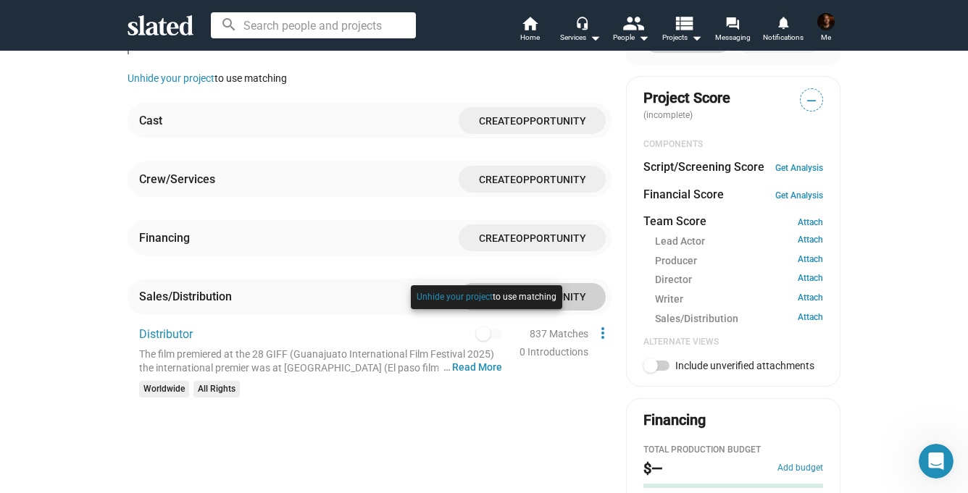
click at [483, 320] on div at bounding box center [486, 312] width 159 height 60
click at [491, 321] on div at bounding box center [486, 312] width 159 height 60
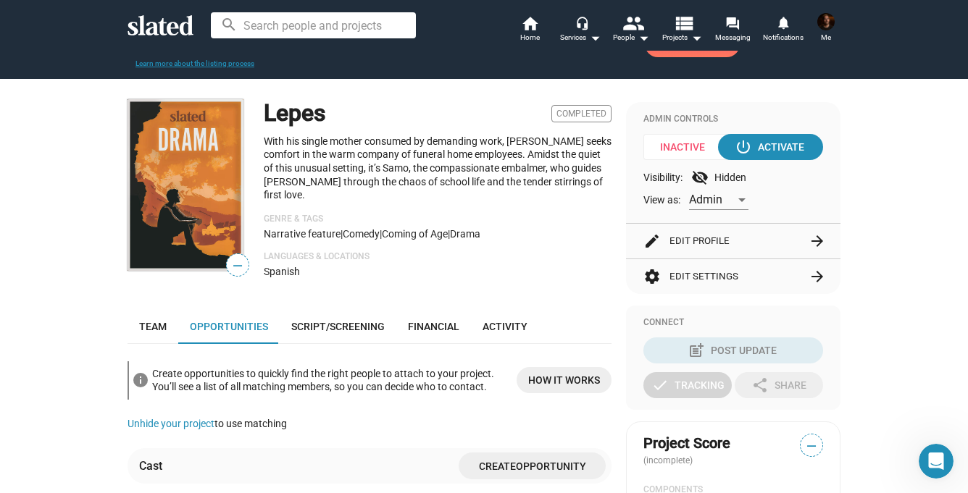
scroll to position [89, 0]
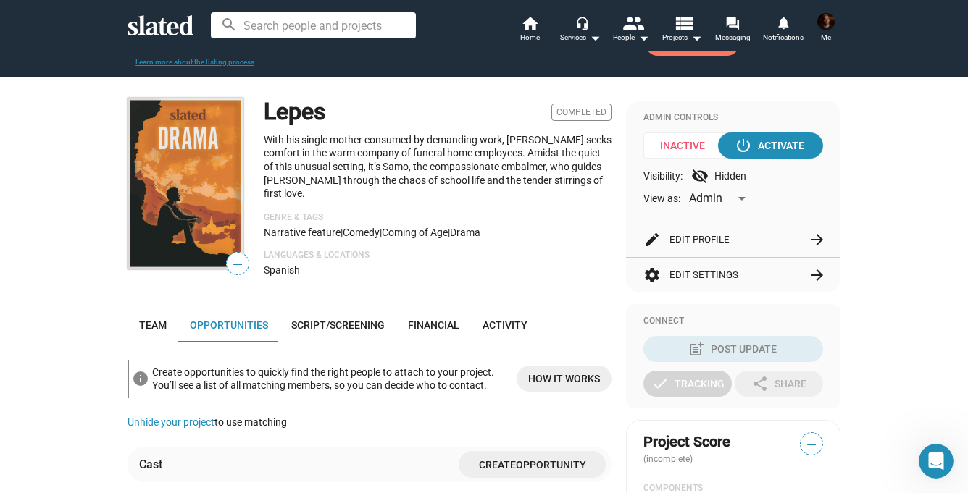
click at [703, 180] on div "Admin" at bounding box center [718, 194] width 59 height 30
click at [668, 178] on div at bounding box center [484, 246] width 968 height 493
click at [700, 176] on mat-icon "visibility_off" at bounding box center [699, 175] width 17 height 17
click at [727, 177] on div "Visibility: visibility_off Hidden" at bounding box center [733, 175] width 180 height 17
click at [743, 198] on div at bounding box center [741, 199] width 7 height 4
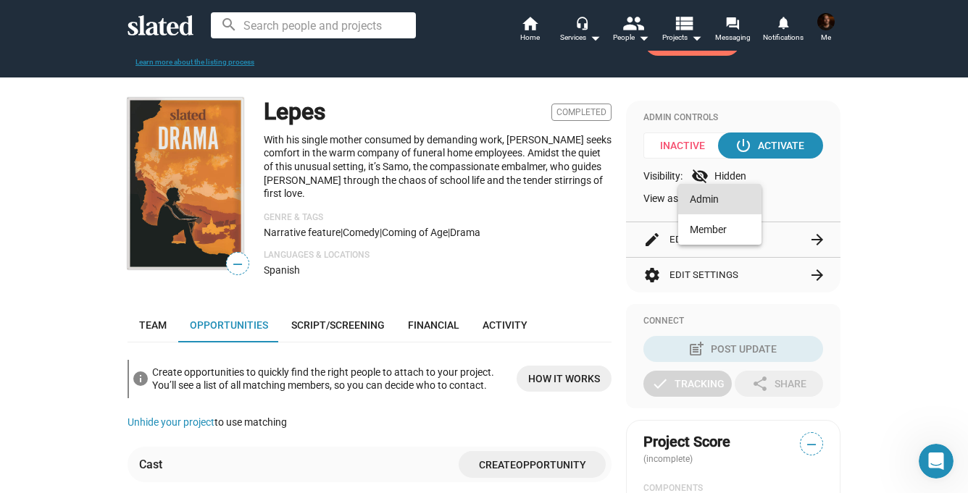
click at [742, 196] on span "Admin" at bounding box center [720, 199] width 60 height 30
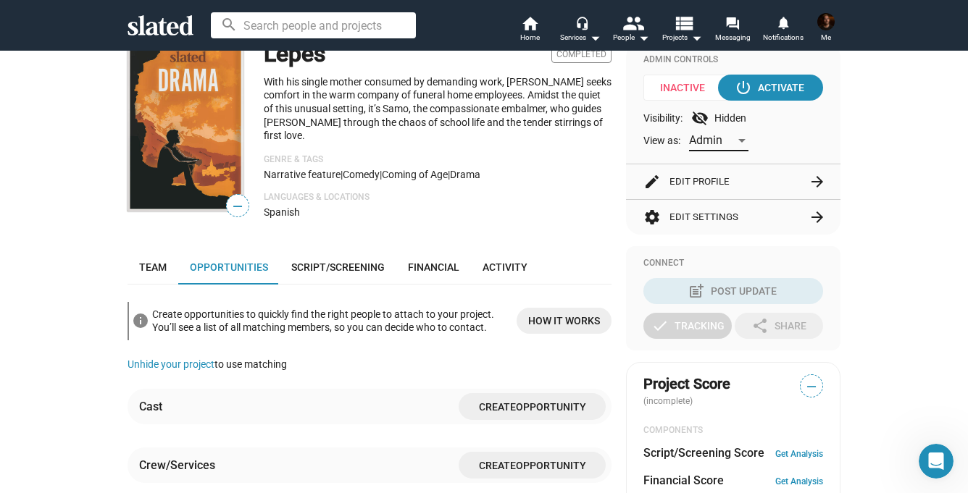
scroll to position [155, 0]
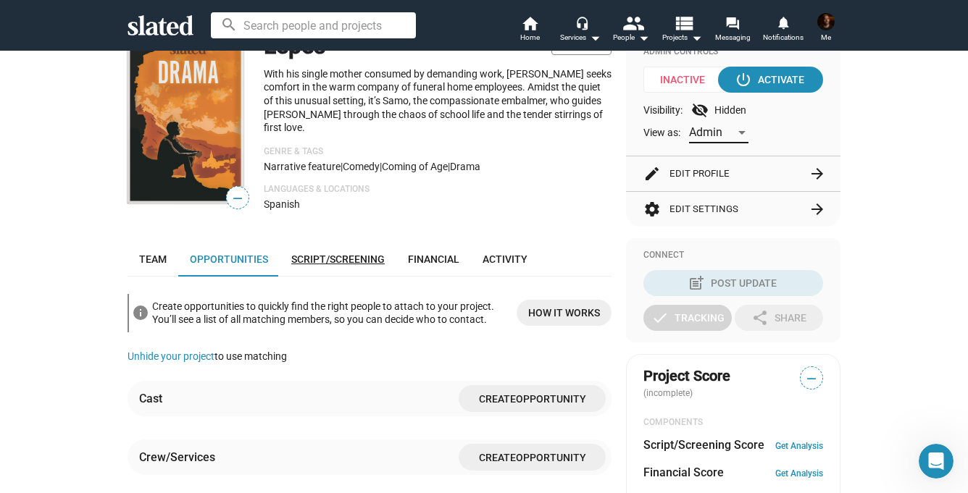
click at [340, 254] on span "Script/Screening" at bounding box center [337, 260] width 93 height 12
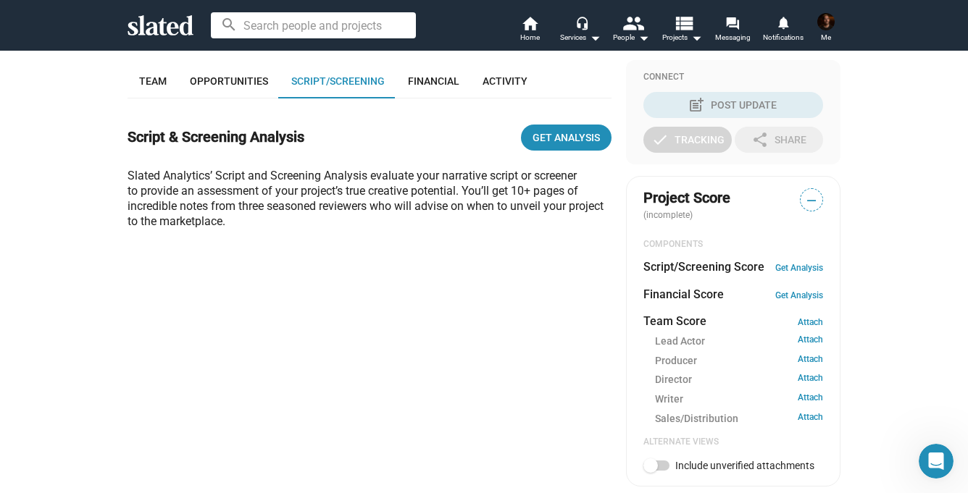
scroll to position [334, 0]
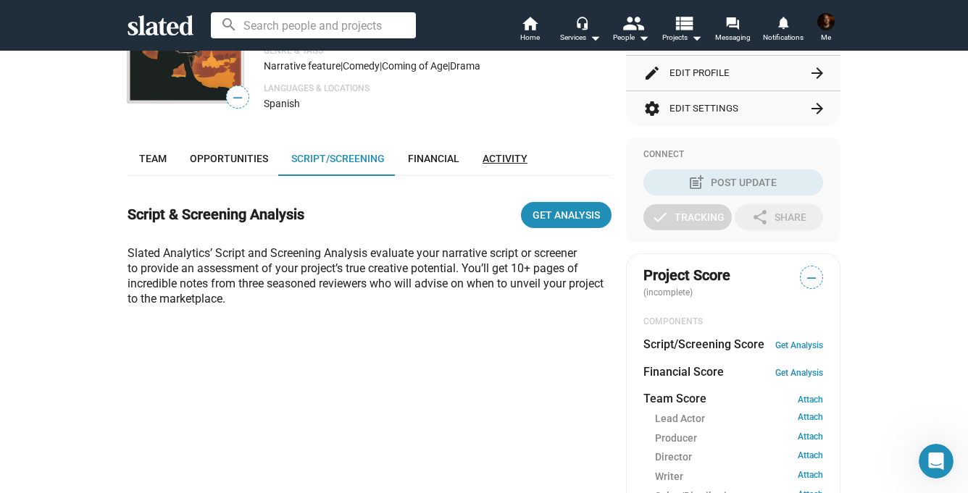
click at [493, 153] on span "Activity" at bounding box center [505, 159] width 45 height 12
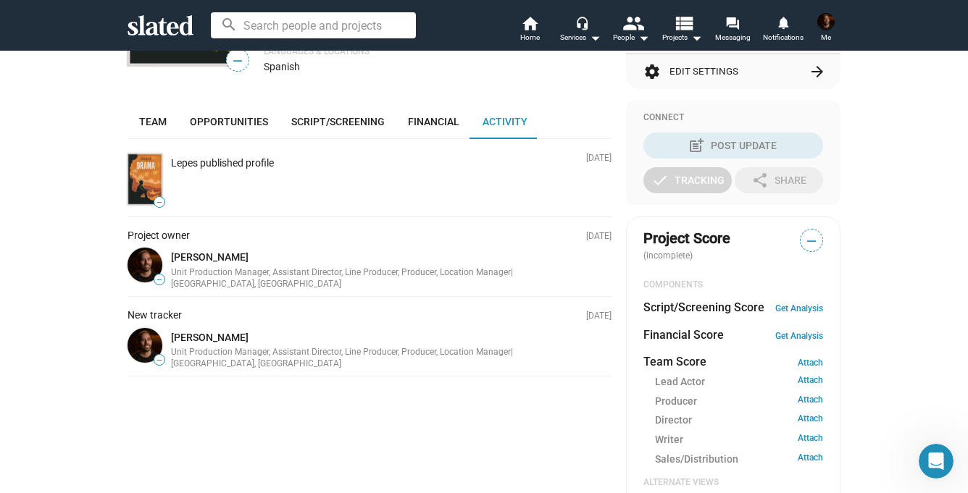
scroll to position [287, 0]
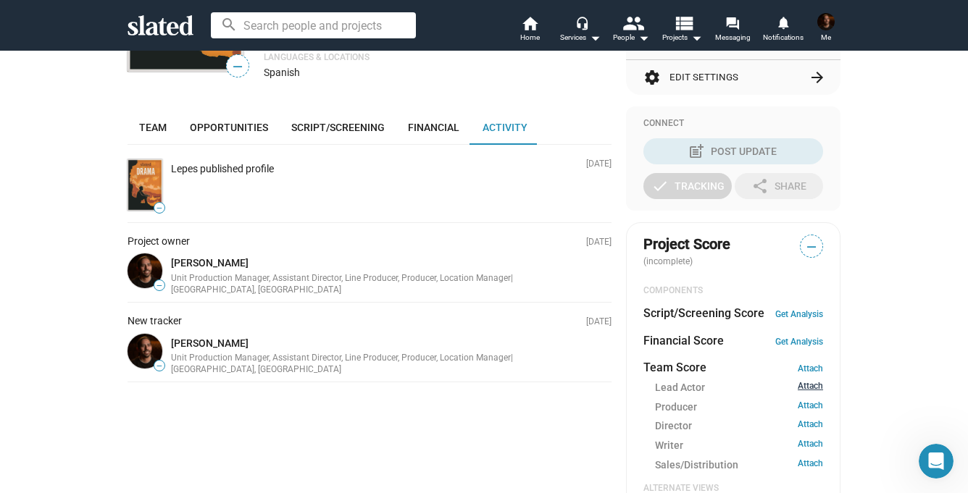
click at [818, 388] on link "Attach" at bounding box center [810, 388] width 25 height 14
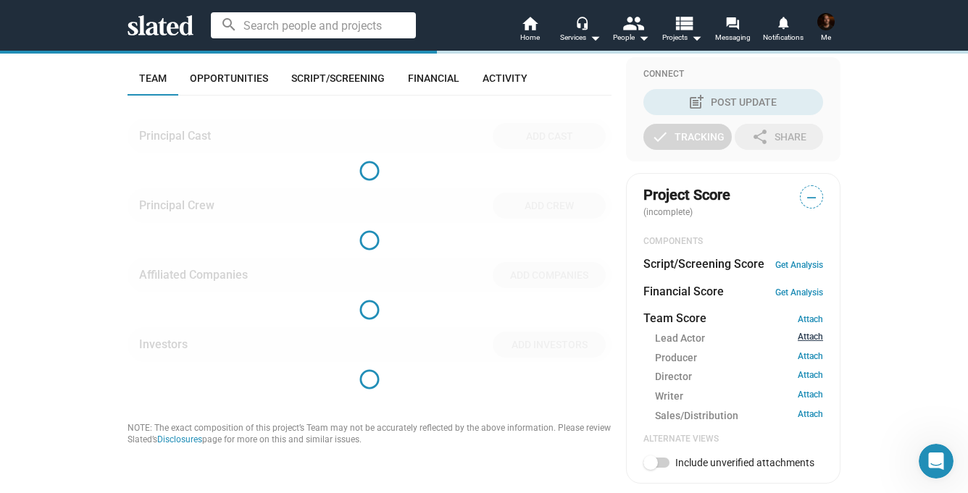
scroll to position [334, 0]
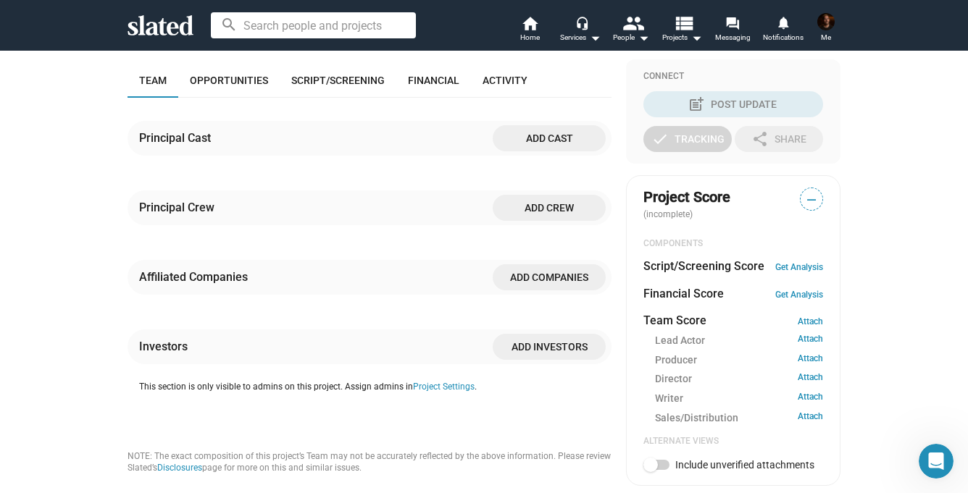
click at [550, 125] on span "Add cast" at bounding box center [549, 138] width 90 height 26
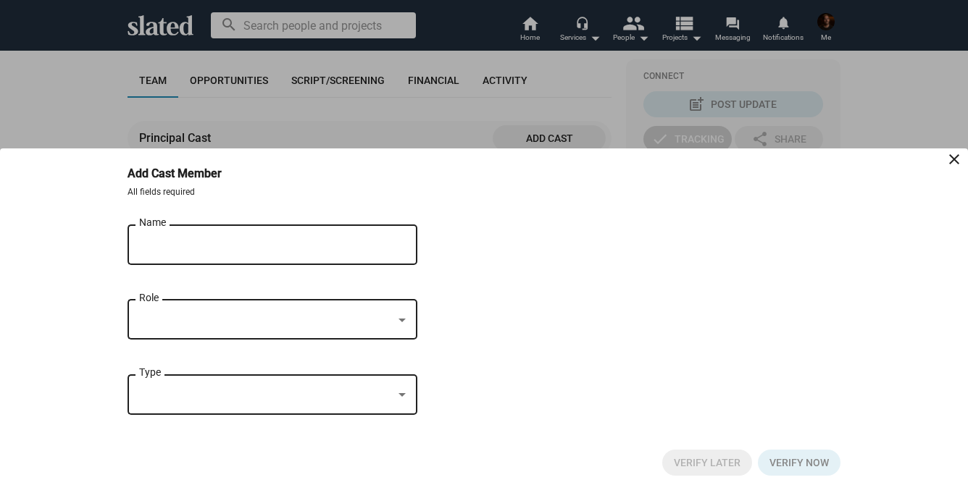
click at [237, 239] on input "Name" at bounding box center [262, 245] width 246 height 13
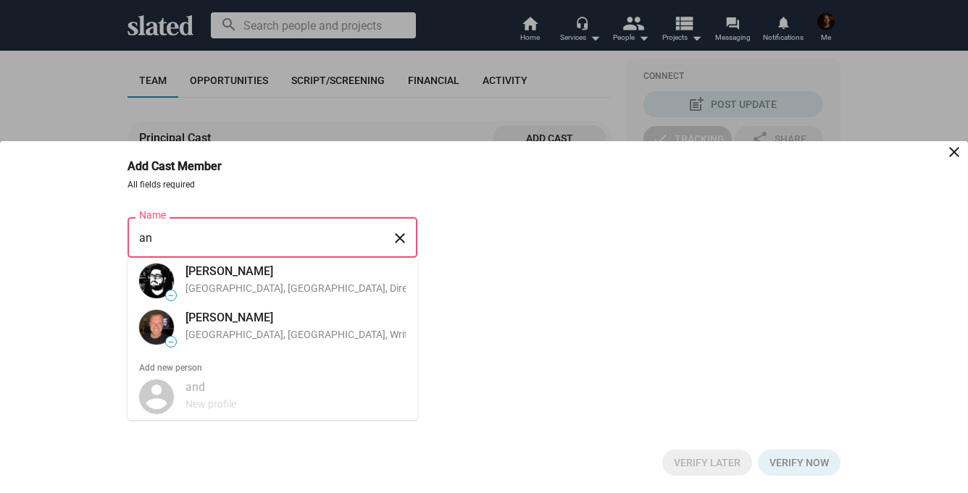
type input "a"
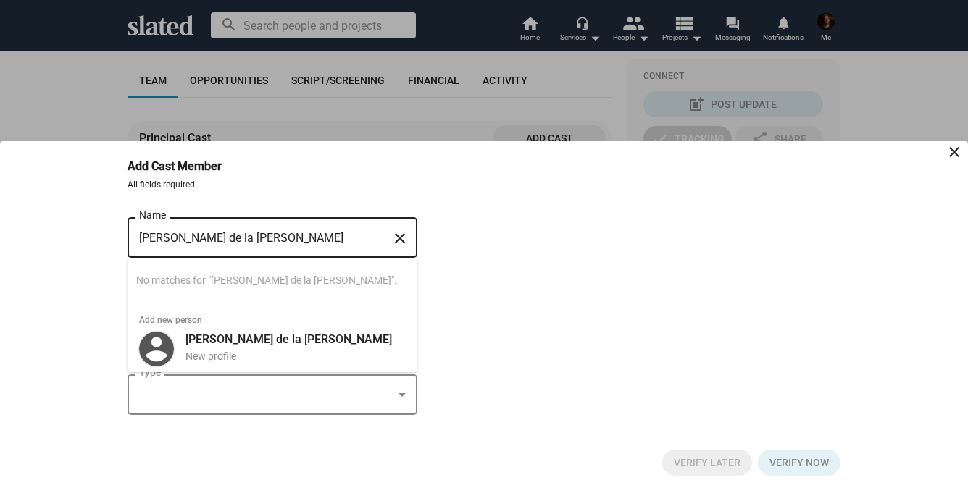
type input "renata de la torre"
click at [401, 237] on mat-icon "close" at bounding box center [399, 239] width 17 height 22
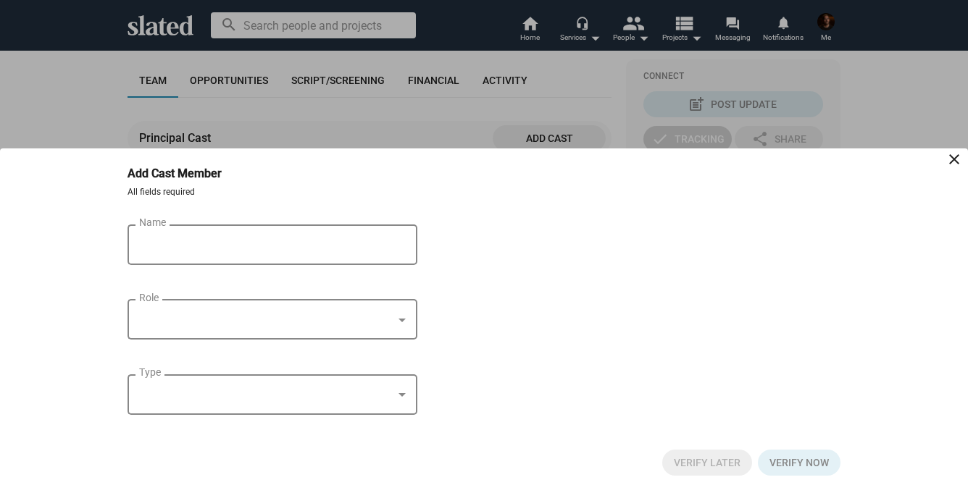
click at [953, 155] on mat-icon "close" at bounding box center [954, 159] width 17 height 17
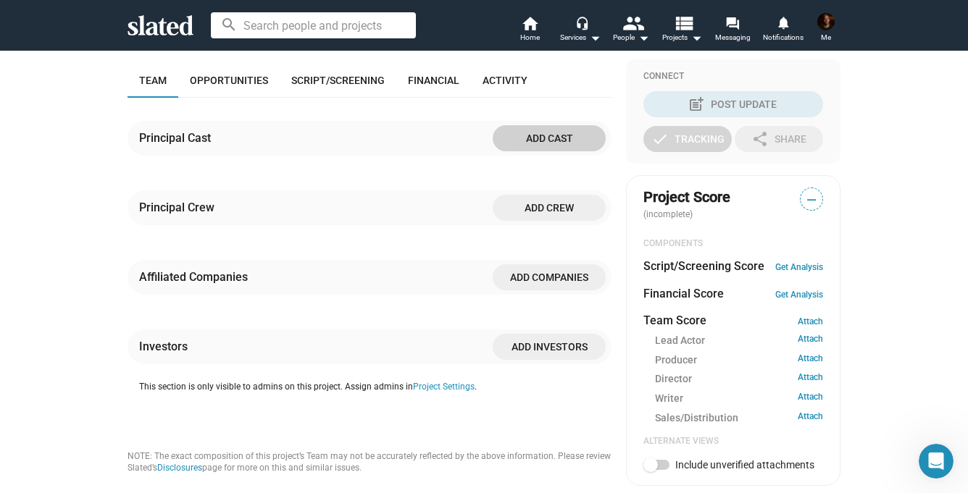
click at [520, 264] on span "Add companies" at bounding box center [549, 277] width 90 height 26
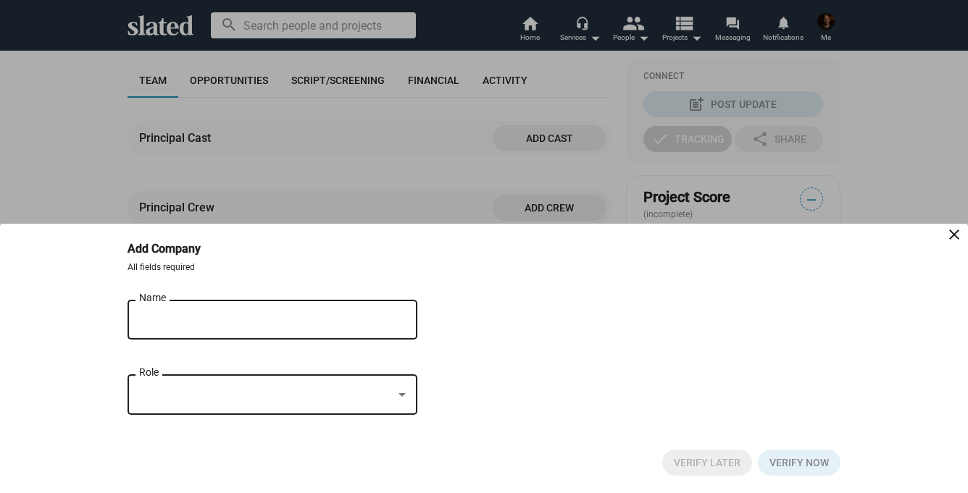
click at [219, 325] on input "Name" at bounding box center [262, 320] width 246 height 13
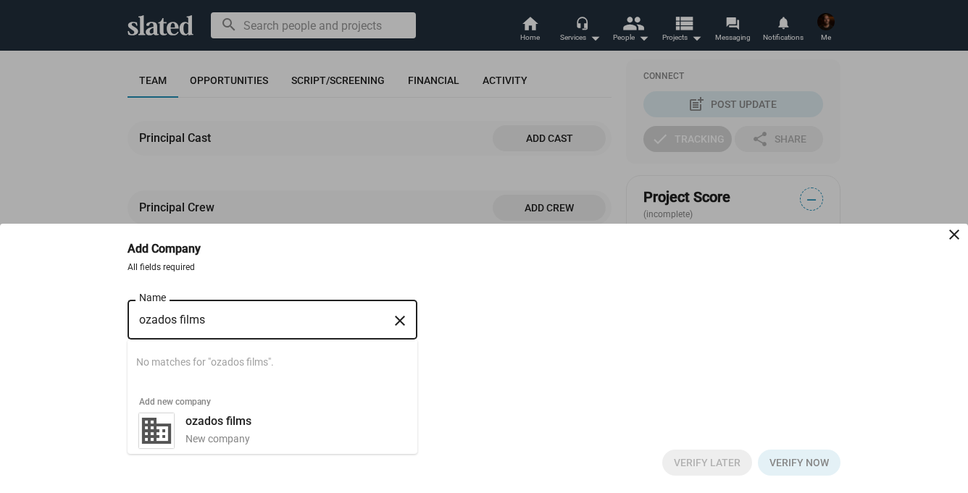
type input "ozados films"
click at [403, 322] on mat-icon "close" at bounding box center [399, 321] width 17 height 22
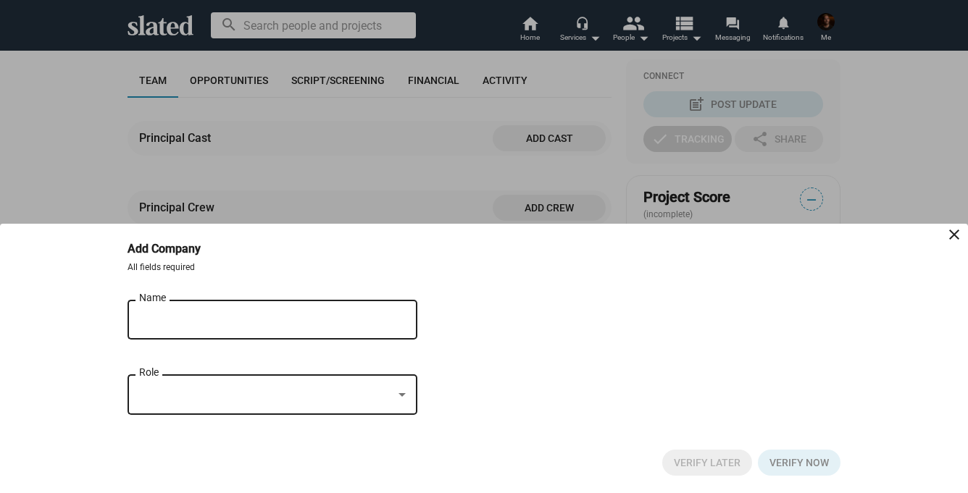
click at [401, 391] on div at bounding box center [402, 396] width 13 height 12
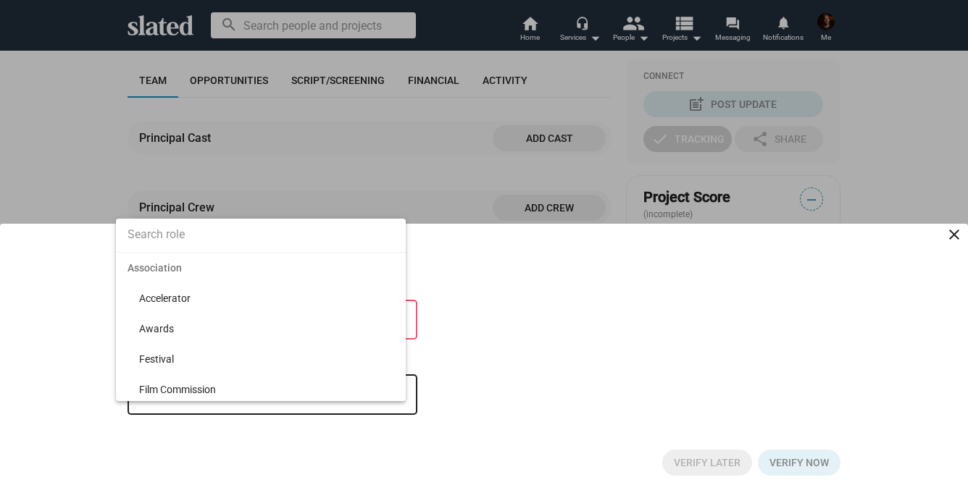
click at [490, 397] on div at bounding box center [484, 246] width 968 height 493
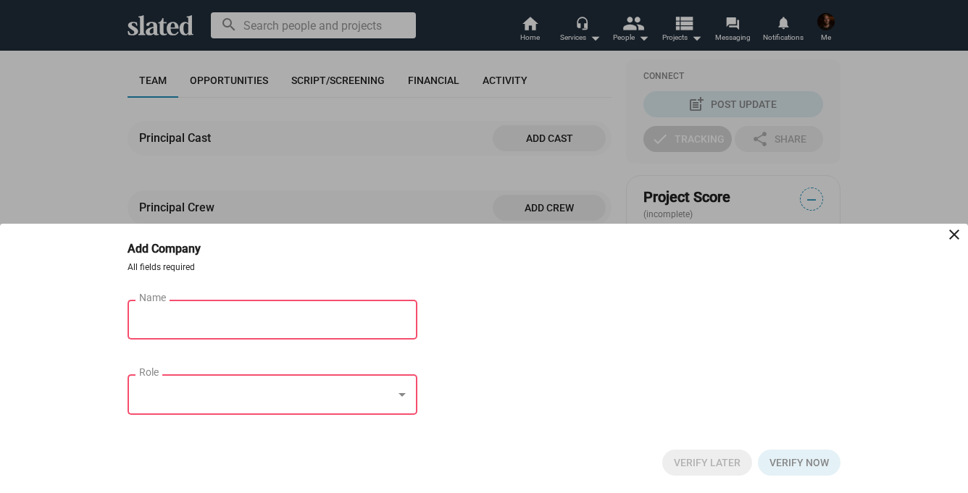
click at [343, 314] on input "Name" at bounding box center [262, 320] width 246 height 13
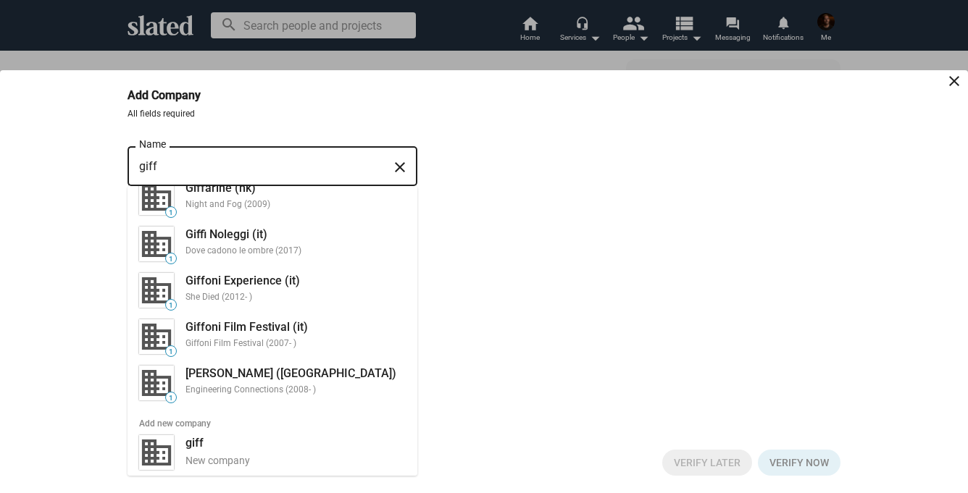
scroll to position [0, 0]
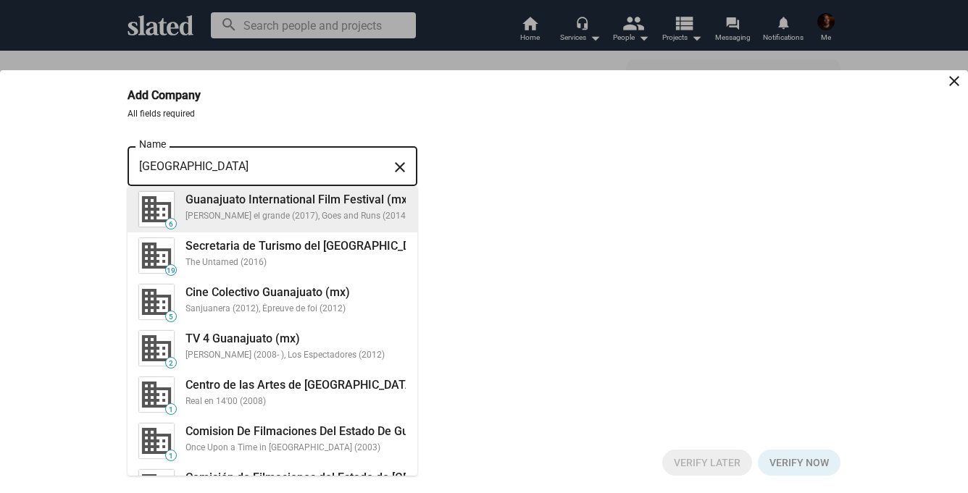
click at [262, 201] on div "Guanajuato International Film Festival (mx)" at bounding box center [298, 199] width 226 height 15
type input "Guanajuato International Film Festival (mx)"
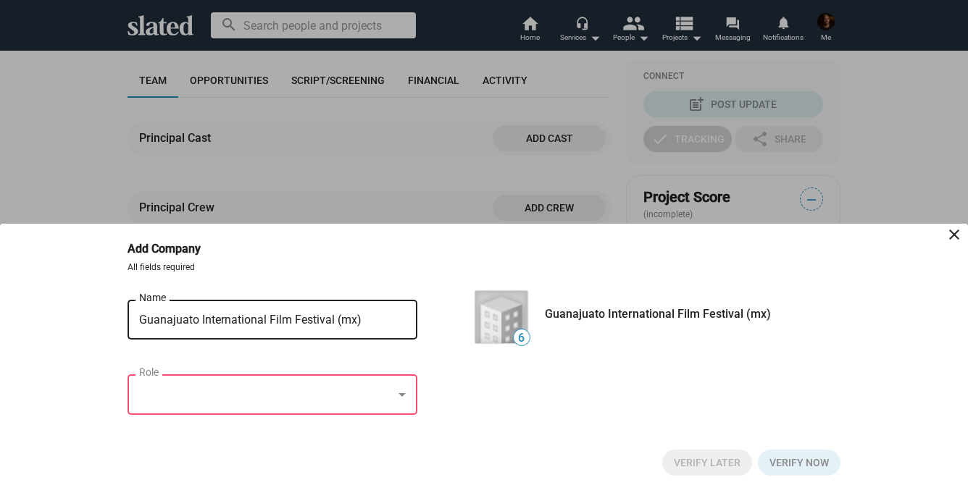
click at [344, 391] on div at bounding box center [266, 395] width 254 height 15
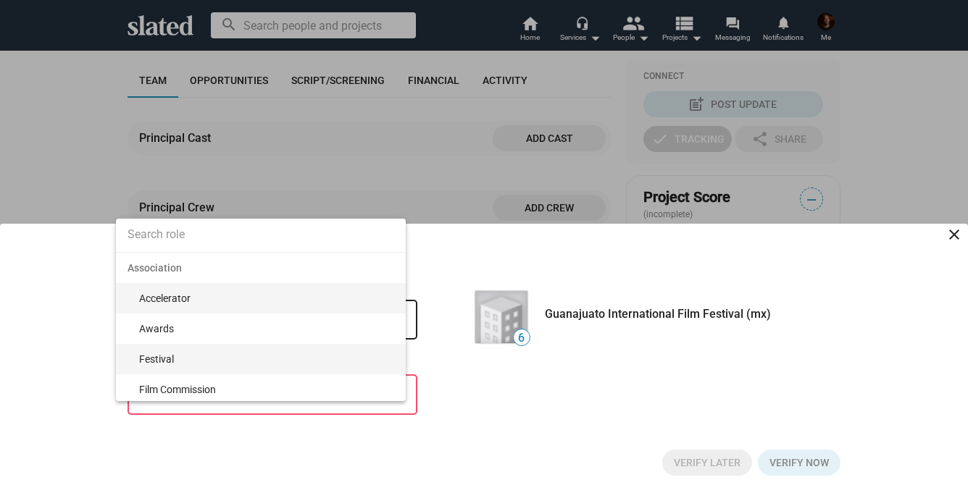
click at [297, 351] on span "Festival" at bounding box center [266, 359] width 255 height 30
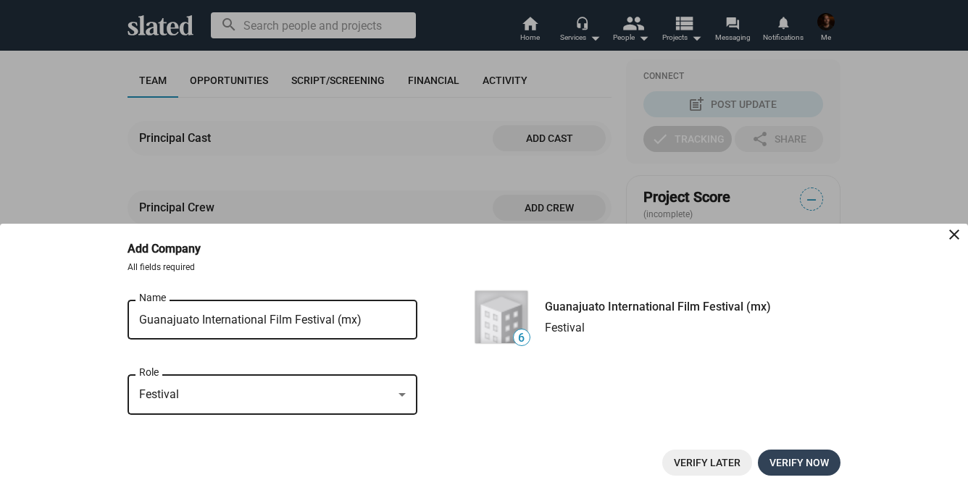
click at [802, 458] on span "Verify now" at bounding box center [799, 463] width 59 height 26
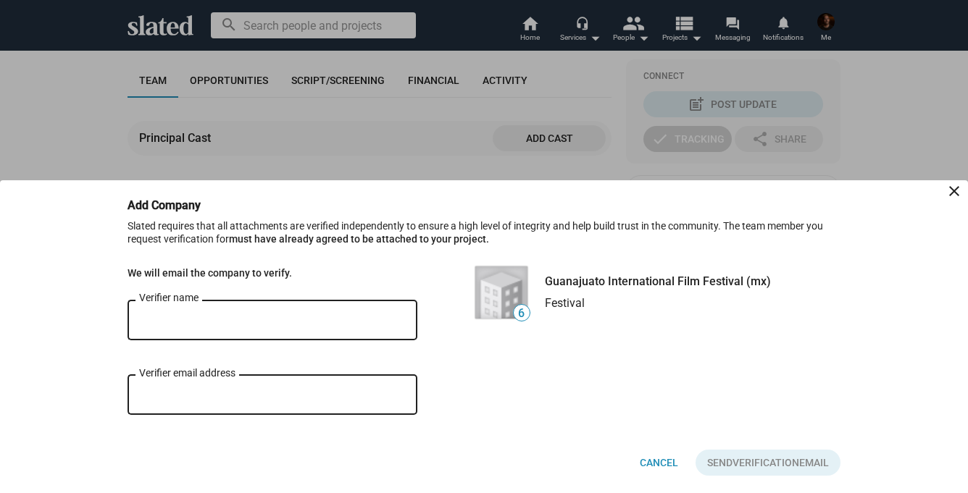
click at [309, 322] on input "Verifier name" at bounding box center [272, 320] width 267 height 13
click at [956, 190] on mat-icon "close" at bounding box center [954, 191] width 17 height 17
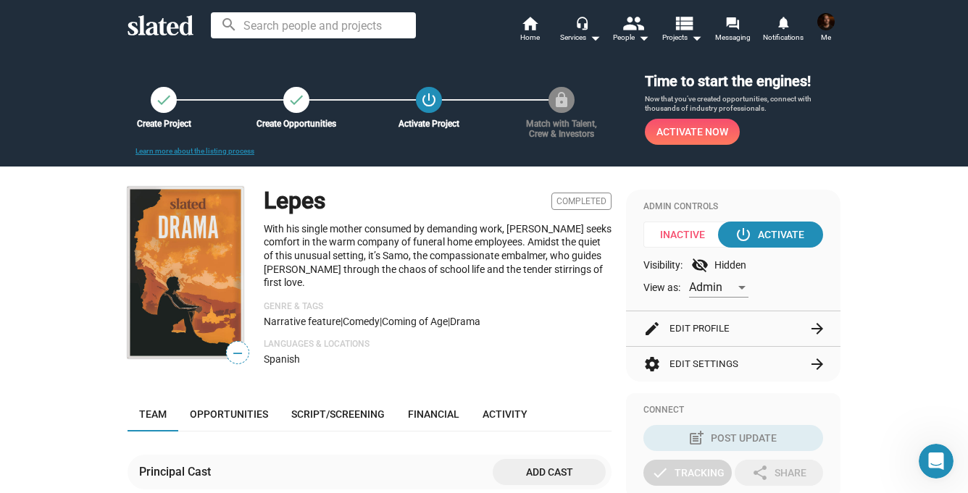
click at [669, 230] on span "Inactive" at bounding box center [687, 235] width 88 height 26
click at [771, 230] on div "power_settings_new Activate" at bounding box center [771, 235] width 67 height 26
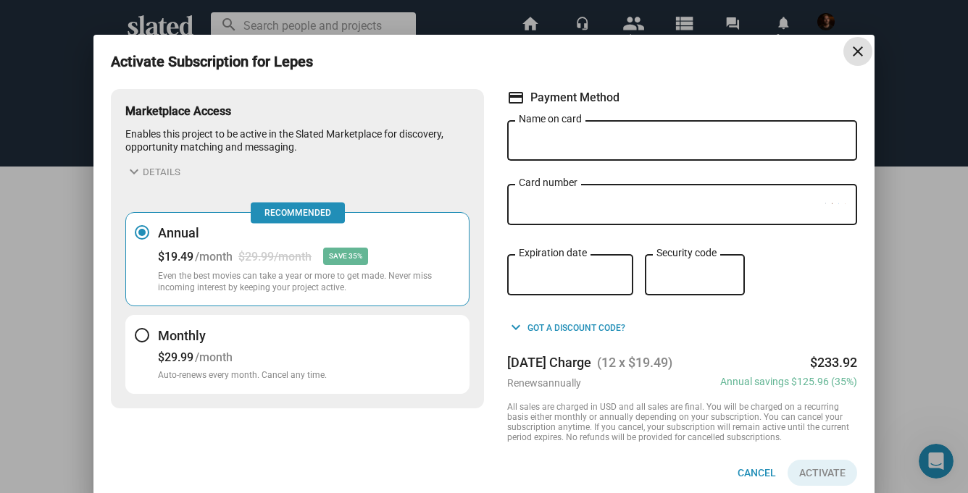
click at [856, 52] on mat-icon "close" at bounding box center [857, 51] width 17 height 17
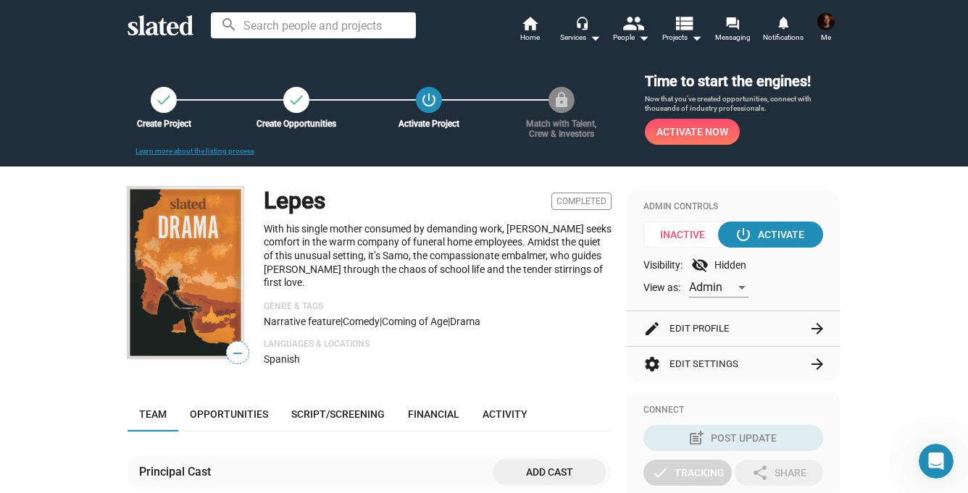
click at [822, 20] on img at bounding box center [825, 21] width 17 height 17
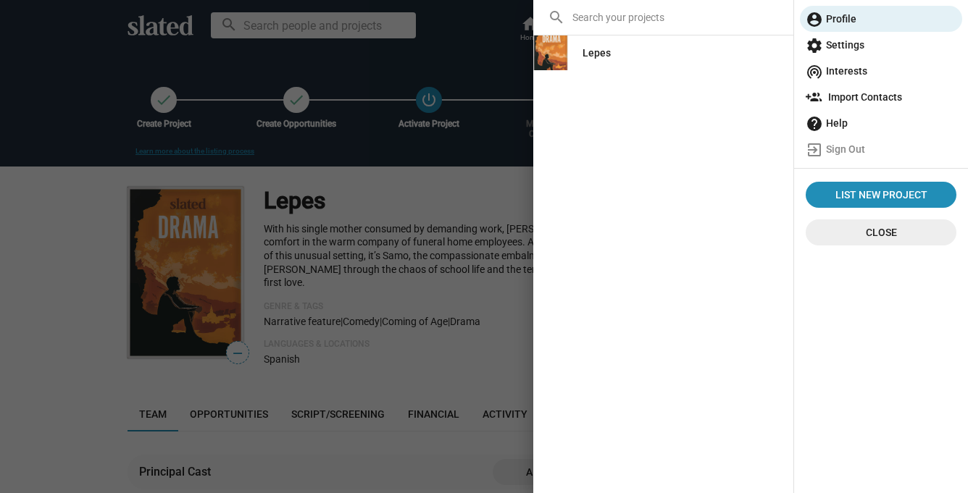
click at [840, 43] on span "settings Settings" at bounding box center [881, 45] width 151 height 26
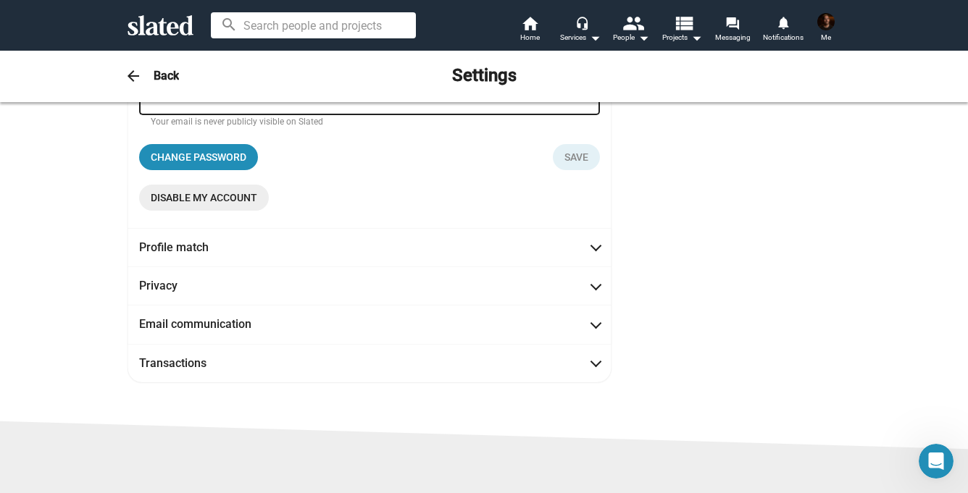
scroll to position [346, 0]
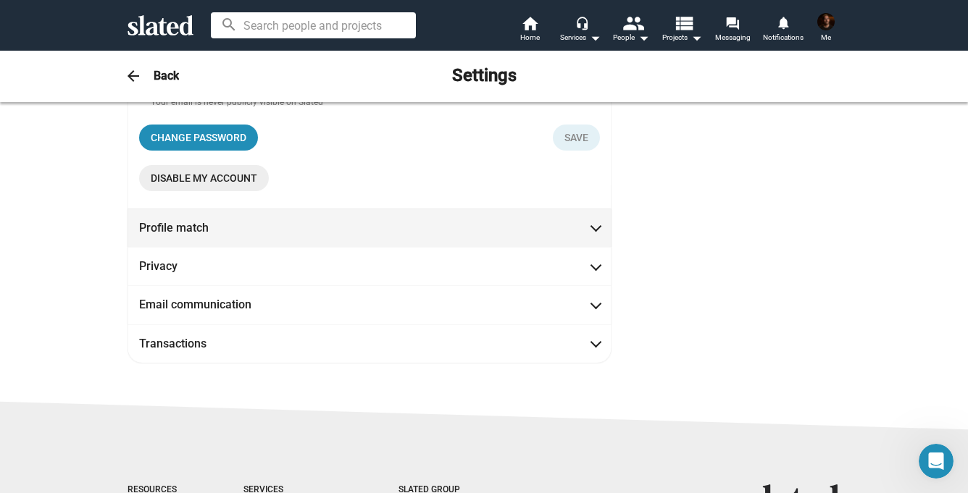
click at [364, 229] on span "Profile match" at bounding box center [369, 227] width 461 height 15
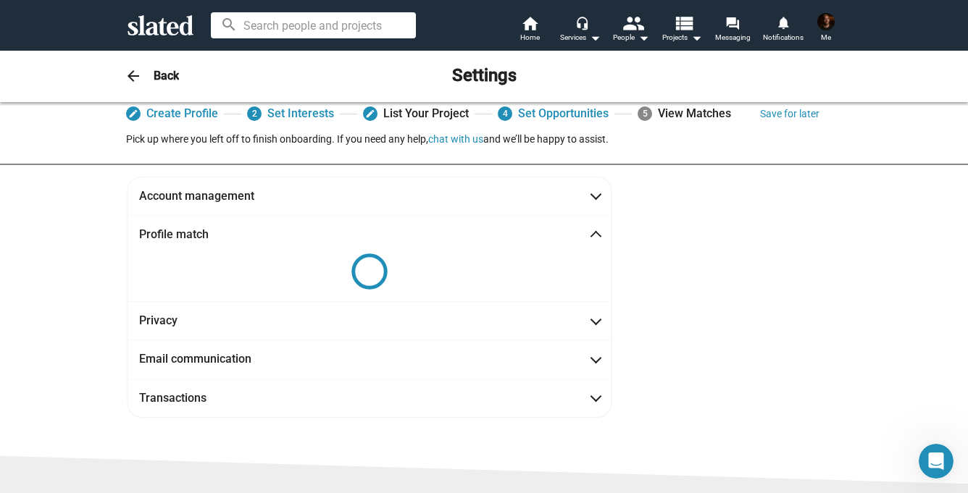
scroll to position [0, 0]
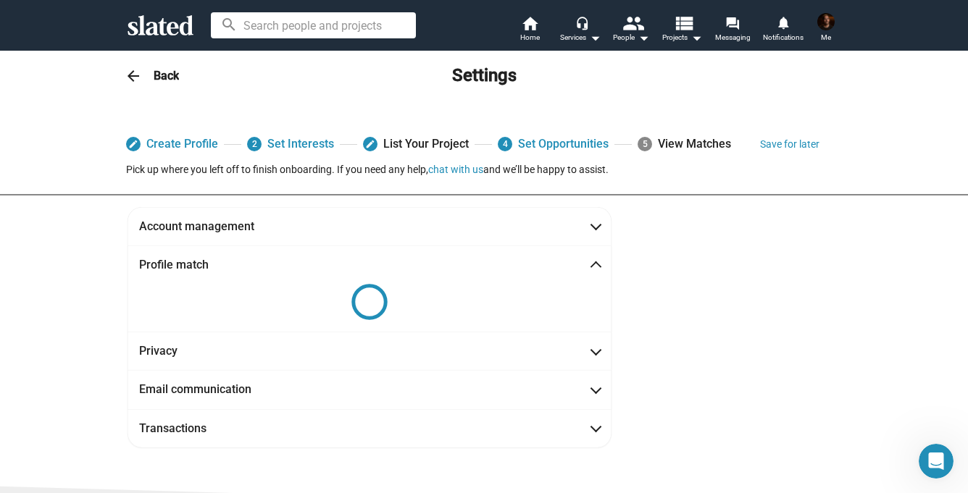
click at [160, 30] on icon at bounding box center [161, 25] width 66 height 20
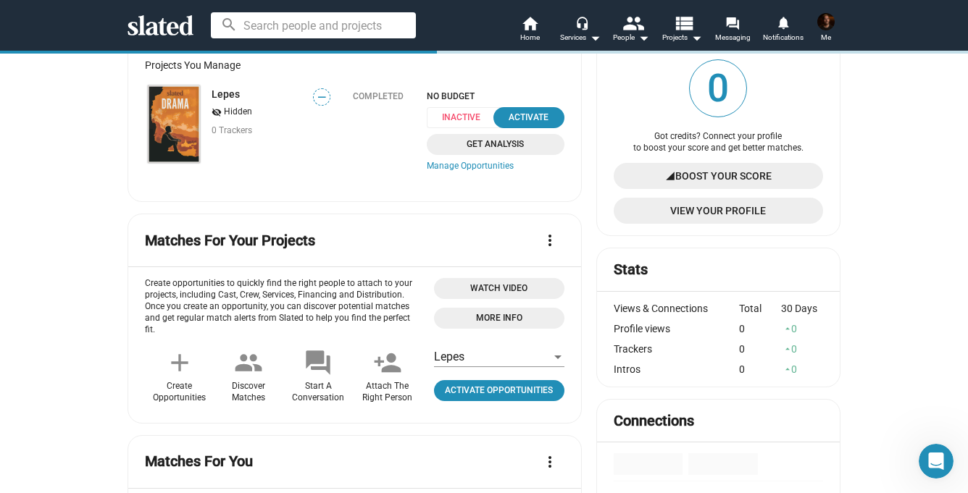
scroll to position [80, 0]
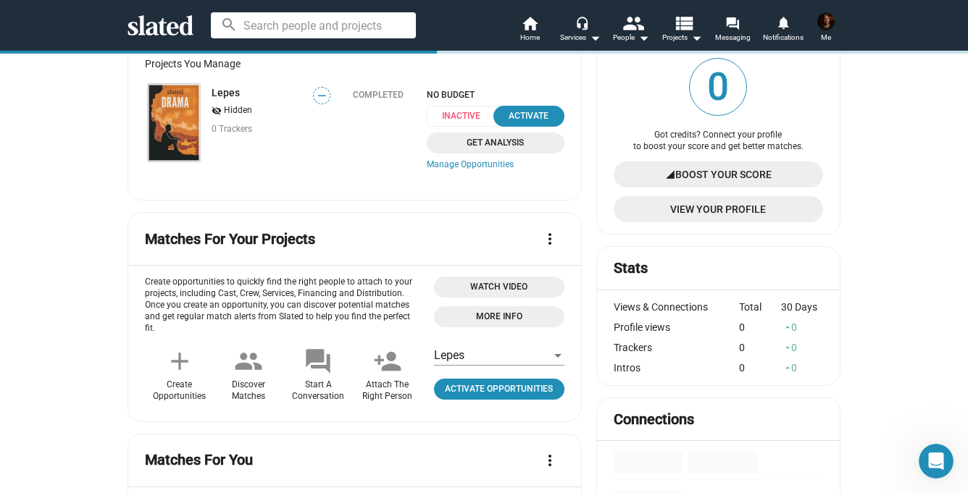
click at [470, 144] on span "Get Analysis" at bounding box center [495, 142] width 120 height 15
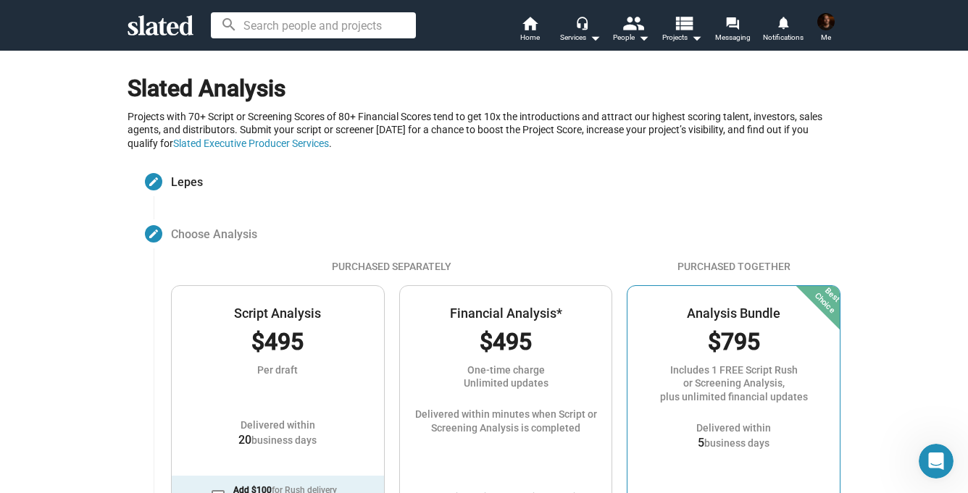
click at [154, 32] on icon at bounding box center [161, 25] width 66 height 20
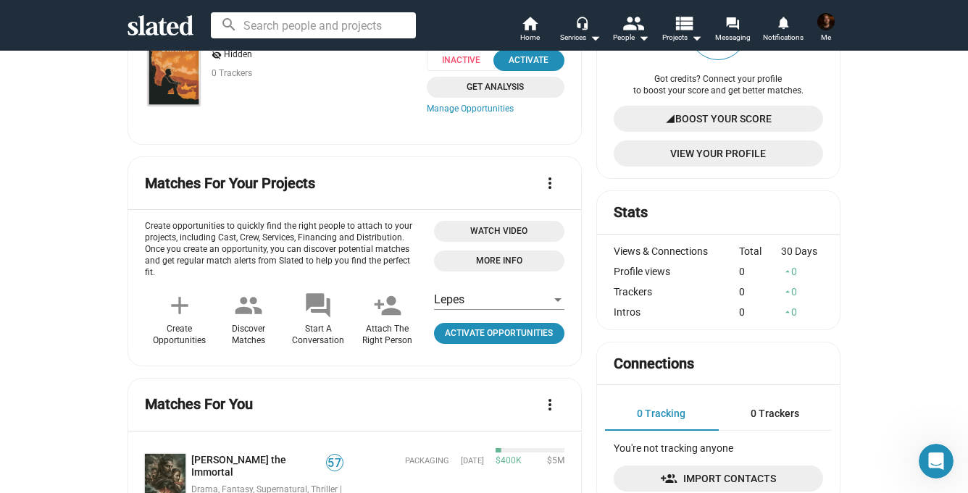
scroll to position [160, 0]
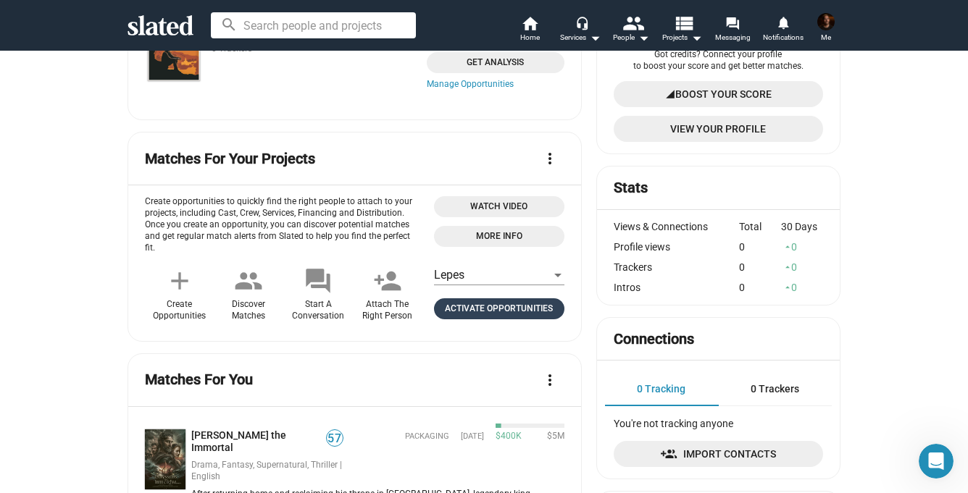
click at [490, 317] on span "Activate Opportunities" at bounding box center [499, 308] width 119 height 15
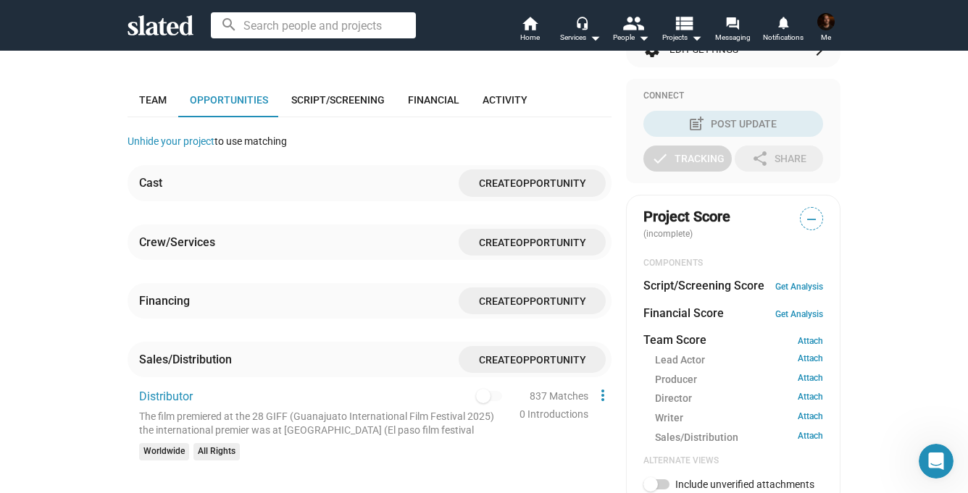
scroll to position [334, 0]
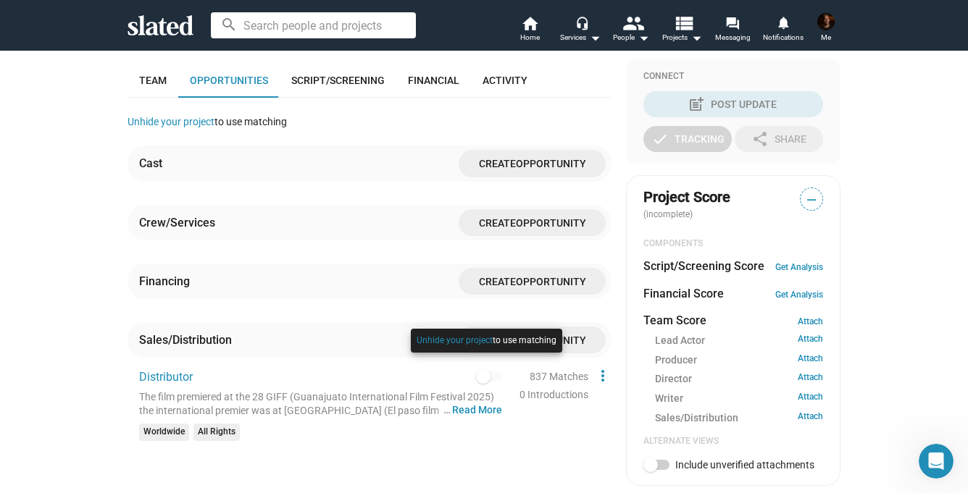
click at [485, 365] on div at bounding box center [486, 355] width 159 height 60
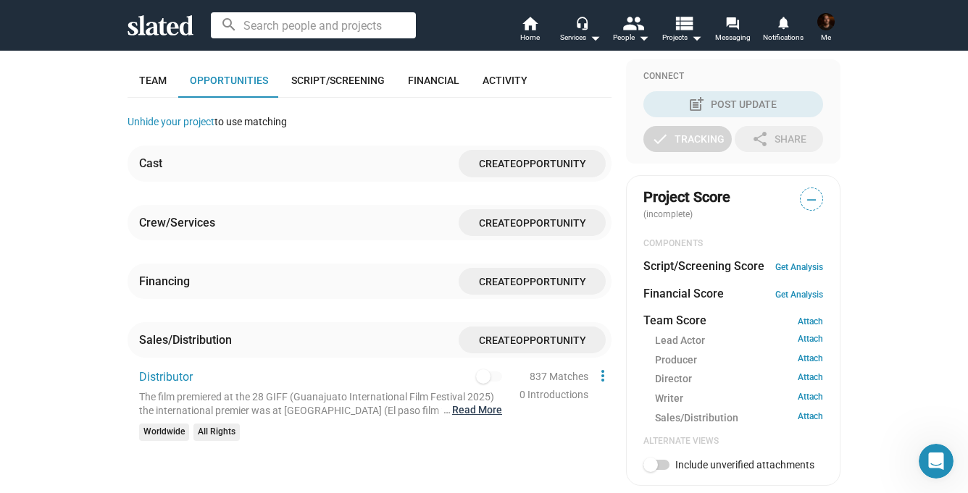
click at [472, 404] on button "… Read More" at bounding box center [477, 411] width 50 height 14
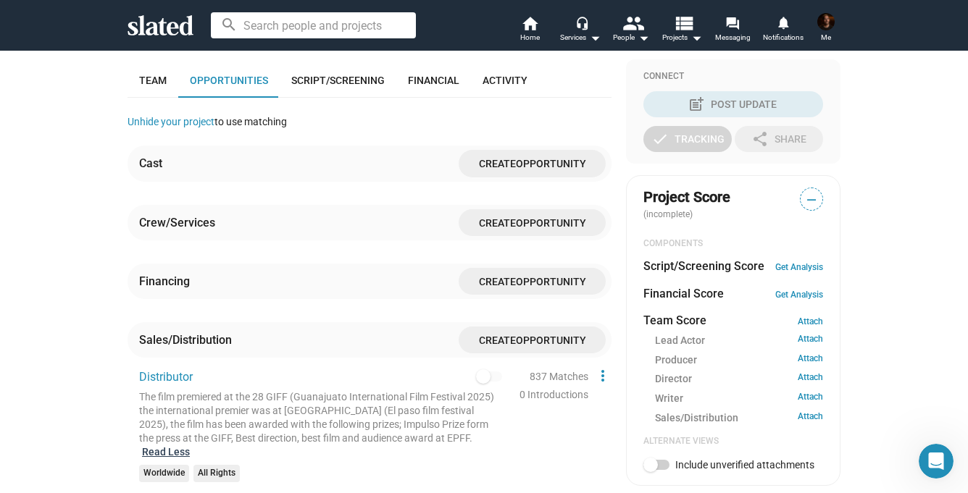
scroll to position [317, 0]
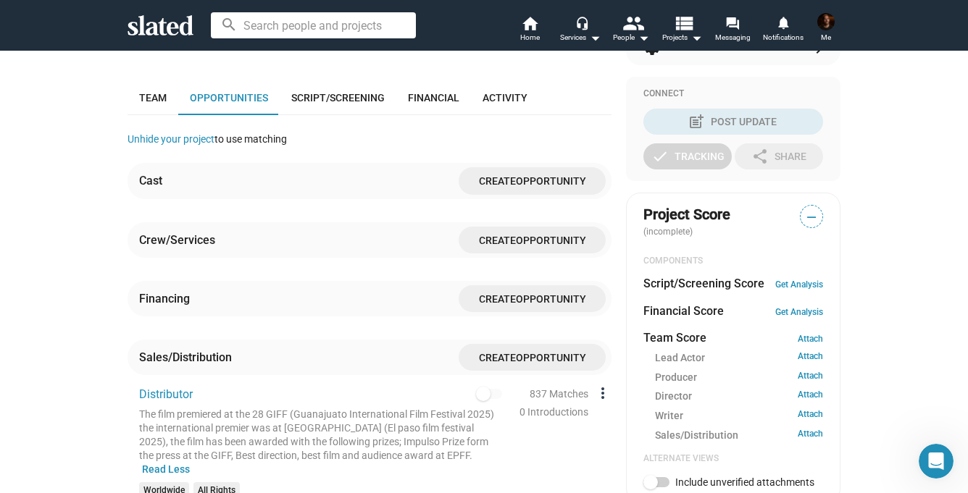
click at [603, 385] on mat-icon "more_vert" at bounding box center [602, 393] width 17 height 17
click at [603, 378] on div at bounding box center [484, 246] width 968 height 493
click at [873, 215] on div "check Create Project check Create Opportunities power_settings_new Activate Pro…" at bounding box center [484, 319] width 968 height 1172
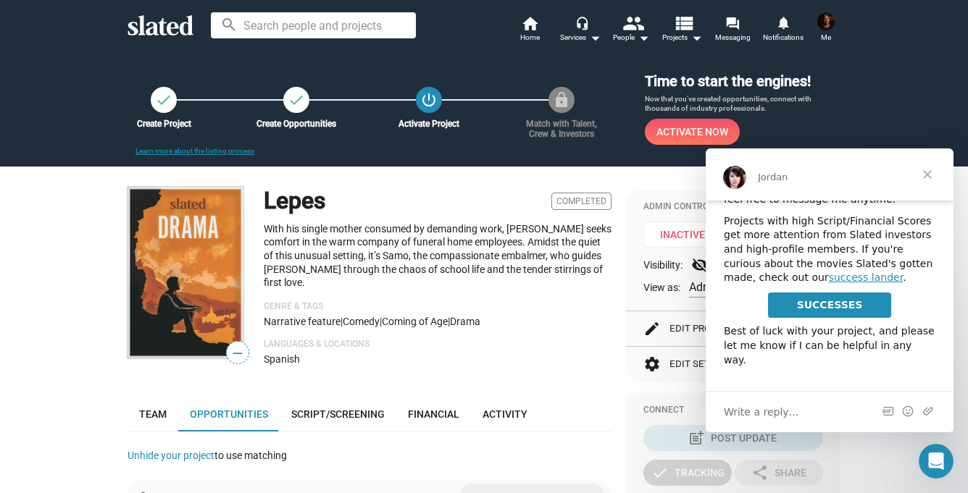
scroll to position [122, 0]
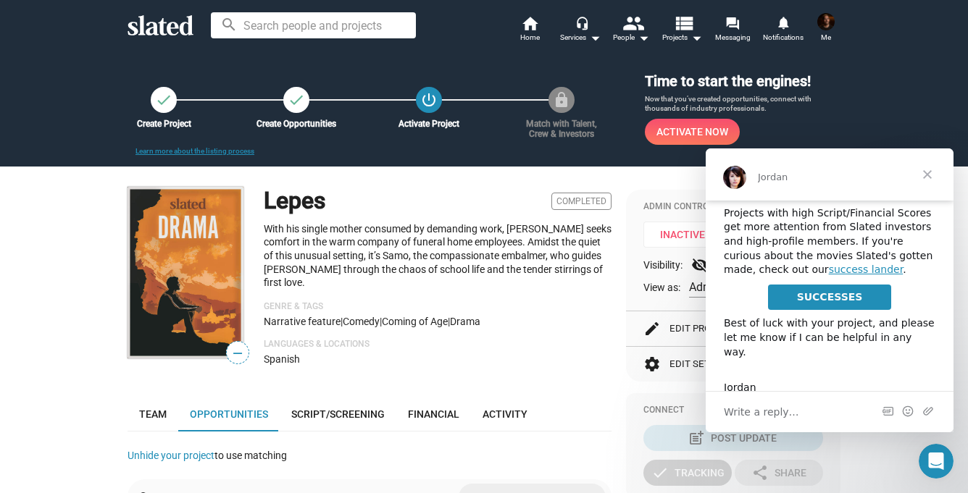
click at [932, 174] on span "Close" at bounding box center [927, 175] width 52 height 52
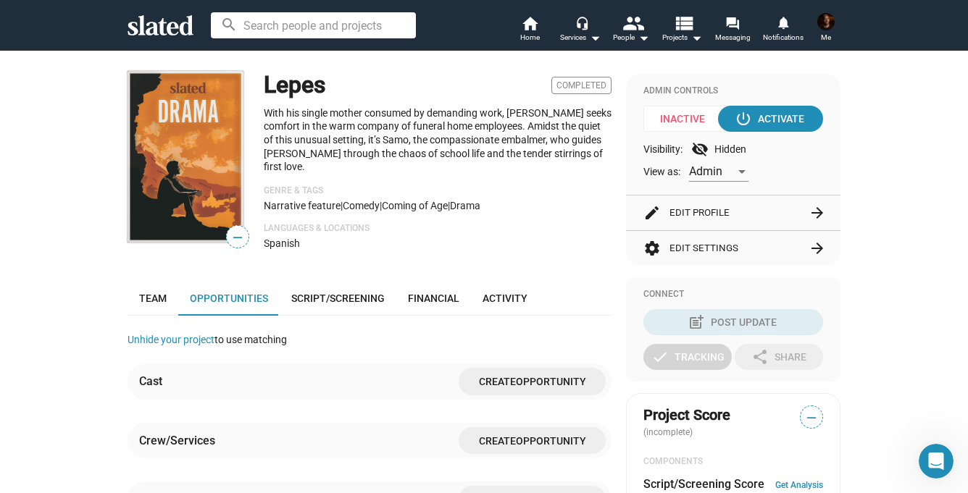
scroll to position [112, 0]
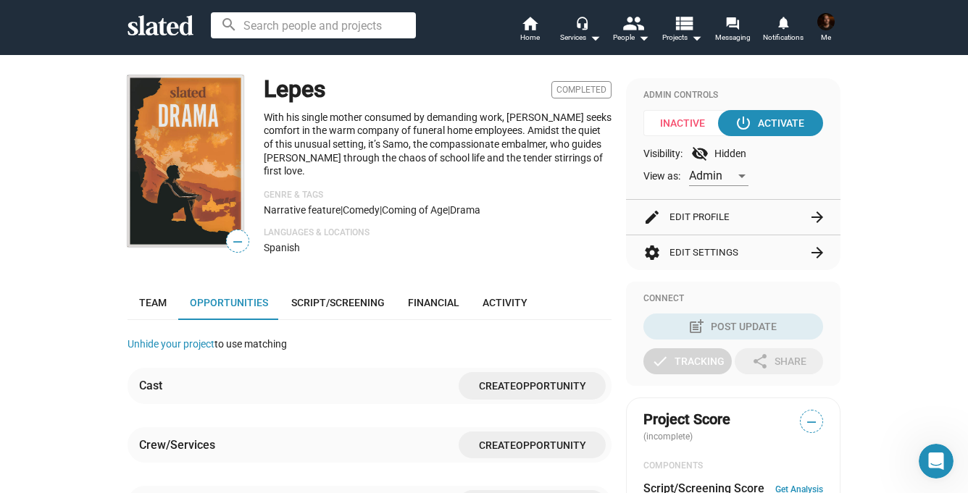
click at [176, 153] on img at bounding box center [186, 161] width 116 height 172
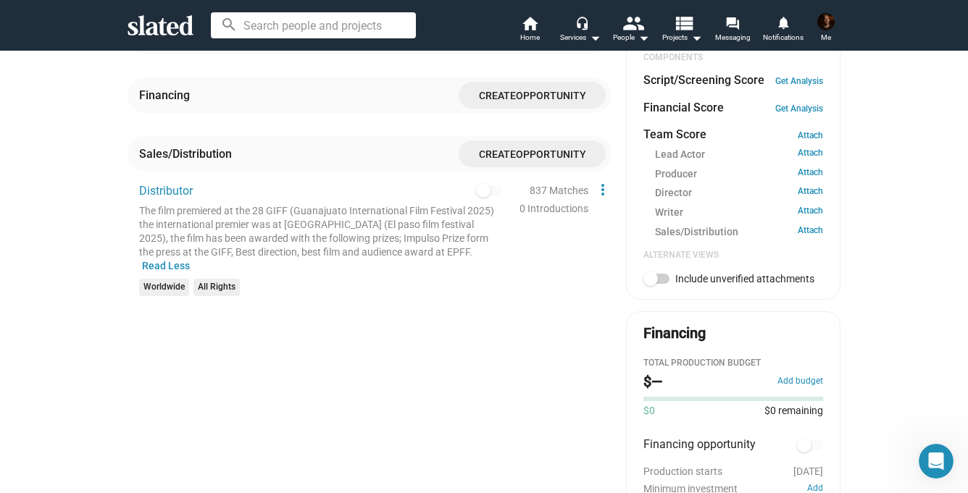
scroll to position [493, 0]
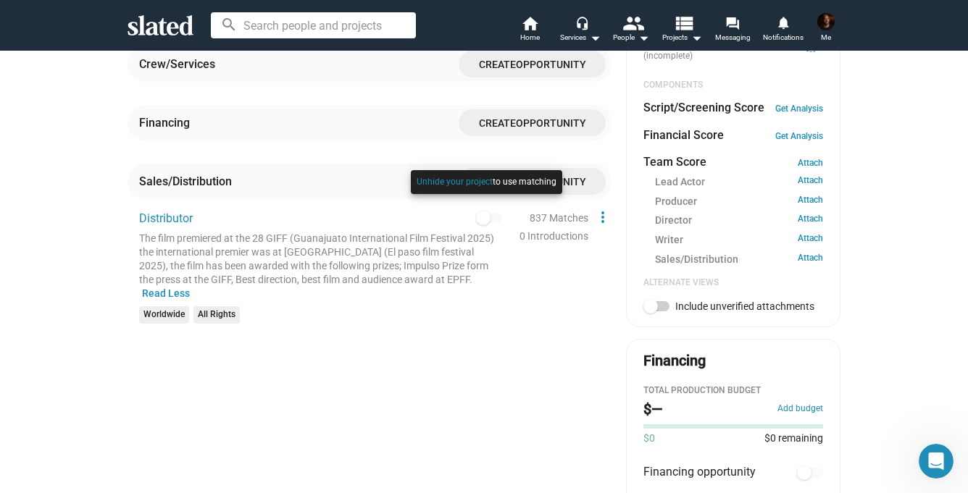
click at [481, 204] on div at bounding box center [486, 197] width 159 height 60
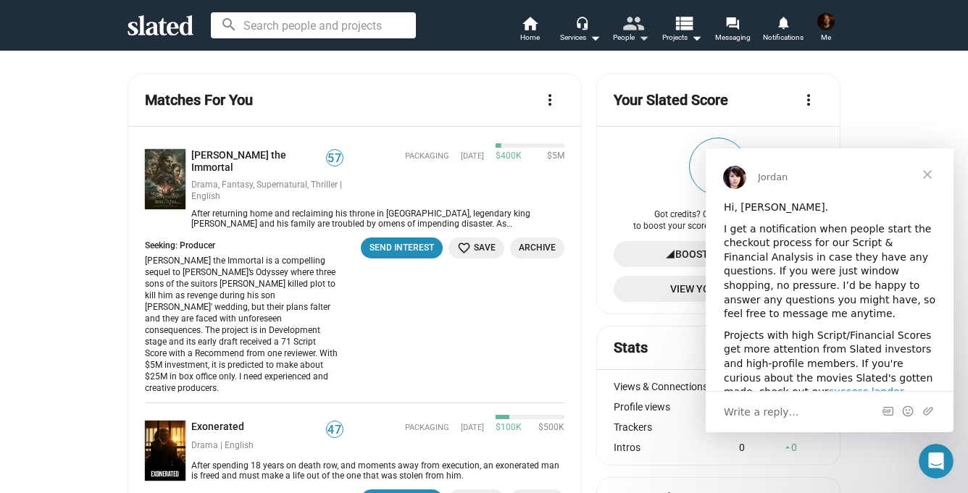
click at [623, 24] on mat-icon "people" at bounding box center [632, 22] width 21 height 21
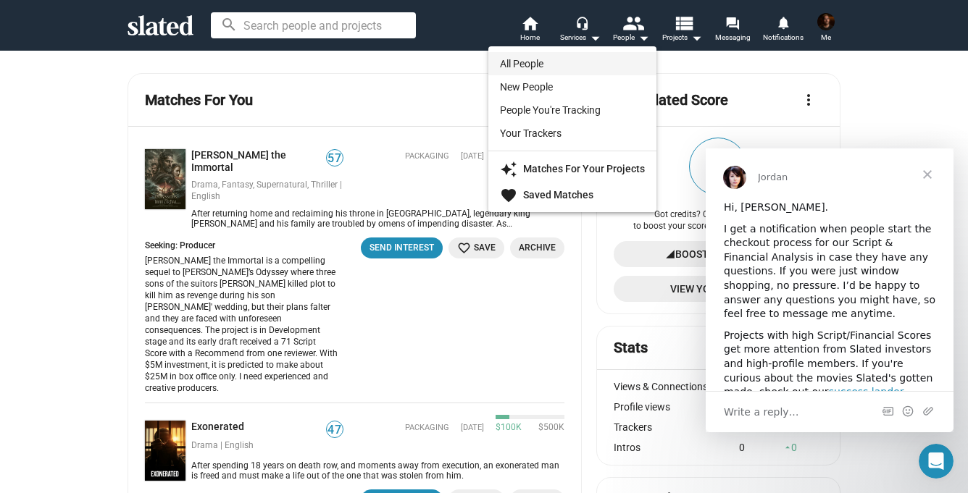
click at [568, 64] on link "All People" at bounding box center [572, 63] width 168 height 23
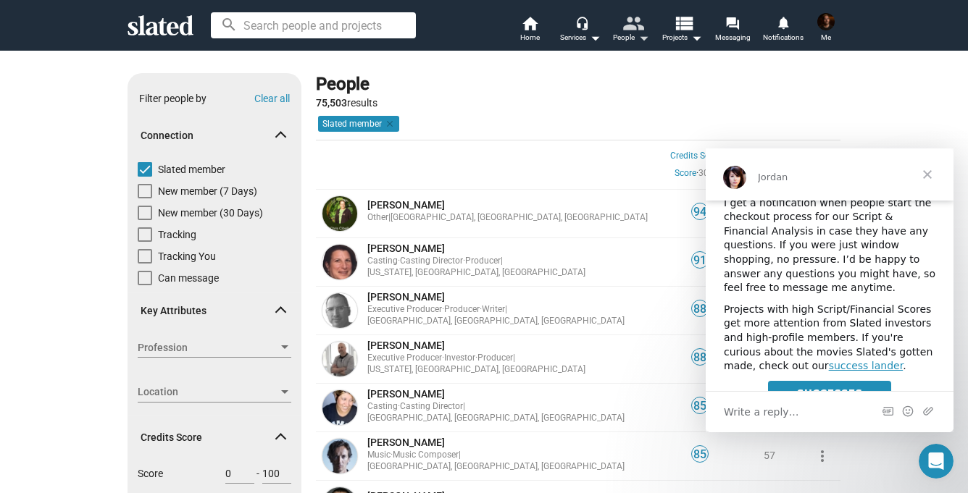
scroll to position [17, 0]
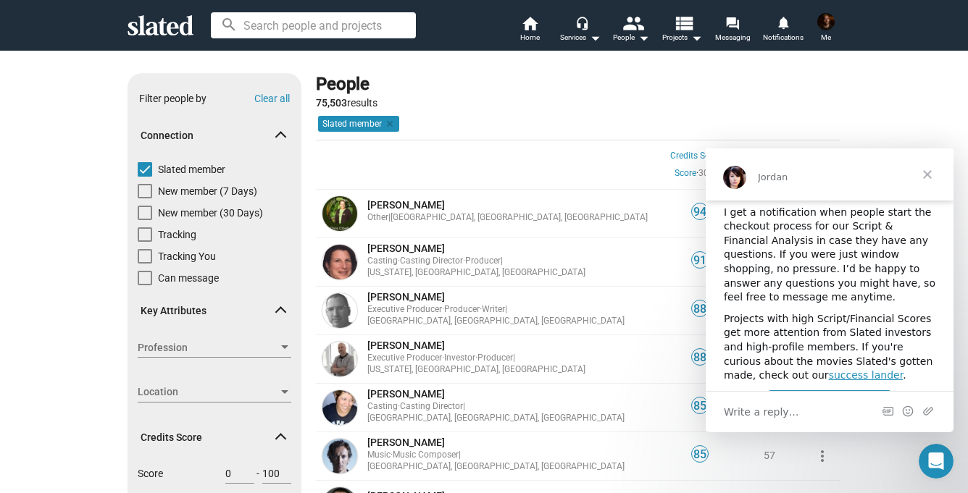
click at [922, 163] on span "Close" at bounding box center [927, 175] width 52 height 52
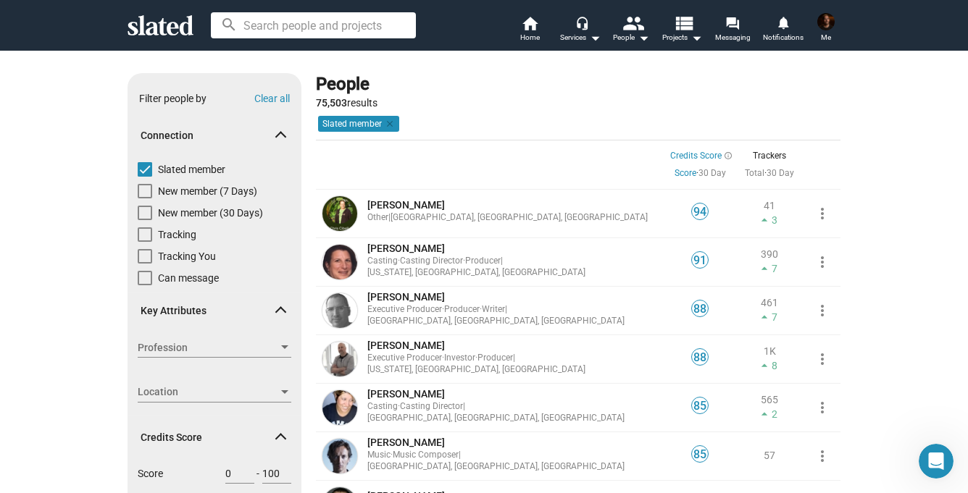
click at [177, 392] on span "Location" at bounding box center [208, 392] width 141 height 15
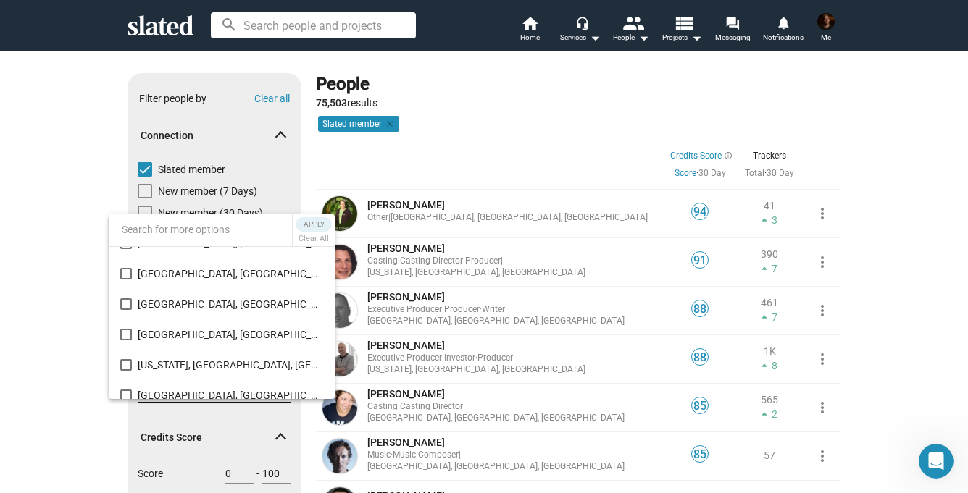
scroll to position [364, 0]
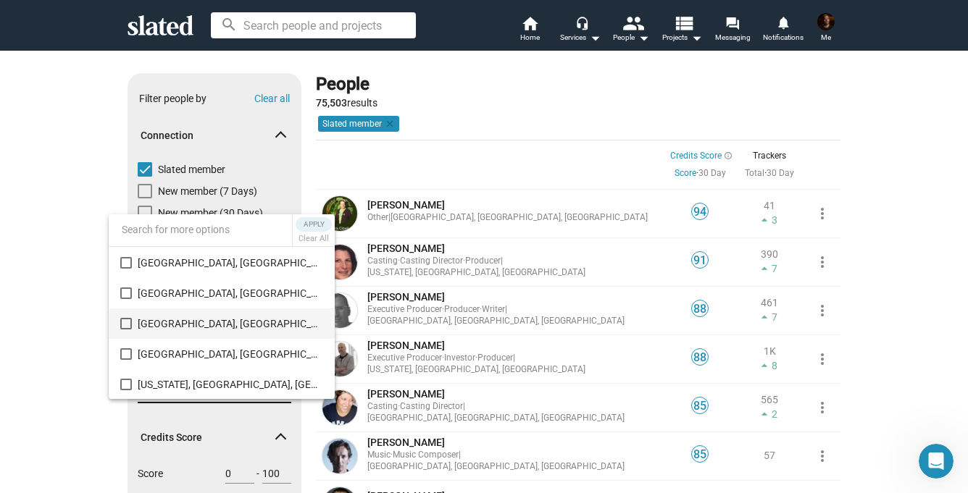
click at [121, 324] on mat-pseudo-checkbox at bounding box center [126, 324] width 12 height 12
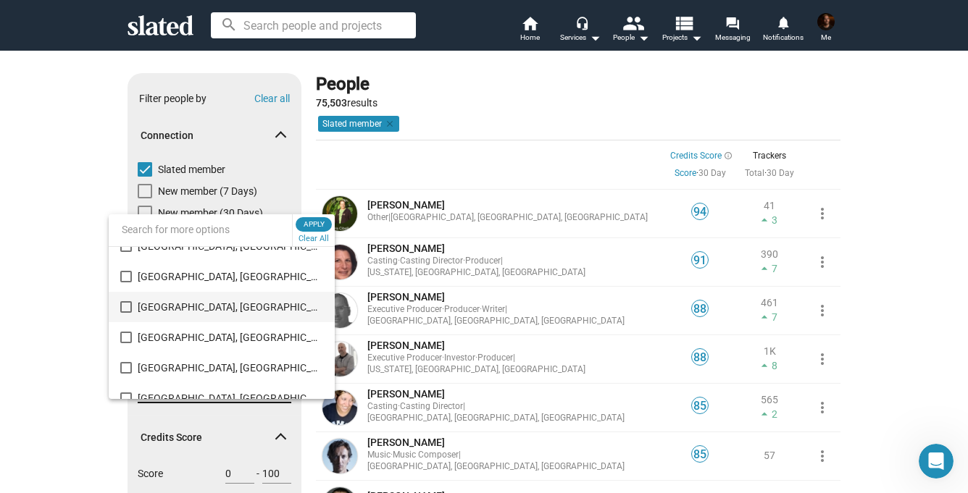
scroll to position [215, 0]
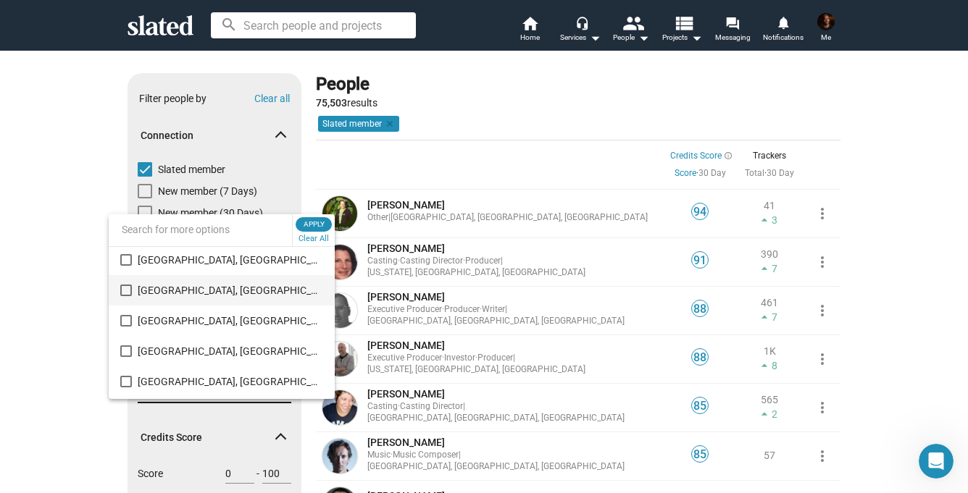
click at [131, 288] on mat-pseudo-checkbox at bounding box center [126, 291] width 12 height 12
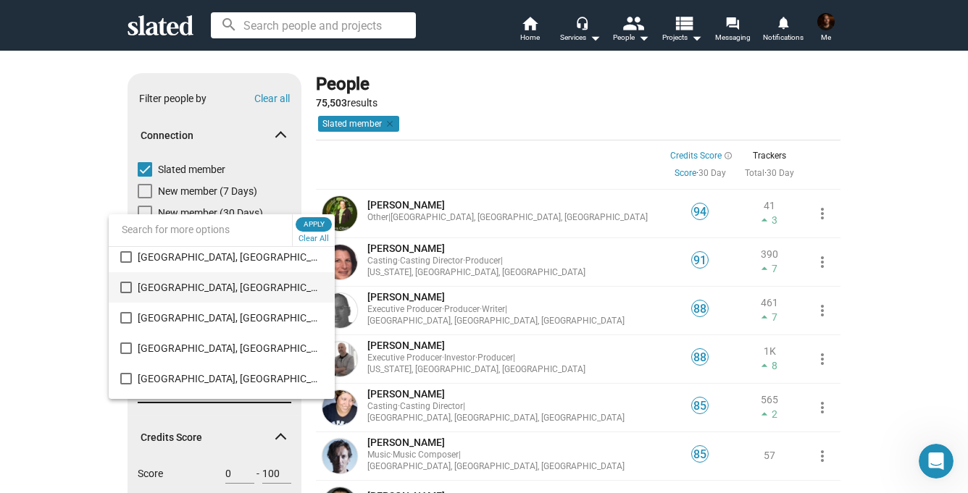
click at [122, 285] on mat-pseudo-checkbox at bounding box center [126, 288] width 12 height 12
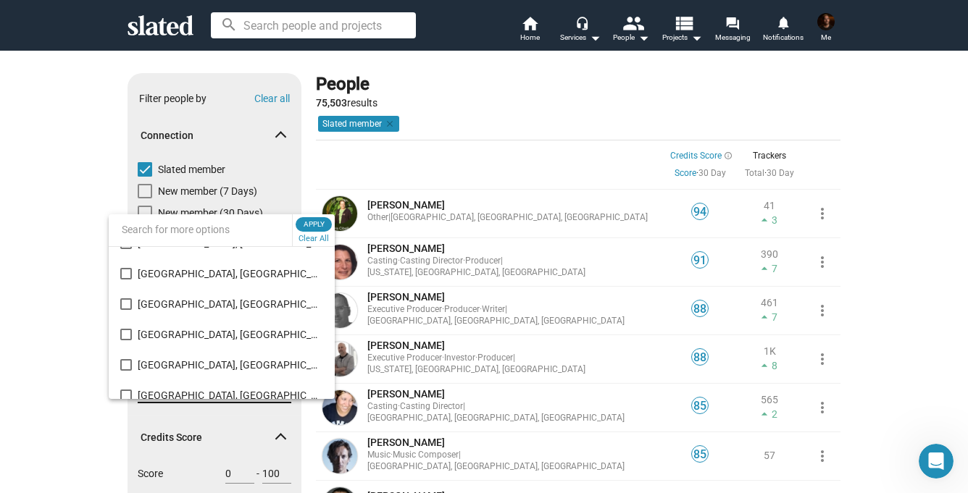
scroll to position [1097, 0]
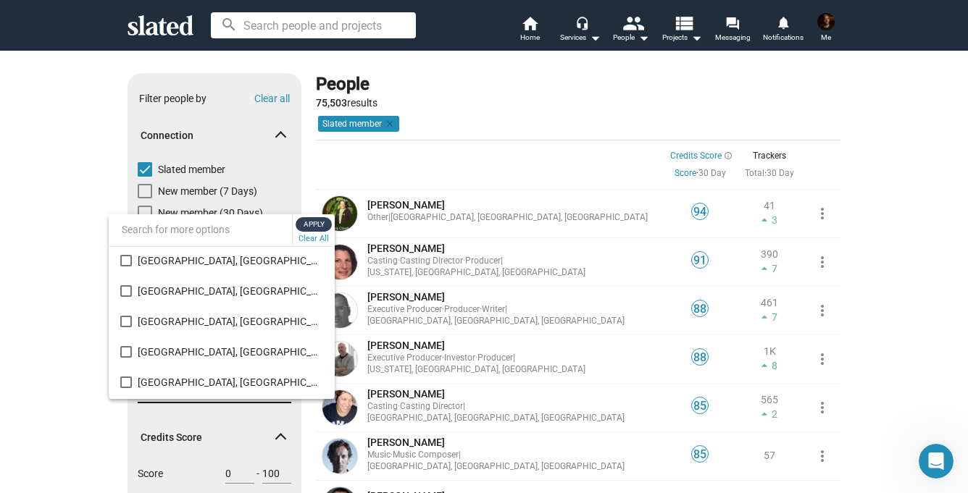
click at [312, 217] on span "Apply" at bounding box center [314, 224] width 26 height 14
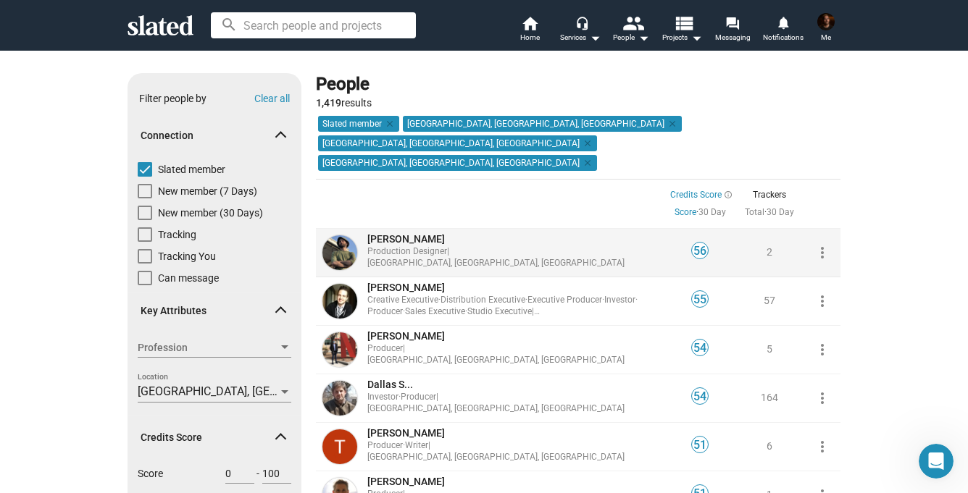
click at [393, 233] on span "[PERSON_NAME]" at bounding box center [406, 239] width 78 height 12
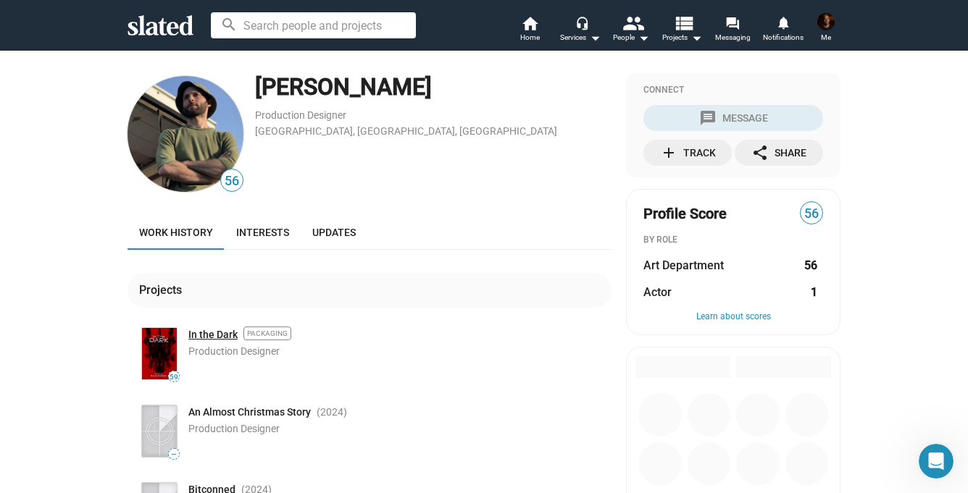
click at [202, 331] on link "In the Dark" at bounding box center [212, 335] width 49 height 14
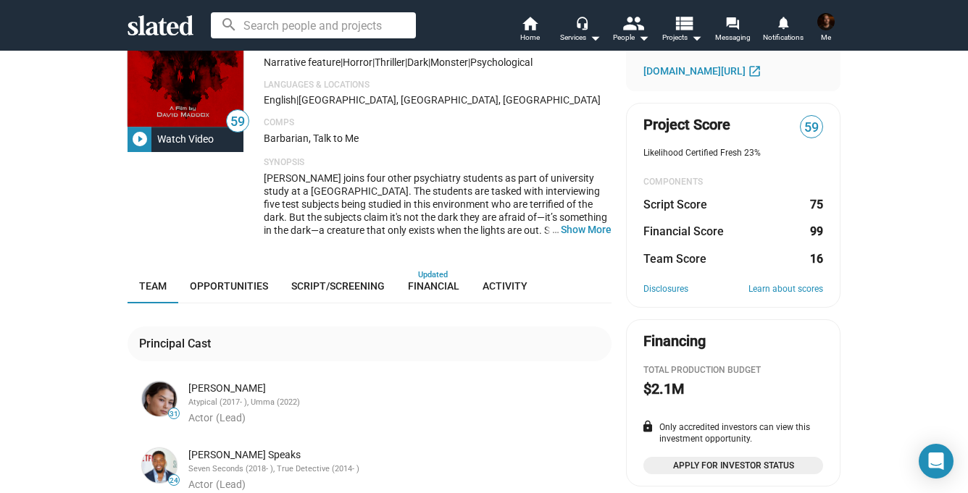
scroll to position [132, 0]
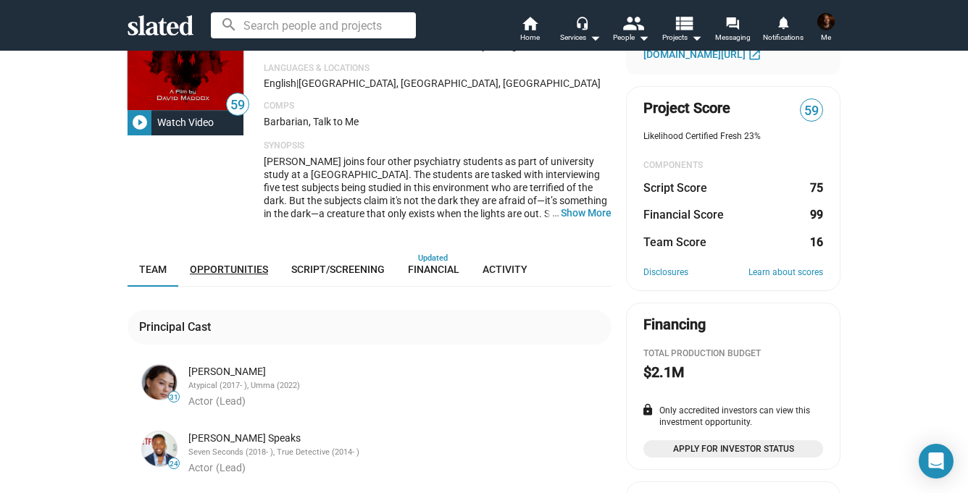
click at [230, 268] on span "Opportunities" at bounding box center [229, 270] width 78 height 12
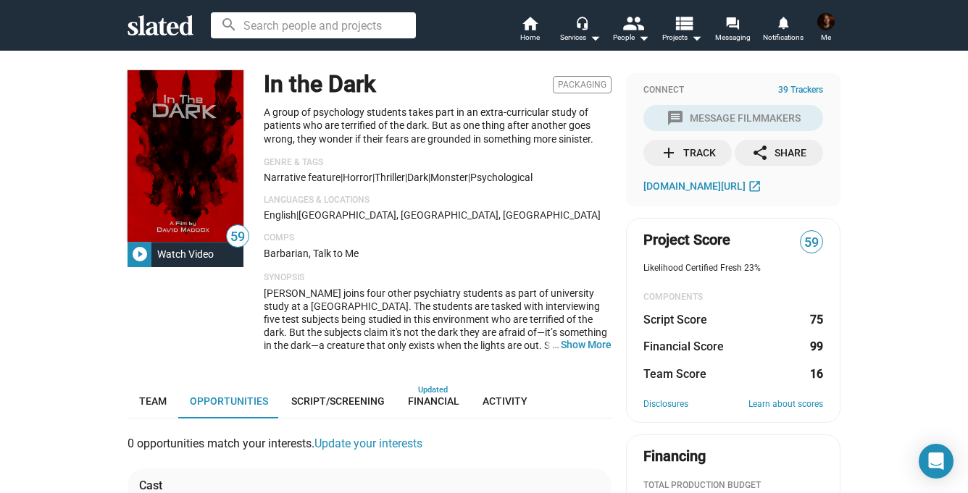
click at [139, 250] on mat-icon "play_circle_filled" at bounding box center [139, 254] width 17 height 17
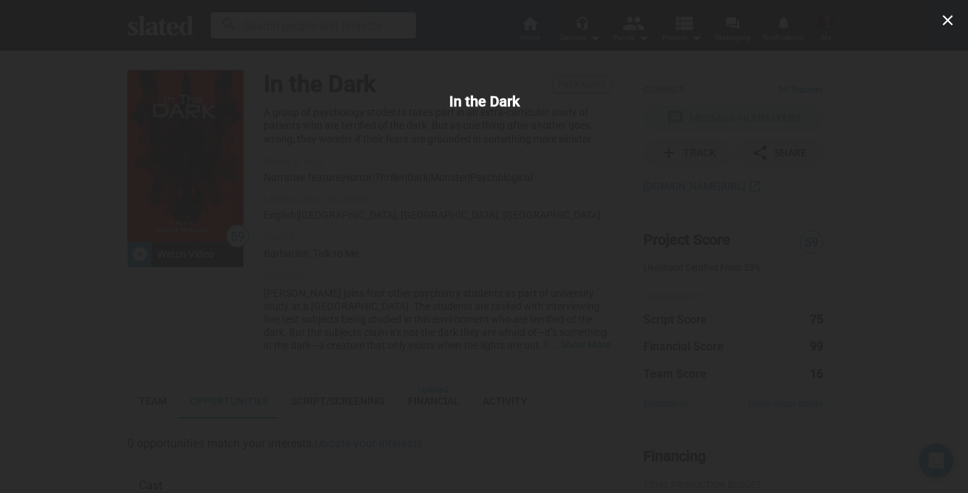
click at [949, 24] on mat-icon "close" at bounding box center [947, 20] width 17 height 17
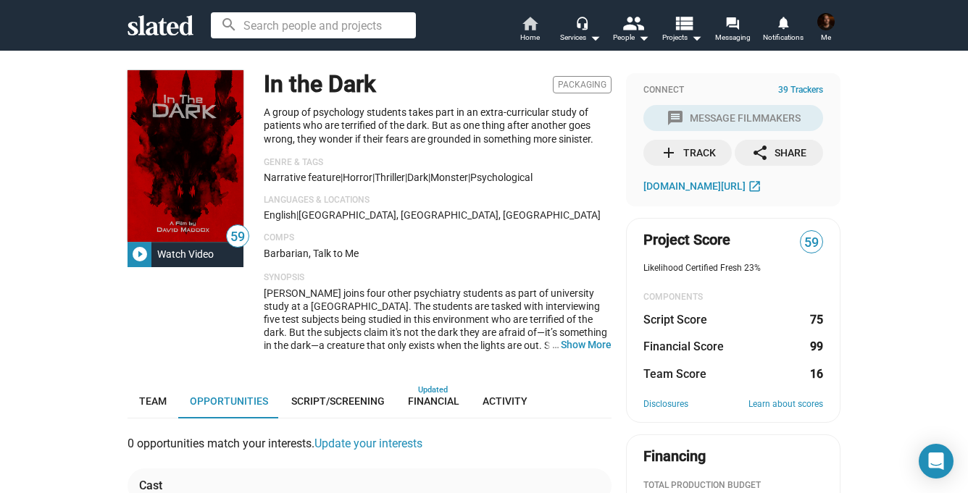
click at [535, 38] on span "Home" at bounding box center [530, 37] width 20 height 17
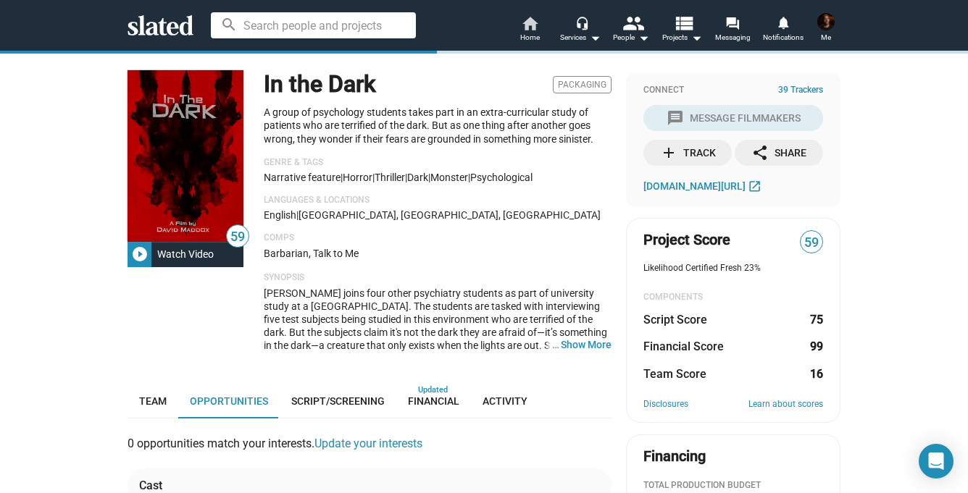
scroll to position [27, 0]
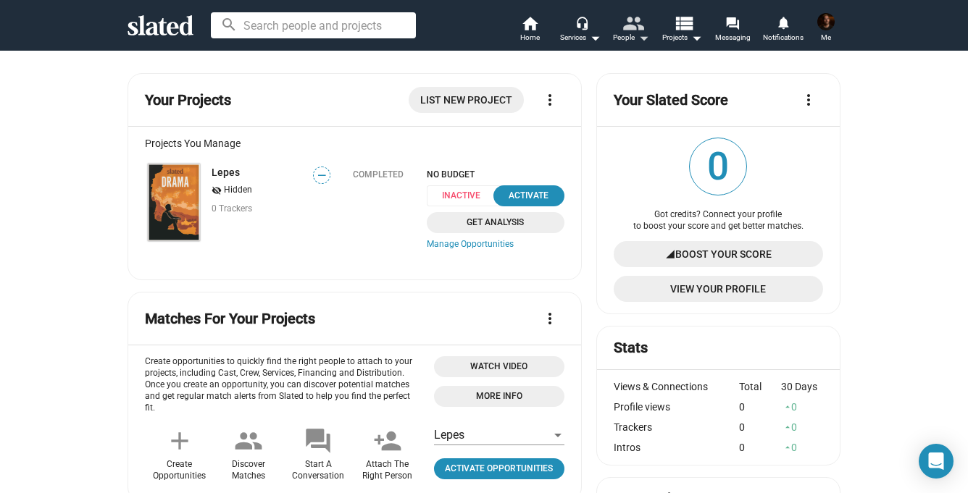
click at [636, 24] on mat-icon "people" at bounding box center [632, 22] width 21 height 21
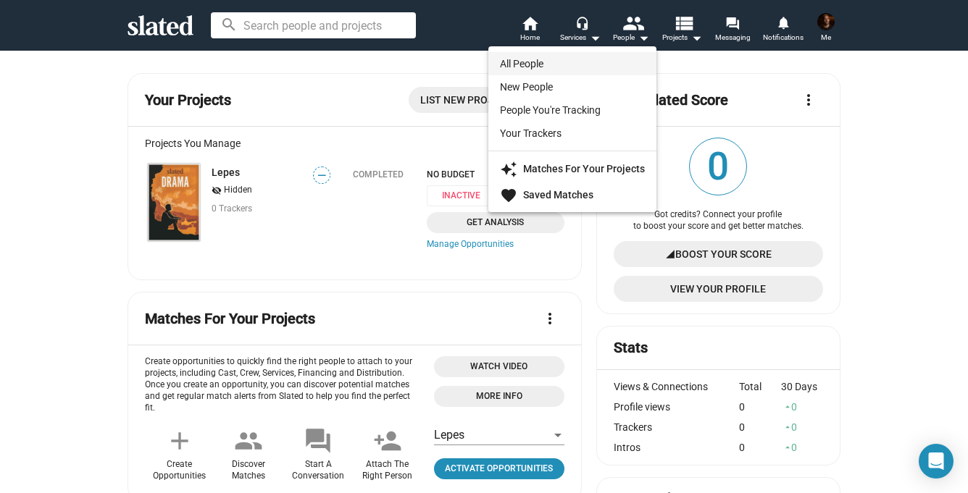
click at [556, 68] on link "All People" at bounding box center [572, 63] width 168 height 23
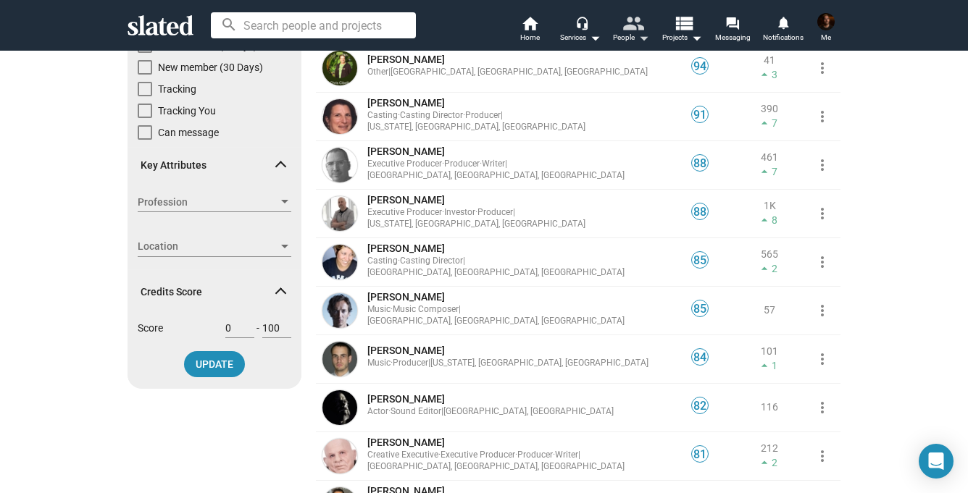
scroll to position [169, 0]
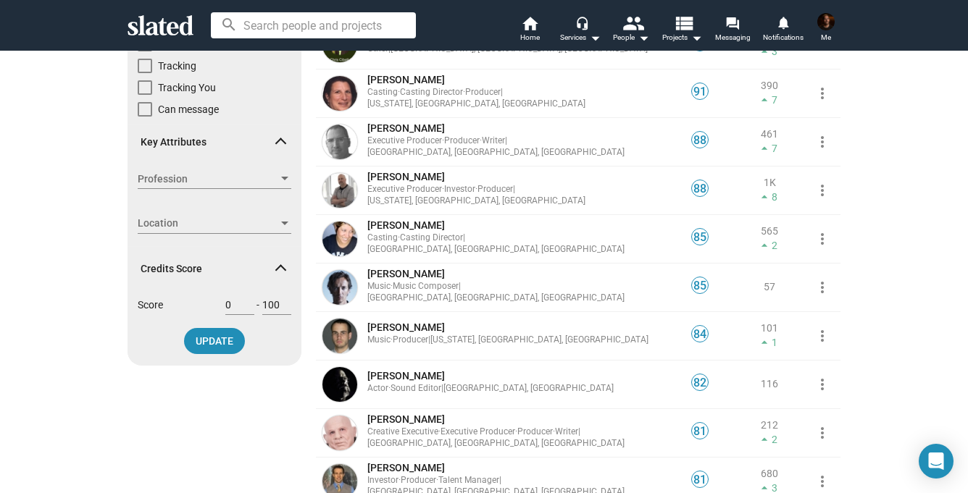
click at [276, 225] on span "Location" at bounding box center [208, 223] width 141 height 15
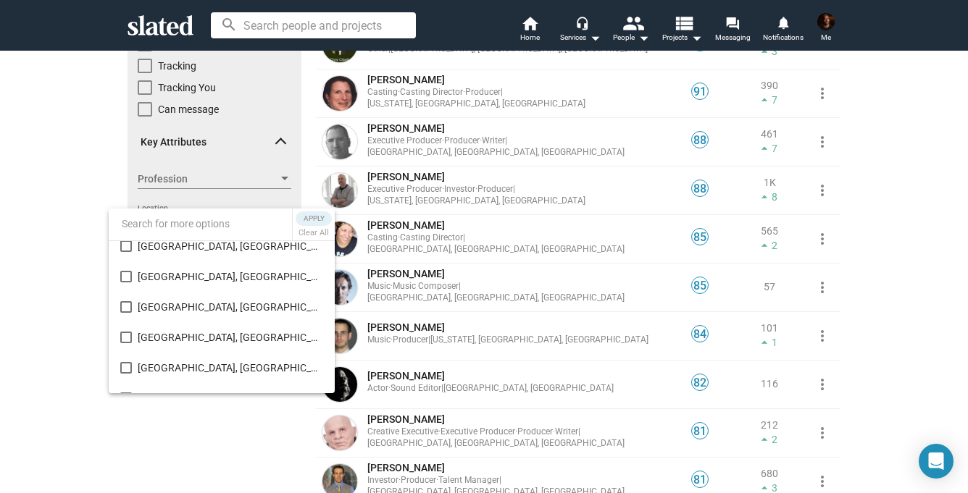
scroll to position [1048, 0]
click at [122, 270] on mat-pseudo-checkbox at bounding box center [126, 274] width 12 height 12
click at [307, 219] on span "Apply" at bounding box center [314, 219] width 26 height 14
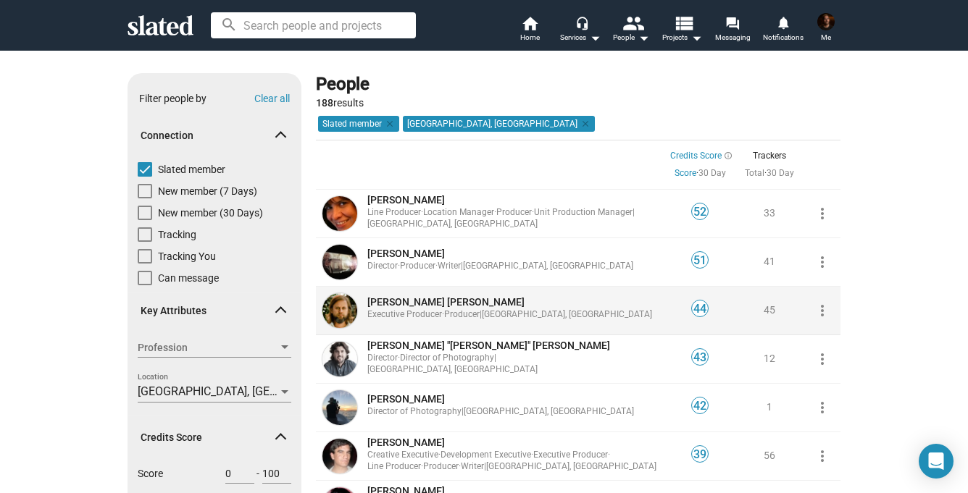
click at [433, 301] on span "[PERSON_NAME] [PERSON_NAME]" at bounding box center [445, 302] width 157 height 12
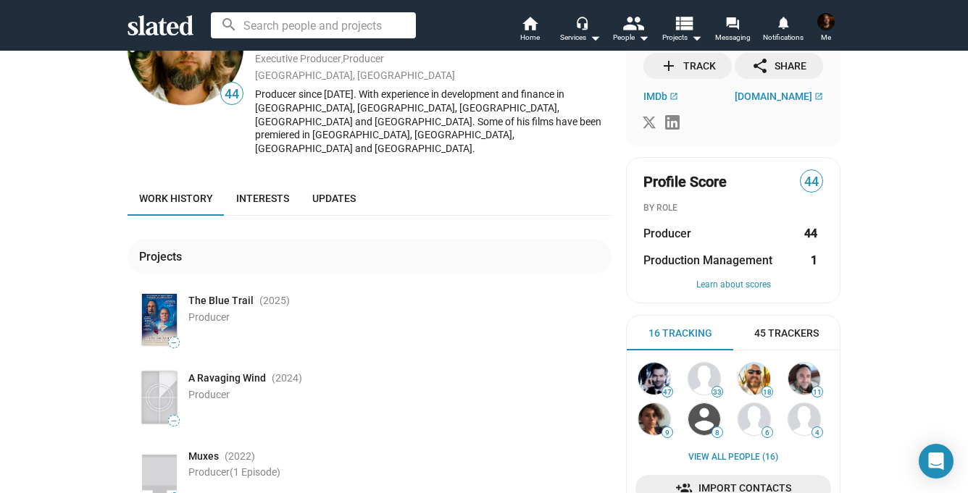
scroll to position [83, 0]
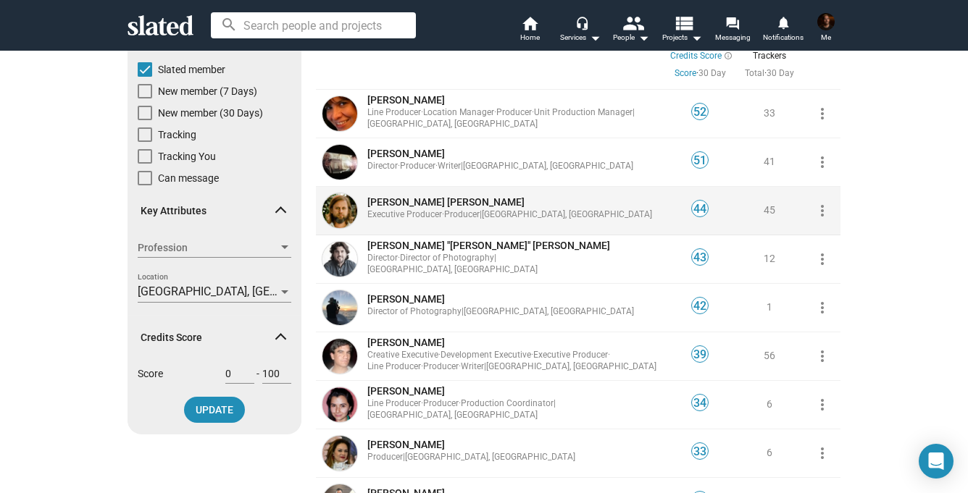
scroll to position [114, 0]
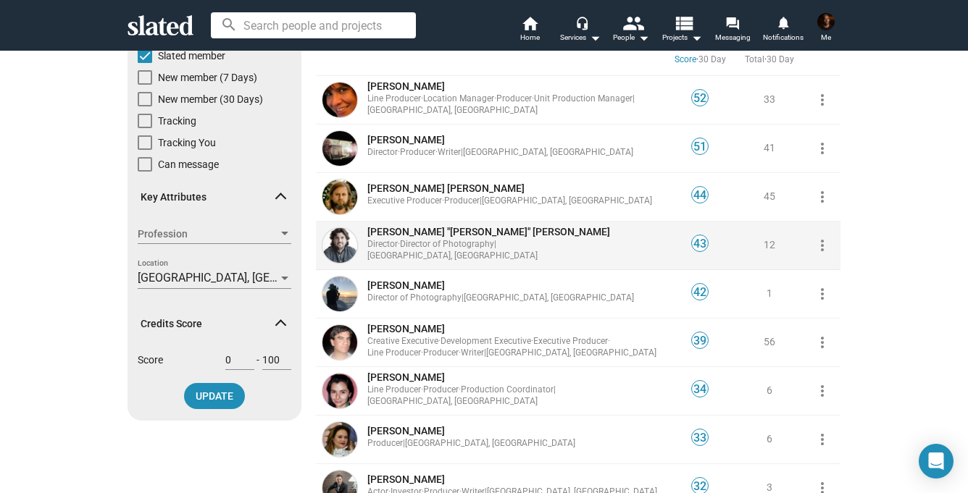
click at [435, 234] on span "[PERSON_NAME] "[PERSON_NAME]" [PERSON_NAME]" at bounding box center [488, 232] width 243 height 12
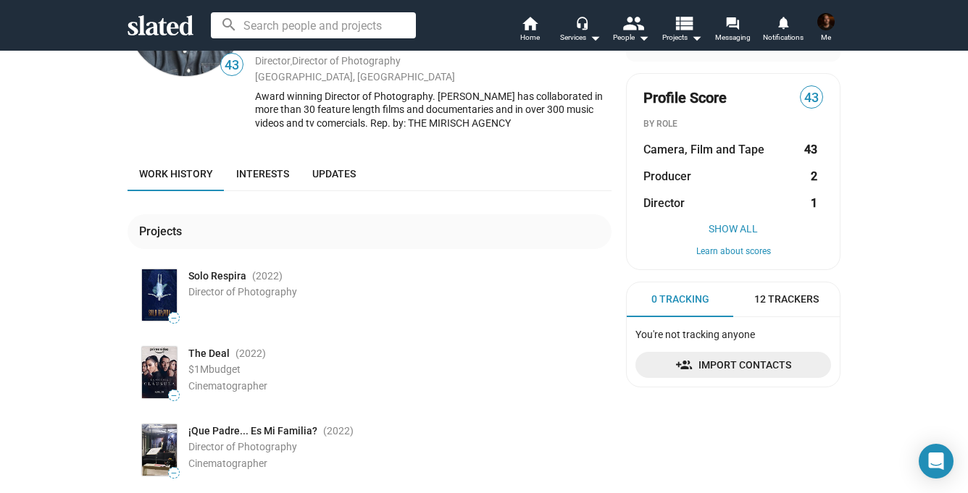
scroll to position [128, 0]
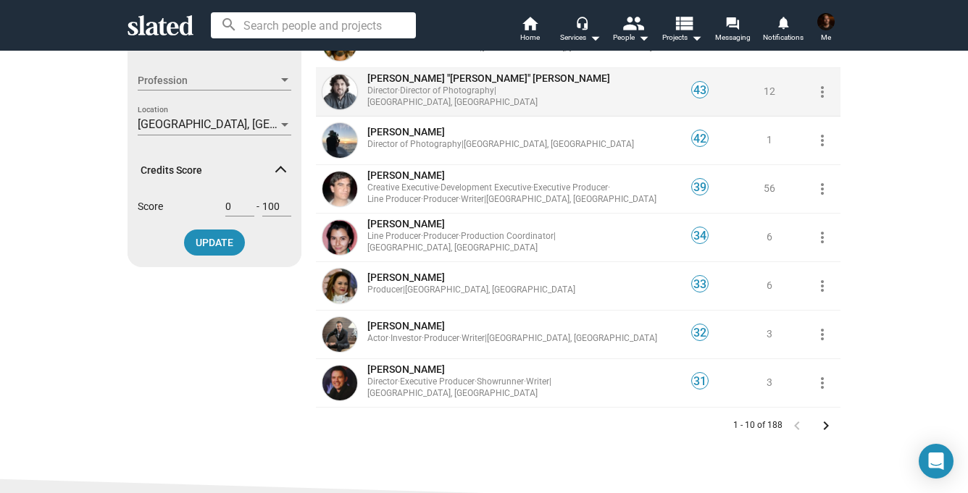
scroll to position [269, 0]
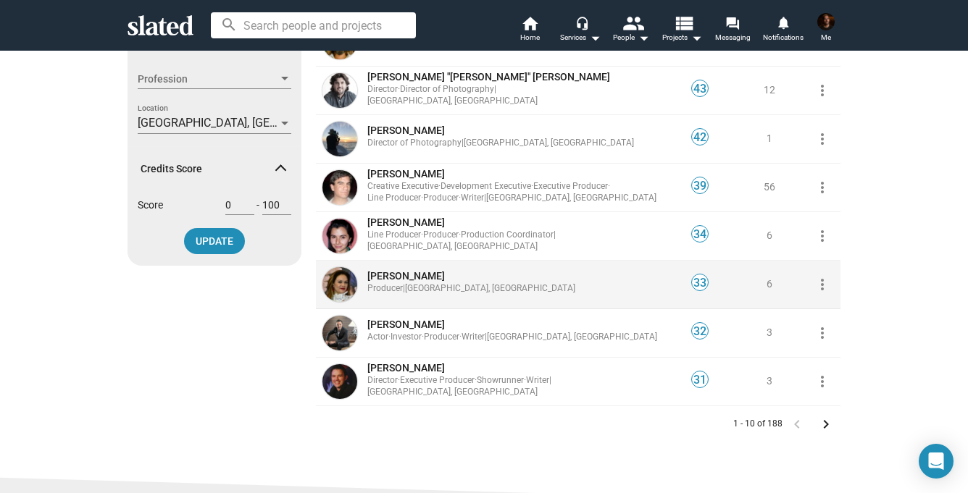
click at [445, 275] on span "[PERSON_NAME]" at bounding box center [406, 276] width 78 height 12
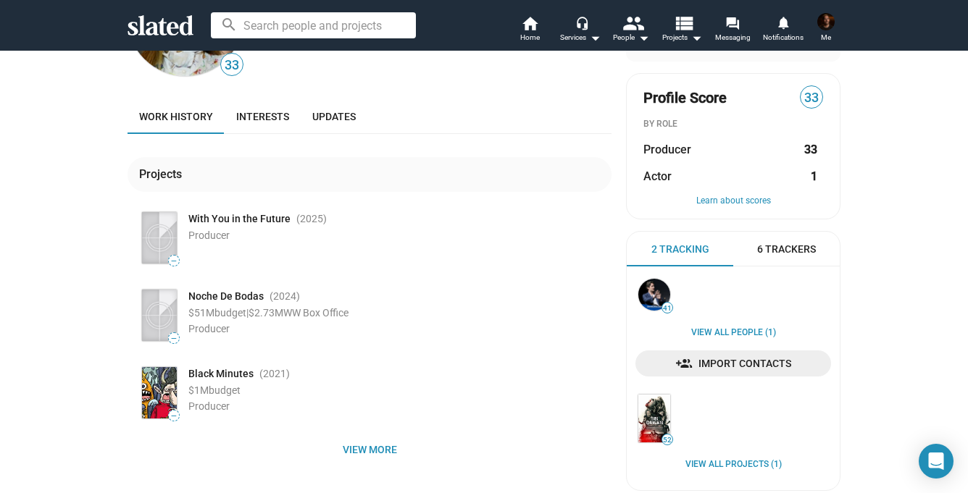
scroll to position [115, 0]
click at [275, 108] on link "Interests" at bounding box center [263, 117] width 76 height 35
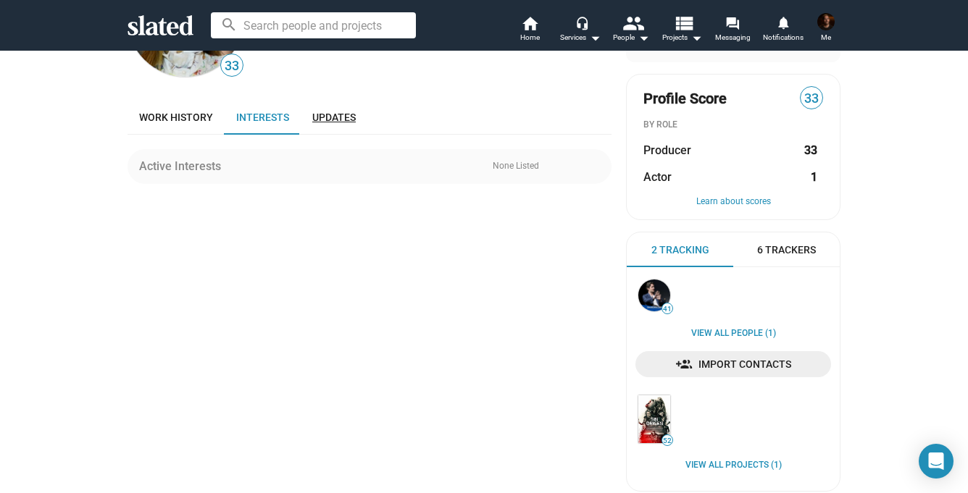
click at [340, 108] on link "Updates" at bounding box center [334, 117] width 67 height 35
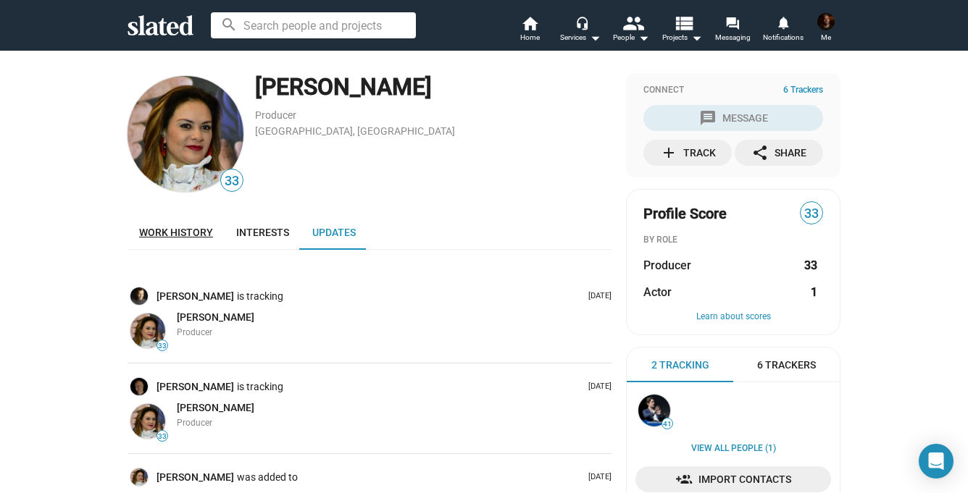
click at [193, 222] on link "Work history" at bounding box center [176, 232] width 97 height 35
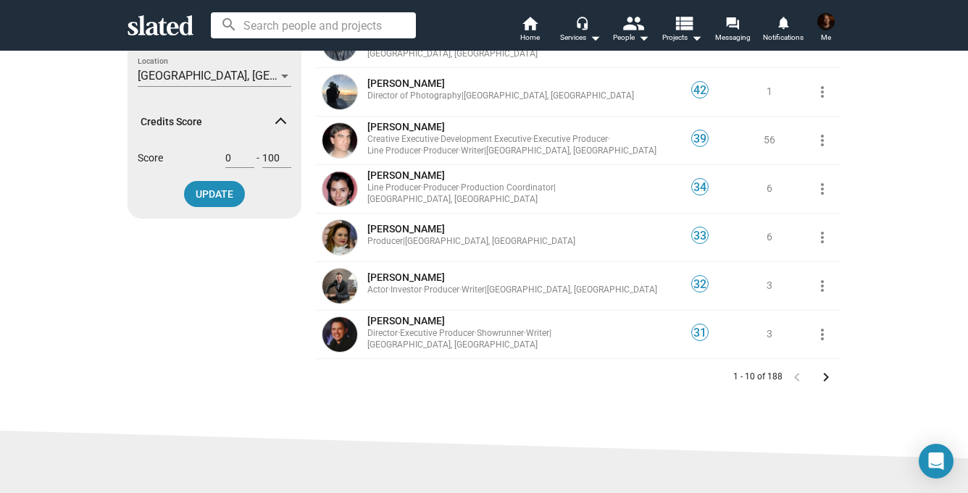
scroll to position [326, 0]
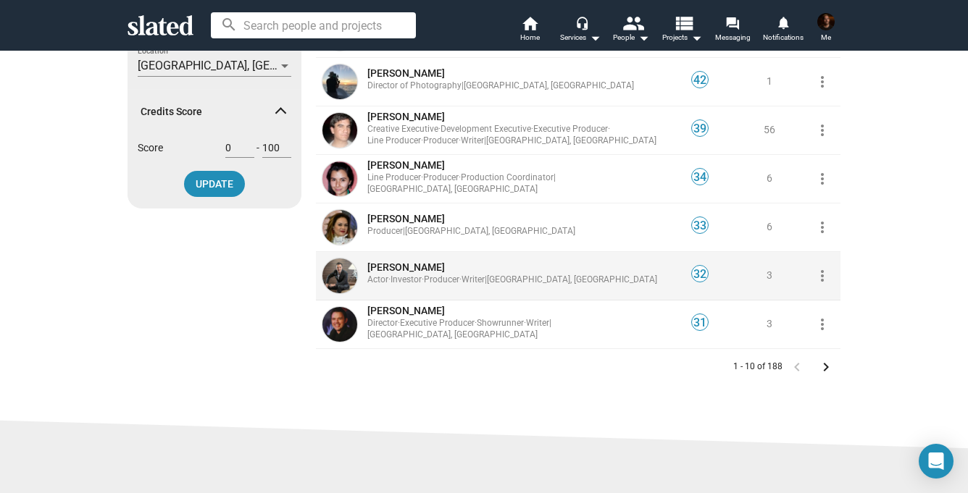
click at [377, 269] on span "[PERSON_NAME]" at bounding box center [406, 268] width 78 height 12
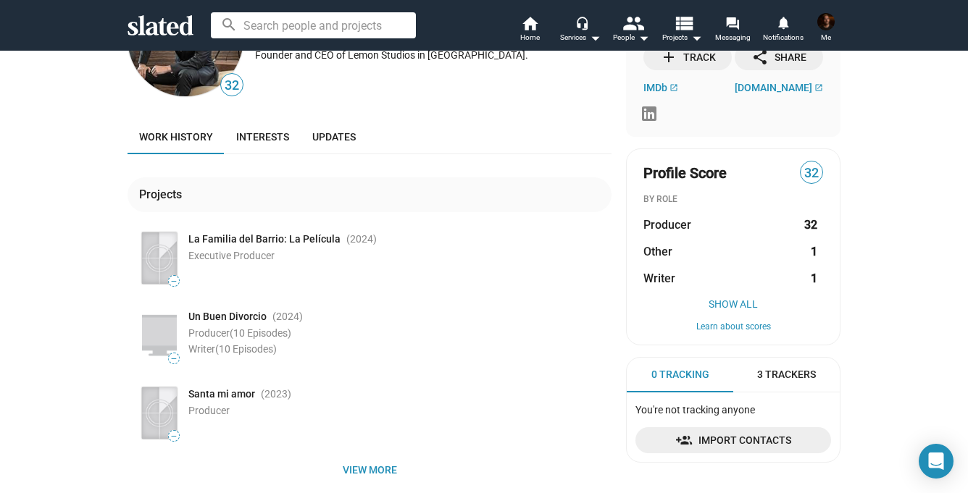
scroll to position [97, 0]
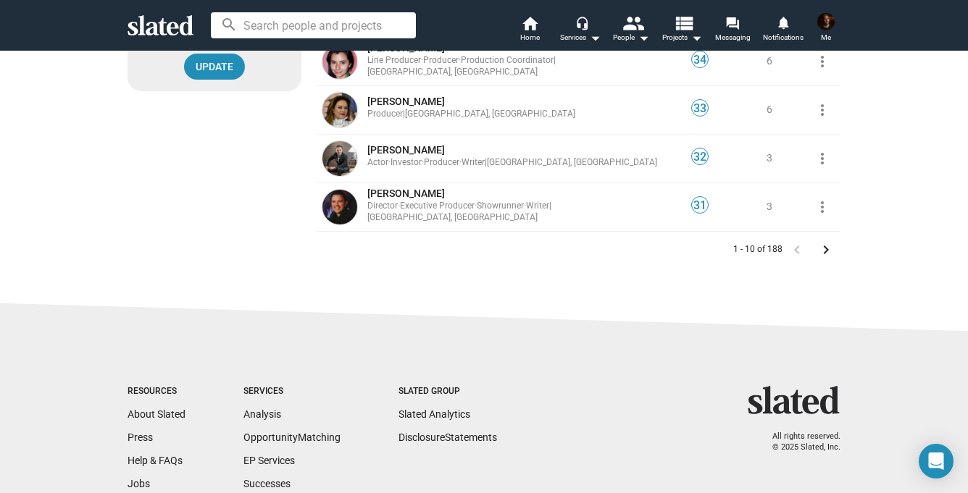
click at [830, 243] on mat-icon "keyboard_arrow_right" at bounding box center [825, 249] width 17 height 17
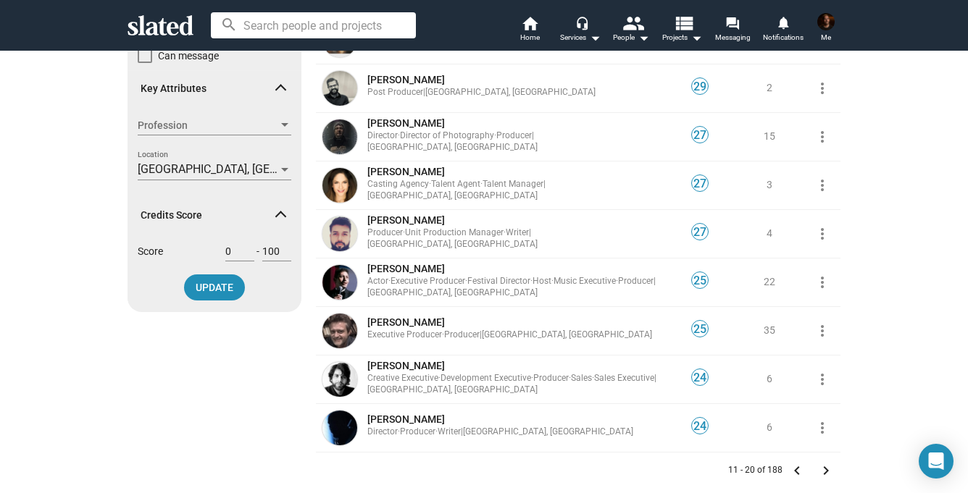
scroll to position [225, 0]
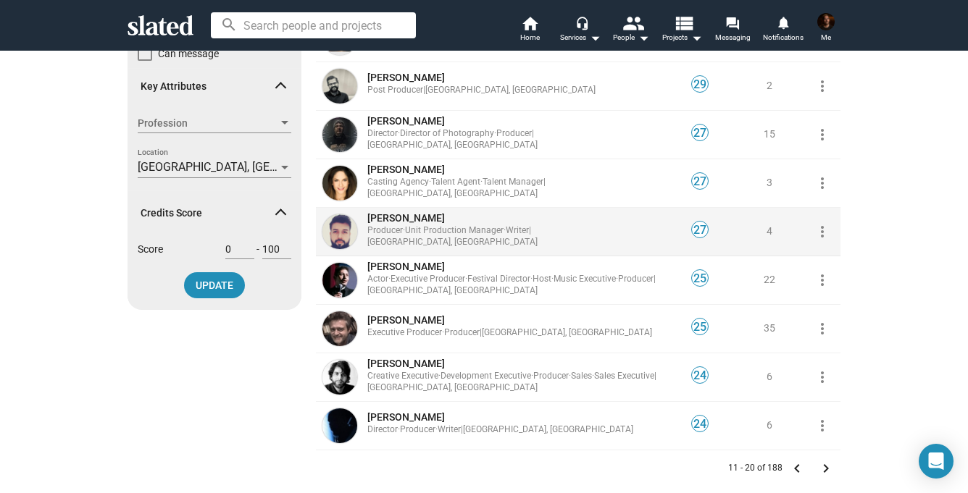
click at [414, 224] on span "[PERSON_NAME]" at bounding box center [406, 218] width 78 height 12
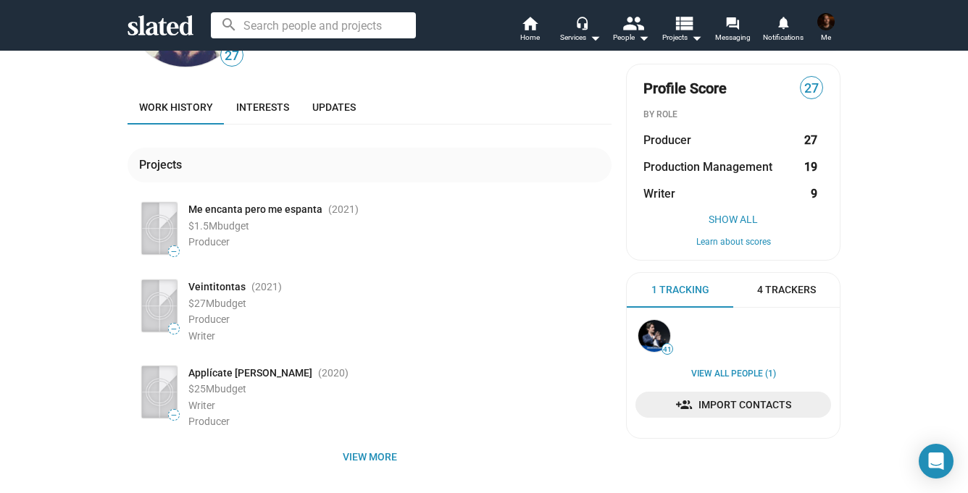
scroll to position [127, 0]
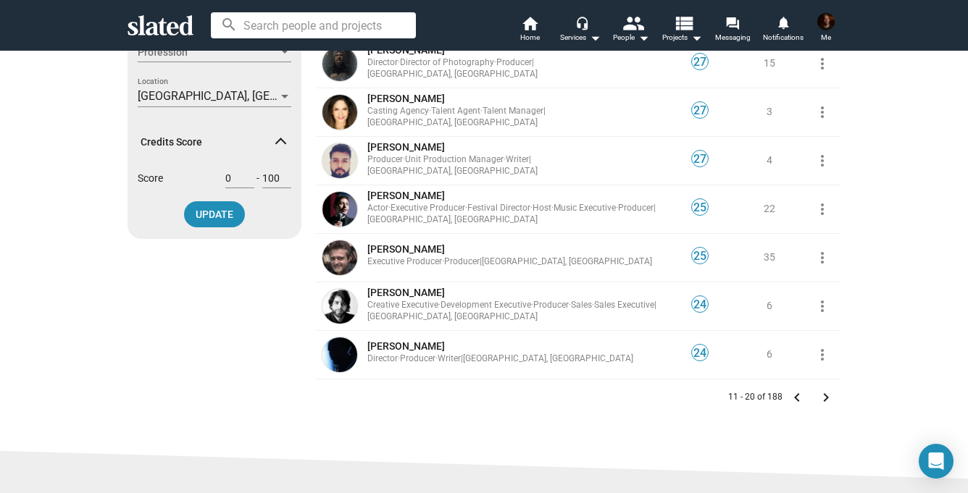
scroll to position [297, 0]
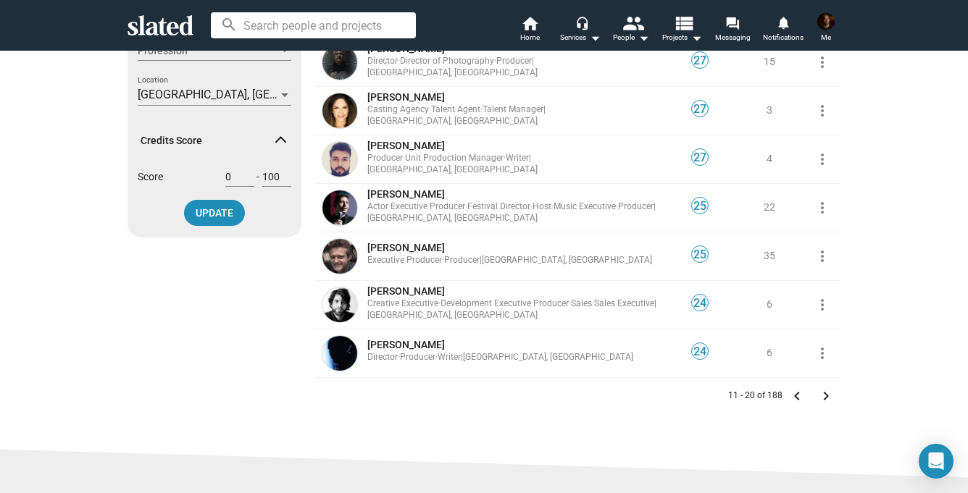
click at [825, 394] on mat-icon "keyboard_arrow_right" at bounding box center [825, 396] width 17 height 17
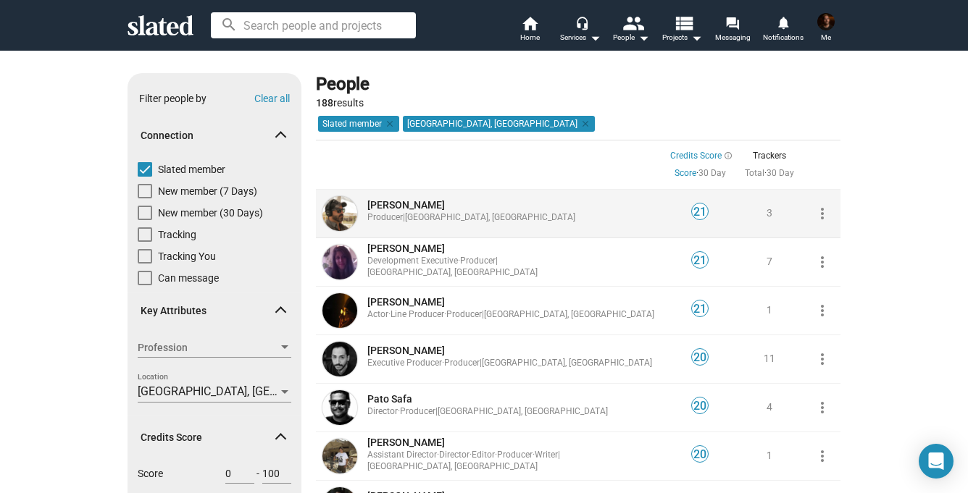
click at [379, 202] on span "[PERSON_NAME]" at bounding box center [406, 205] width 78 height 12
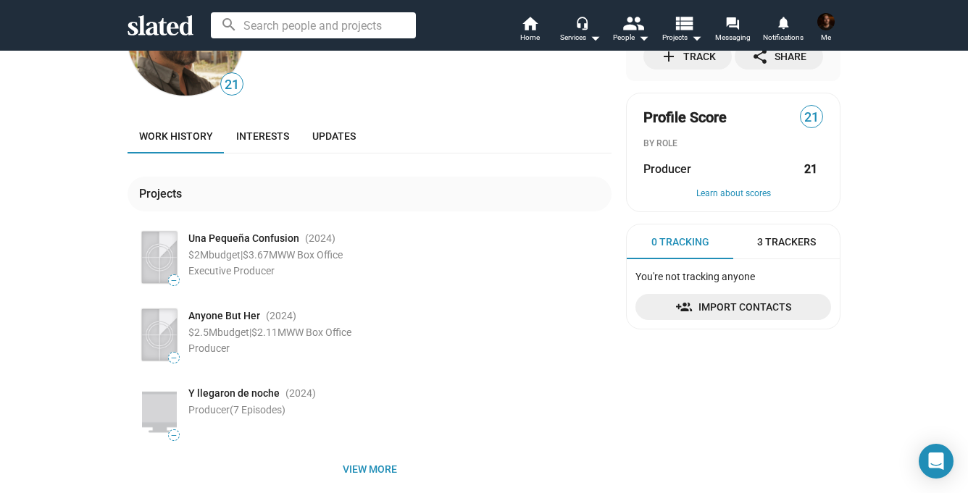
scroll to position [119, 0]
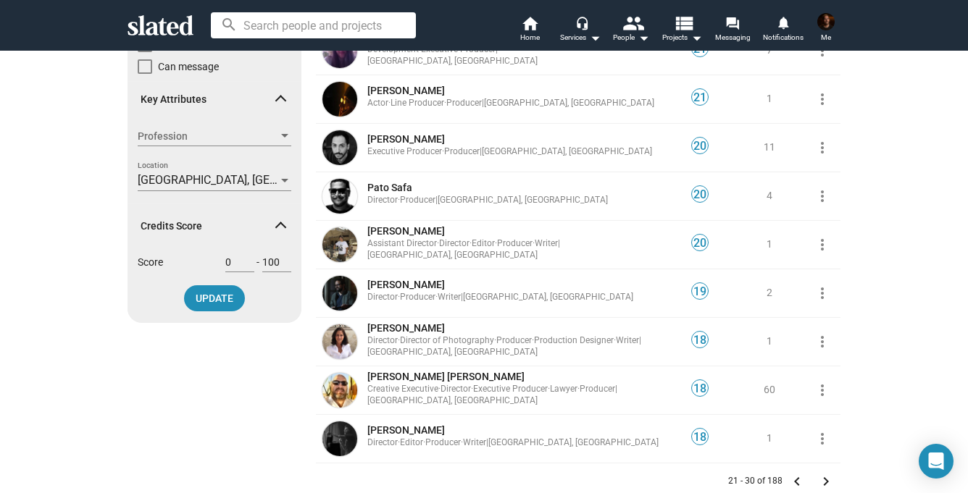
scroll to position [223, 0]
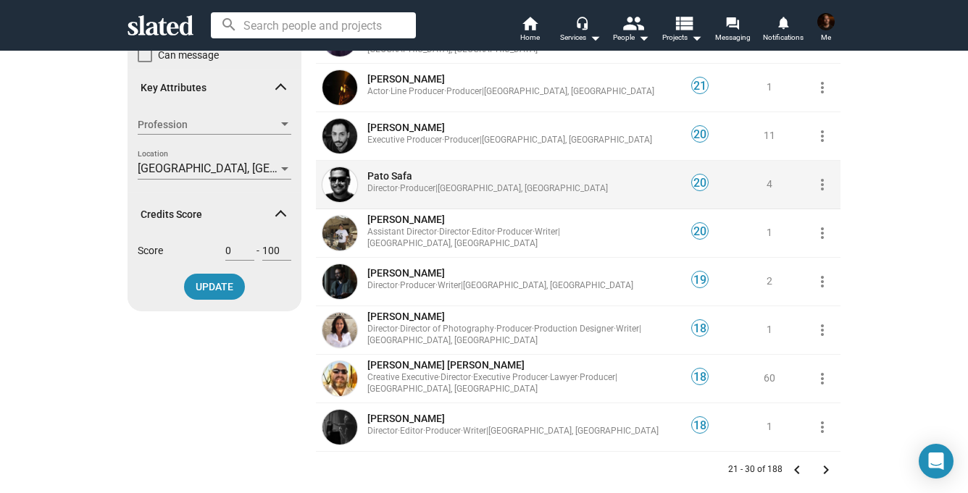
click at [403, 177] on span "Pato Safa" at bounding box center [389, 176] width 45 height 12
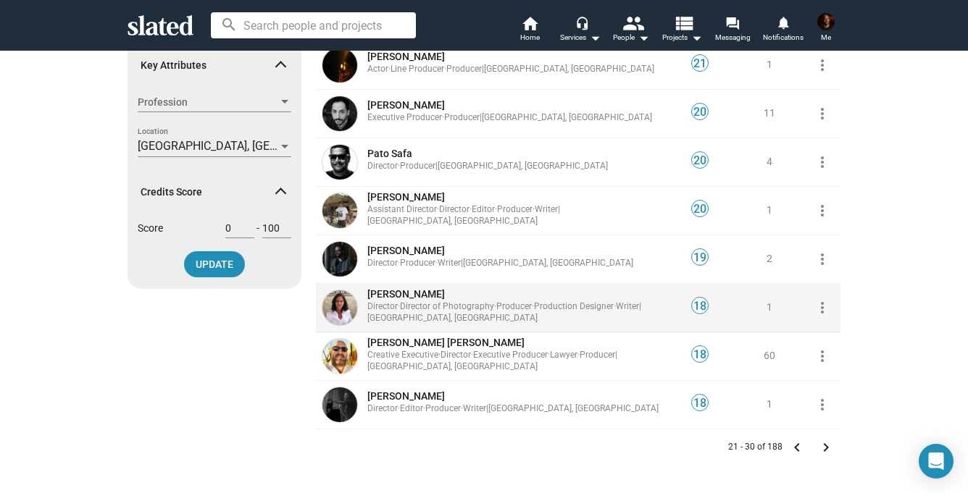
scroll to position [247, 0]
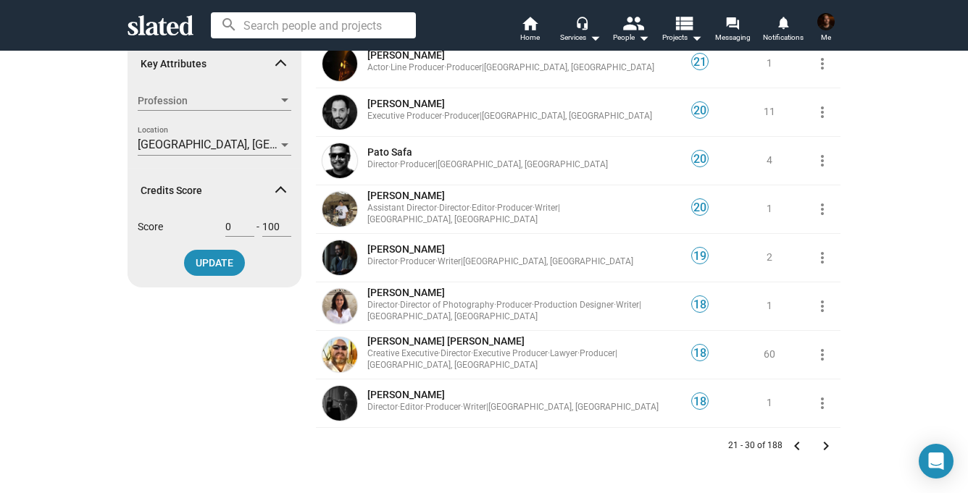
click at [827, 449] on mat-icon "keyboard_arrow_right" at bounding box center [825, 446] width 17 height 17
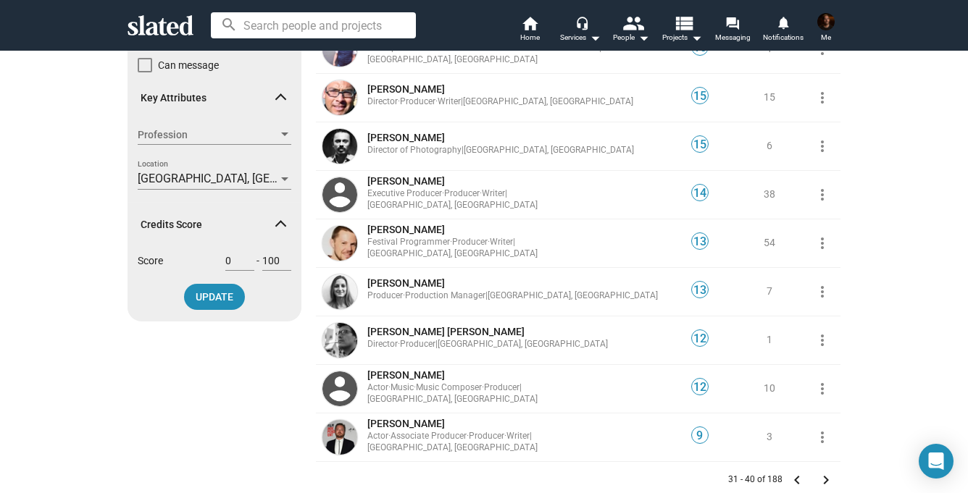
scroll to position [232, 0]
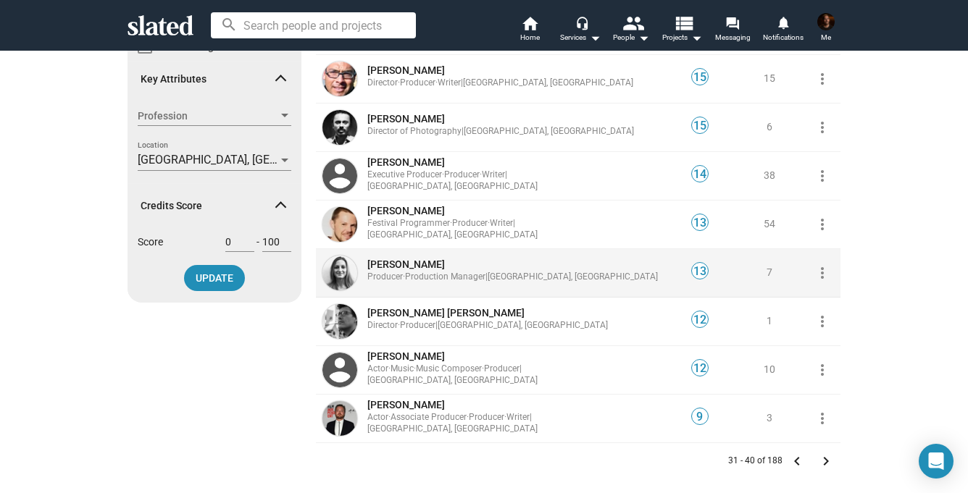
click at [433, 270] on span "[PERSON_NAME]" at bounding box center [406, 265] width 78 height 12
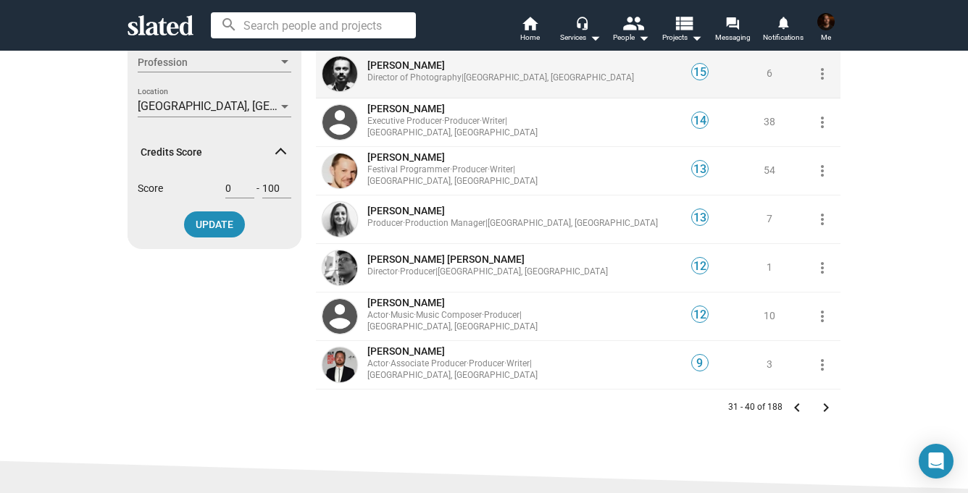
scroll to position [286, 0]
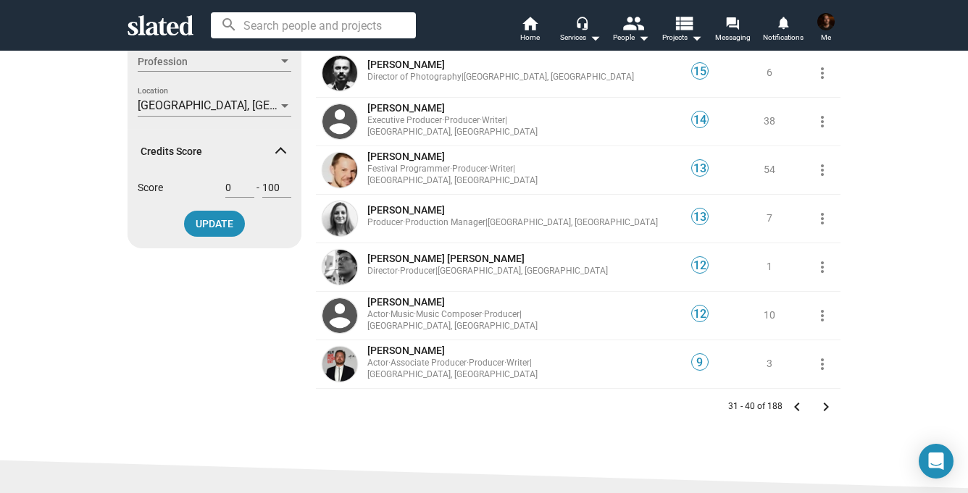
click at [827, 406] on mat-icon "keyboard_arrow_right" at bounding box center [825, 407] width 17 height 17
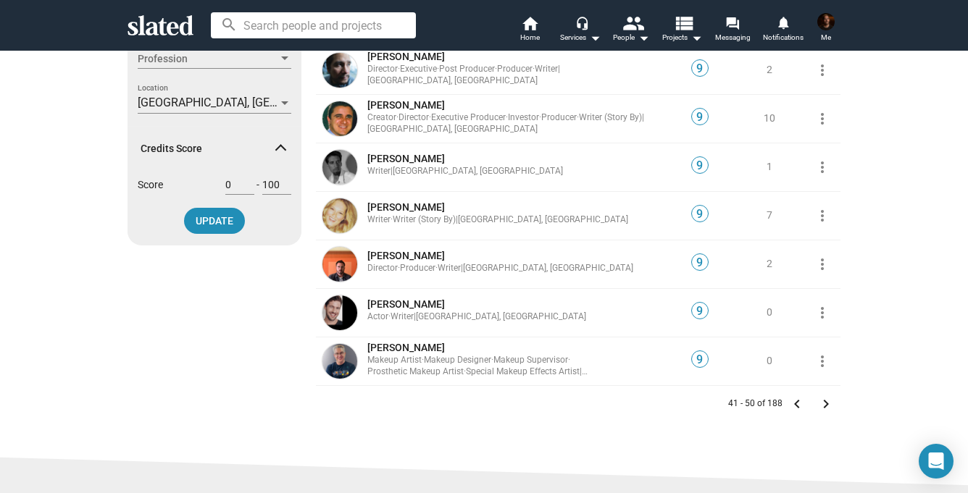
scroll to position [292, 0]
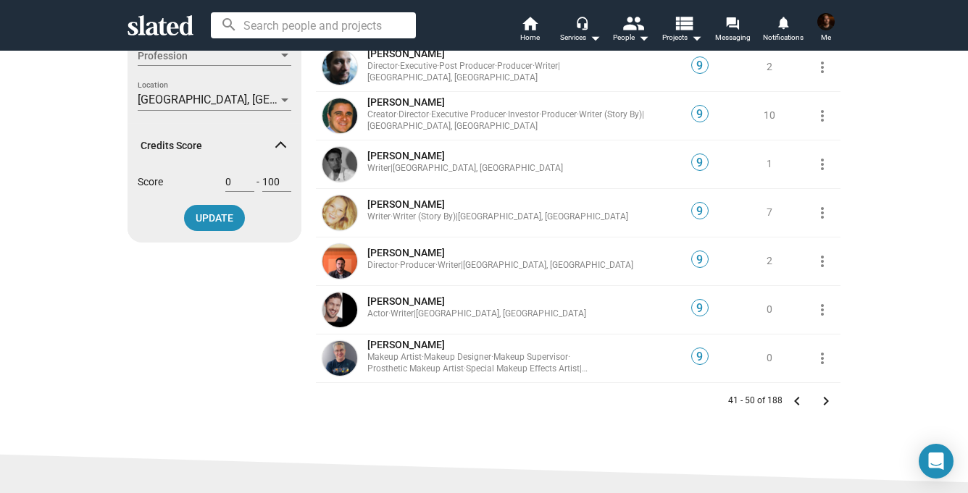
click at [825, 401] on mat-icon "keyboard_arrow_right" at bounding box center [825, 401] width 17 height 17
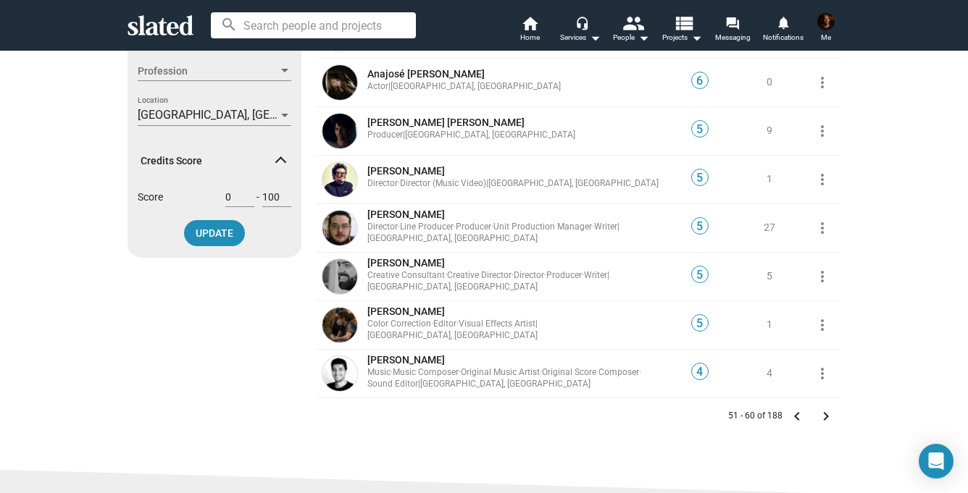
scroll to position [276, 0]
click at [821, 422] on mat-icon "keyboard_arrow_right" at bounding box center [825, 417] width 17 height 17
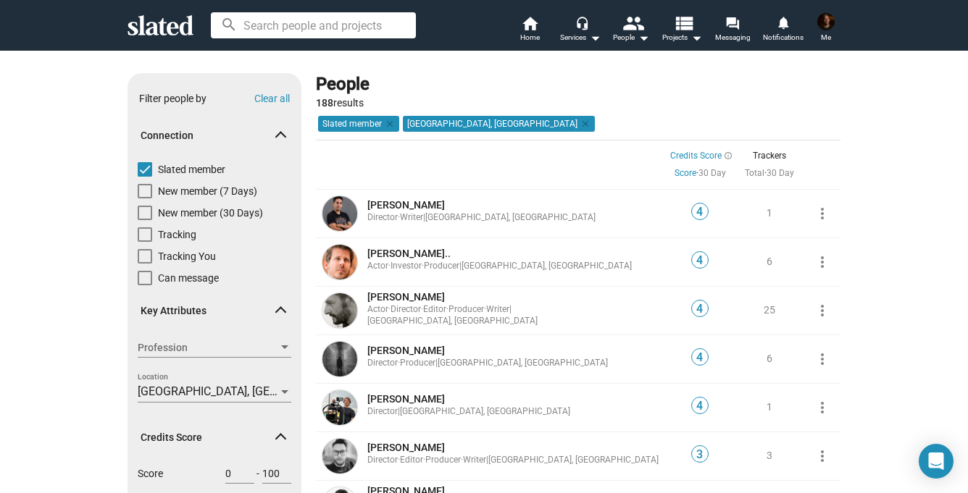
click at [279, 349] on div at bounding box center [284, 348] width 13 height 12
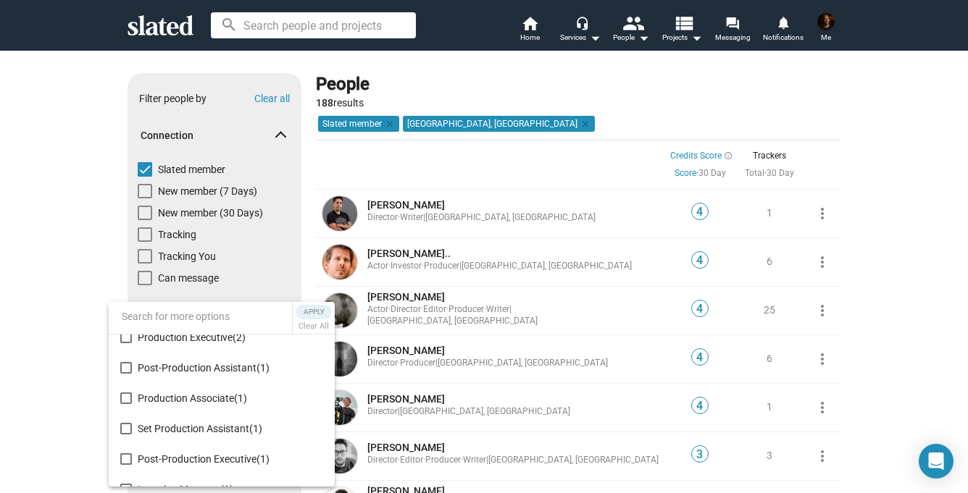
scroll to position [1251, 0]
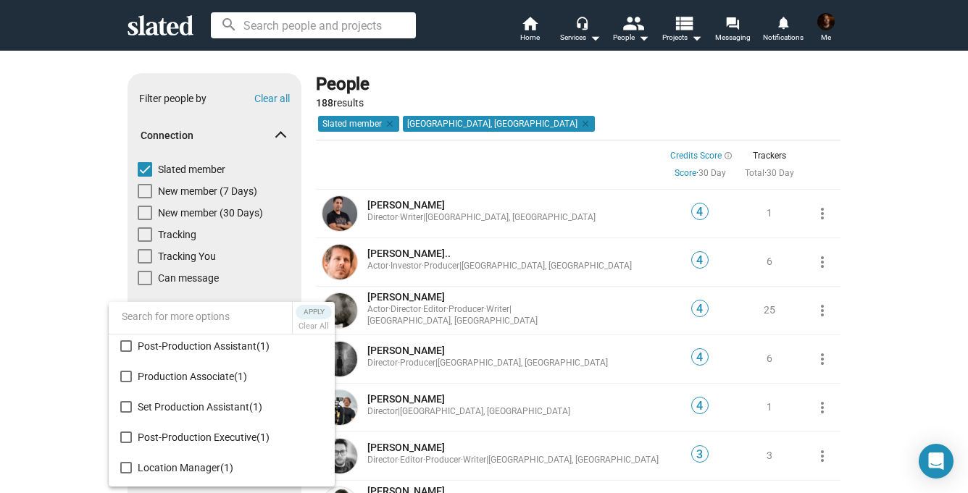
click at [75, 293] on div at bounding box center [484, 246] width 968 height 493
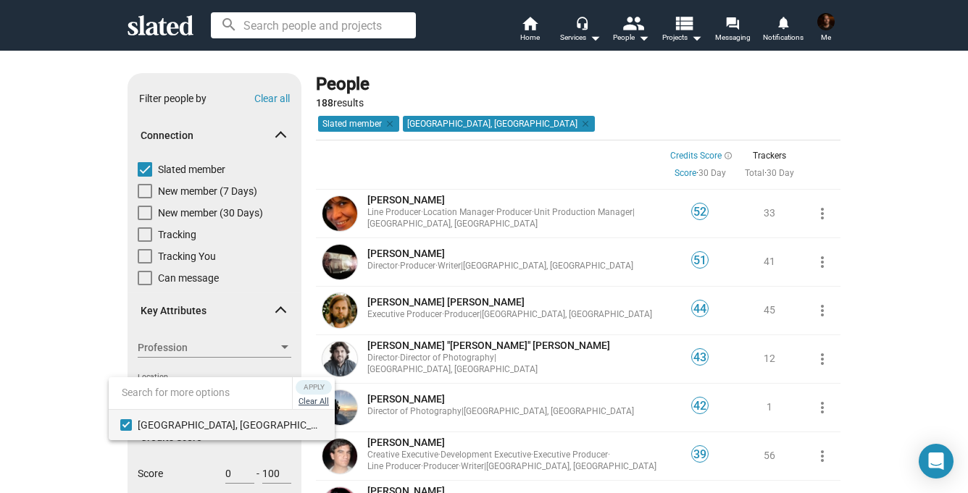
click at [296, 404] on button "Clear All" at bounding box center [314, 402] width 36 height 14
click at [62, 364] on div at bounding box center [484, 246] width 968 height 493
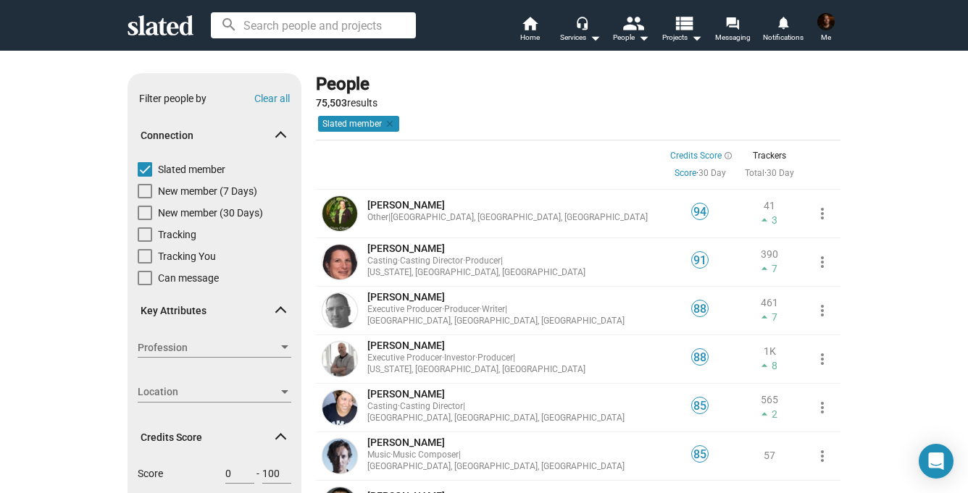
click at [280, 353] on div at bounding box center [284, 348] width 13 height 12
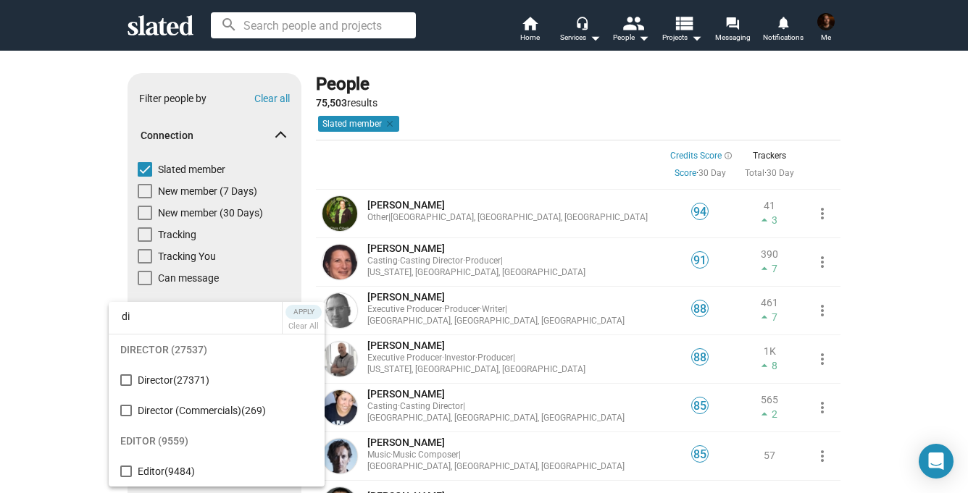
type input "d"
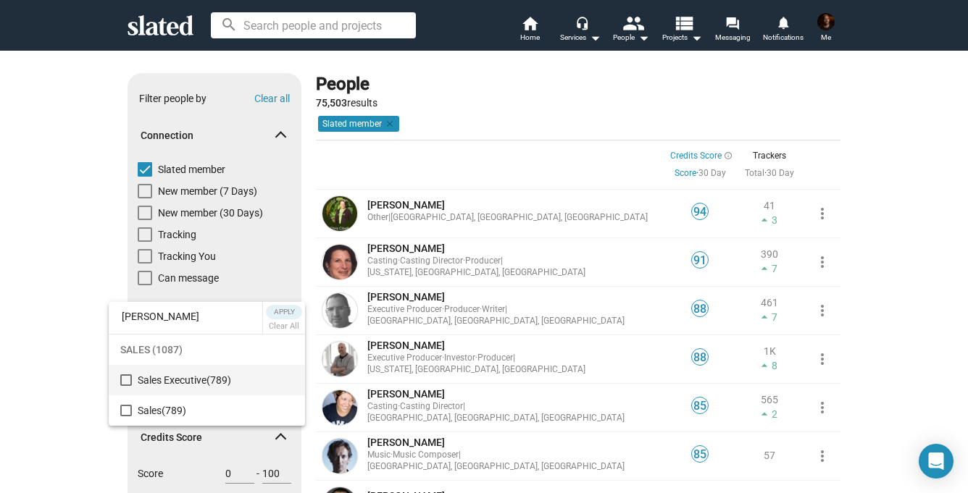
type input "[PERSON_NAME]"
click at [127, 380] on mat-pseudo-checkbox at bounding box center [126, 381] width 12 height 12
click at [285, 312] on span "Apply" at bounding box center [284, 312] width 26 height 14
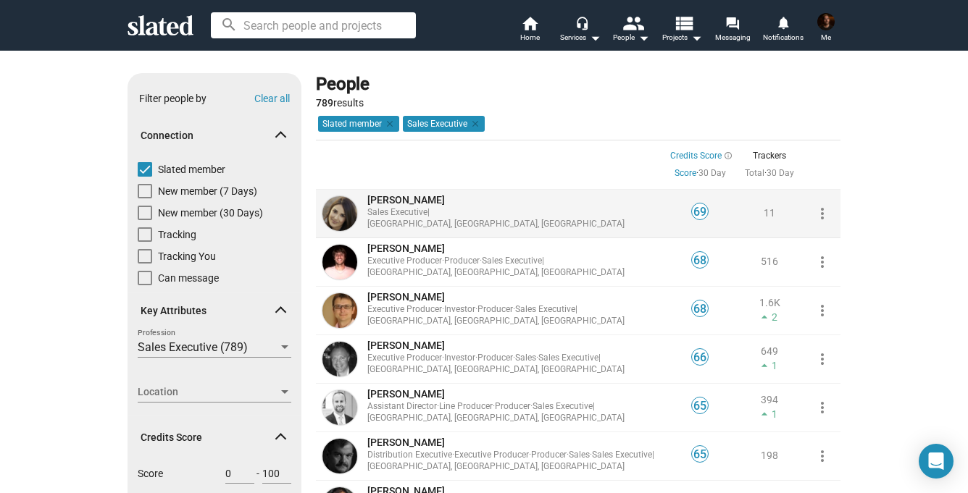
click at [402, 206] on span "[PERSON_NAME]" at bounding box center [406, 200] width 78 height 12
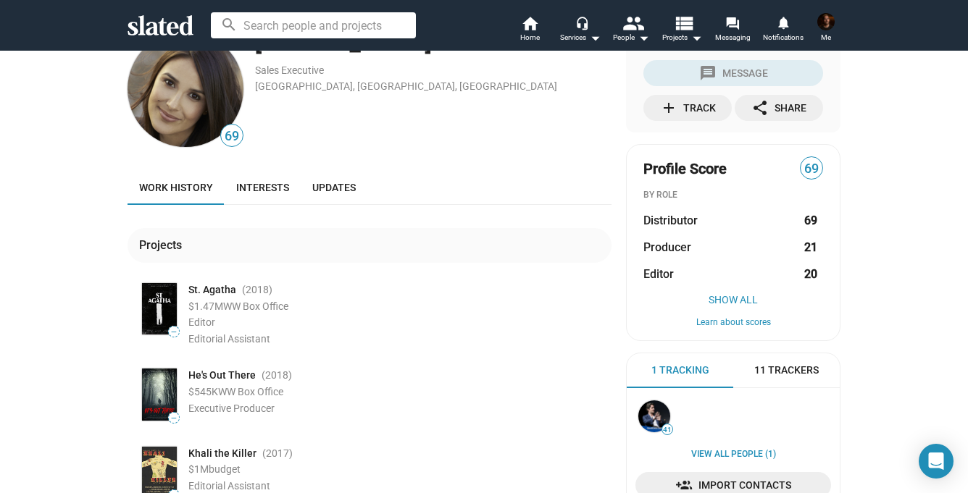
scroll to position [46, 0]
click at [270, 185] on span "Interests" at bounding box center [262, 187] width 53 height 12
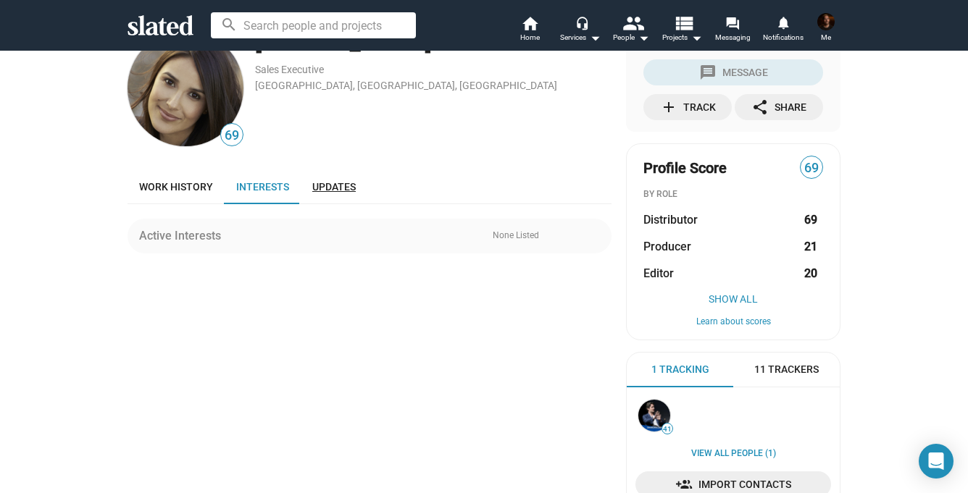
click at [336, 183] on span "Updates" at bounding box center [333, 187] width 43 height 12
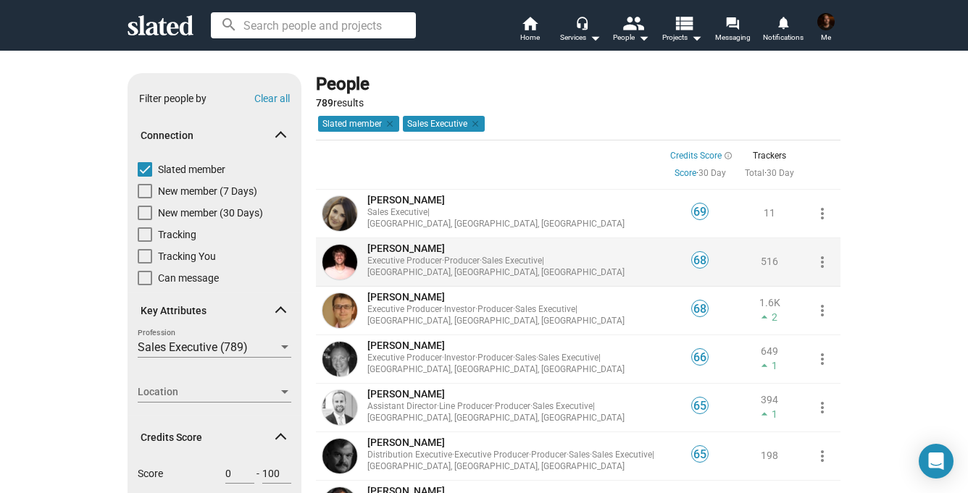
click at [402, 254] on span "[PERSON_NAME]" at bounding box center [406, 249] width 78 height 12
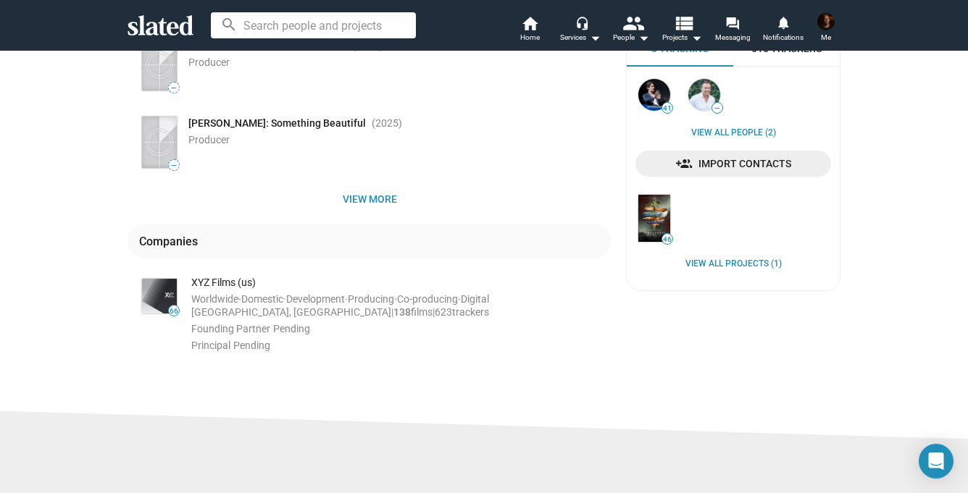
scroll to position [359, 0]
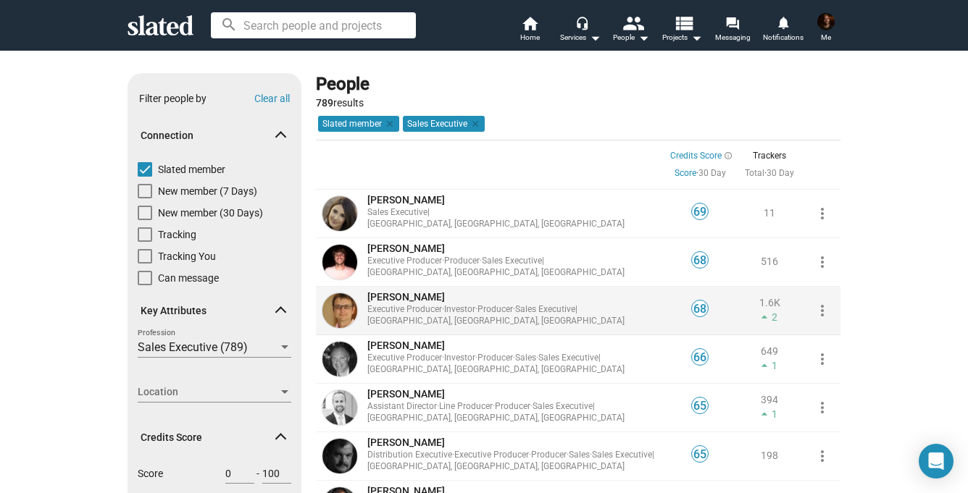
click at [391, 297] on span "[PERSON_NAME]" at bounding box center [406, 297] width 78 height 12
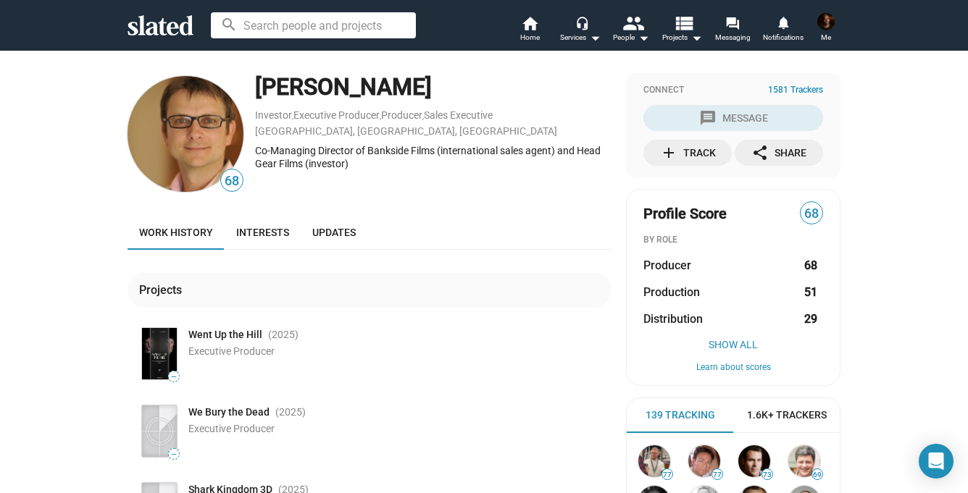
scroll to position [1, 0]
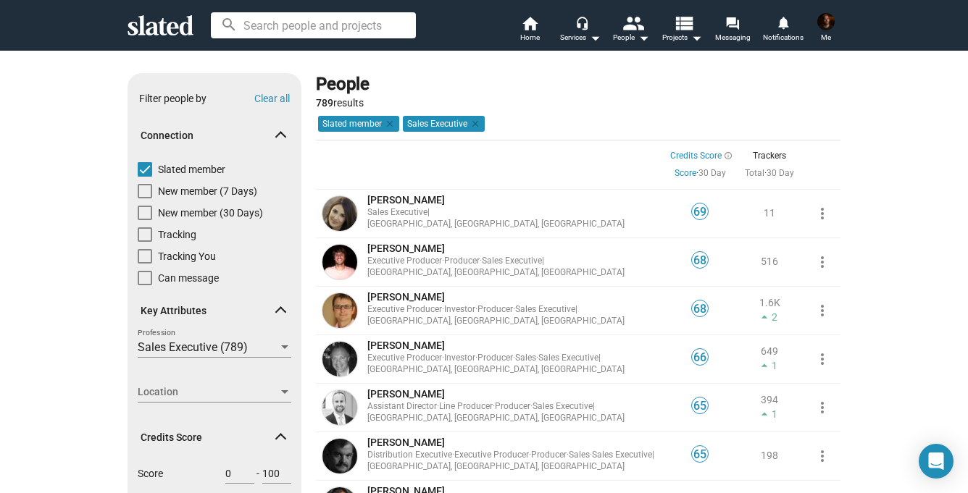
click at [828, 19] on img at bounding box center [825, 21] width 17 height 17
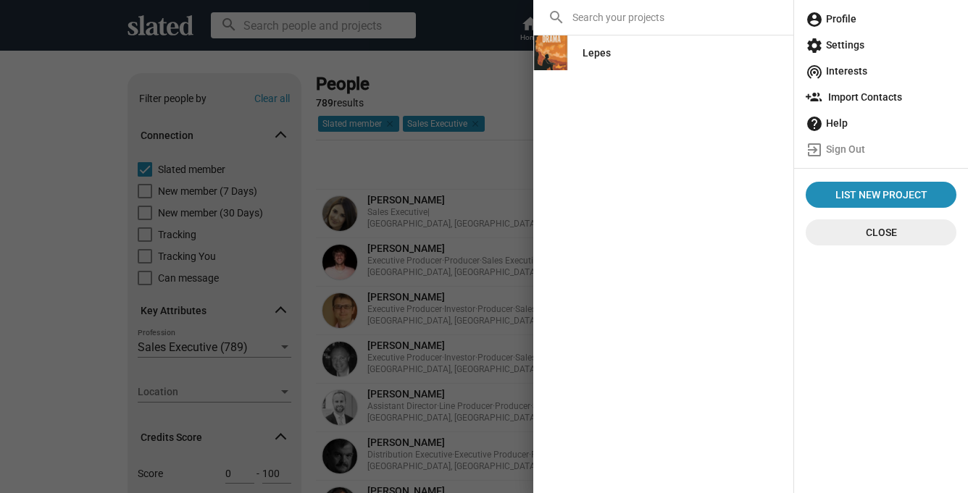
click at [820, 24] on mat-icon "account_circle" at bounding box center [814, 19] width 17 height 17
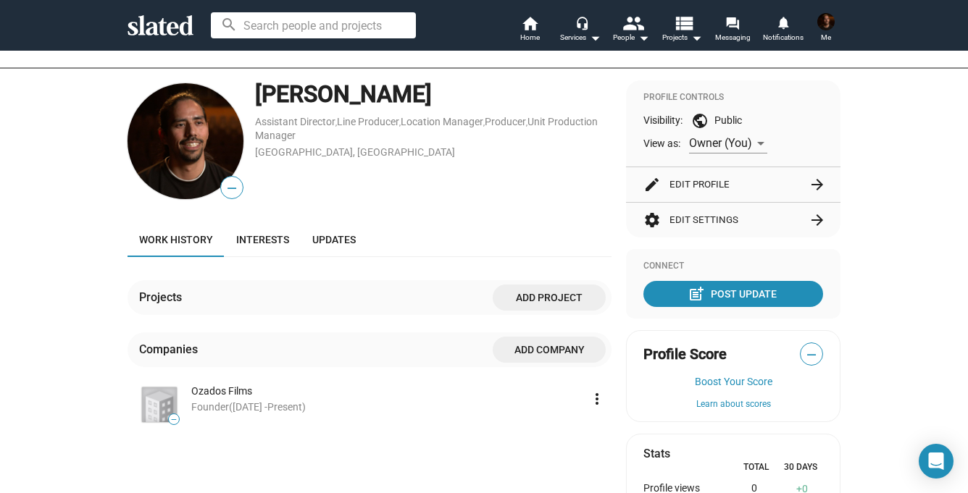
scroll to position [139, 0]
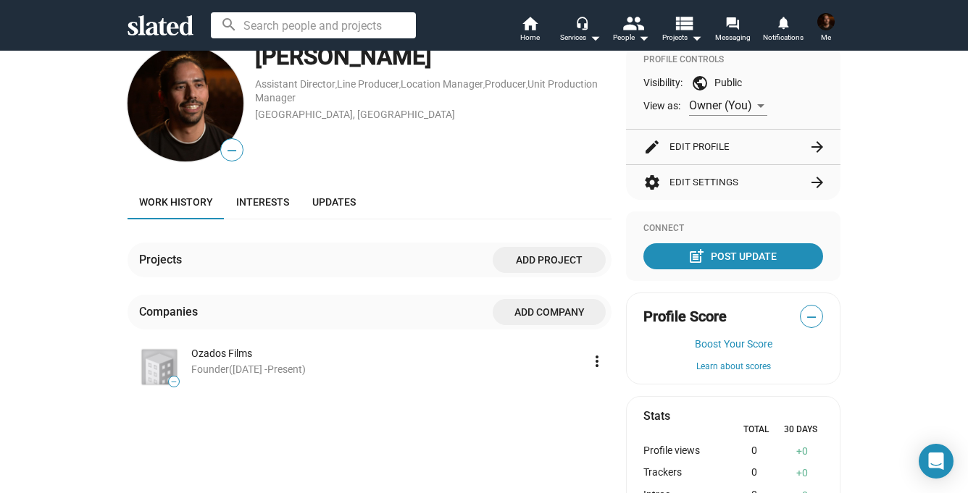
click at [535, 257] on span "Add project" at bounding box center [549, 260] width 90 height 26
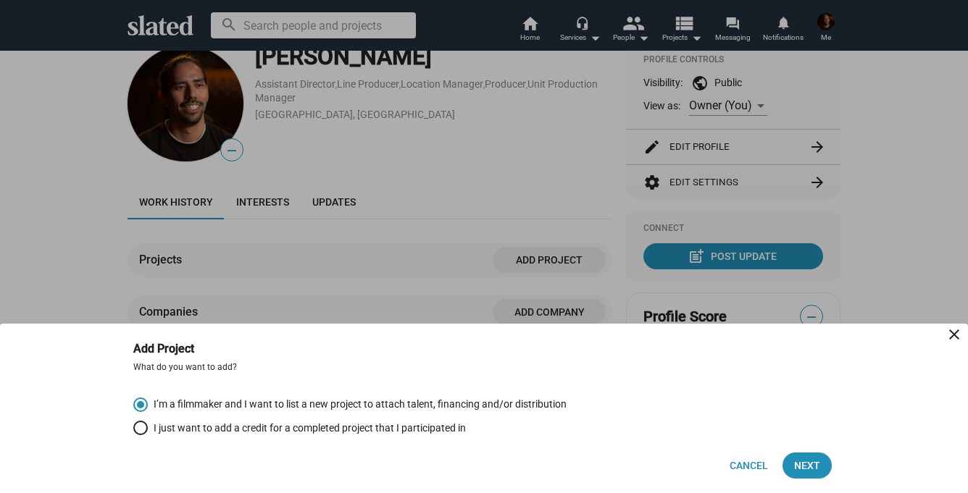
click at [138, 431] on span "Select an option" at bounding box center [140, 428] width 14 height 14
click at [138, 431] on input "I just want to add a credit for a completed project that I participated in" at bounding box center [140, 428] width 14 height 14
radio input "true"
click at [809, 465] on span "Next" at bounding box center [807, 466] width 26 height 26
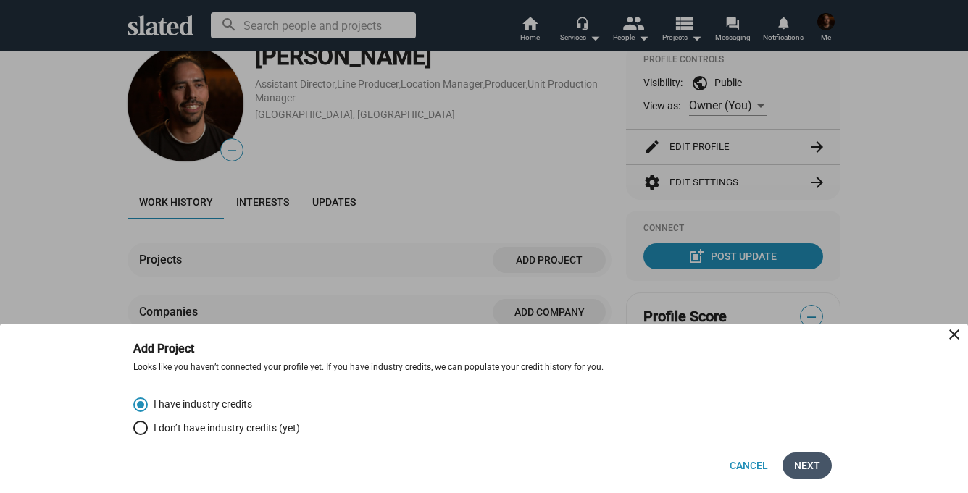
click at [801, 458] on span "Next" at bounding box center [807, 466] width 26 height 26
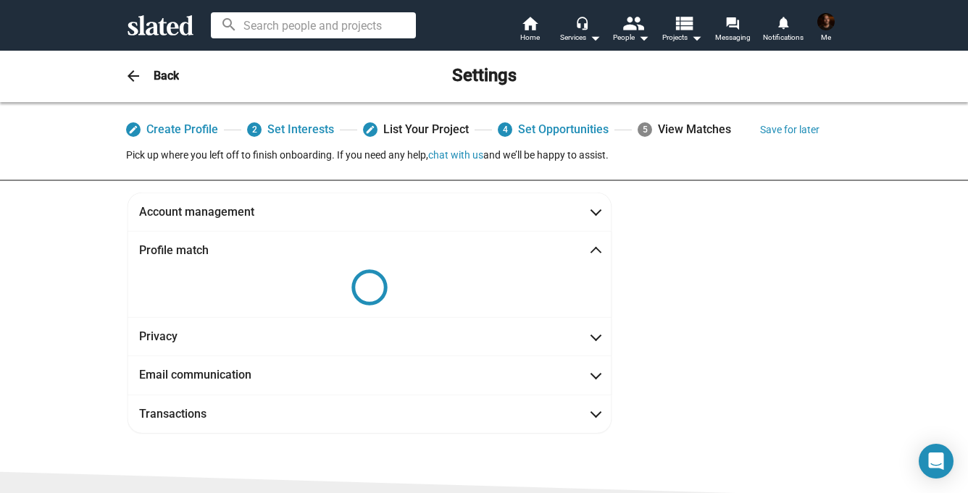
scroll to position [0, 0]
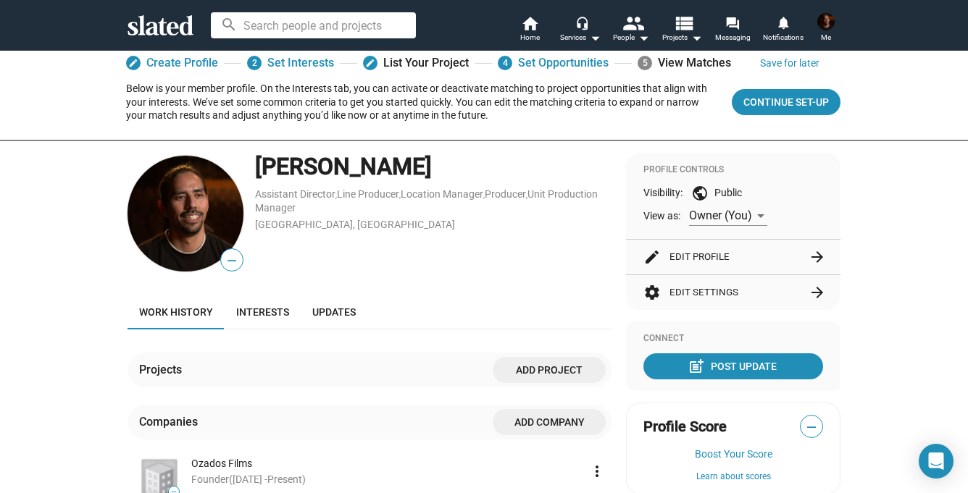
scroll to position [33, 0]
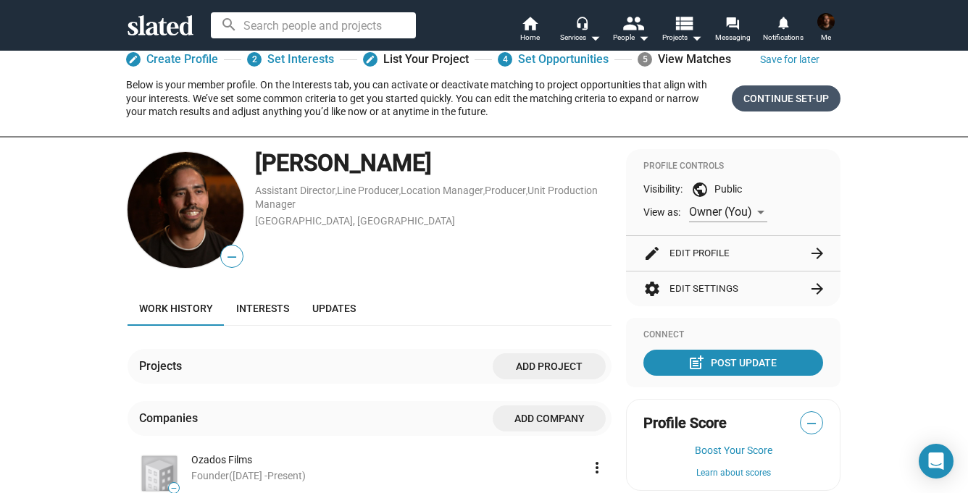
click at [806, 94] on span "Continue Set-up" at bounding box center [786, 99] width 86 height 26
